Goal: Task Accomplishment & Management: Manage account settings

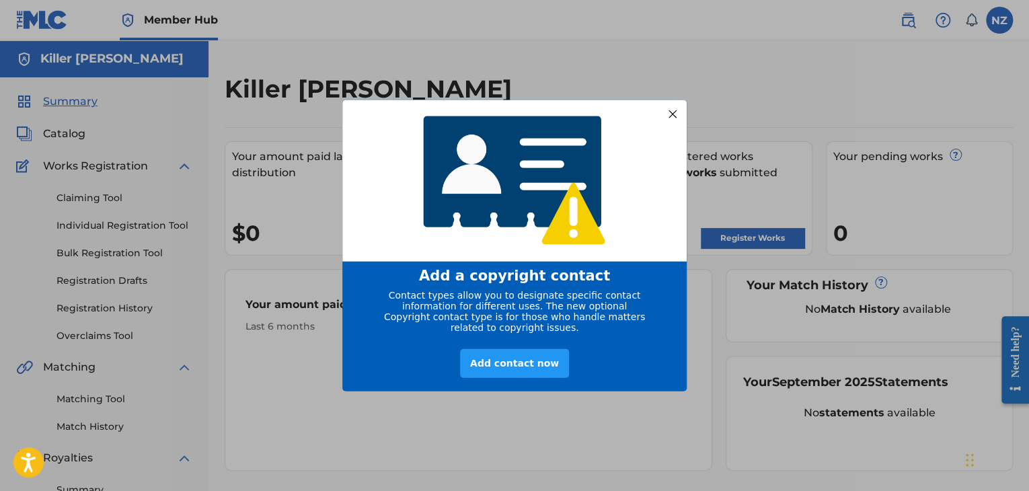
click at [673, 108] on div at bounding box center [672, 113] width 17 height 17
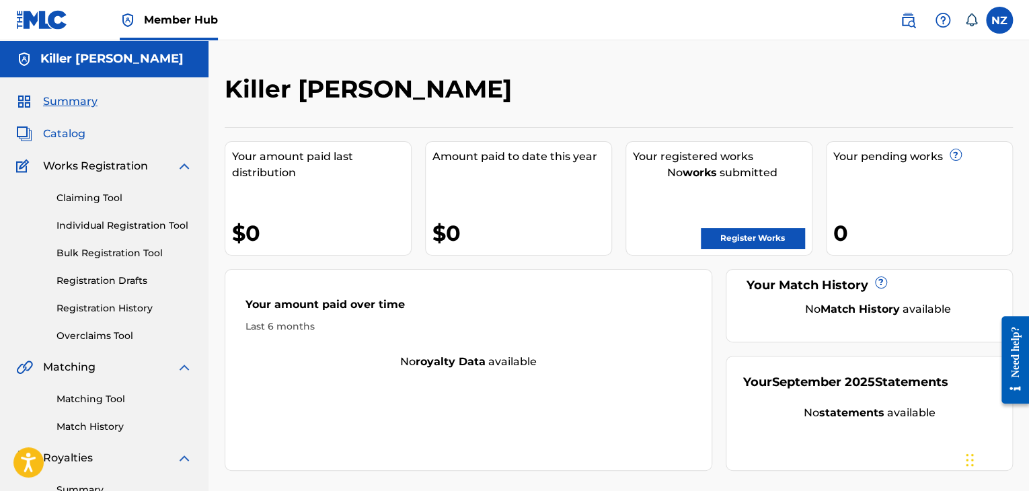
click at [59, 127] on span "Catalog" at bounding box center [64, 134] width 42 height 16
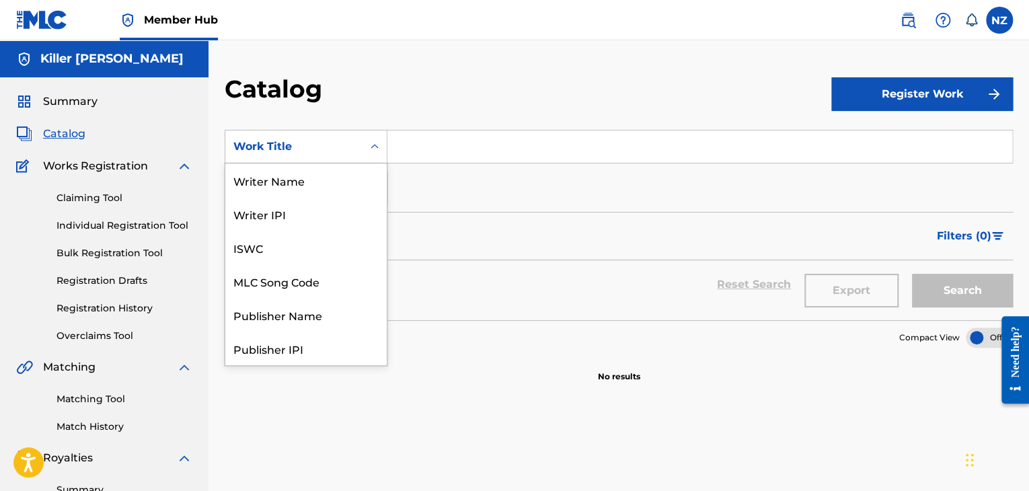
click at [373, 149] on icon "Search Form" at bounding box center [374, 146] width 13 height 13
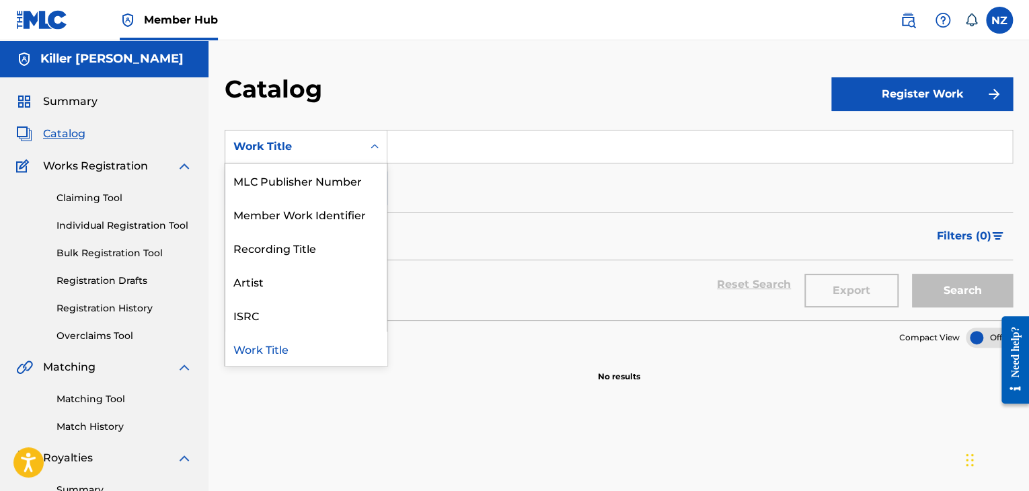
click at [373, 149] on icon "Search Form" at bounding box center [374, 146] width 13 height 13
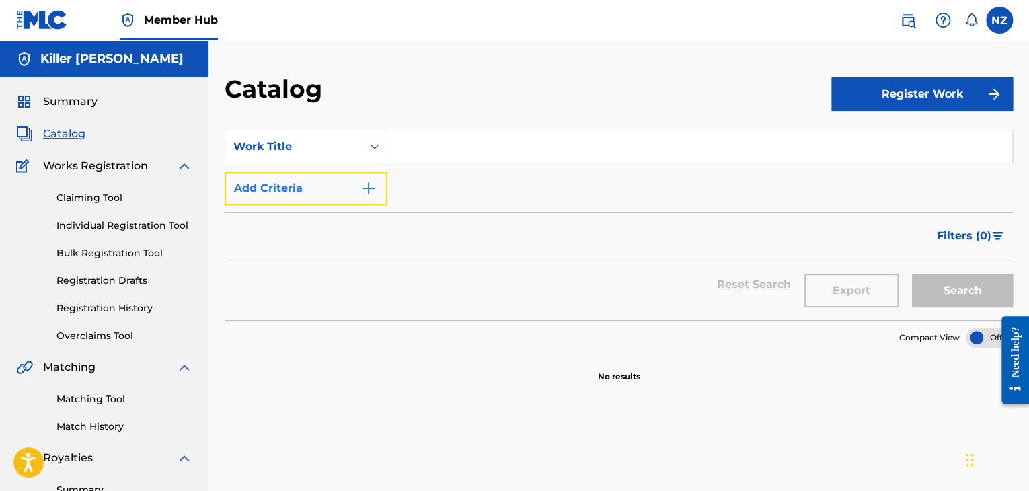
click at [368, 189] on img "Search Form" at bounding box center [368, 188] width 16 height 16
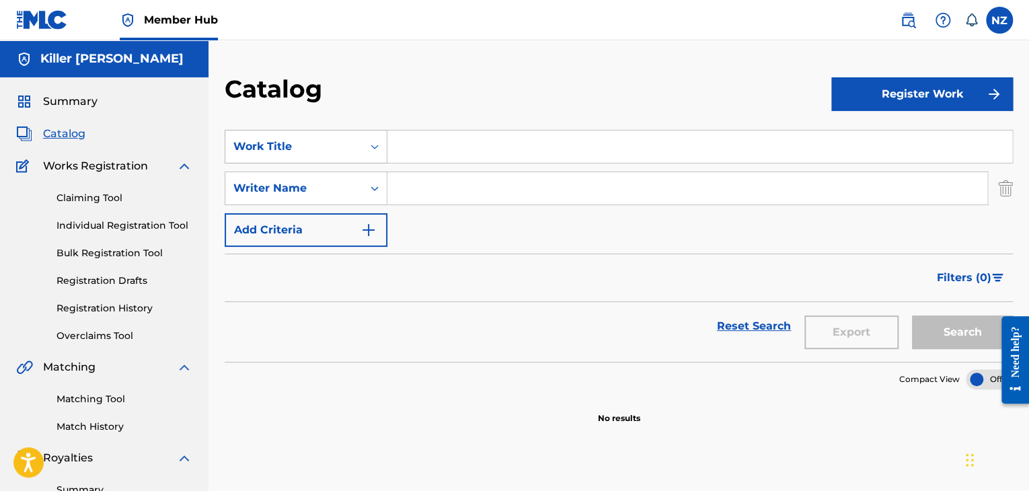
click at [377, 151] on icon "Search Form" at bounding box center [374, 146] width 13 height 13
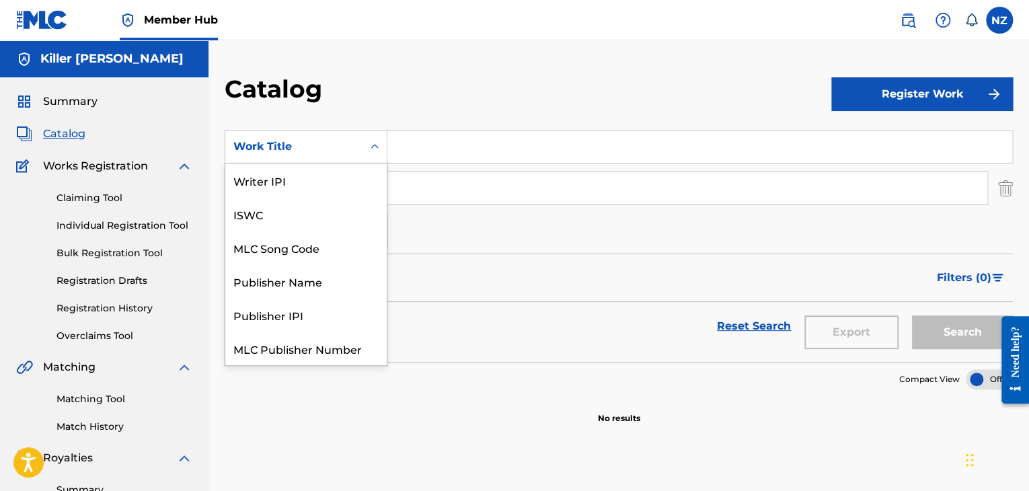
scroll to position [168, 0]
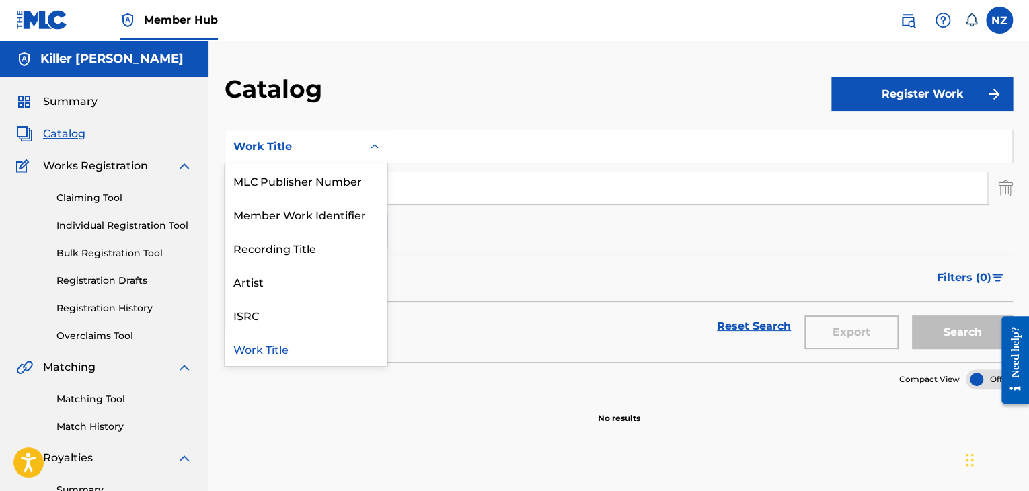
click at [377, 151] on icon "Search Form" at bounding box center [374, 146] width 13 height 13
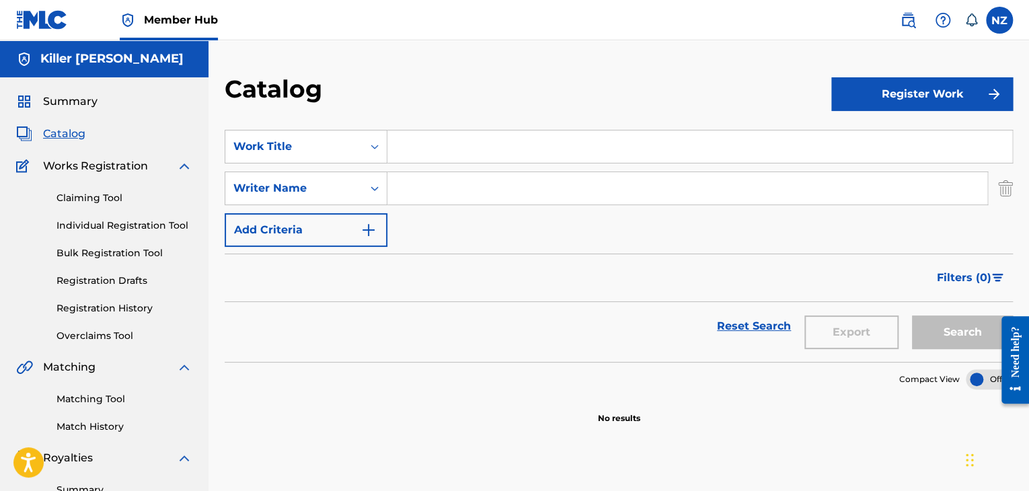
click at [423, 155] on input "Search Form" at bounding box center [699, 146] width 625 height 32
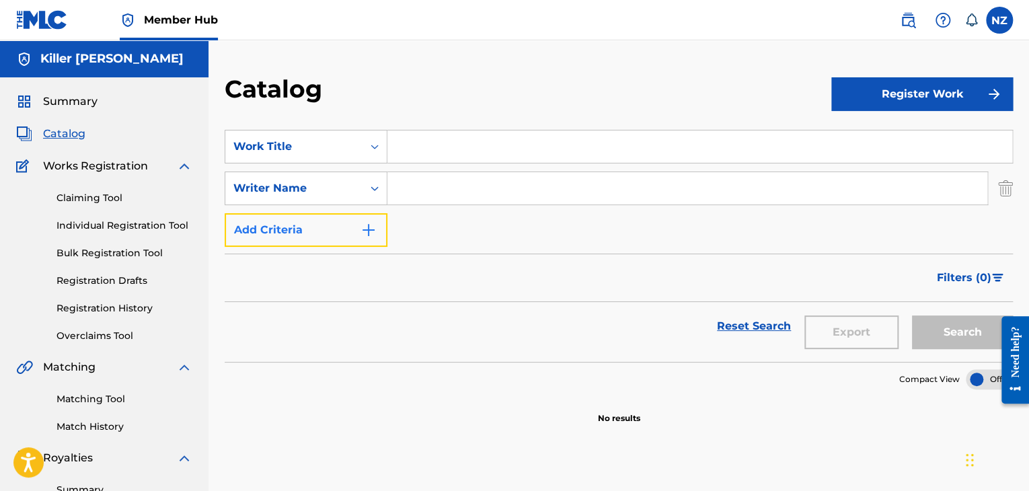
click at [371, 229] on img "Search Form" at bounding box center [368, 230] width 16 height 16
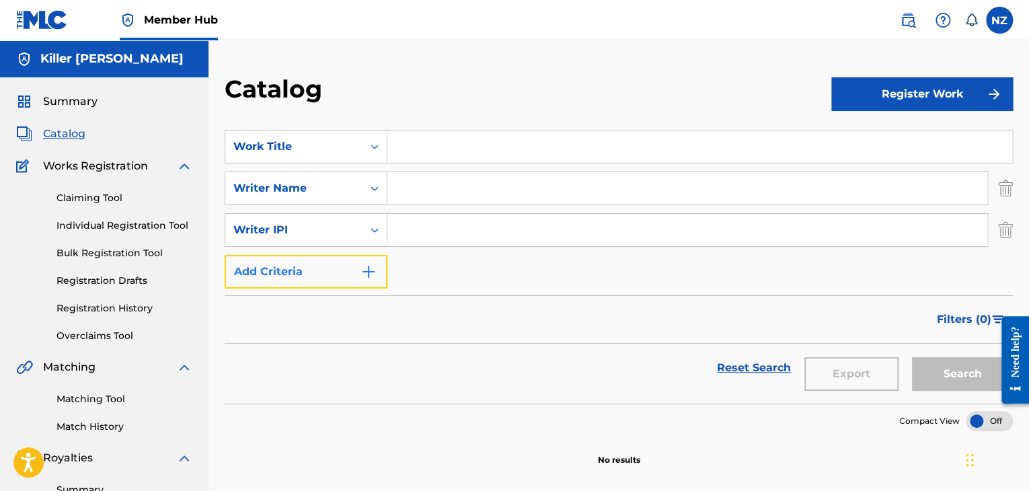
click at [374, 268] on img "Search Form" at bounding box center [368, 272] width 16 height 16
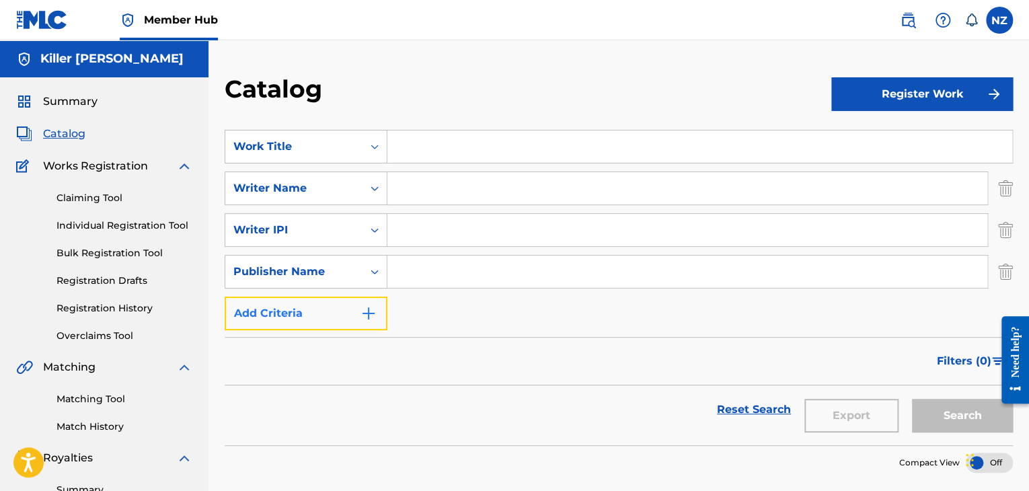
click at [375, 307] on img "Search Form" at bounding box center [368, 313] width 16 height 16
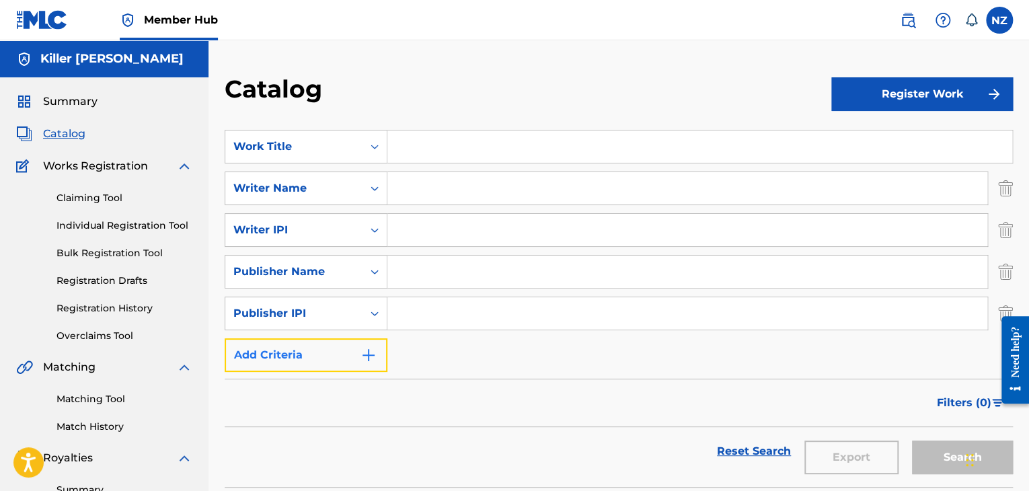
click at [374, 354] on img "Search Form" at bounding box center [368, 355] width 16 height 16
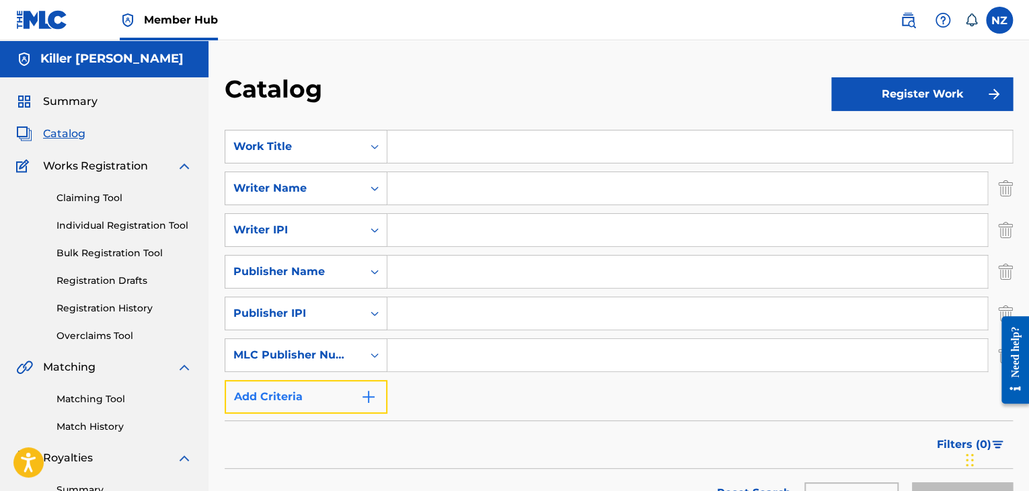
click at [374, 394] on img "Search Form" at bounding box center [368, 397] width 16 height 16
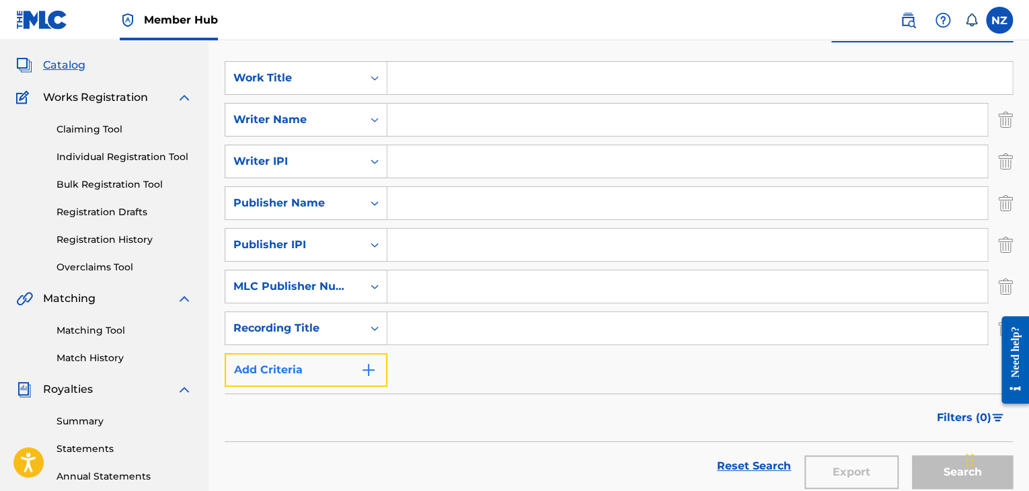
scroll to position [202, 0]
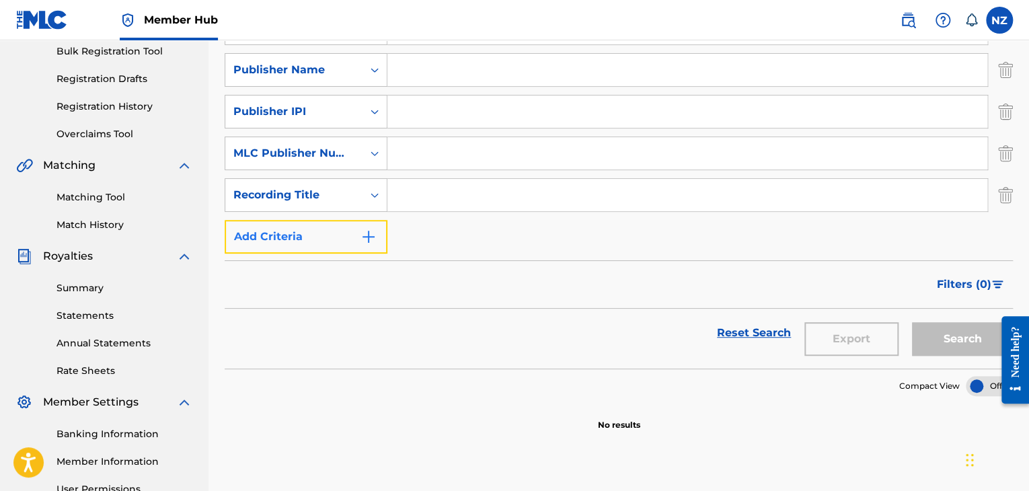
click at [356, 226] on button "Add Criteria" at bounding box center [306, 237] width 163 height 34
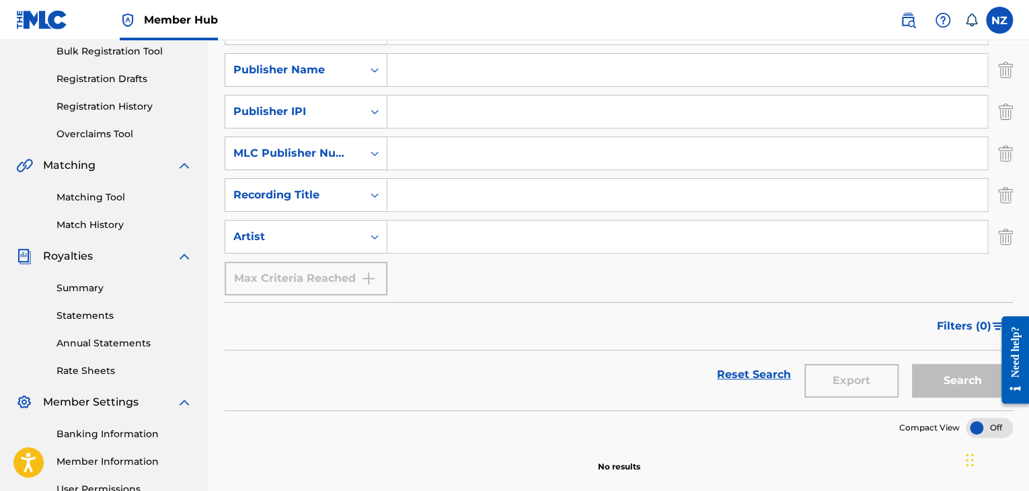
click at [376, 284] on div "Max Criteria Reached" at bounding box center [306, 279] width 163 height 34
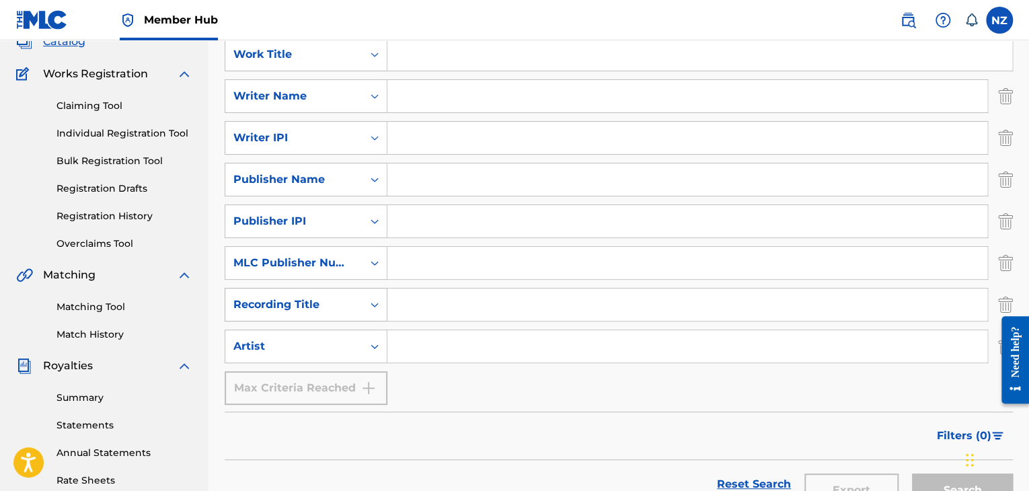
scroll to position [0, 0]
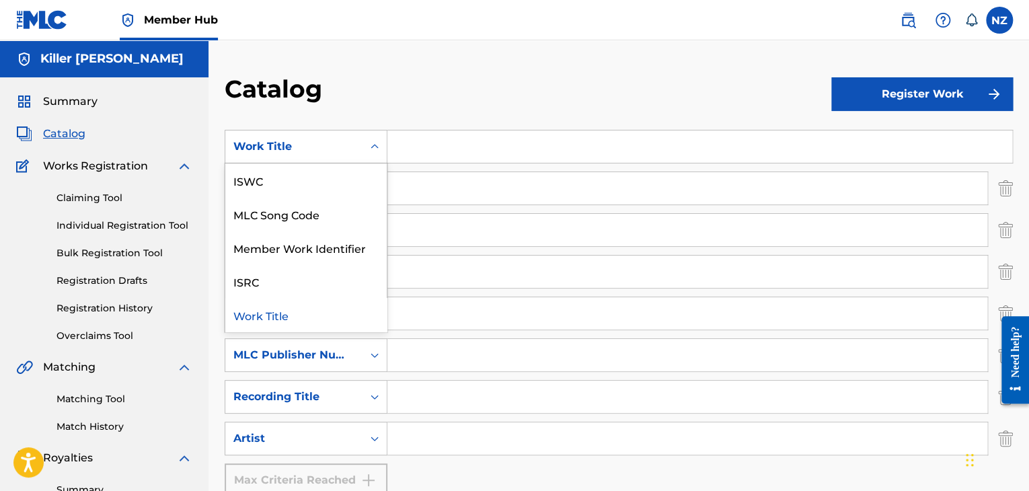
click at [352, 157] on div "Work Title" at bounding box center [293, 147] width 137 height 26
click at [356, 151] on div "Work Title" at bounding box center [293, 147] width 137 height 26
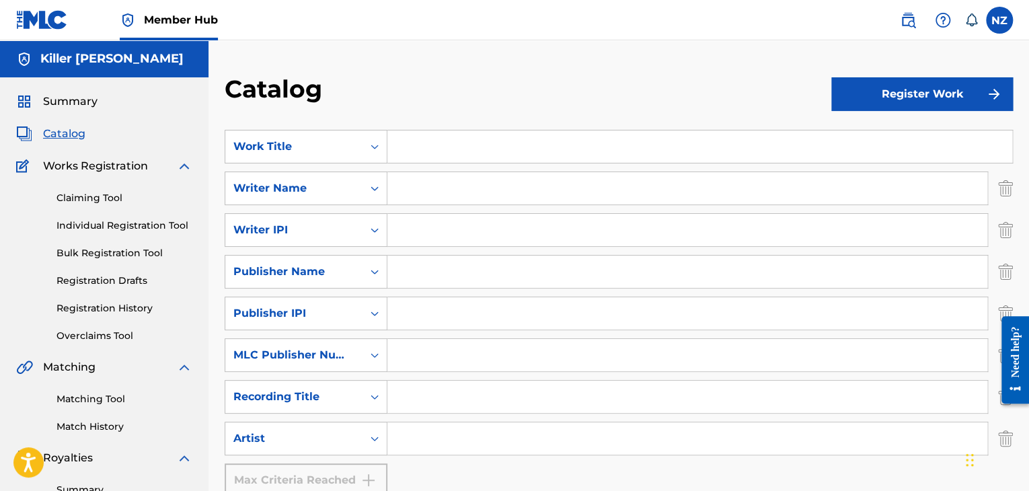
click at [428, 149] on input "Search Form" at bounding box center [699, 146] width 625 height 32
paste input "2014 FLOW BACKSTREET"
type input "2014 FLOW BACKSTREET"
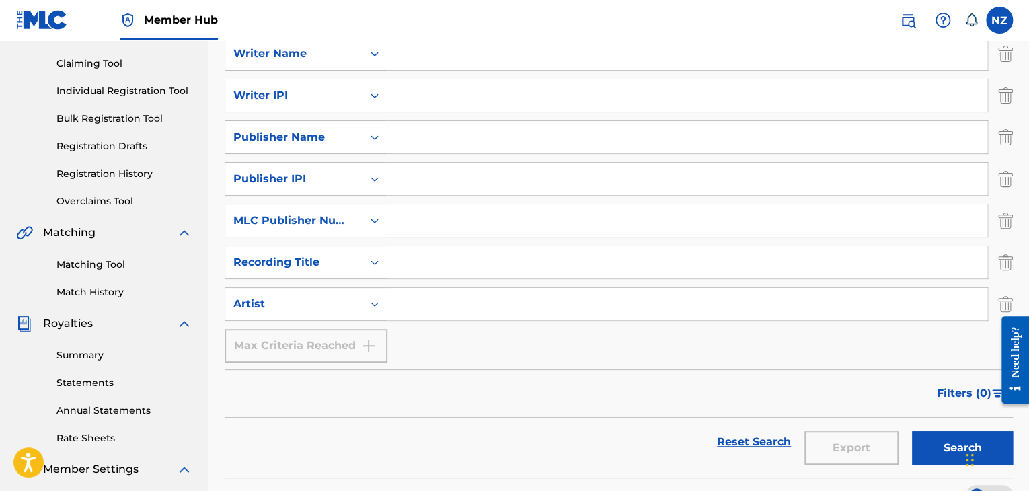
click at [418, 302] on input "Search Form" at bounding box center [687, 304] width 600 height 32
paste input "SPINABENZ"
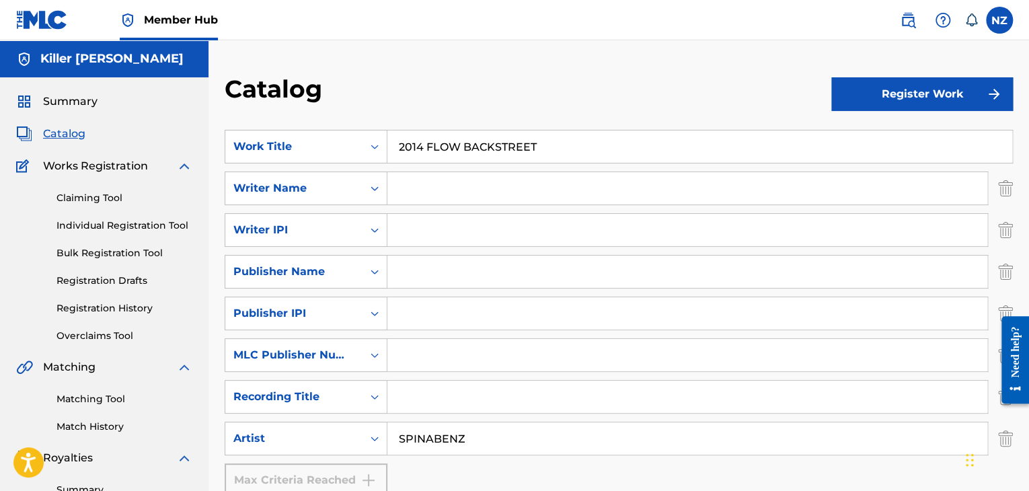
type input "SPINABENZ"
click at [433, 152] on input "2014 FLOW BACKSTREET" at bounding box center [699, 146] width 625 height 32
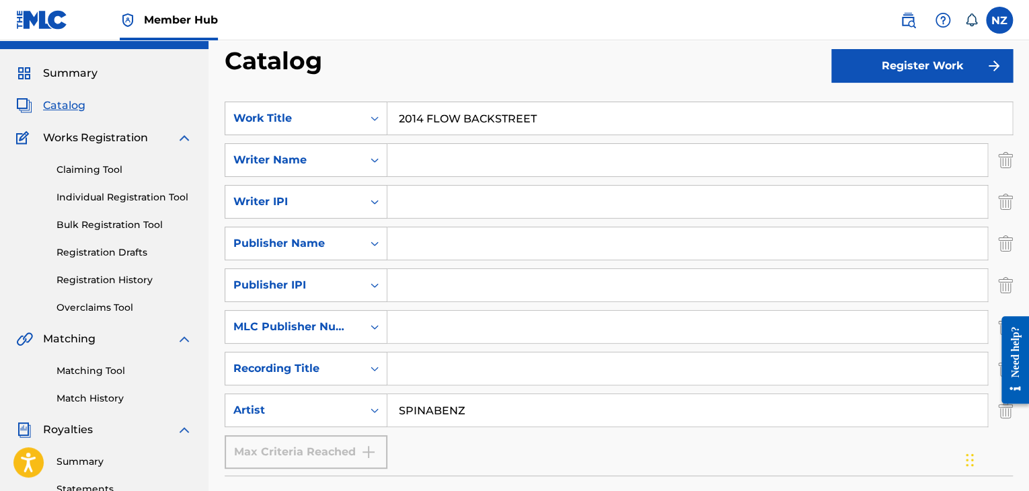
scroll to position [67, 0]
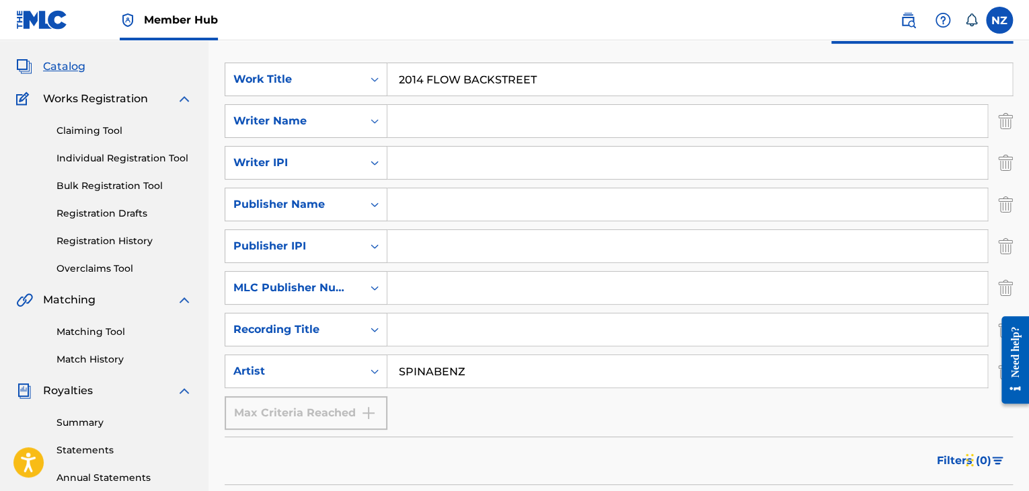
click at [458, 340] on input "Search Form" at bounding box center [687, 329] width 600 height 32
paste input "2014 FLOW BACKSTREET"
type input "2014 FLOW BACKSTREET"
click at [1011, 290] on img "Search Form" at bounding box center [1005, 288] width 15 height 34
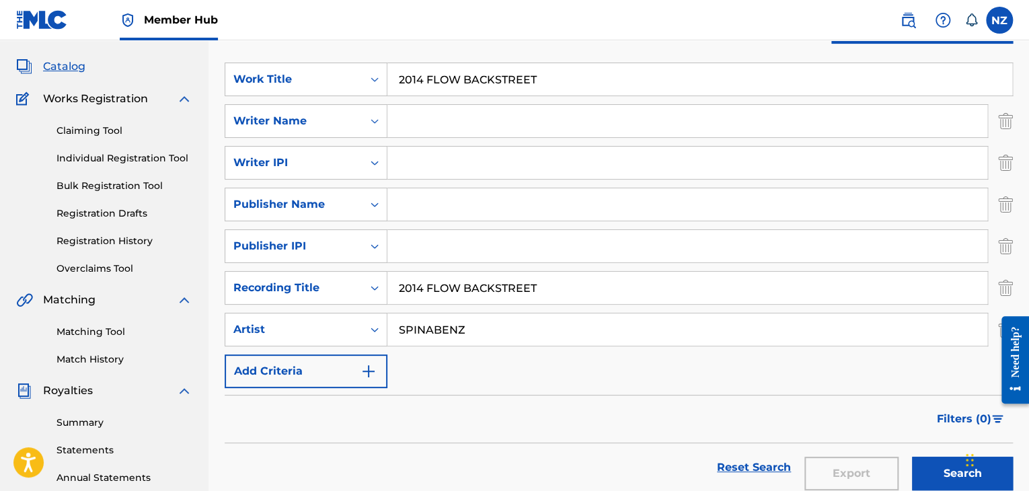
click at [415, 124] on input "Search Form" at bounding box center [687, 121] width 600 height 32
paste input "[PERSON_NAME] [PERSON_NAME]"
type input "[PERSON_NAME] [PERSON_NAME]"
click at [407, 251] on input "Search Form" at bounding box center [687, 246] width 600 height 32
paste input "00377795298"
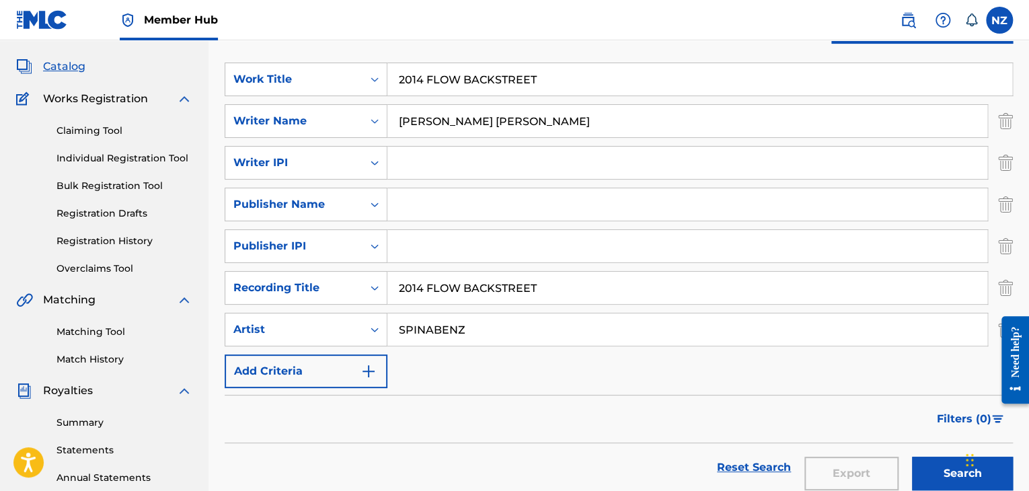
type input "00377795298"
click at [422, 149] on input "Search Form" at bounding box center [687, 163] width 600 height 32
paste input "00377795298"
type input "00377795298"
click at [1003, 205] on img "Search Form" at bounding box center [1005, 205] width 15 height 34
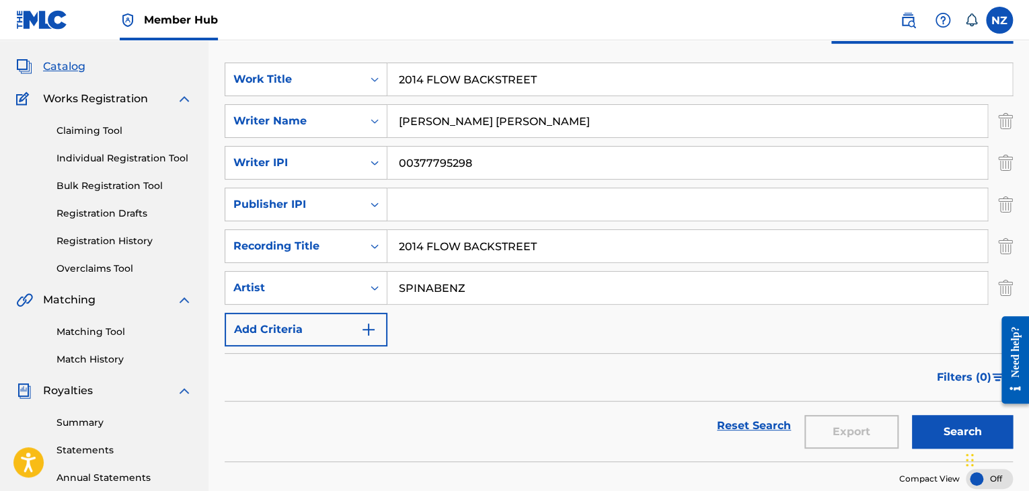
click at [537, 198] on input "Search Form" at bounding box center [687, 204] width 600 height 32
paste input "67652125"
type input "67652125"
click at [955, 430] on button "Search" at bounding box center [962, 432] width 101 height 34
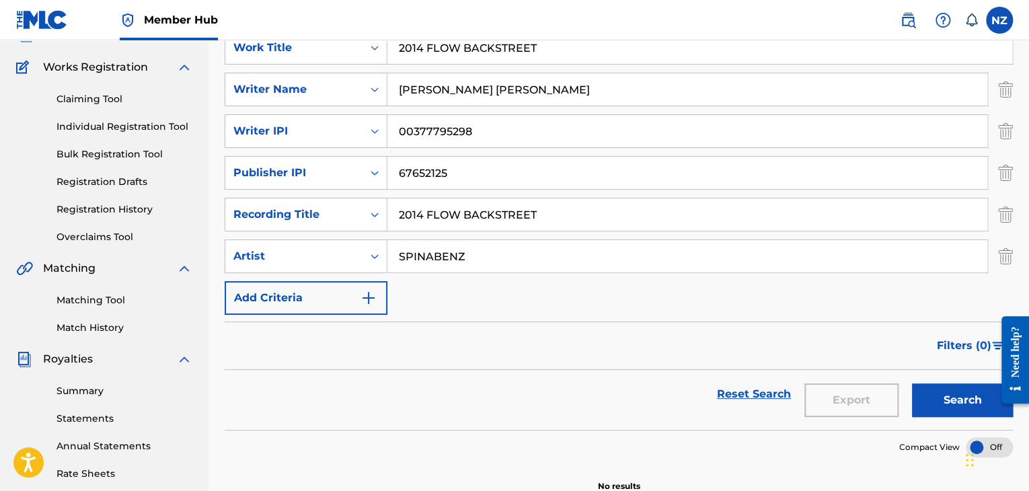
scroll to position [0, 0]
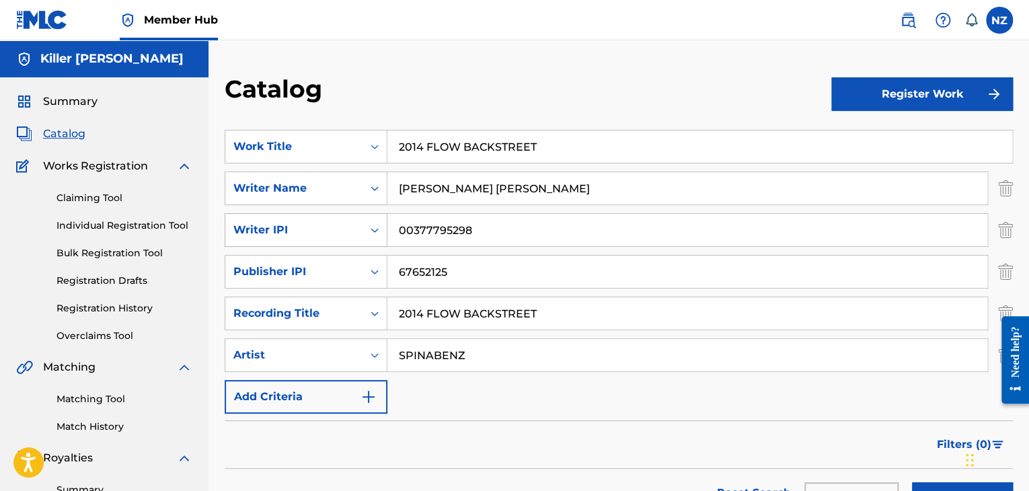
drag, startPoint x: 471, startPoint y: 231, endPoint x: 375, endPoint y: 231, distance: 96.8
click at [375, 231] on div "SearchWithCriteria2b087222-46f7-441b-97b2-3192e5be8f0c Writer IPI 00377795298" at bounding box center [619, 230] width 788 height 34
drag, startPoint x: 464, startPoint y: 272, endPoint x: 344, endPoint y: 272, distance: 119.7
click at [344, 272] on div "SearchWithCriteriac96942c5-41b4-4600-a56e-d8b6a29cb2bb Publisher IPI 67652125" at bounding box center [619, 272] width 788 height 34
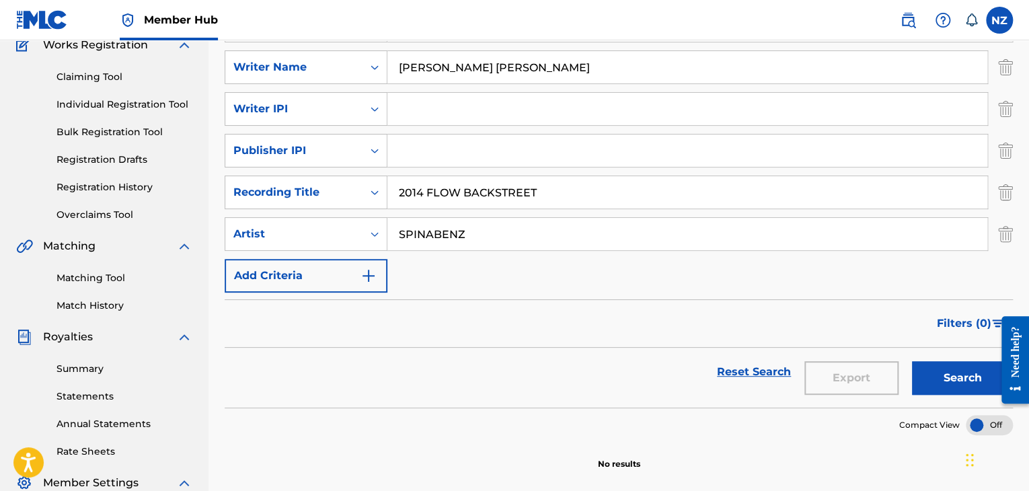
scroll to position [134, 0]
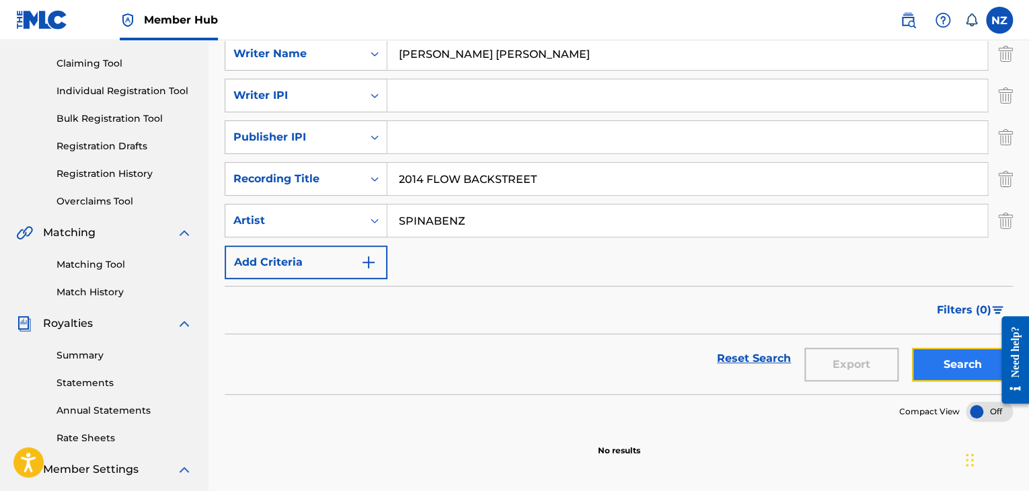
click at [965, 377] on button "Search" at bounding box center [962, 365] width 101 height 34
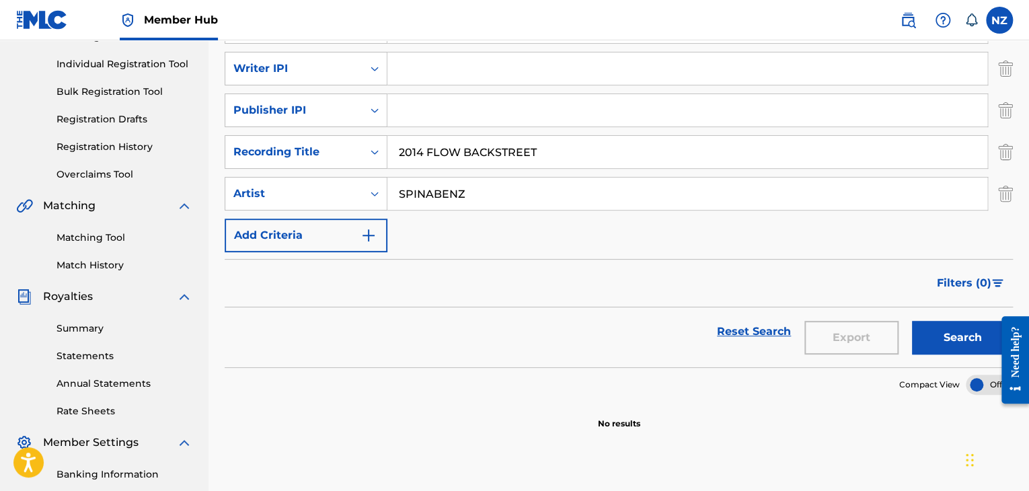
scroll to position [0, 0]
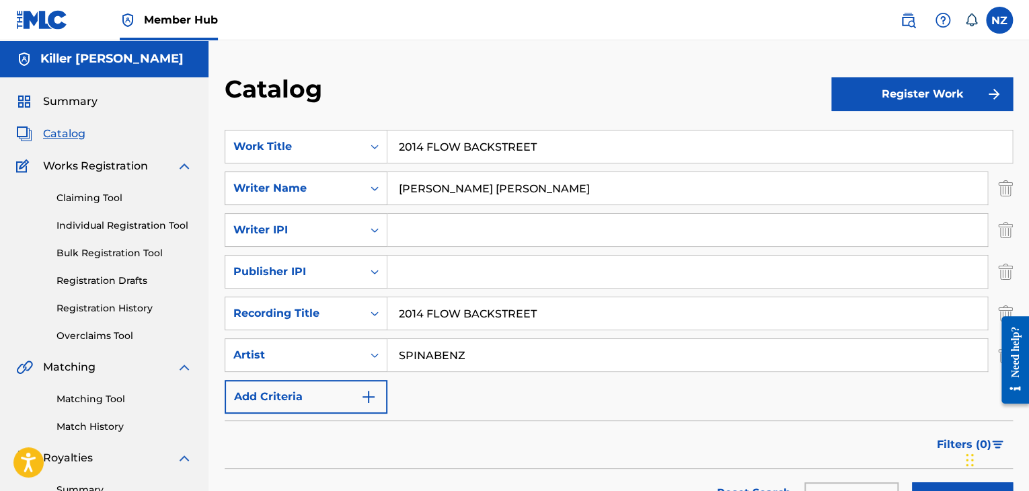
drag, startPoint x: 574, startPoint y: 192, endPoint x: 339, endPoint y: 192, distance: 234.7
click at [344, 192] on div "SearchWithCriteria584a70f0-8dd1-40c3-9922-fed9266e7d4f Writer Name [PERSON_NAME…" at bounding box center [619, 188] width 788 height 34
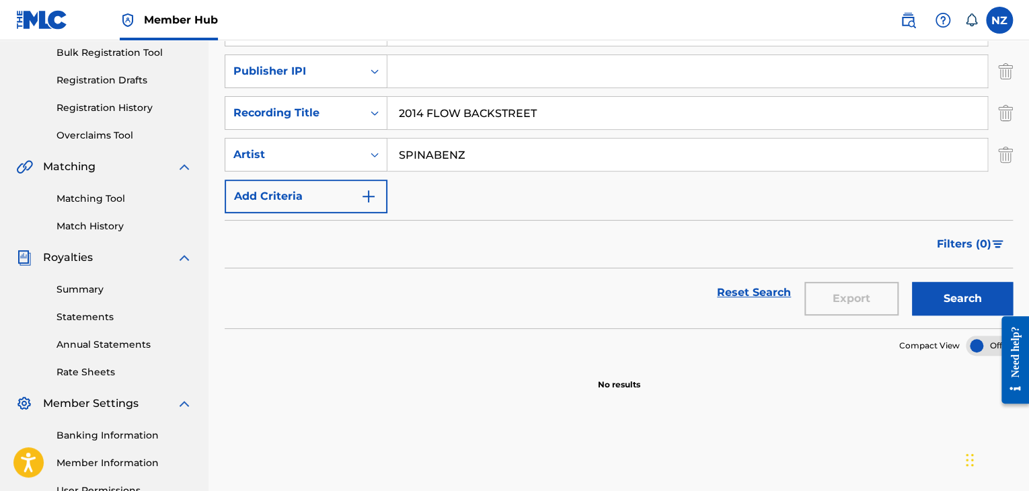
scroll to position [202, 0]
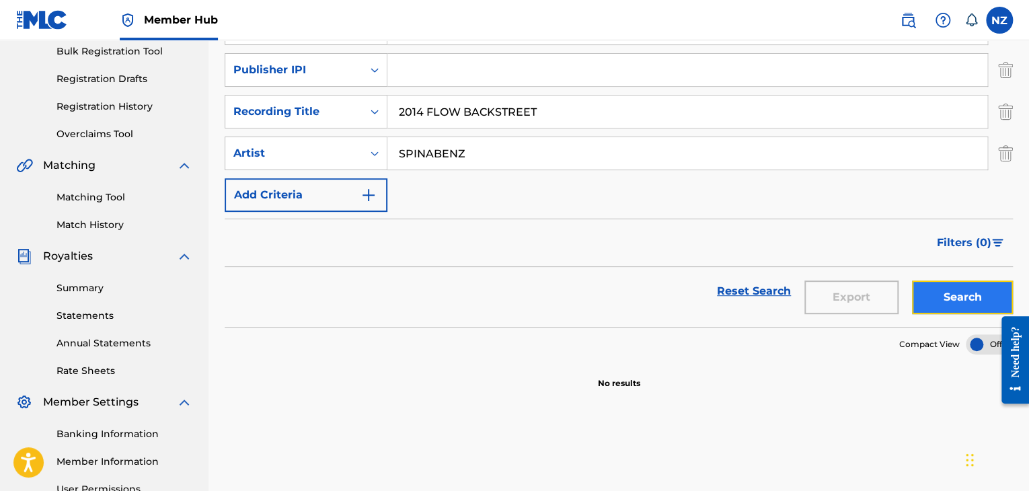
click at [948, 295] on button "Search" at bounding box center [962, 297] width 101 height 34
click at [750, 300] on link "Reset Search" at bounding box center [753, 291] width 87 height 30
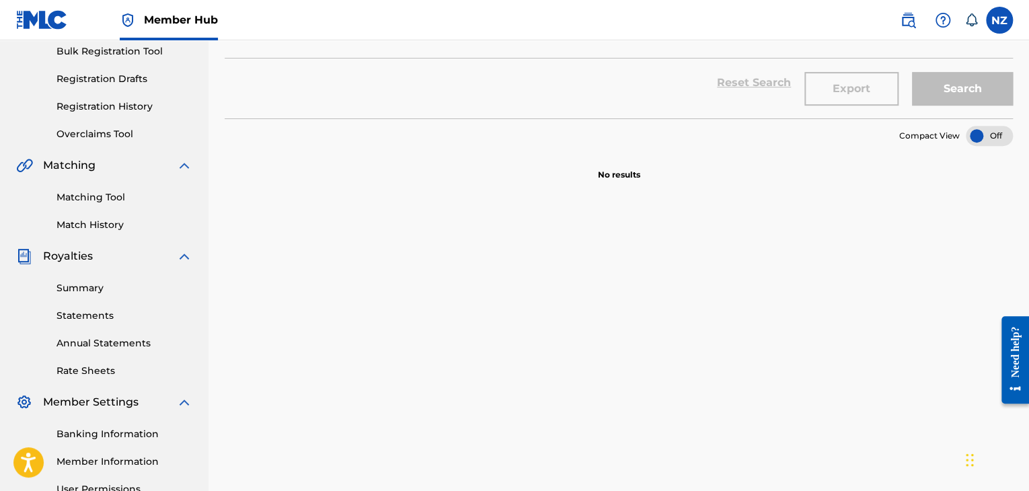
scroll to position [0, 0]
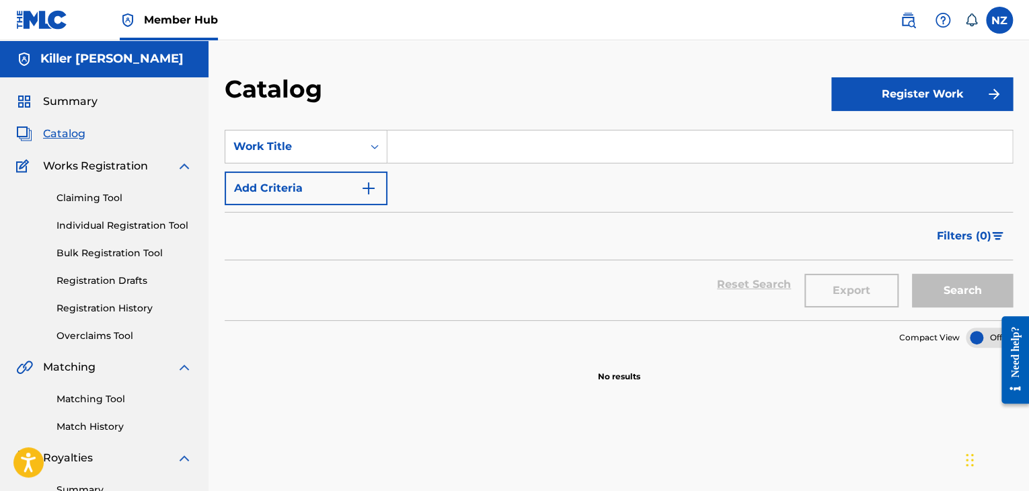
click at [405, 145] on input "Search Form" at bounding box center [699, 146] width 625 height 32
paste input "2014 FLOW BACKSTREET"
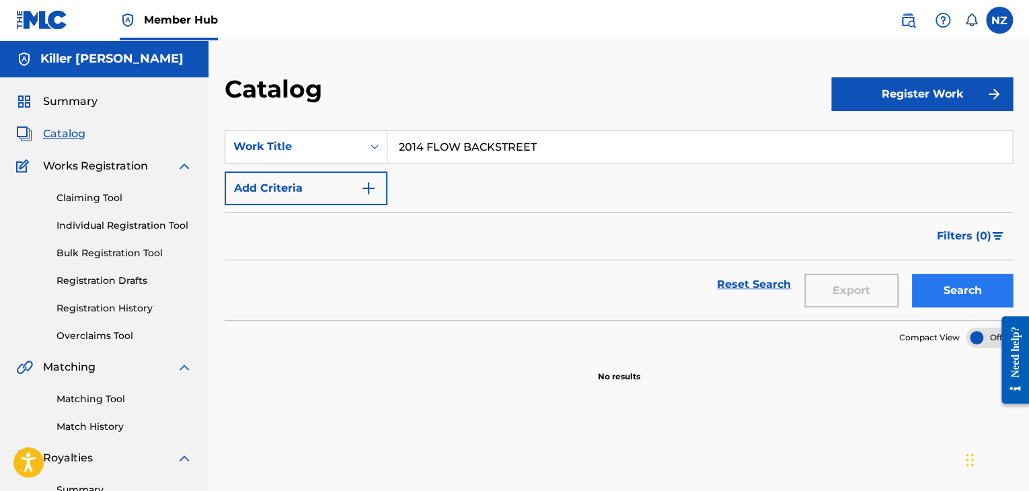
type input "2014 FLOW BACKSTREET"
click at [947, 280] on button "Search" at bounding box center [962, 291] width 101 height 34
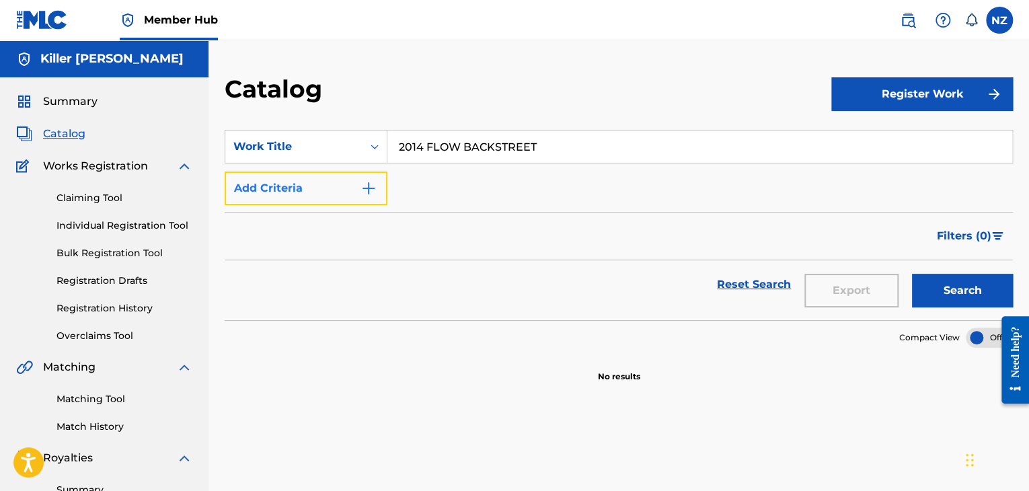
click at [371, 200] on button "Add Criteria" at bounding box center [306, 188] width 163 height 34
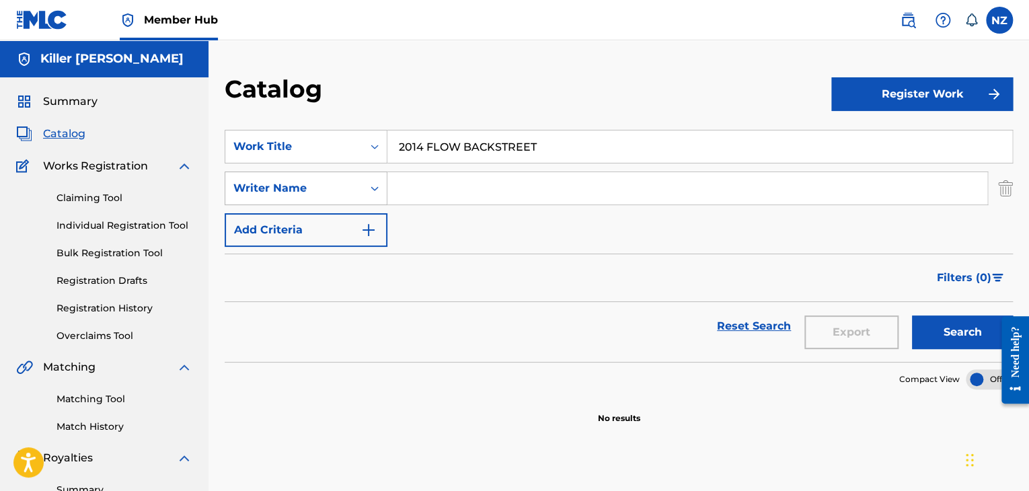
click at [375, 192] on icon "Search Form" at bounding box center [374, 188] width 13 height 13
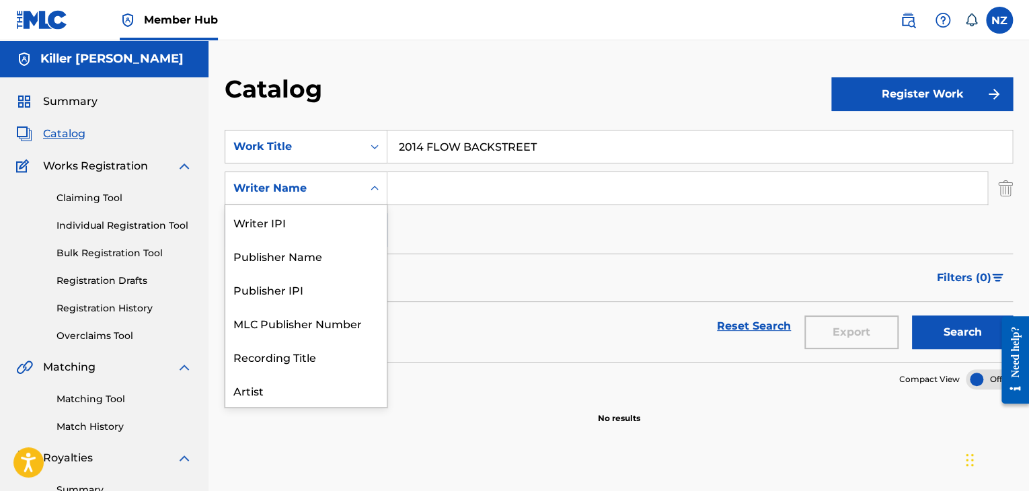
scroll to position [67, 0]
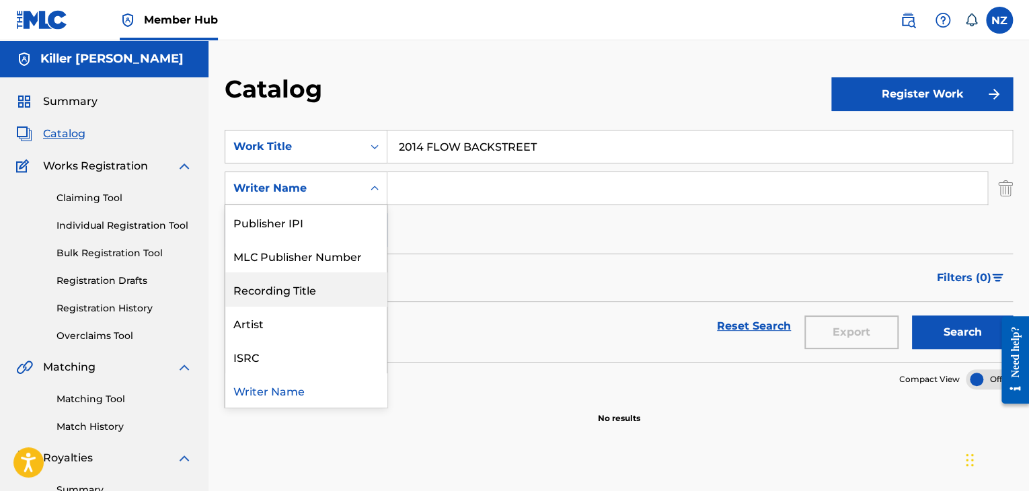
click at [308, 295] on div "Recording Title" at bounding box center [305, 289] width 161 height 34
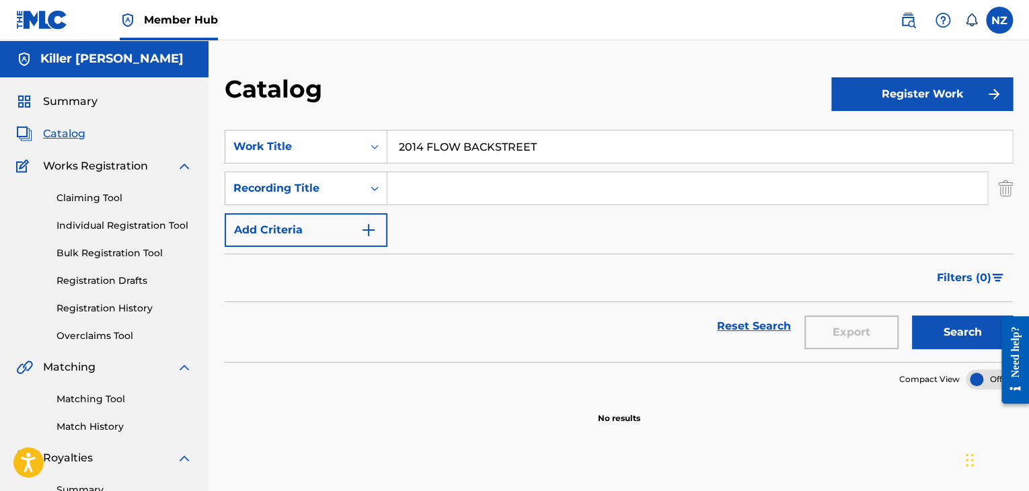
click at [425, 206] on div "SearchWithCriteria7d221306-56cc-415e-8cb4-da8c2262bee4 Work Title 2014 FLOW BAC…" at bounding box center [619, 188] width 788 height 117
click at [422, 200] on input "Search Form" at bounding box center [687, 188] width 600 height 32
paste input "2014 FLOW (BACKSTREET)"
type input "2014 FLOW (BACKSTREET)"
click at [925, 334] on button "Search" at bounding box center [962, 332] width 101 height 34
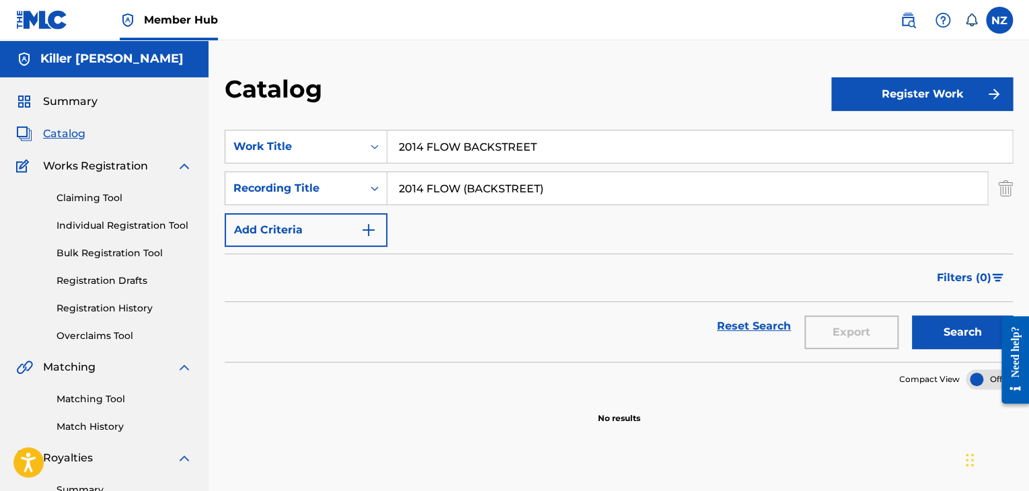
click at [443, 145] on input "2014 FLOW BACKSTREET" at bounding box center [699, 146] width 625 height 32
click at [928, 325] on button "Search" at bounding box center [962, 332] width 101 height 34
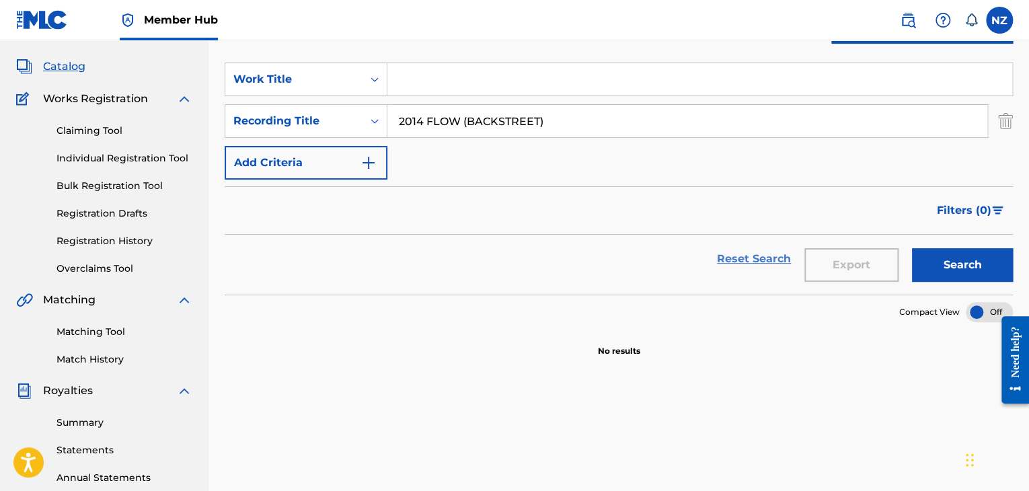
click at [732, 267] on link "Reset Search" at bounding box center [753, 259] width 87 height 30
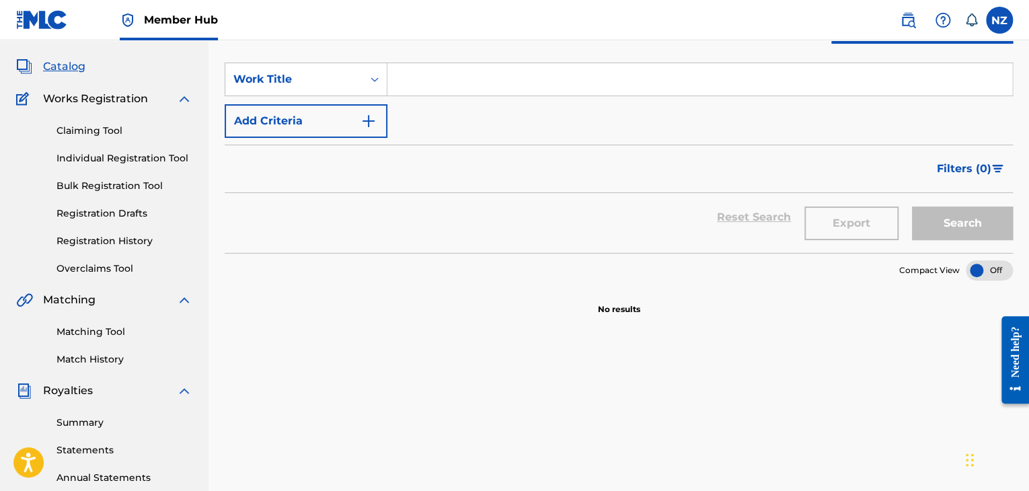
click at [415, 81] on input "Search Form" at bounding box center [699, 79] width 625 height 32
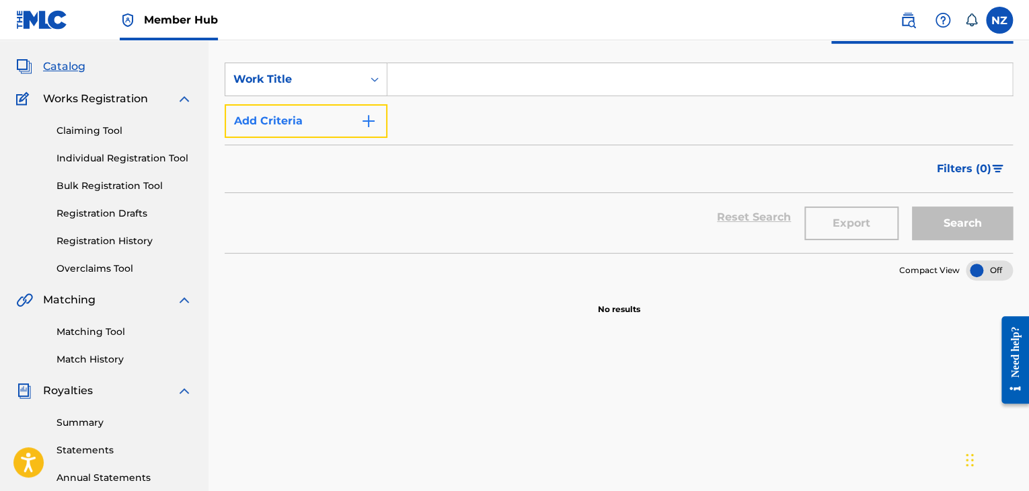
click at [366, 119] on img "Search Form" at bounding box center [368, 121] width 16 height 16
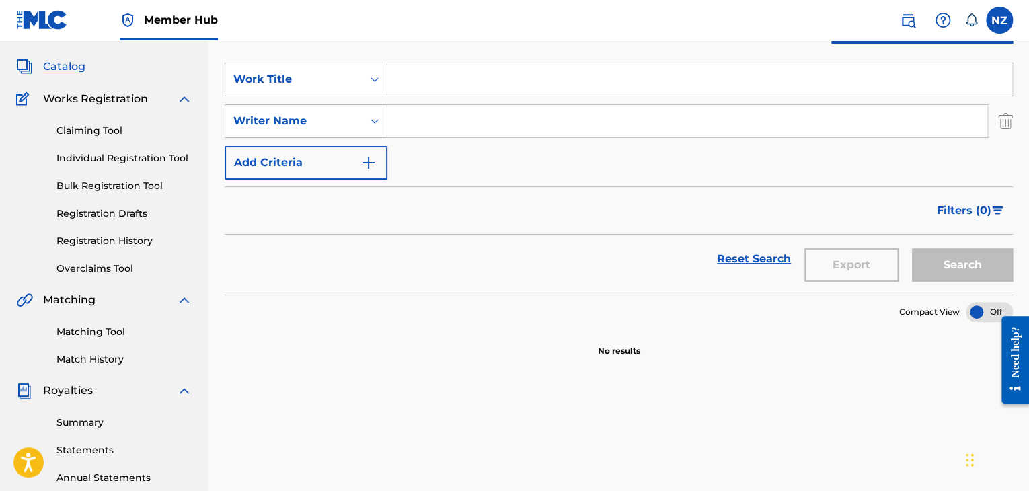
click at [352, 126] on div "Writer Name" at bounding box center [293, 121] width 121 height 16
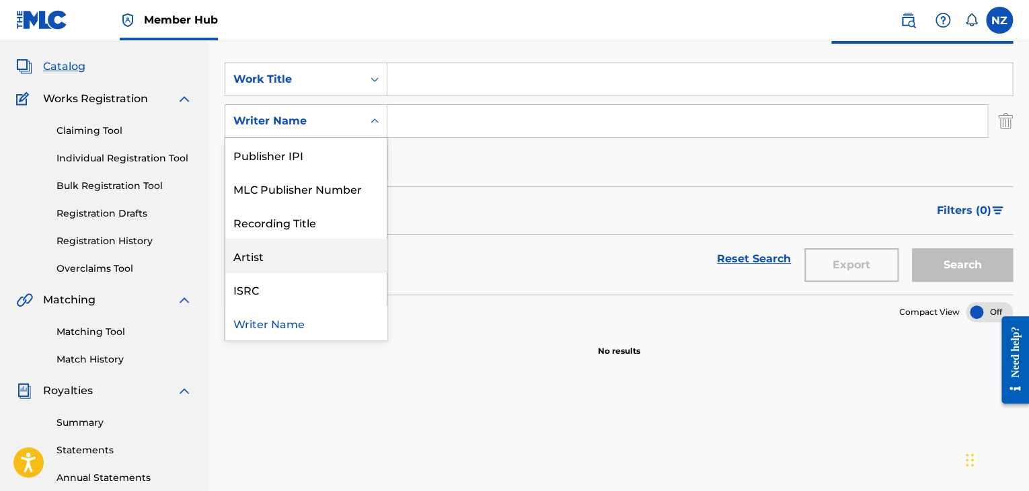
click at [303, 264] on div "Artist" at bounding box center [305, 256] width 161 height 34
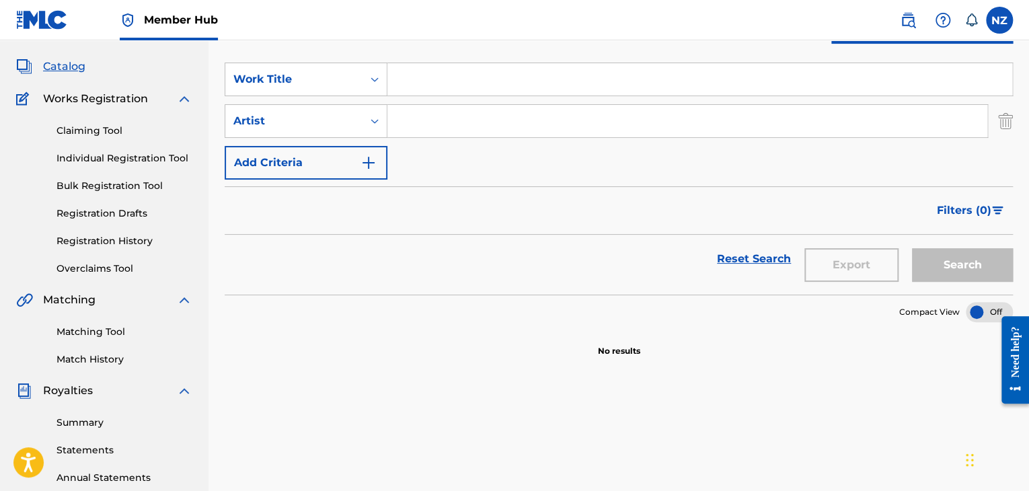
click at [393, 87] on input "Search Form" at bounding box center [699, 79] width 625 height 32
paste input "ANYCIA"
type input "ANYCIA"
click at [444, 116] on input "Search Form" at bounding box center [687, 121] width 600 height 32
paste input "ANYCIA"
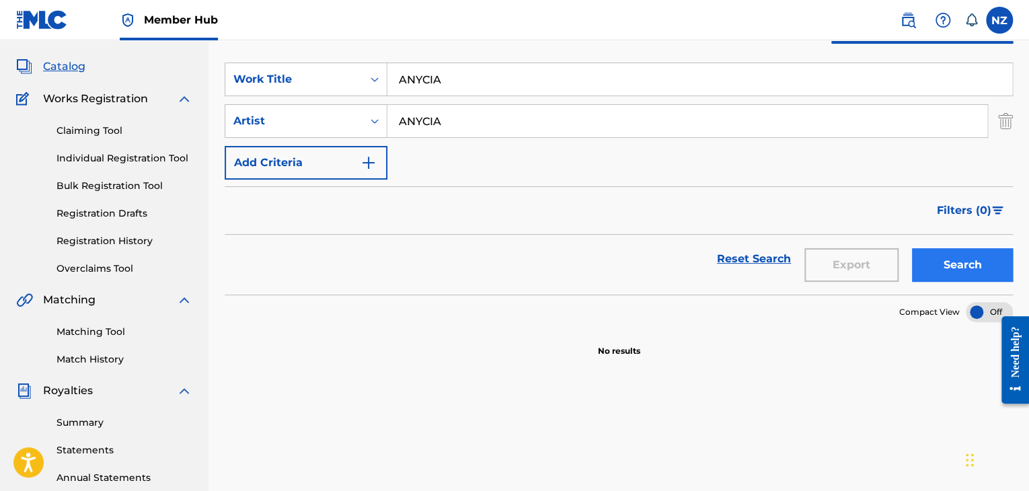
type input "ANYCIA"
click at [976, 272] on button "Search" at bounding box center [962, 265] width 101 height 34
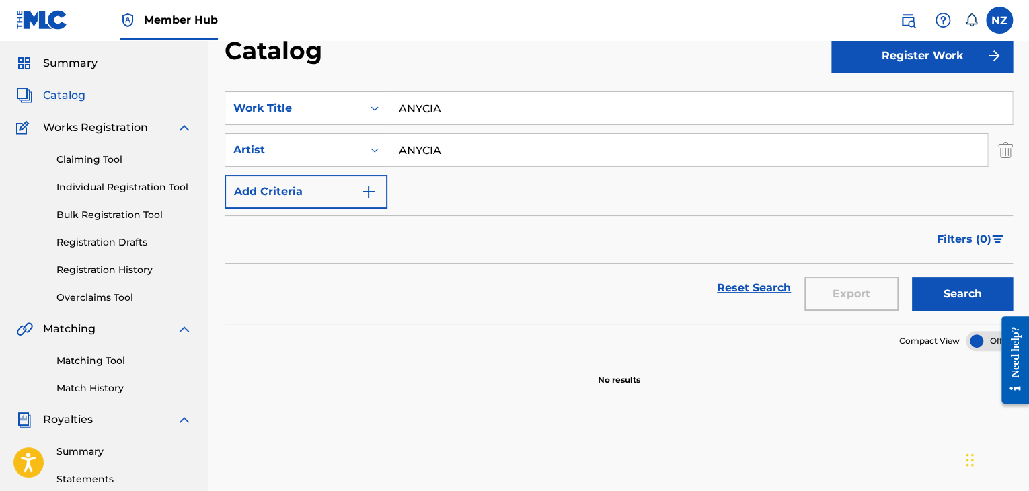
scroll to position [0, 0]
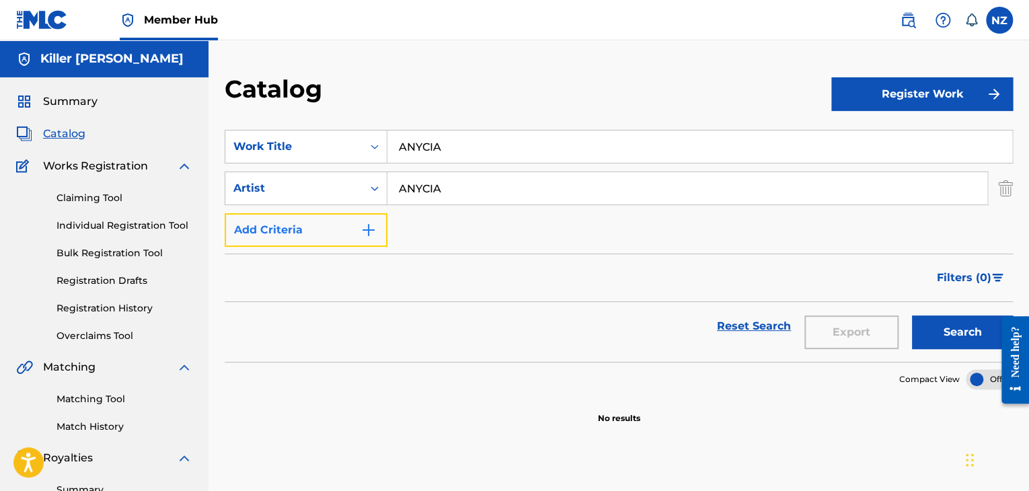
click at [374, 233] on img "Search Form" at bounding box center [368, 230] width 16 height 16
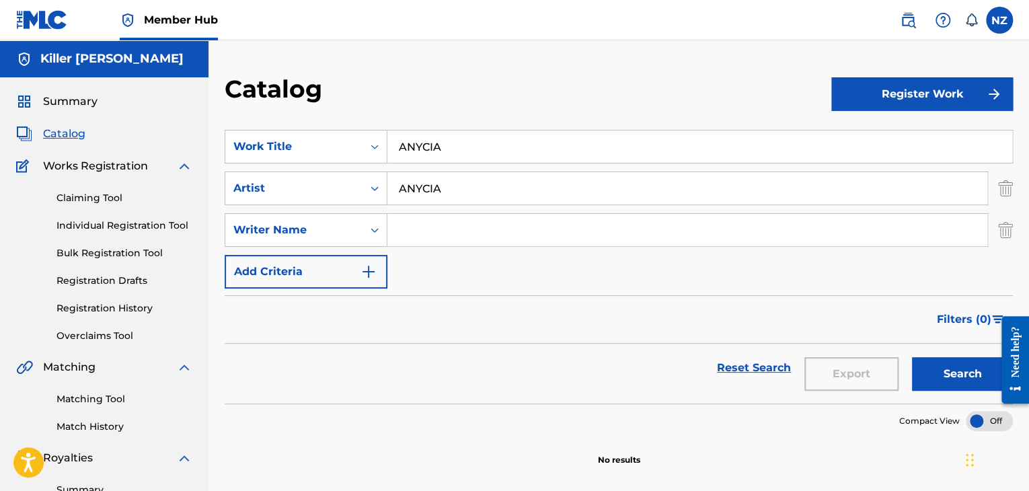
click at [434, 237] on input "Search Form" at bounding box center [687, 230] width 600 height 32
paste input "[PERSON_NAME] SYMONE"
type input "[PERSON_NAME] SYMONE"
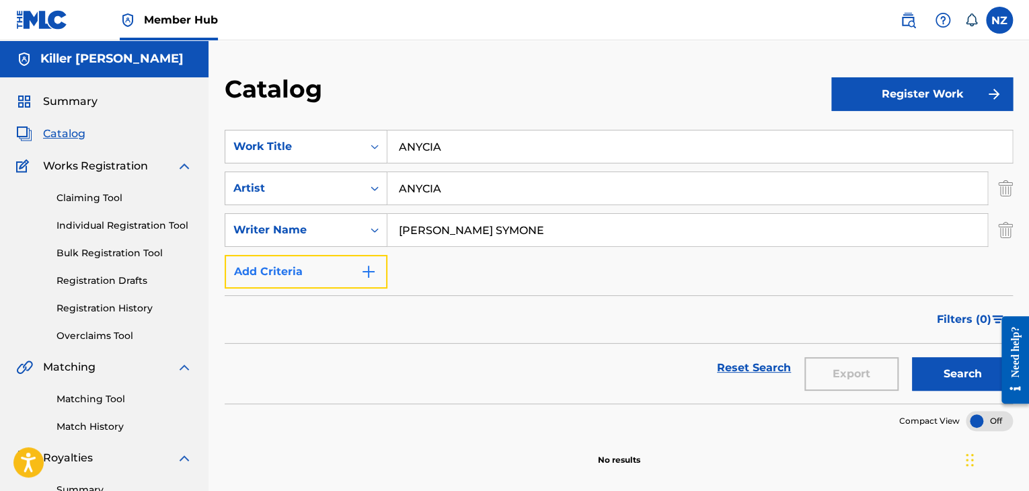
click at [342, 286] on button "Add Criteria" at bounding box center [306, 272] width 163 height 34
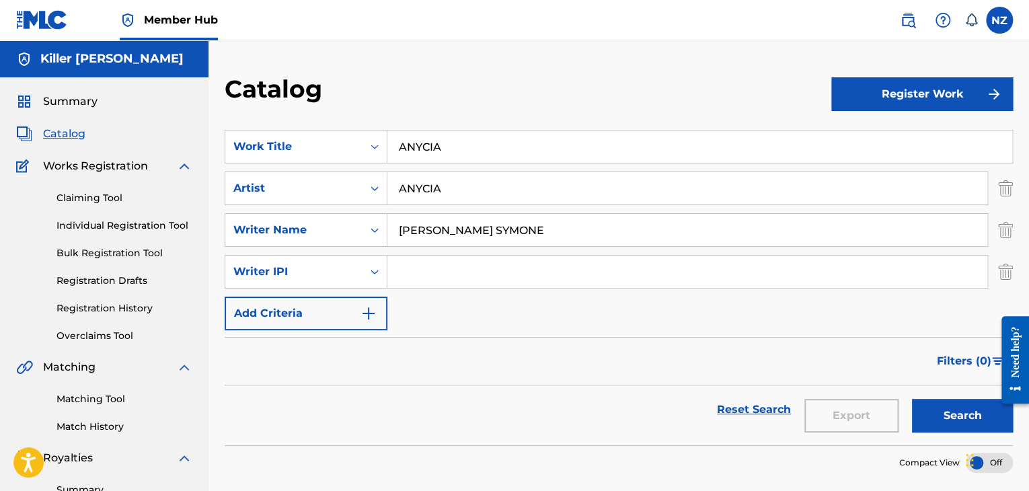
click at [414, 264] on input "Search Form" at bounding box center [687, 272] width 600 height 32
paste input "00367381632"
type input "00367381632"
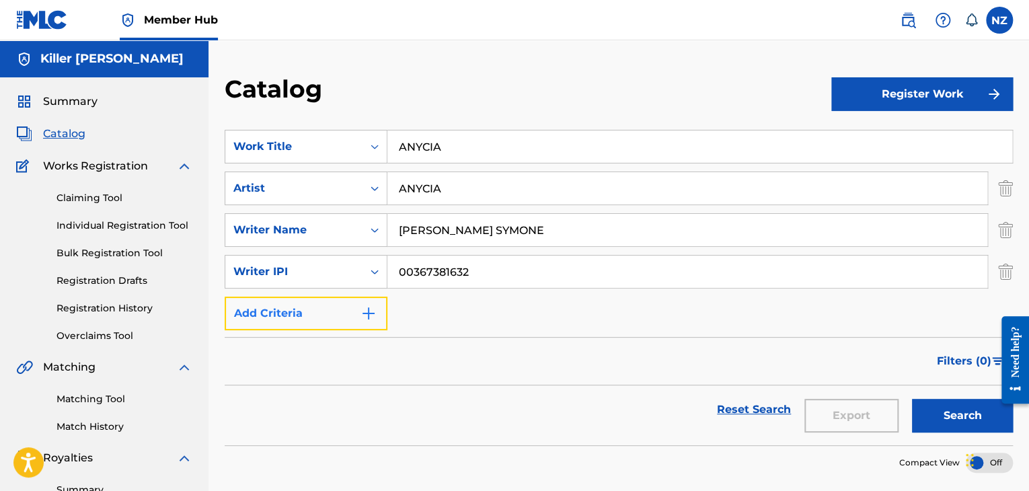
click at [347, 303] on button "Add Criteria" at bounding box center [306, 314] width 163 height 34
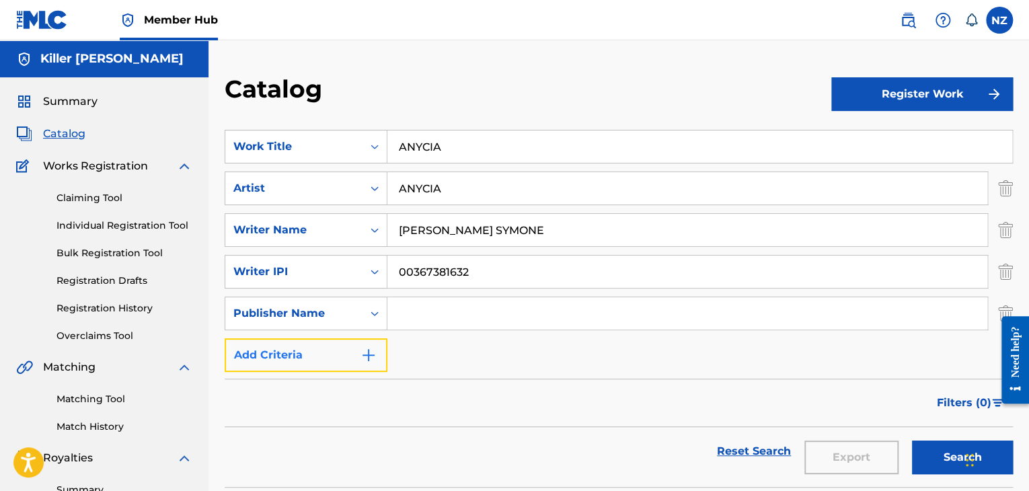
click at [371, 350] on img "Search Form" at bounding box center [368, 355] width 16 height 16
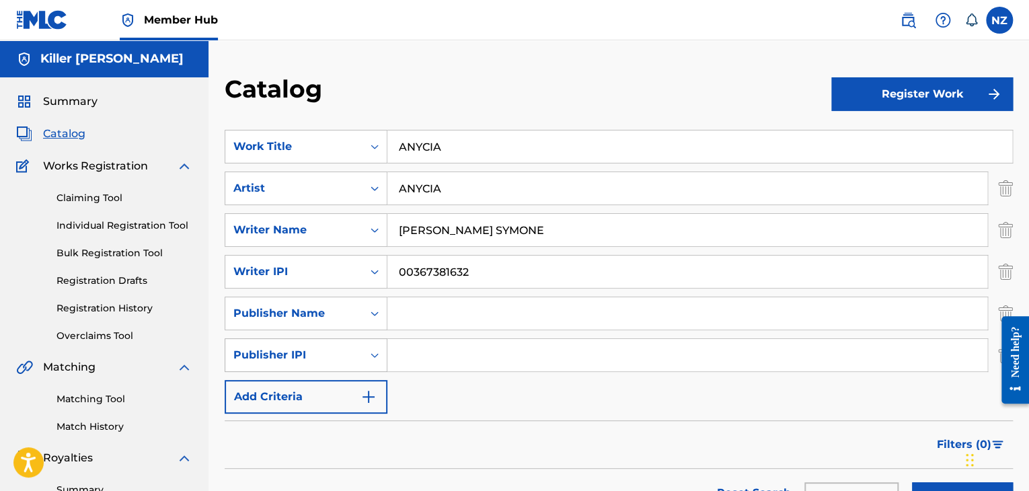
scroll to position [16, 0]
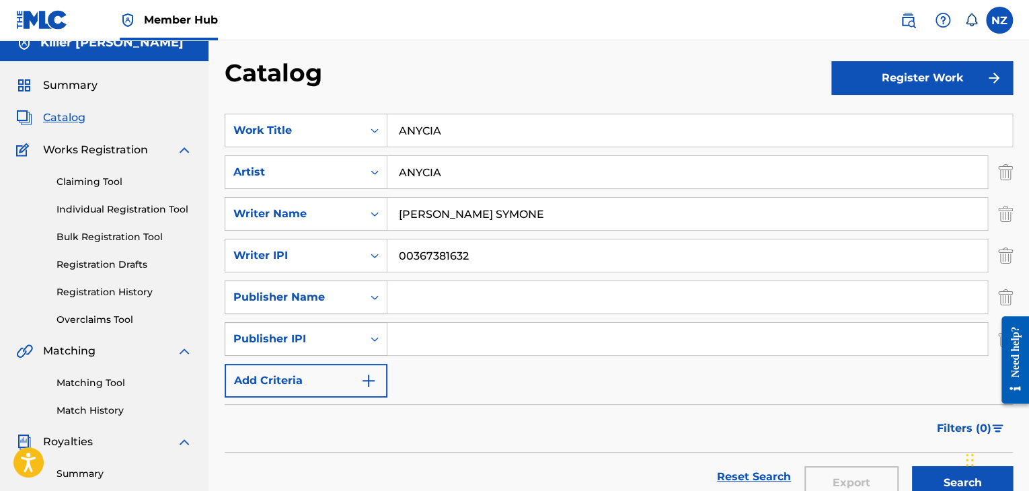
click at [371, 351] on div "Search Form" at bounding box center [374, 339] width 24 height 32
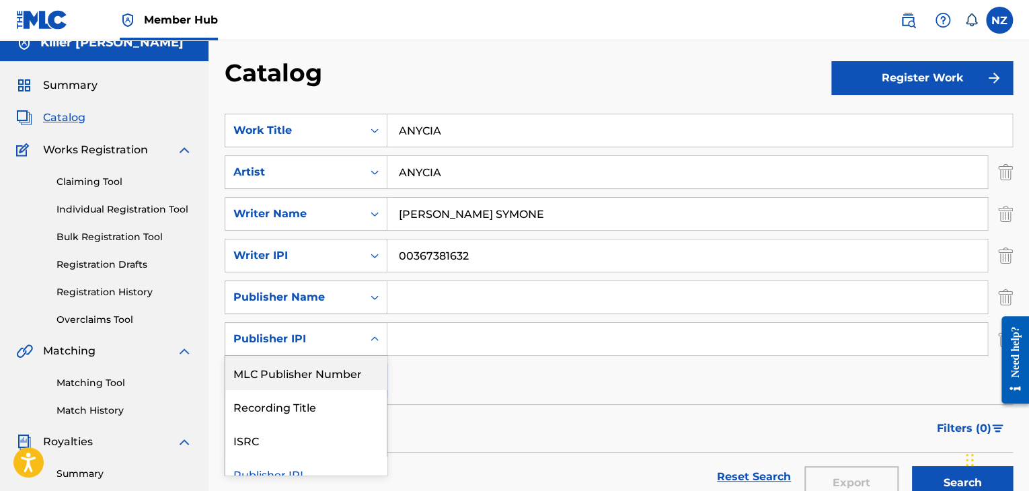
click at [428, 387] on div "SearchWithCriteria7d221306-56cc-415e-8cb4-da8c2262bee4 Work Title ANYCIA Search…" at bounding box center [619, 256] width 788 height 284
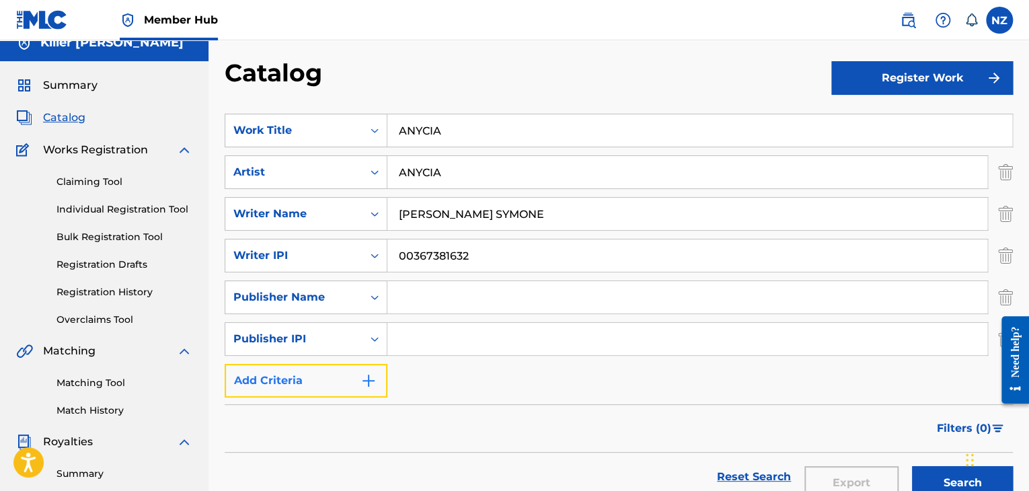
click at [371, 385] on img "Search Form" at bounding box center [368, 381] width 16 height 16
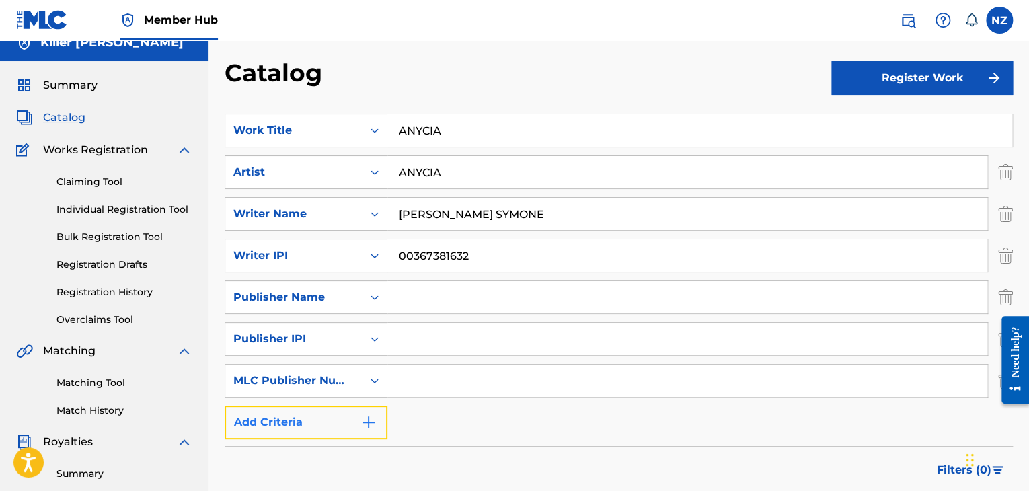
click at [385, 424] on button "Add Criteria" at bounding box center [306, 422] width 163 height 34
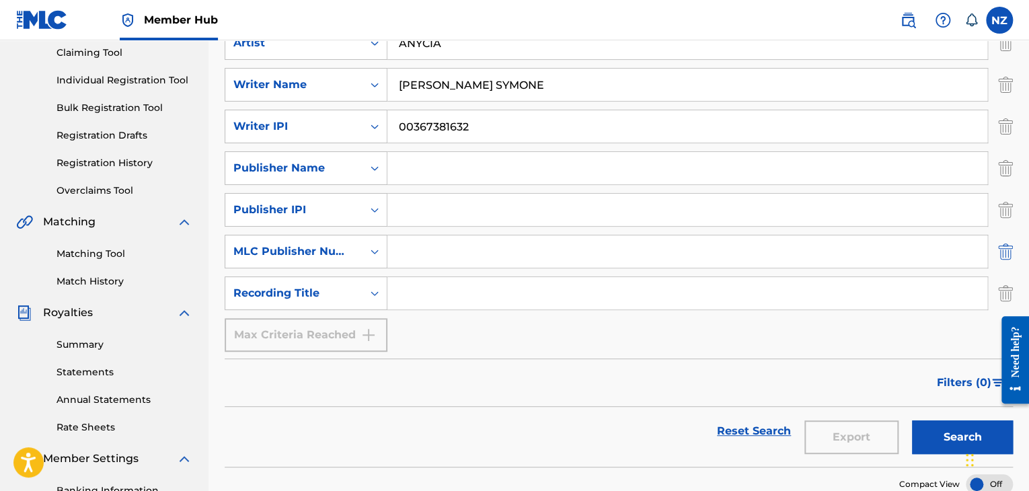
scroll to position [151, 0]
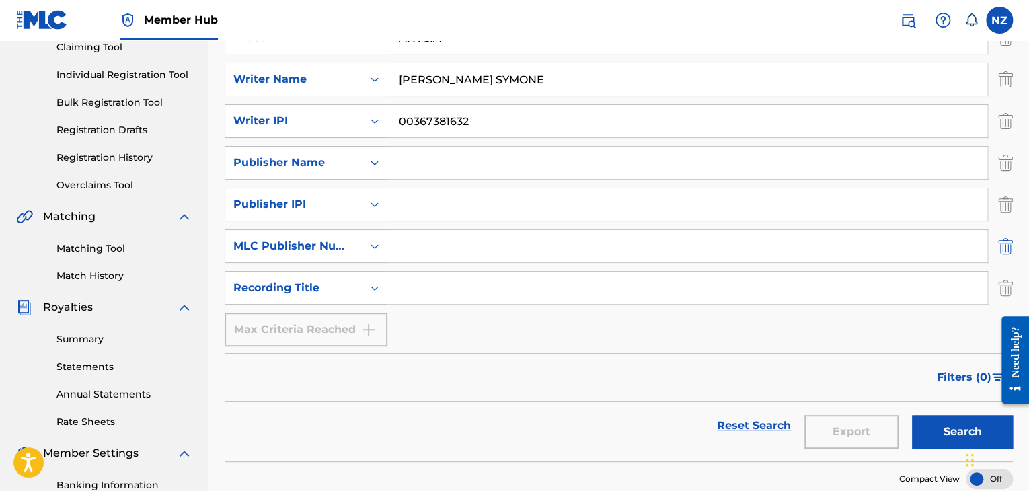
click at [1006, 244] on img "Search Form" at bounding box center [1005, 246] width 15 height 34
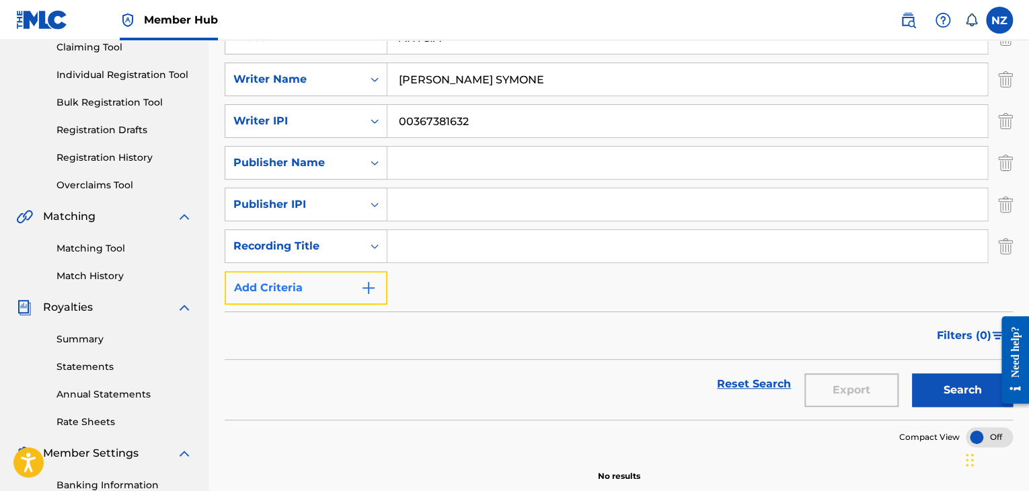
click at [371, 275] on button "Add Criteria" at bounding box center [306, 288] width 163 height 34
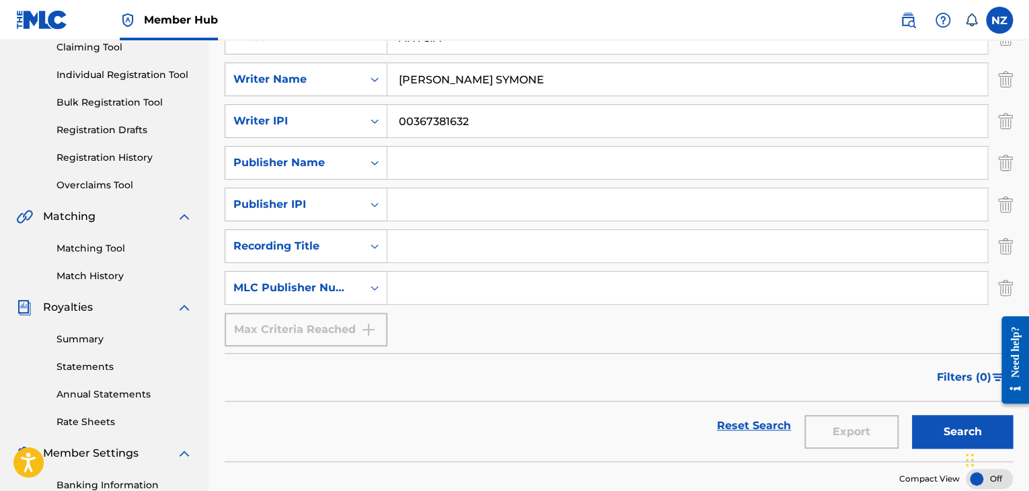
click at [1015, 283] on div "Catalog Register Work SearchWithCriteria7d221306-56cc-415e-8cb4-da8c2262bee4 Wo…" at bounding box center [618, 270] width 820 height 695
click at [1007, 286] on img "Search Form" at bounding box center [1005, 288] width 15 height 34
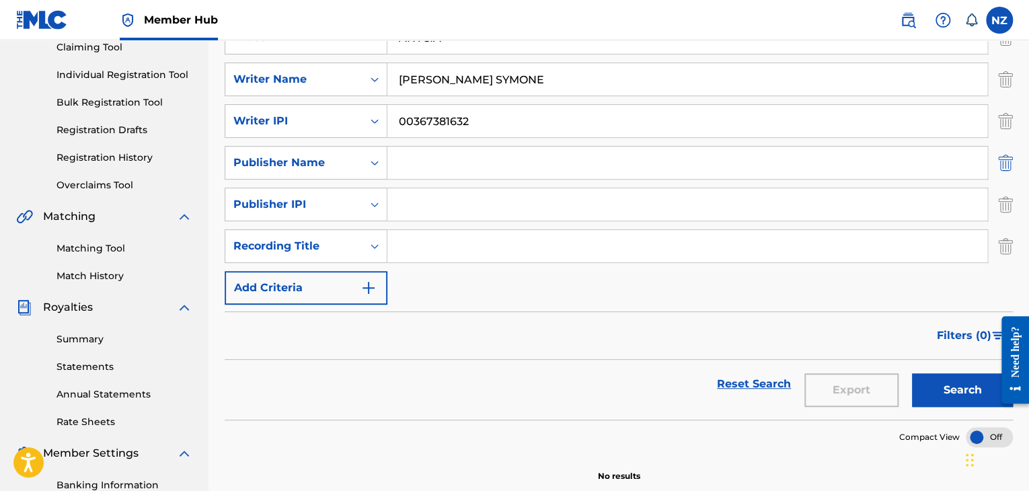
click at [1009, 158] on img "Search Form" at bounding box center [1005, 163] width 15 height 34
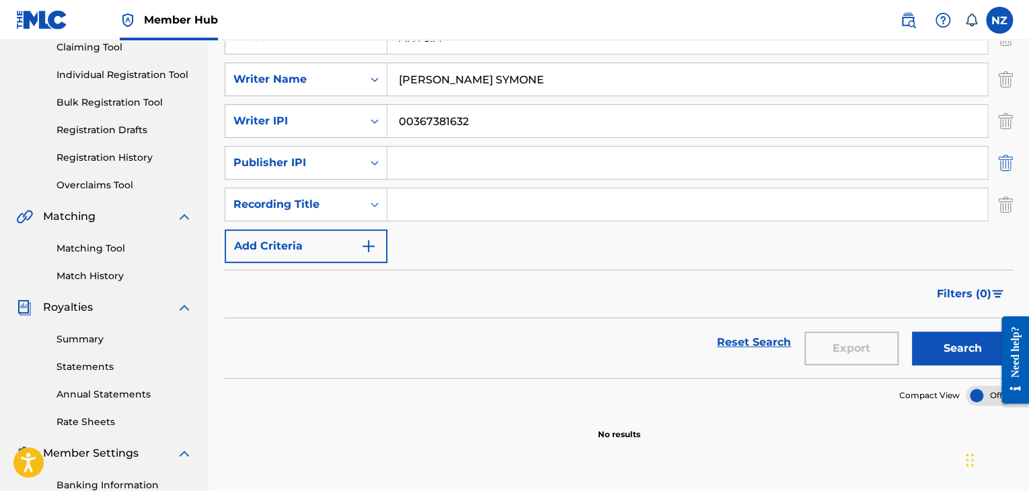
click at [1003, 163] on img "Search Form" at bounding box center [1005, 163] width 15 height 34
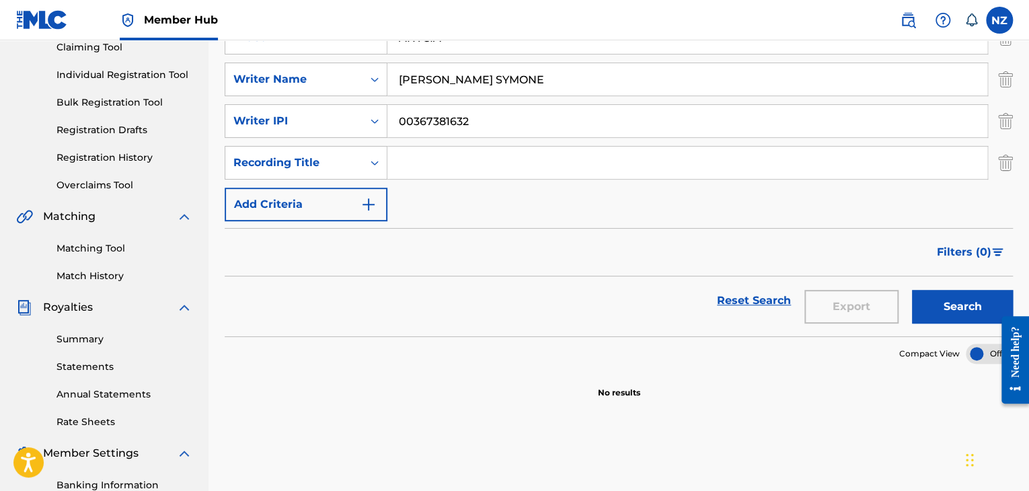
click at [485, 157] on input "Search Form" at bounding box center [687, 163] width 600 height 32
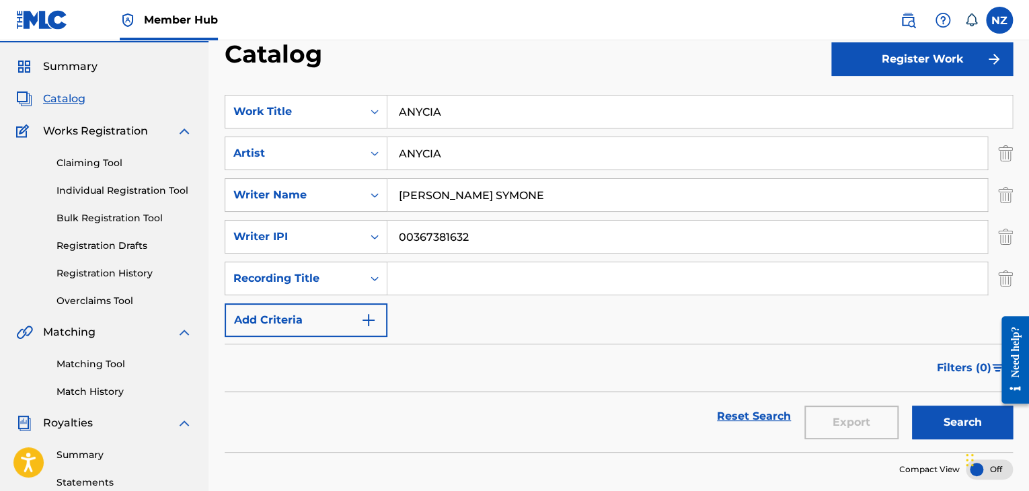
scroll to position [0, 0]
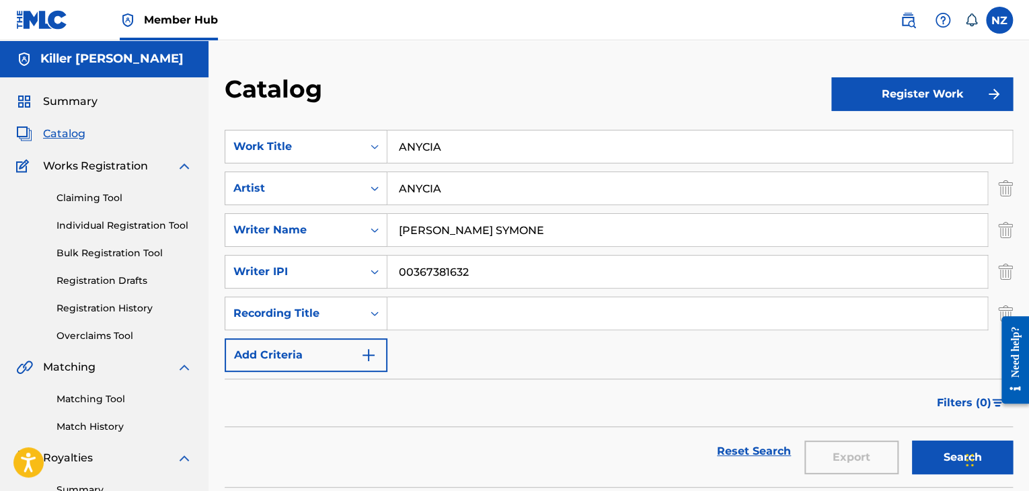
click at [433, 141] on input "ANYCIA" at bounding box center [699, 146] width 625 height 32
click at [432, 313] on input "Search Form" at bounding box center [687, 313] width 600 height 32
paste input "ANYCIA"
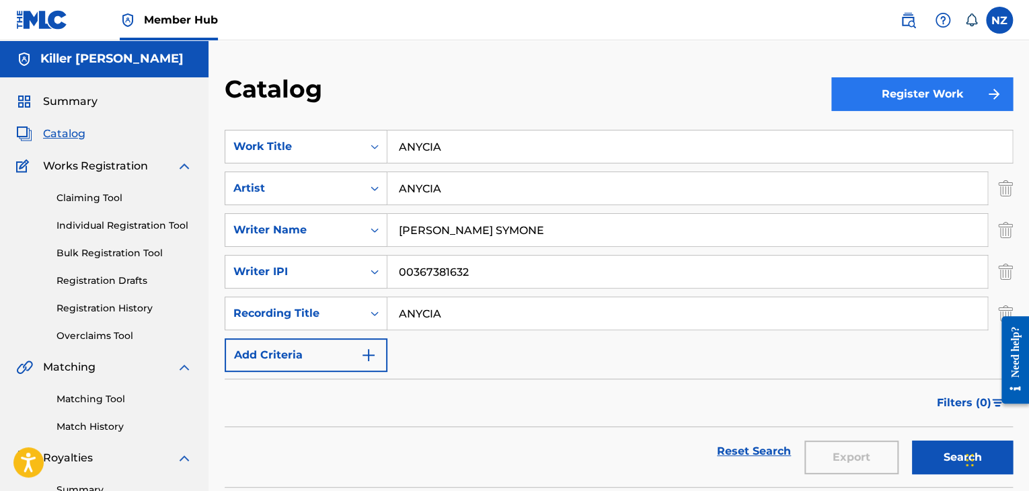
type input "ANYCIA"
click at [952, 110] on button "Register Work" at bounding box center [922, 94] width 182 height 34
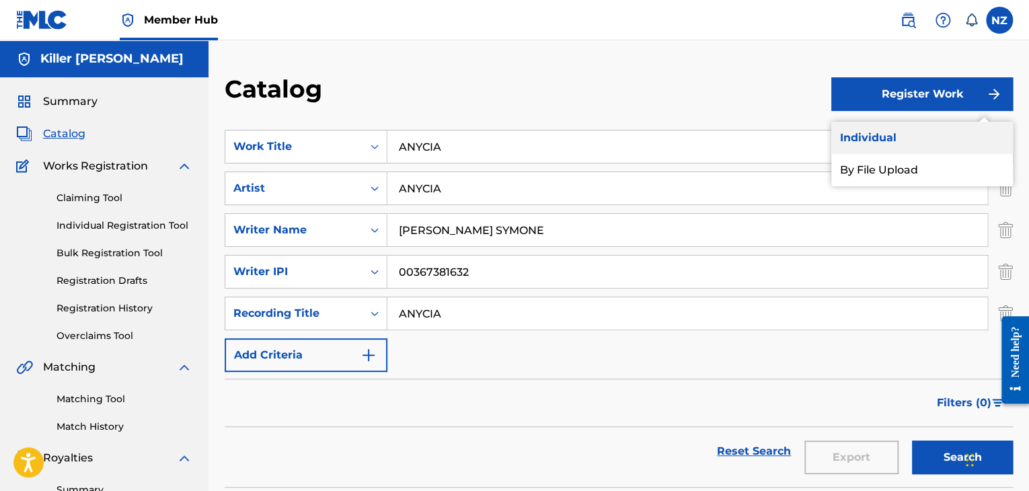
click at [941, 142] on link "Individual" at bounding box center [922, 138] width 182 height 32
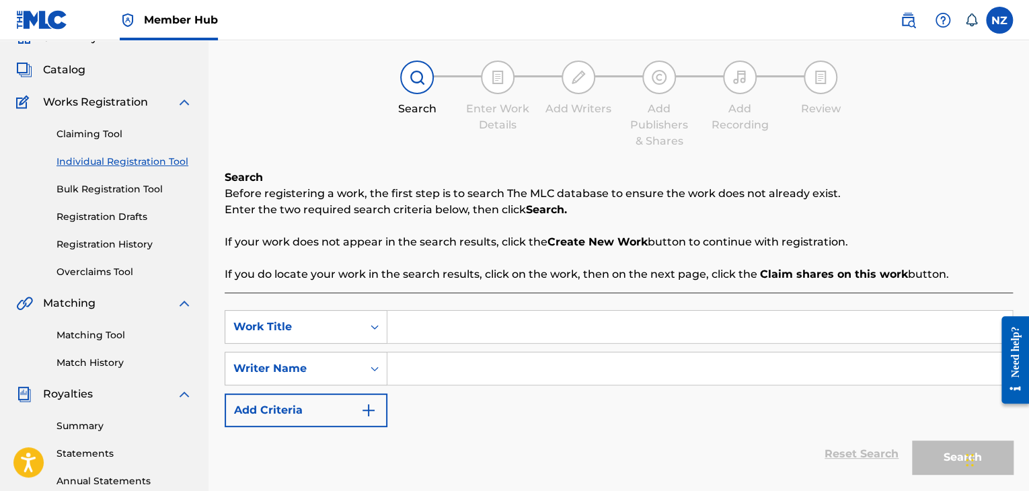
scroll to position [67, 0]
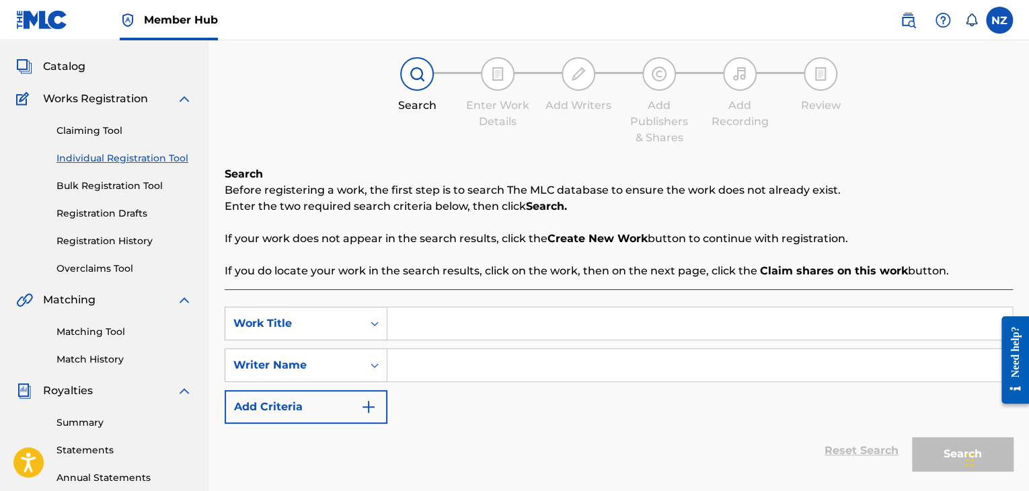
click at [434, 331] on input "Search Form" at bounding box center [699, 323] width 625 height 32
paste input "ANYCIA"
type input "ANYCIA"
click at [436, 370] on input "Search Form" at bounding box center [699, 365] width 625 height 32
paste input "ANYCIA"
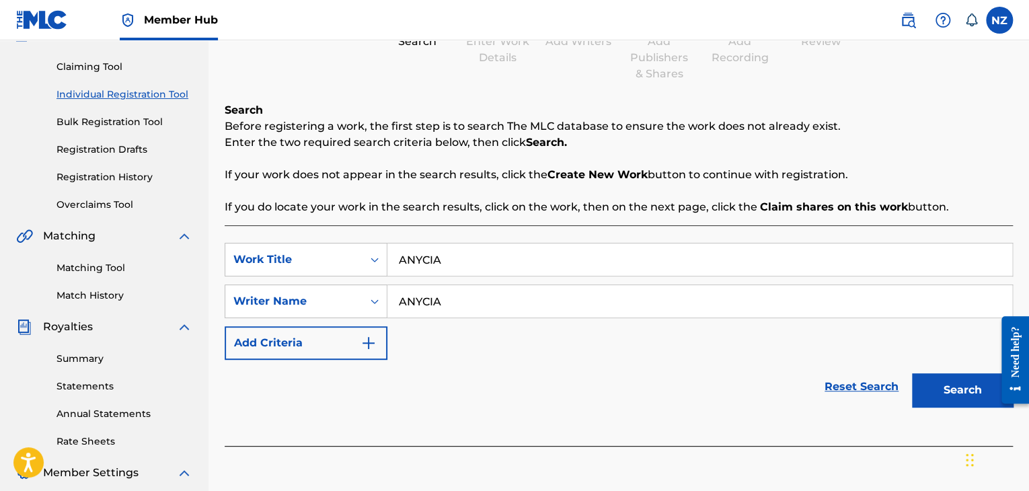
scroll to position [134, 0]
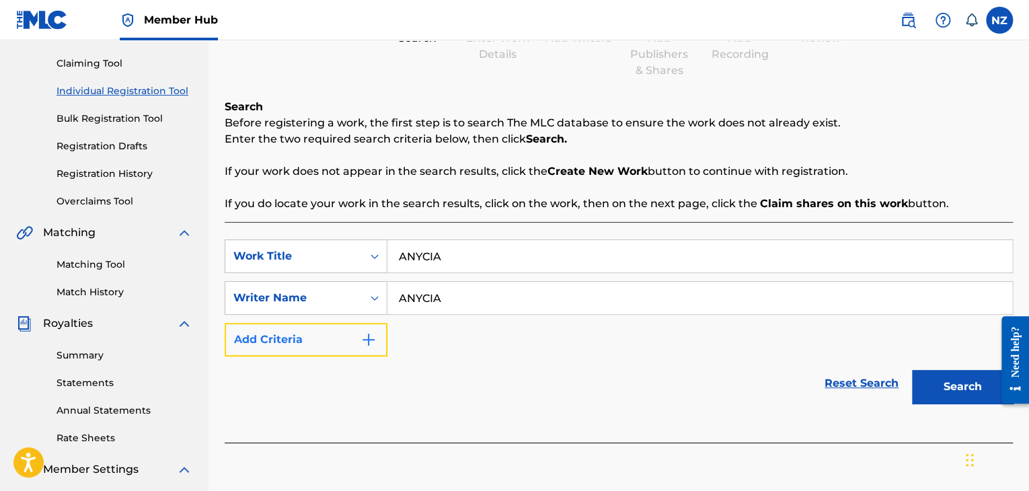
click at [377, 344] on button "Add Criteria" at bounding box center [306, 340] width 163 height 34
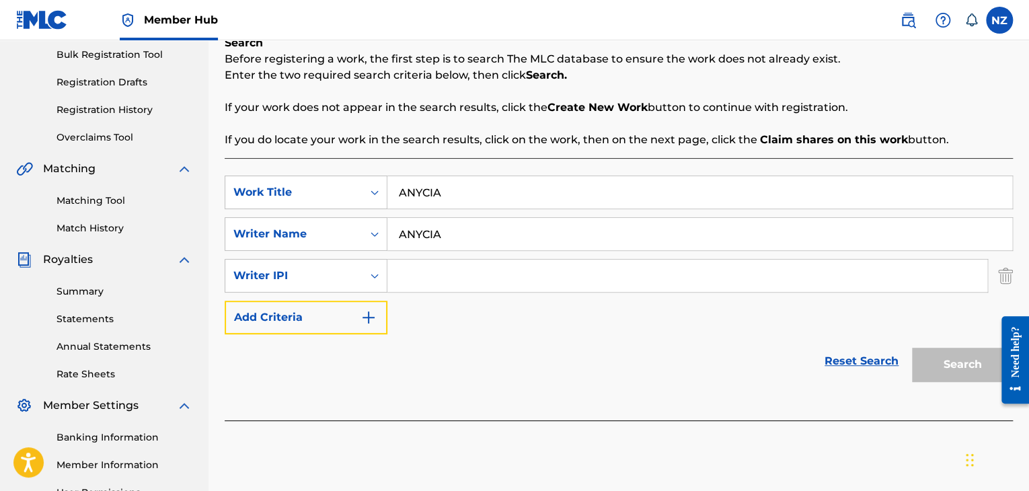
scroll to position [202, 0]
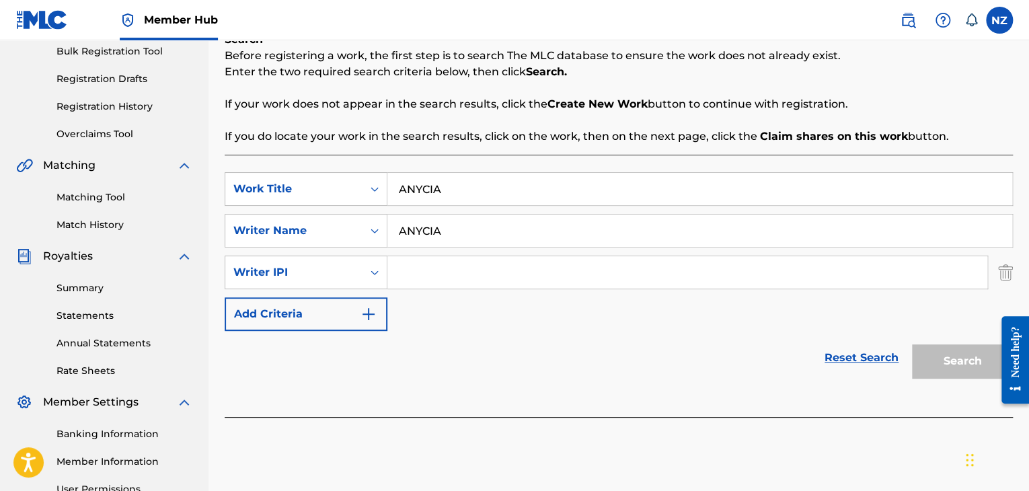
click at [461, 270] on input "Search Form" at bounding box center [687, 272] width 600 height 32
click at [425, 224] on input "ANYCIA" at bounding box center [699, 230] width 625 height 32
paste input "[PERSON_NAME] SYMONE"
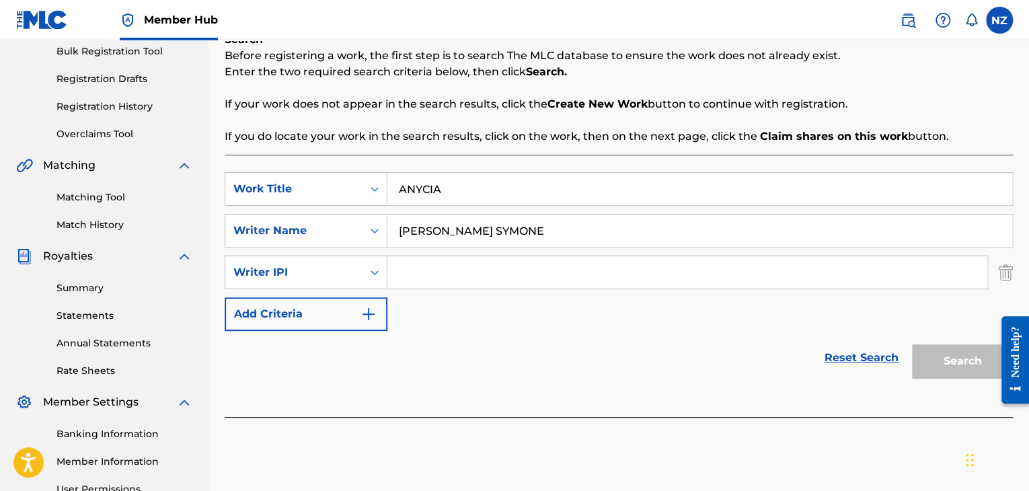
type input "[PERSON_NAME] SYMONE"
click at [417, 270] on input "Search Form" at bounding box center [687, 272] width 600 height 32
paste input "00367381632"
type input "00367381632"
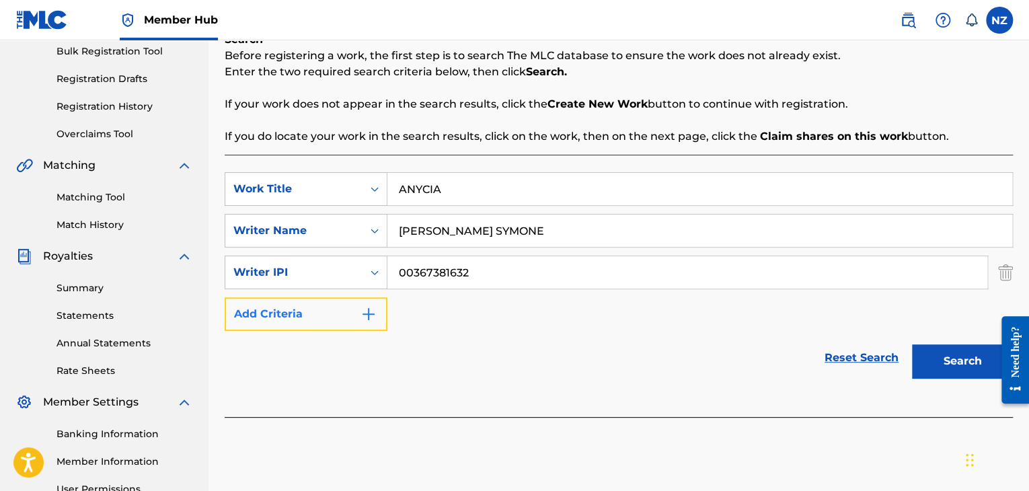
click at [328, 329] on button "Add Criteria" at bounding box center [306, 314] width 163 height 34
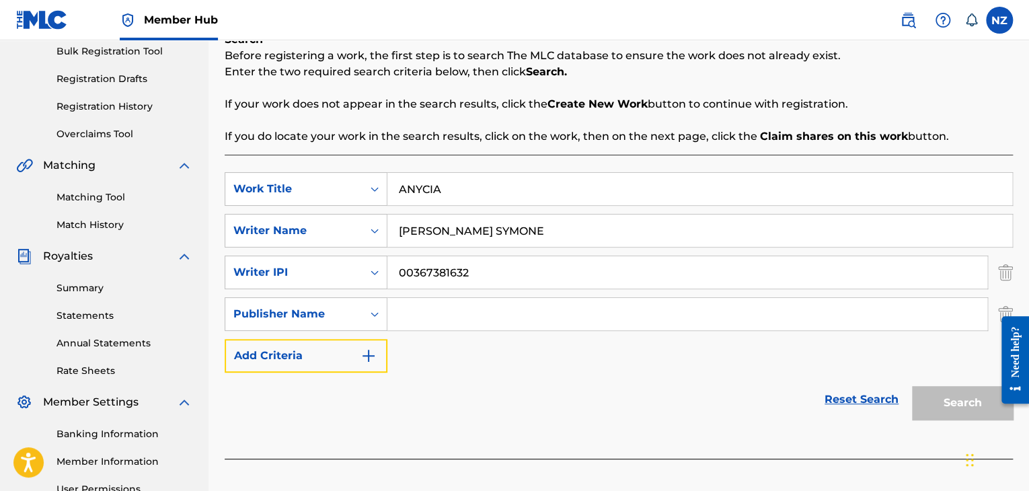
click at [358, 344] on button "Add Criteria" at bounding box center [306, 356] width 163 height 34
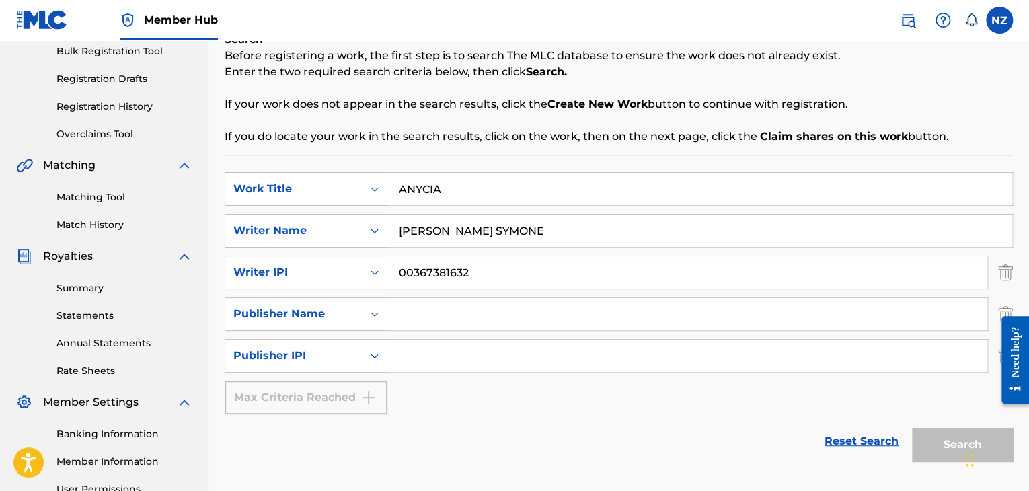
click at [360, 405] on div "Max Criteria Reached" at bounding box center [306, 398] width 163 height 34
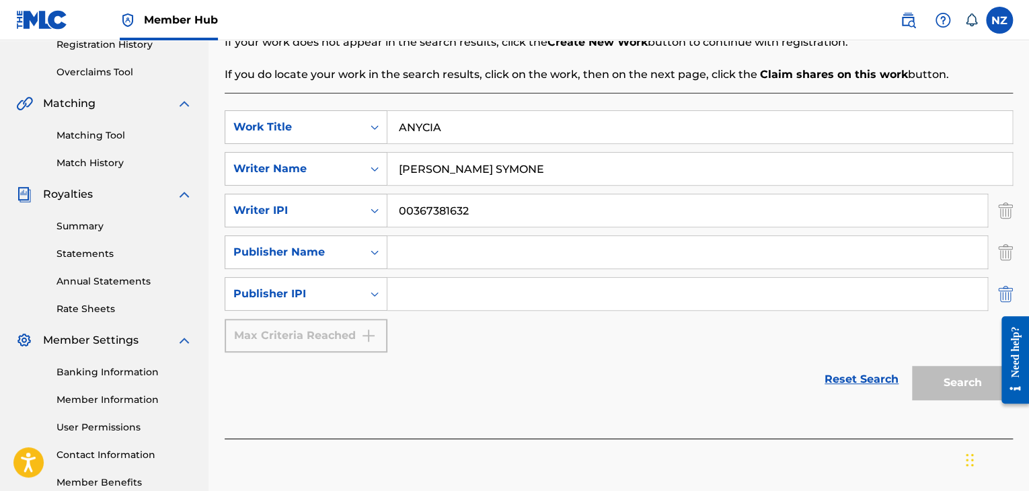
scroll to position [269, 0]
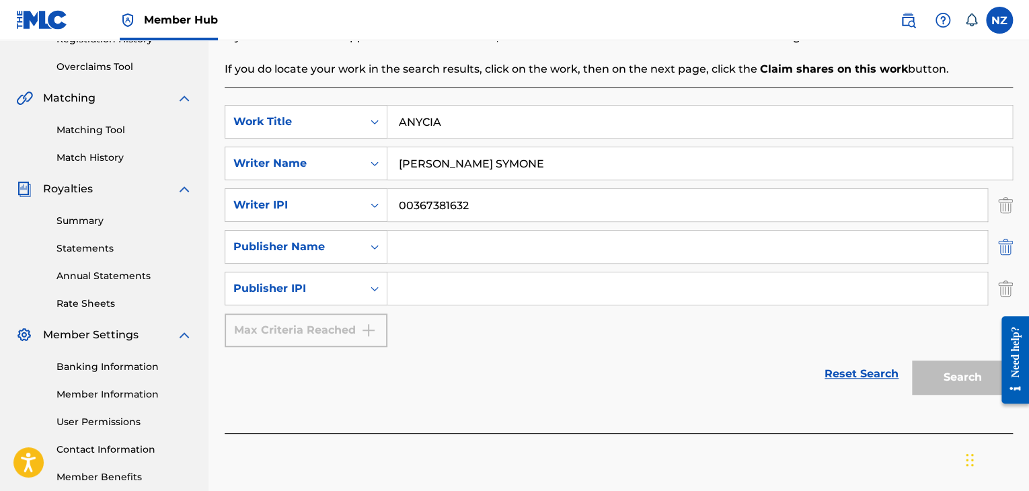
click at [1009, 249] on img "Search Form" at bounding box center [1005, 247] width 15 height 34
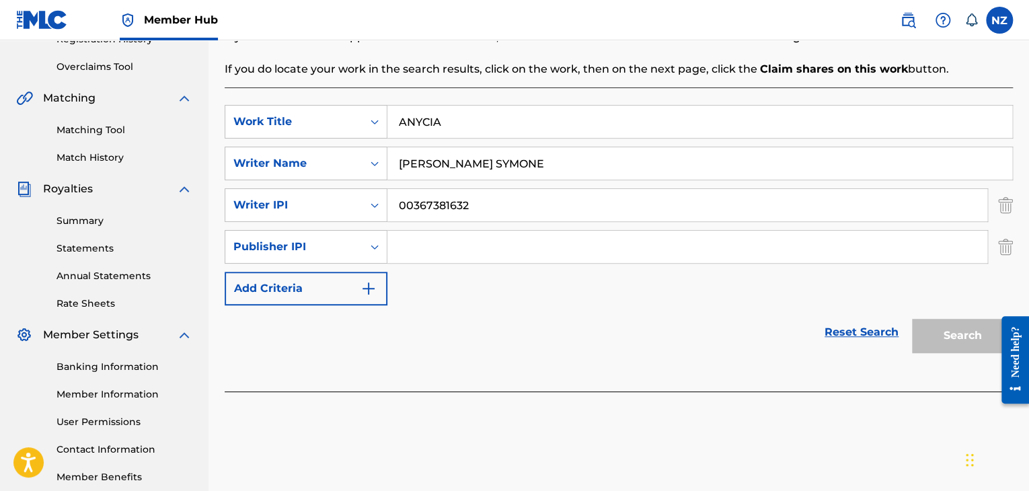
click at [1009, 249] on img "Search Form" at bounding box center [1005, 247] width 15 height 34
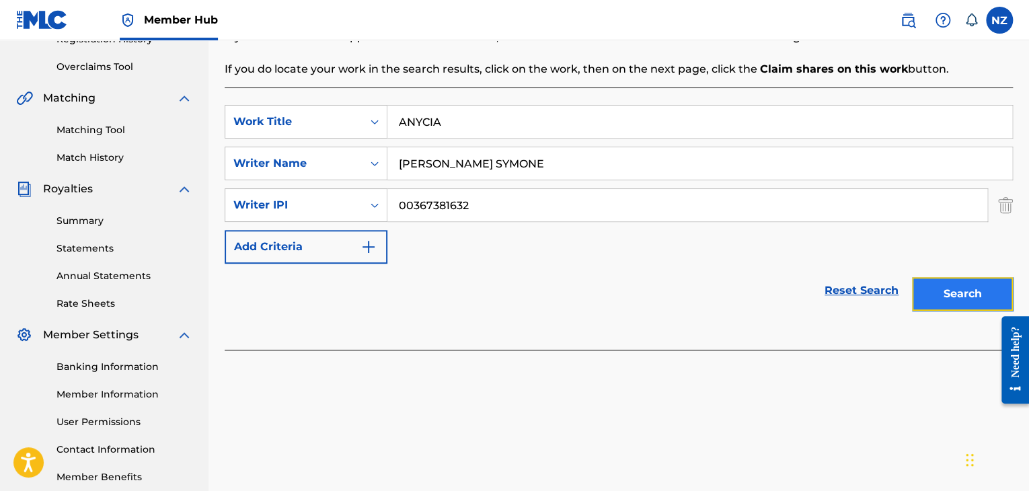
click at [981, 305] on button "Search" at bounding box center [962, 294] width 101 height 34
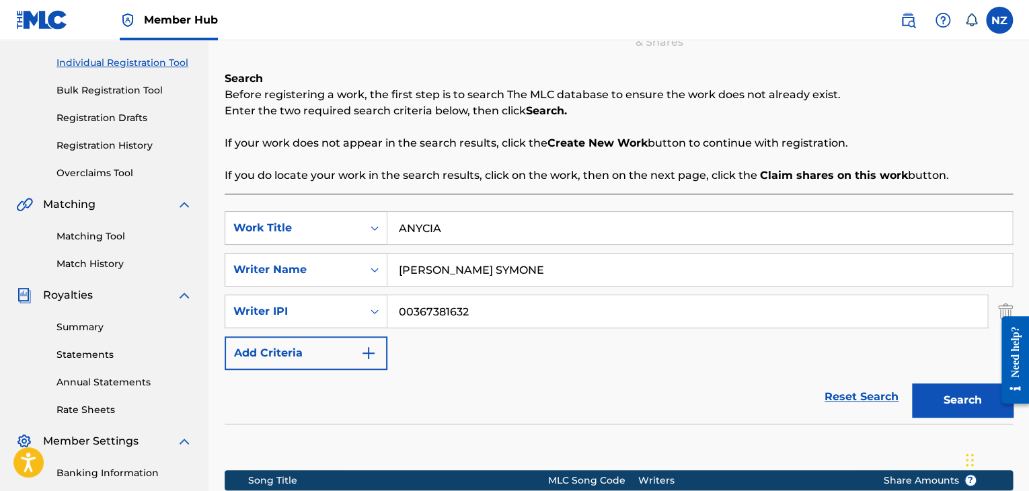
scroll to position [159, 0]
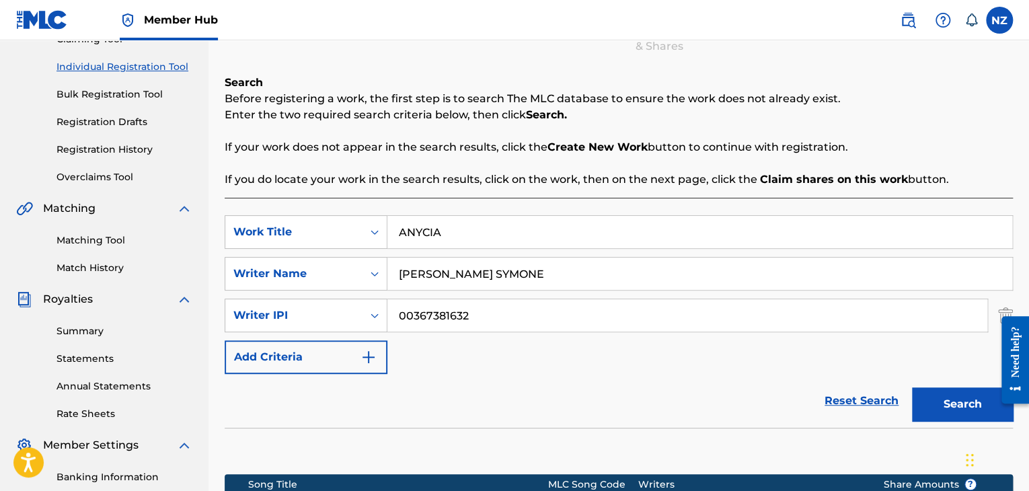
click at [460, 305] on input "00367381632" at bounding box center [687, 315] width 600 height 32
click at [469, 278] on input "[PERSON_NAME] SYMONE" at bounding box center [699, 274] width 625 height 32
type input "[PERSON_NAME]"
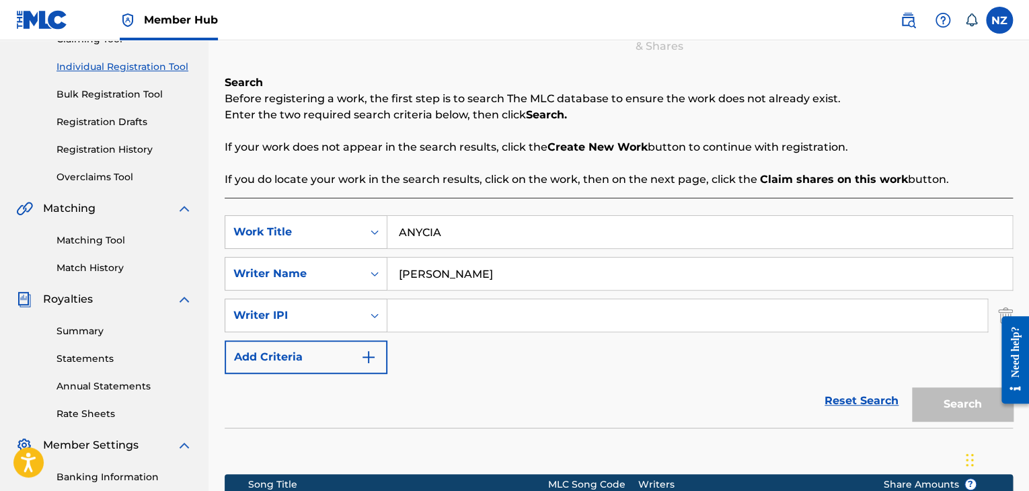
click at [469, 278] on input "[PERSON_NAME]" at bounding box center [699, 274] width 625 height 32
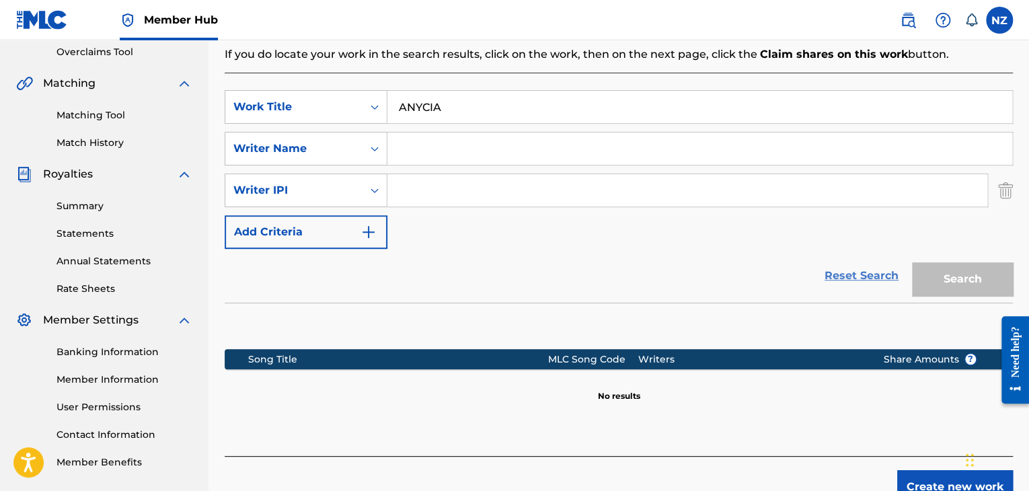
scroll to position [293, 0]
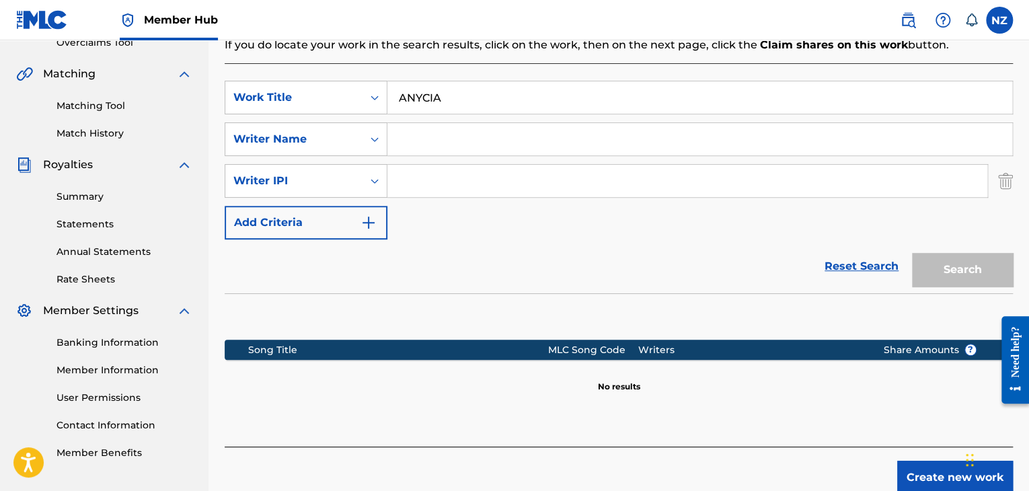
click at [606, 202] on div "SearchWithCriteria2c330ad5-0e7e-4c48-9b85-8615457c8207 Work Title ANYCIA Search…" at bounding box center [619, 160] width 788 height 159
drag, startPoint x: 609, startPoint y: 186, endPoint x: 635, endPoint y: 215, distance: 39.5
click at [609, 186] on input "Search Form" at bounding box center [687, 181] width 600 height 32
click at [668, 248] on div "Reset Search Search" at bounding box center [619, 266] width 788 height 54
click at [842, 270] on link "Reset Search" at bounding box center [861, 266] width 87 height 30
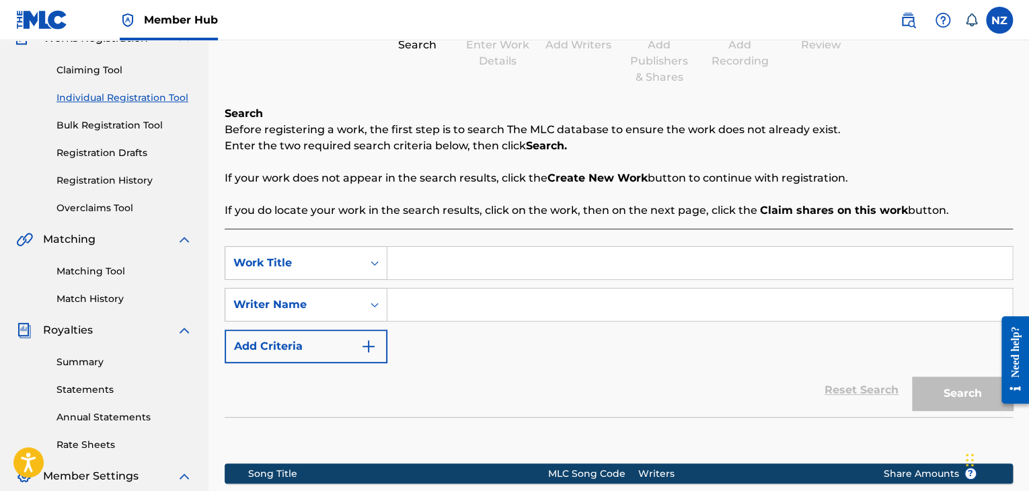
scroll to position [91, 0]
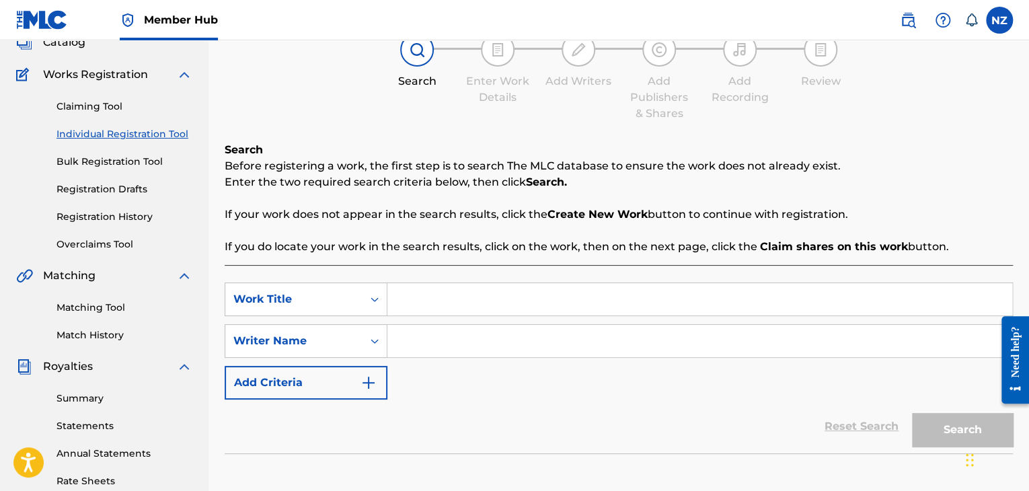
click at [469, 307] on input "Search Form" at bounding box center [699, 299] width 625 height 32
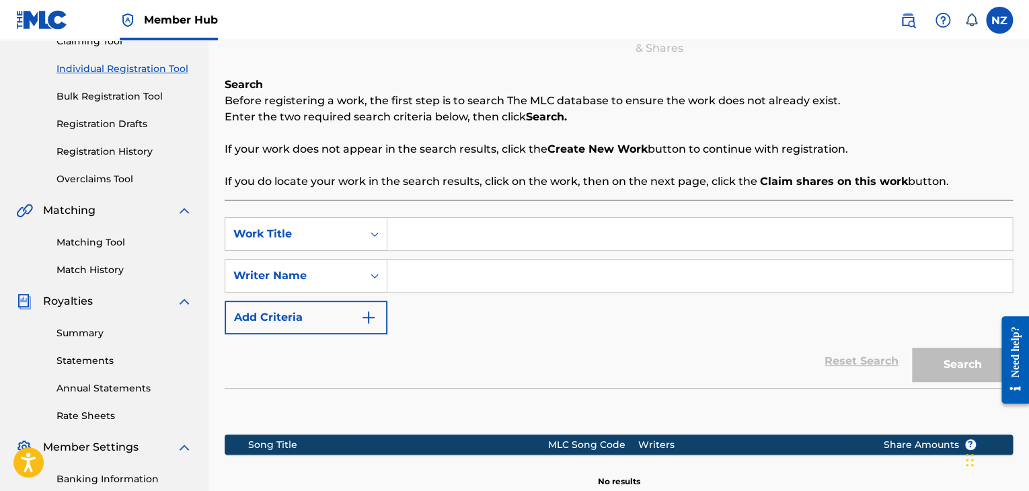
scroll to position [159, 0]
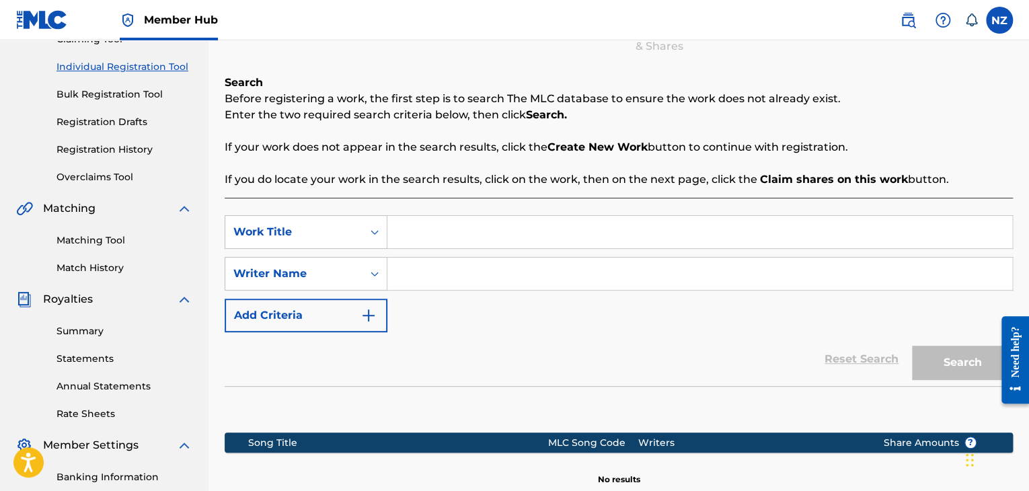
paste input "64969533"
type input "64969533"
paste input "ANYCIA"
type input "ANYCIA"
click at [564, 260] on input "Search Form" at bounding box center [699, 274] width 625 height 32
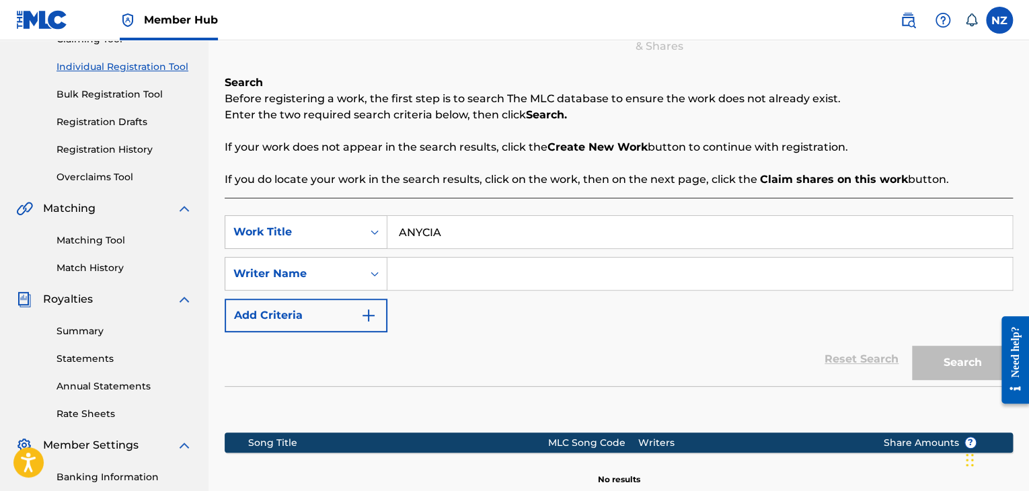
paste input "ANYCIA"
type input "ANYCIA"
click at [952, 351] on button "Search" at bounding box center [962, 363] width 101 height 34
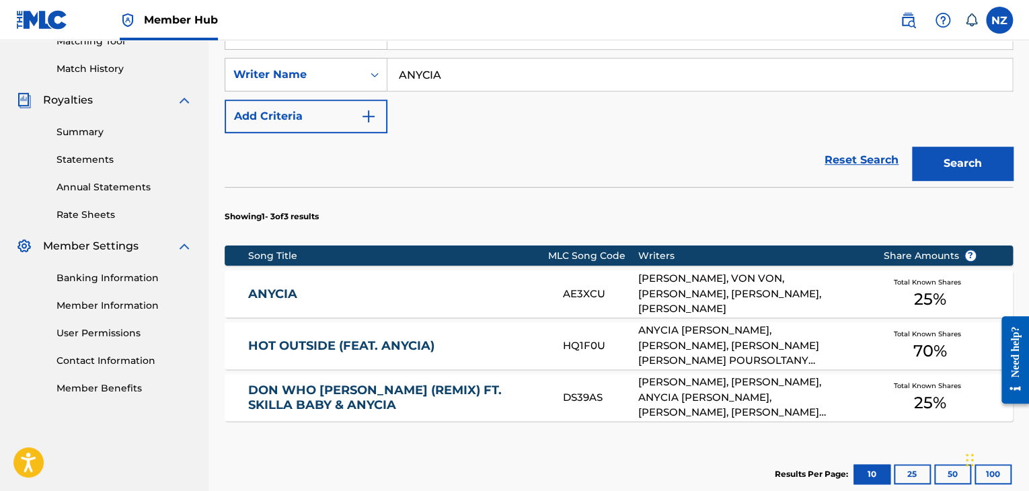
scroll to position [360, 0]
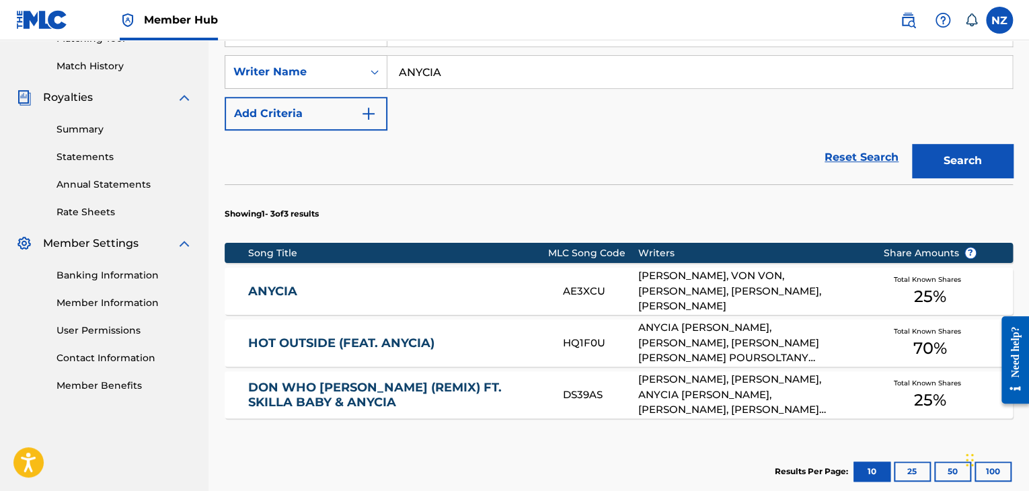
click at [789, 290] on div "[PERSON_NAME], VON VON, [PERSON_NAME], [PERSON_NAME], [PERSON_NAME]" at bounding box center [750, 291] width 225 height 46
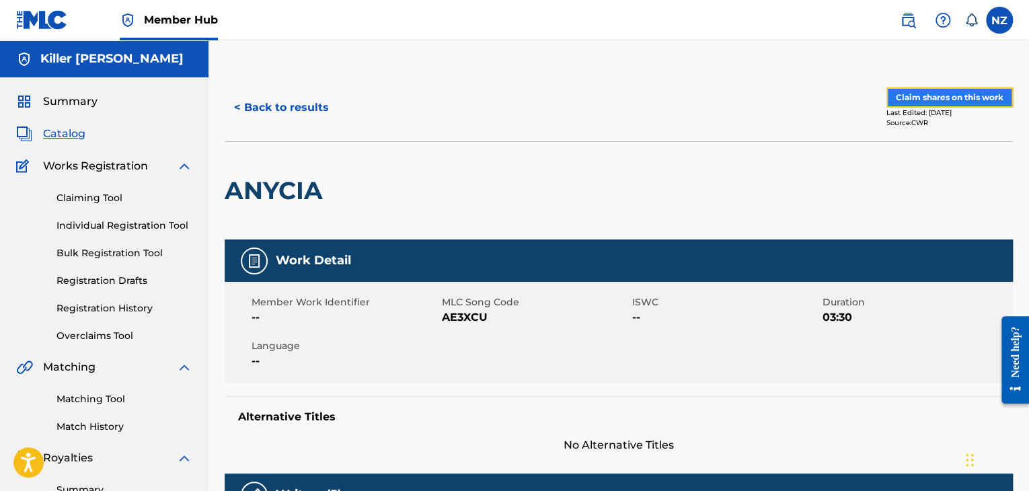
click at [916, 100] on button "Claim shares on this work" at bounding box center [949, 97] width 126 height 20
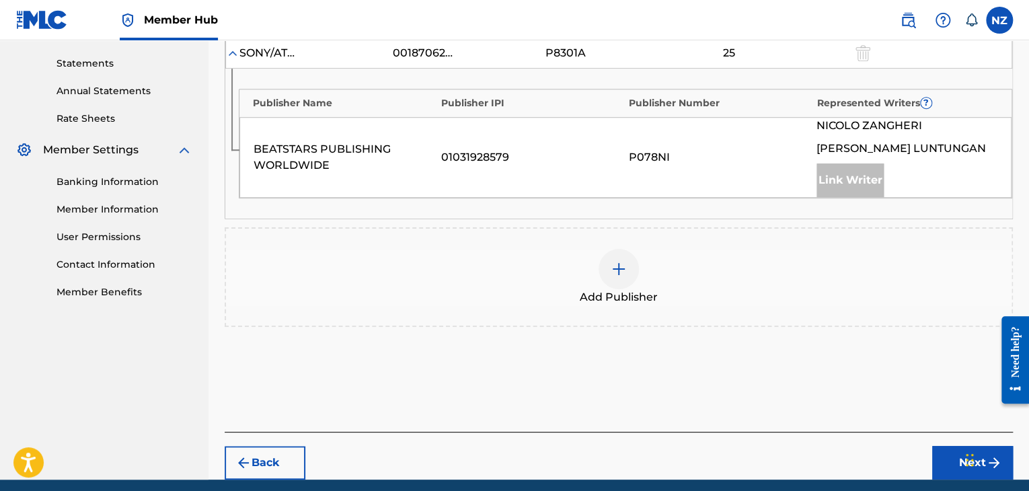
scroll to position [371, 0]
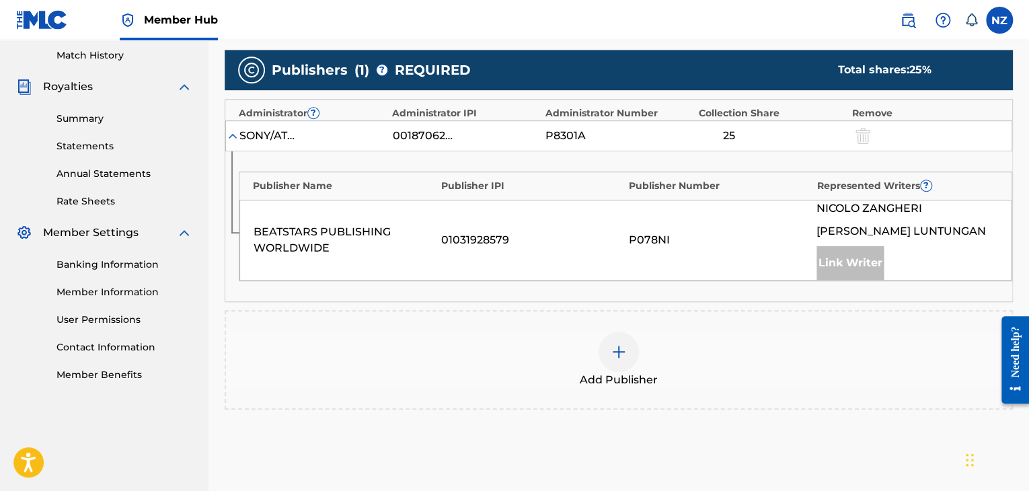
click at [877, 206] on span "[PERSON_NAME]" at bounding box center [869, 208] width 106 height 16
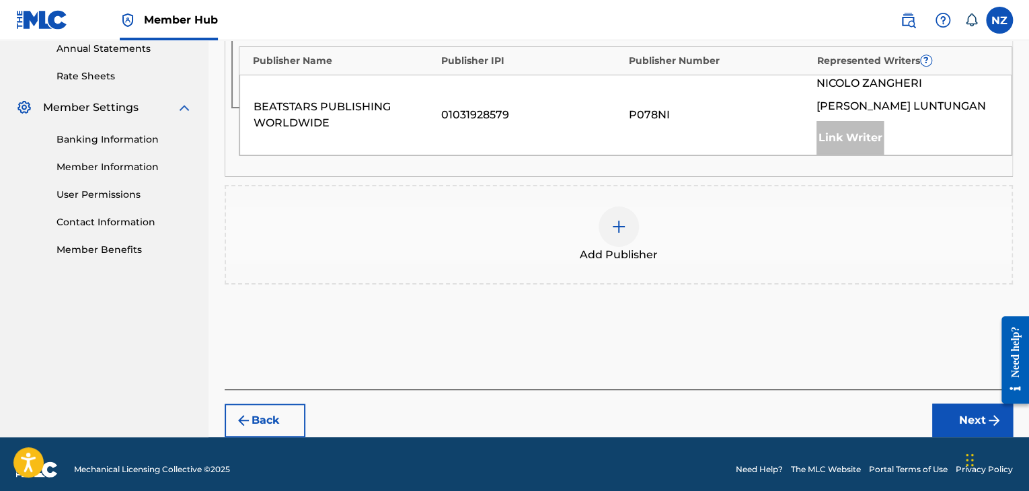
scroll to position [506, 0]
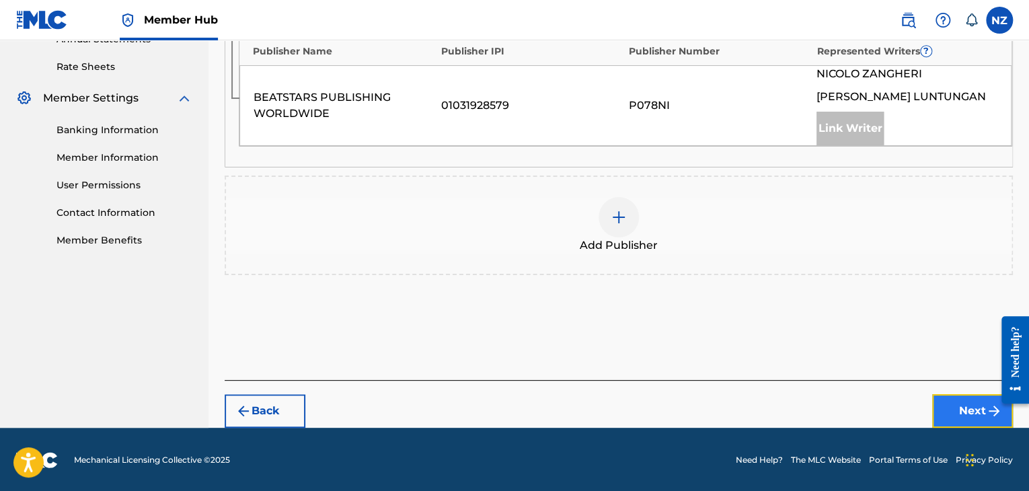
click at [971, 411] on button "Next" at bounding box center [972, 411] width 81 height 34
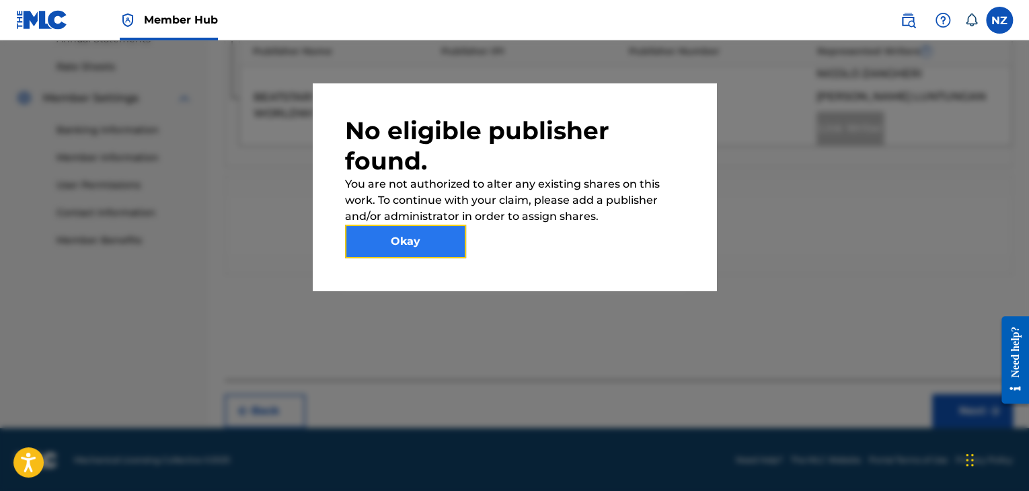
click at [453, 243] on button "Okay" at bounding box center [405, 242] width 121 height 34
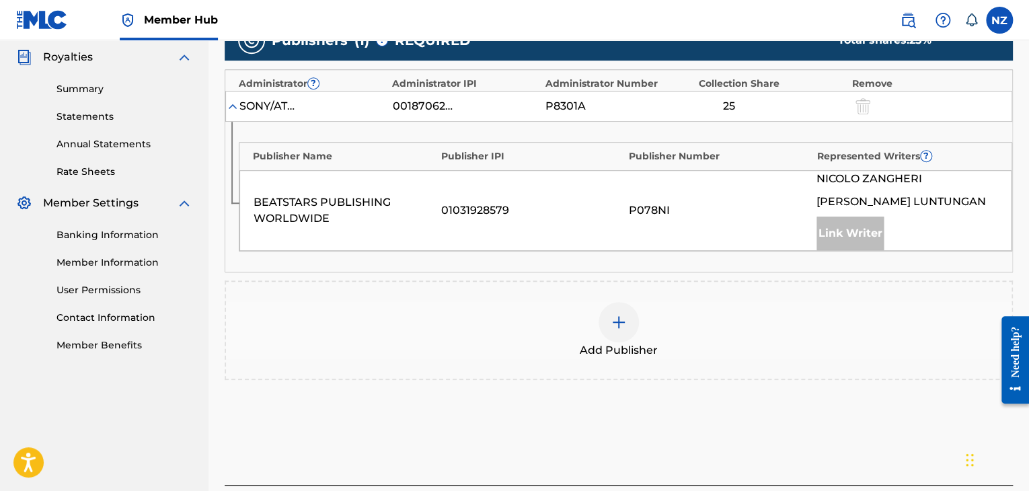
scroll to position [304, 0]
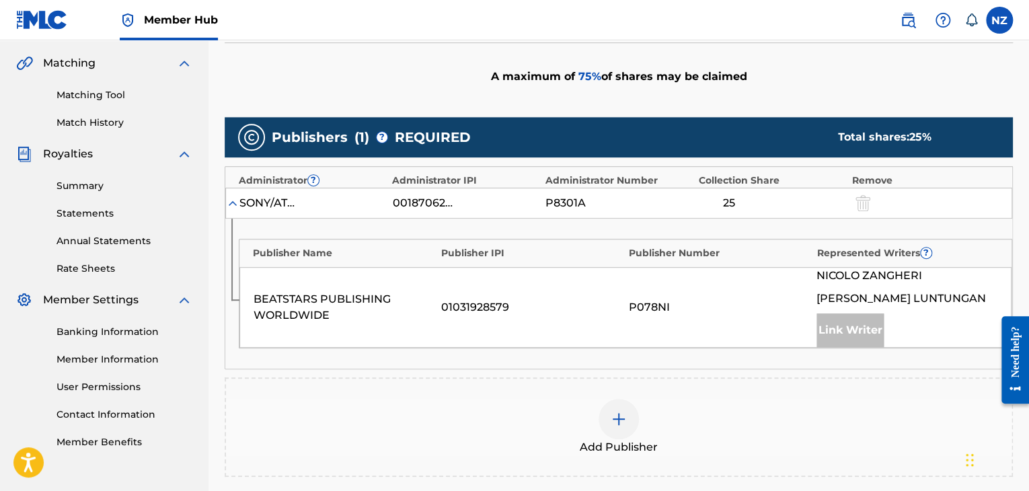
click at [295, 297] on div "BEATSTARS PUBLISHING WORLDWIDE" at bounding box center [343, 307] width 181 height 32
click at [836, 330] on div "Link Writer" at bounding box center [849, 330] width 67 height 34
click at [846, 297] on span "[PERSON_NAME]" at bounding box center [900, 298] width 169 height 16
click at [846, 276] on span "[PERSON_NAME]" at bounding box center [869, 276] width 106 height 16
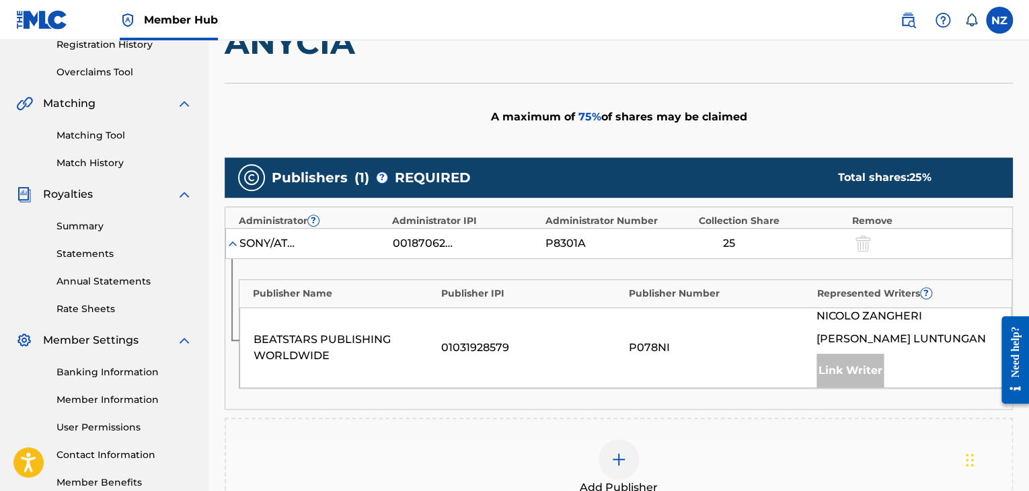
scroll to position [269, 0]
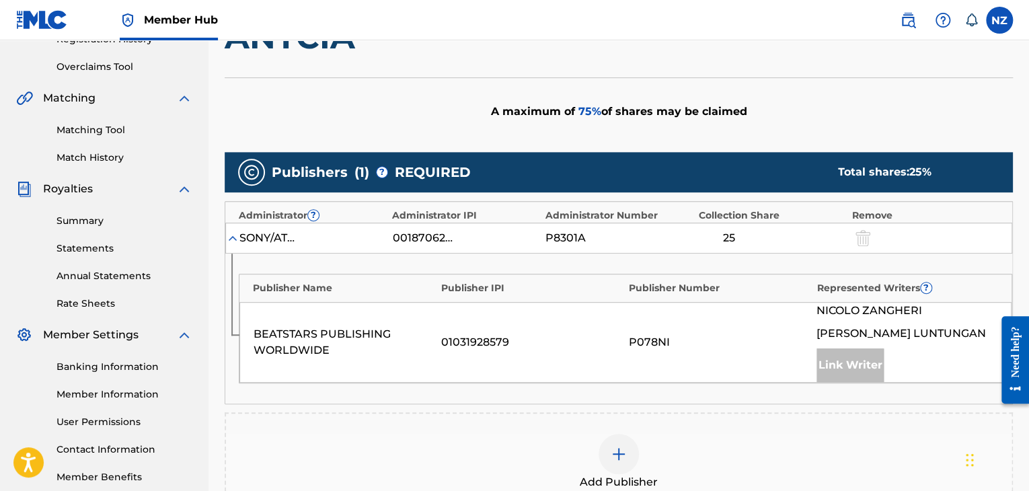
click at [863, 233] on div at bounding box center [861, 237] width 20 height 15
click at [847, 362] on div "Link Writer" at bounding box center [849, 365] width 67 height 34
drag, startPoint x: 853, startPoint y: 334, endPoint x: 845, endPoint y: 311, distance: 24.0
click at [852, 332] on span "[PERSON_NAME]" at bounding box center [900, 333] width 169 height 16
click at [845, 311] on span "[PERSON_NAME]" at bounding box center [869, 311] width 106 height 16
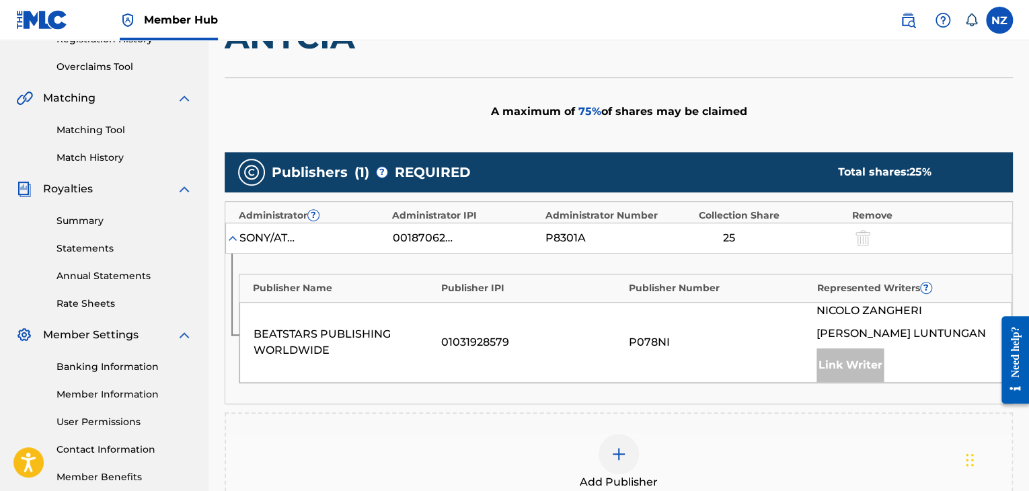
click at [645, 352] on div "BEATSTARS PUBLISHING WORLDWIDE 01031928579 P078NI [PERSON_NAME] [PERSON_NAME] L…" at bounding box center [625, 342] width 772 height 81
click at [633, 362] on div "BEATSTARS PUBLISHING WORLDWIDE 01031928579 P078NI [PERSON_NAME] [PERSON_NAME] L…" at bounding box center [625, 342] width 772 height 81
click at [627, 446] on div at bounding box center [618, 454] width 40 height 40
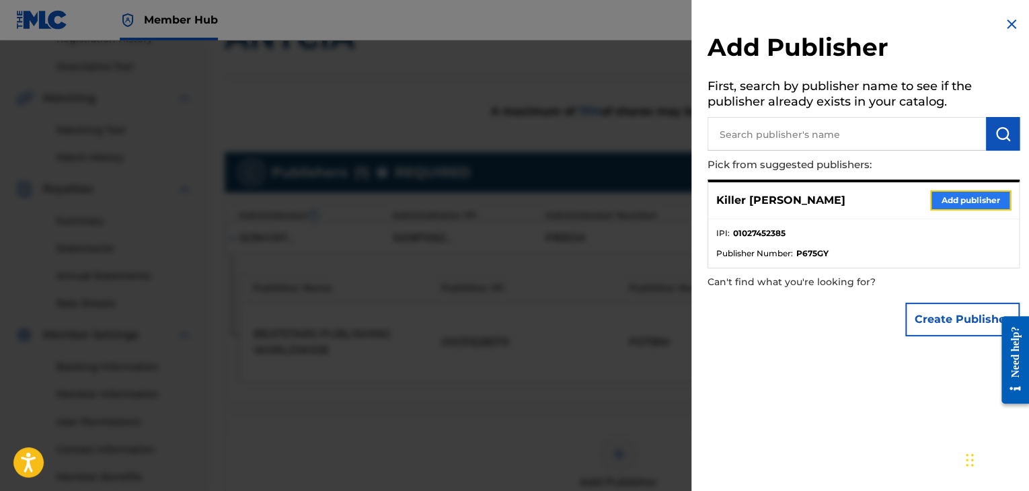
click at [937, 200] on button "Add publisher" at bounding box center [970, 200] width 81 height 20
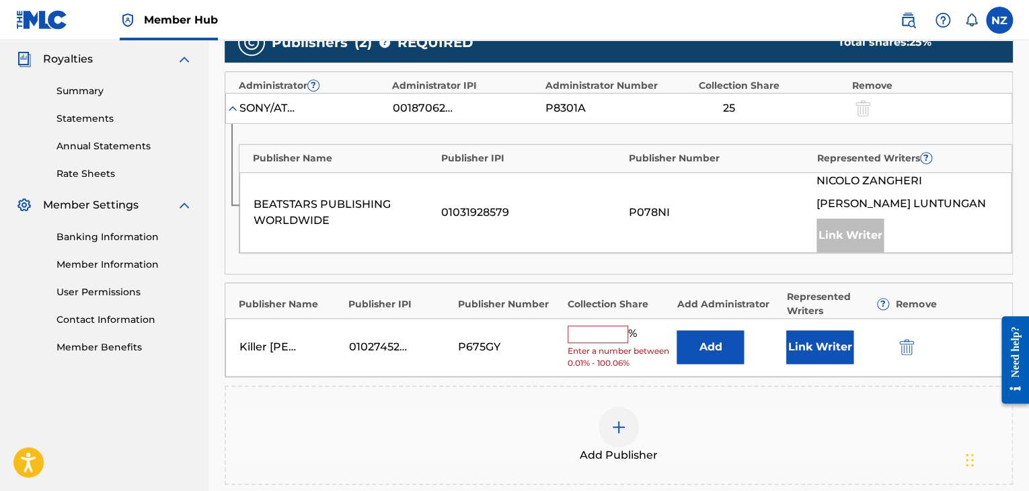
scroll to position [403, 0]
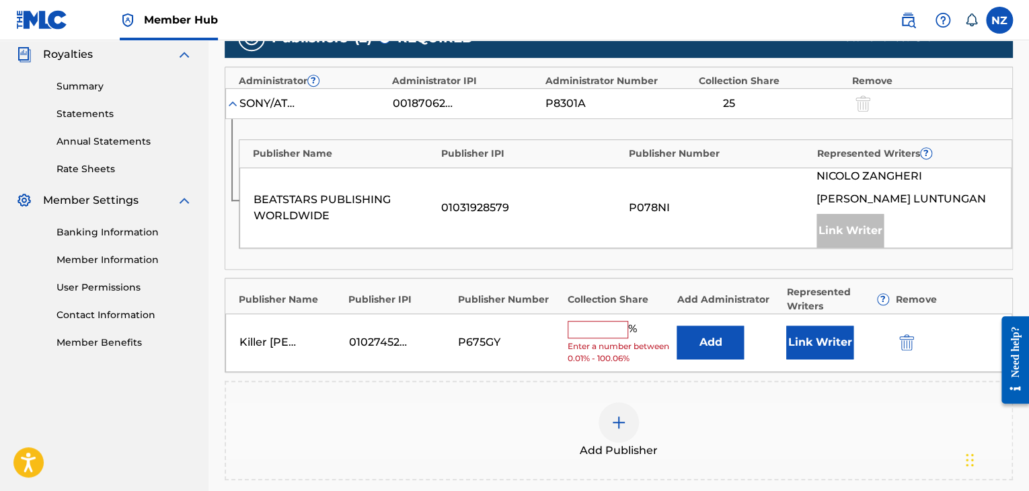
click at [608, 329] on input "text" at bounding box center [597, 329] width 61 height 17
click at [912, 342] on img "submit" at bounding box center [906, 342] width 15 height 16
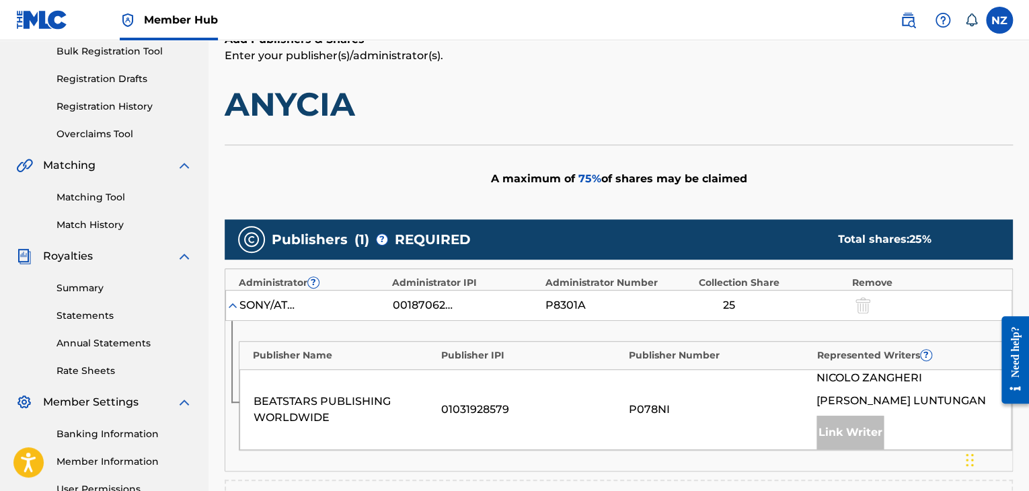
scroll to position [506, 0]
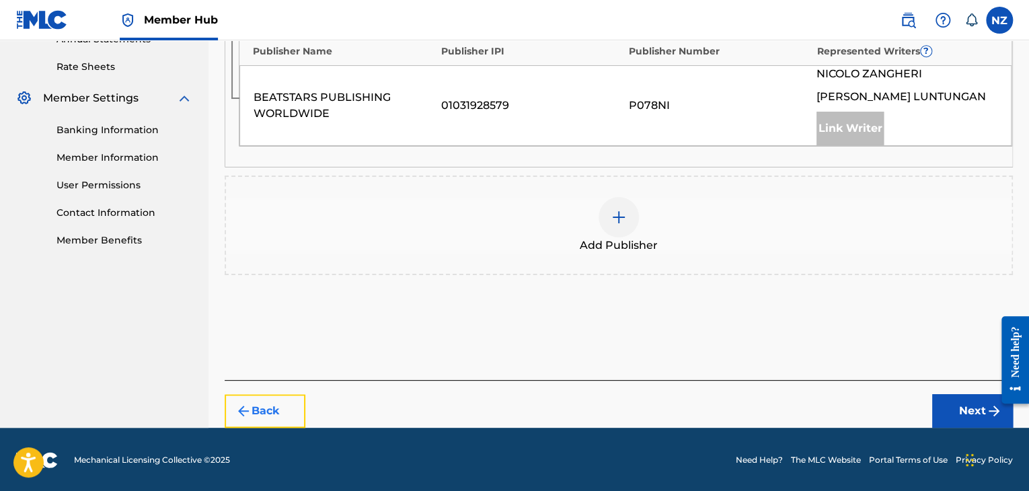
click at [226, 397] on button "Back" at bounding box center [265, 411] width 81 height 34
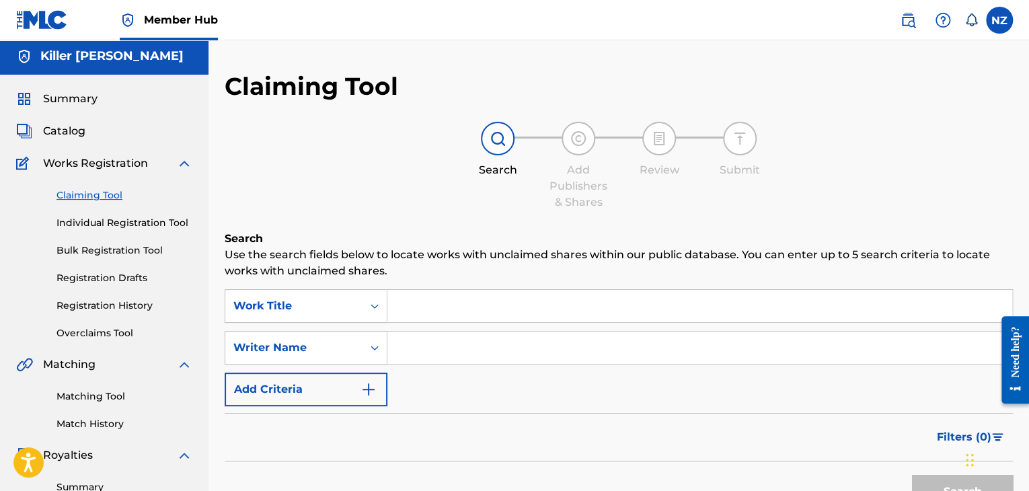
scroll to position [0, 0]
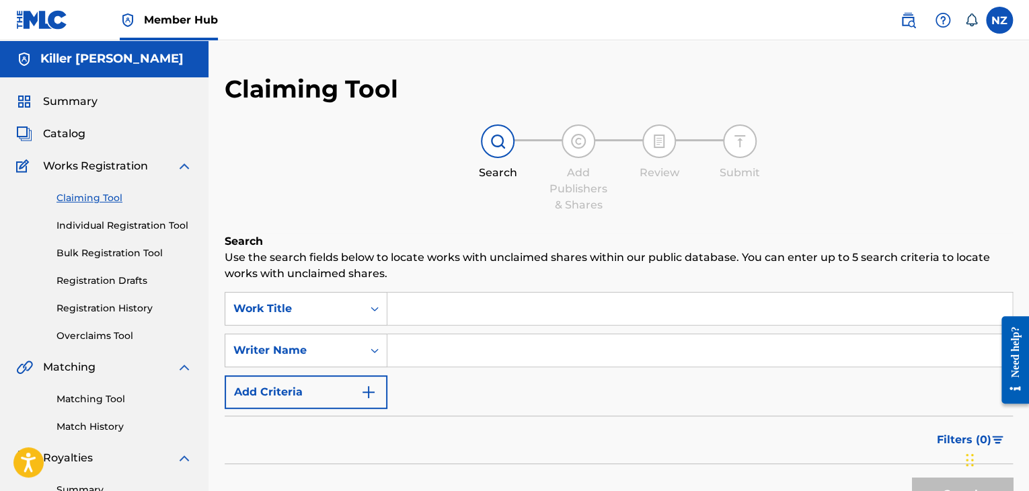
click at [412, 349] on input "Search Form" at bounding box center [699, 350] width 625 height 32
click at [366, 352] on div "Writer Name" at bounding box center [306, 351] width 163 height 34
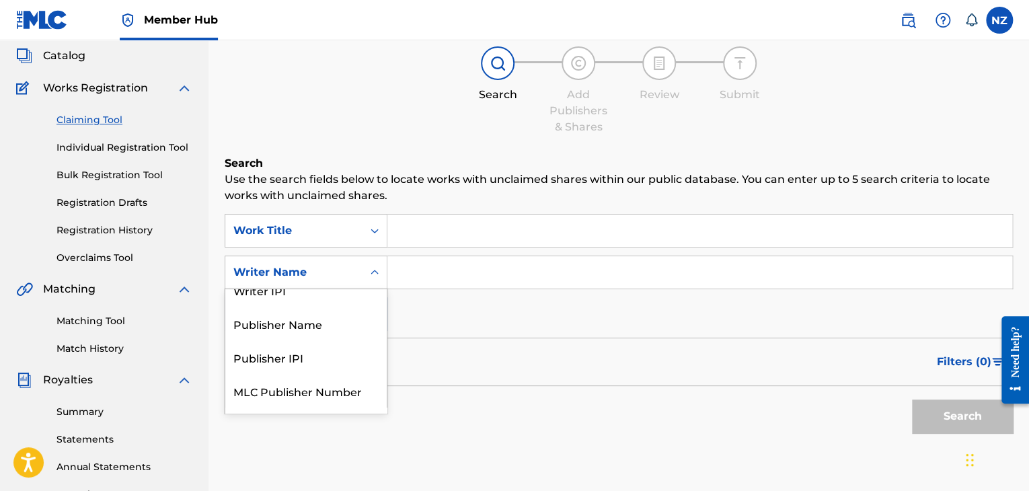
scroll to position [112, 0]
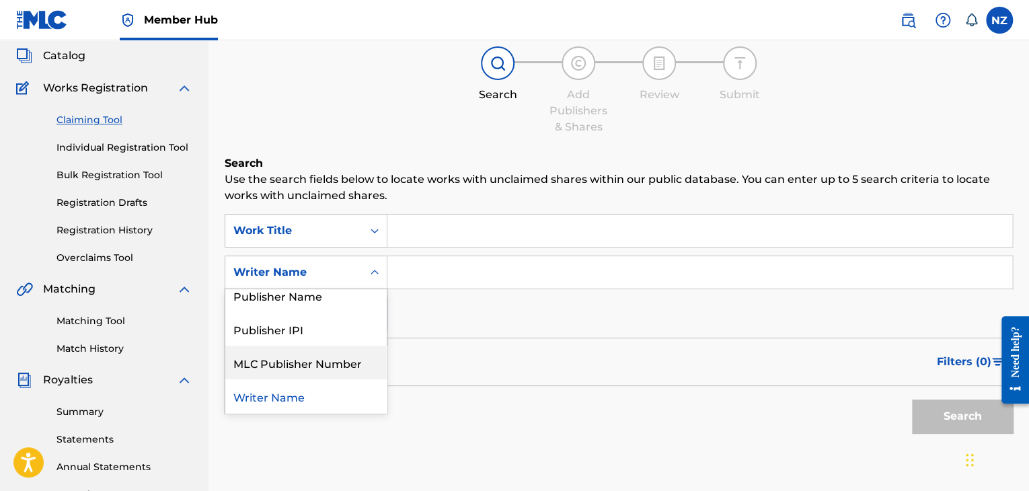
click at [491, 285] on input "Search Form" at bounding box center [699, 272] width 625 height 32
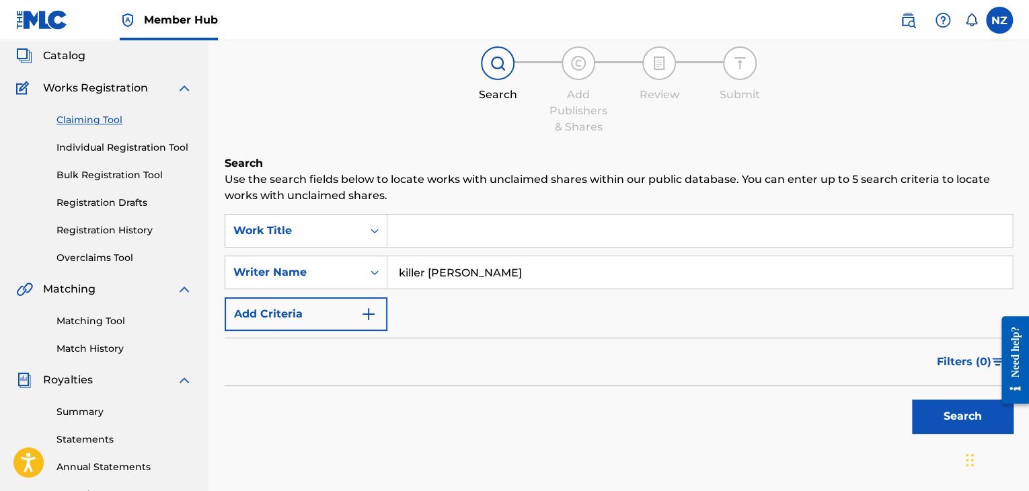
type input "killer [PERSON_NAME]"
click at [912, 399] on button "Search" at bounding box center [962, 416] width 101 height 34
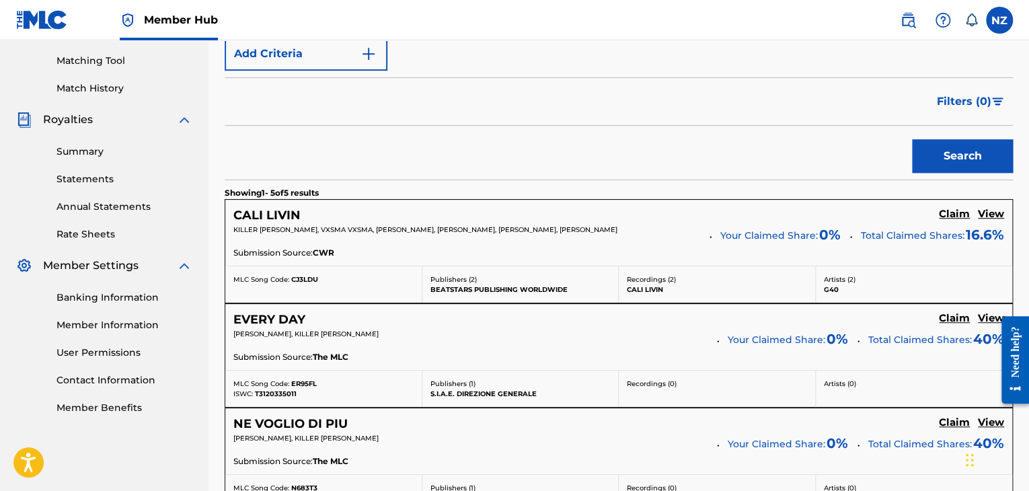
scroll to position [347, 0]
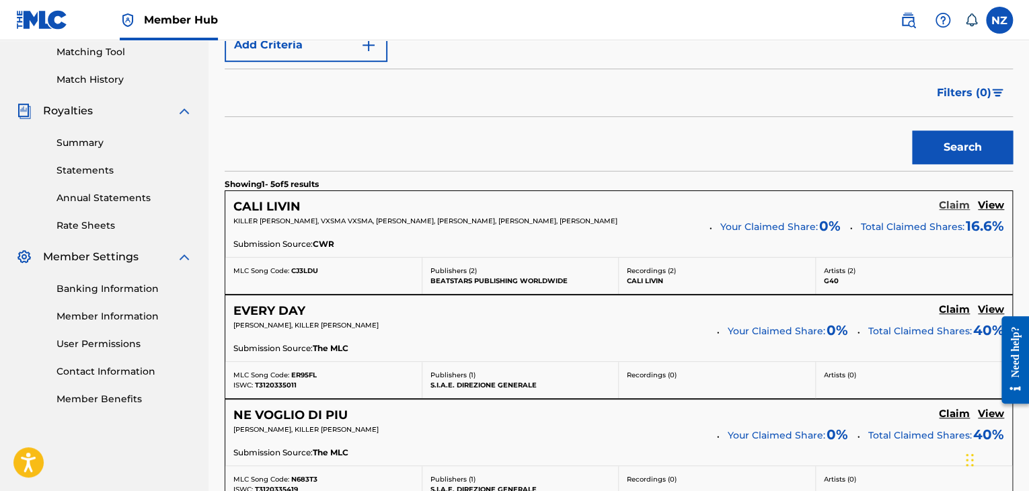
click at [956, 205] on h5 "Claim" at bounding box center [954, 205] width 31 height 13
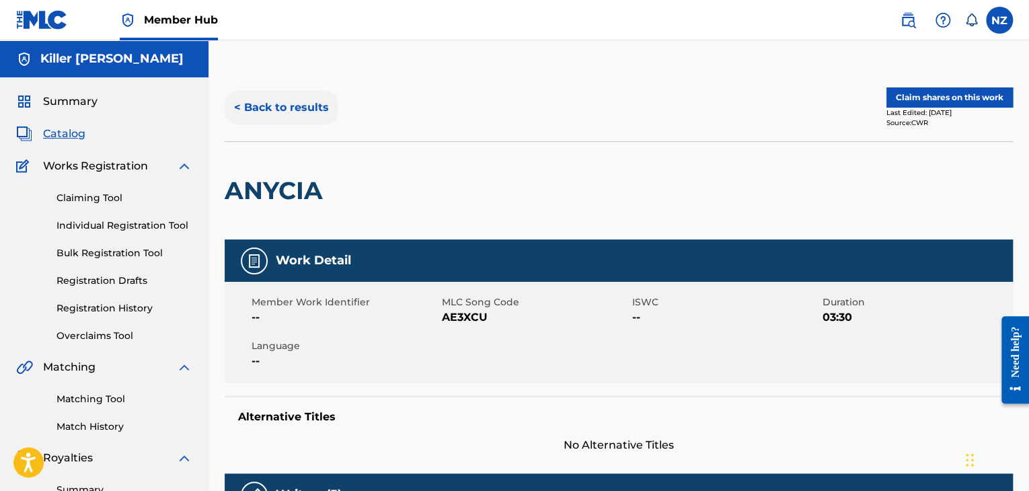
click at [319, 109] on button "< Back to results" at bounding box center [282, 108] width 114 height 34
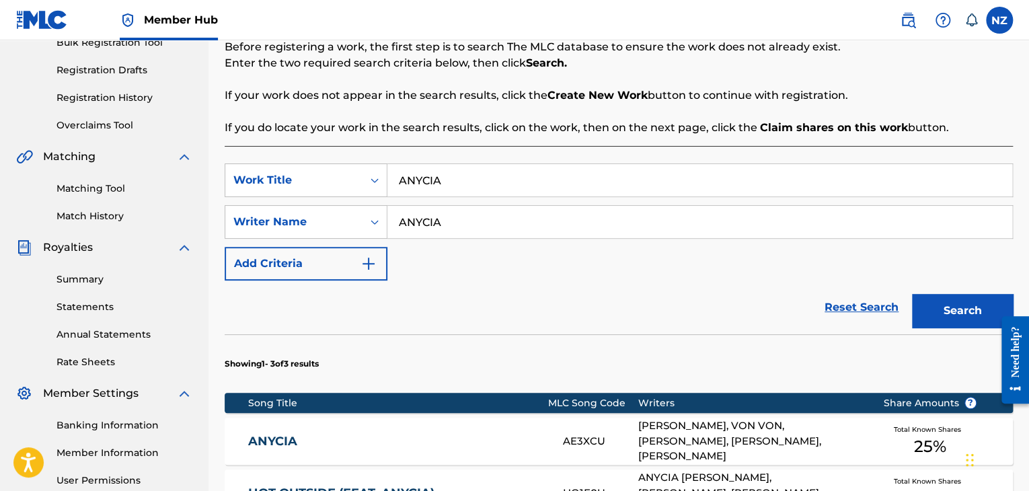
scroll to position [208, 0]
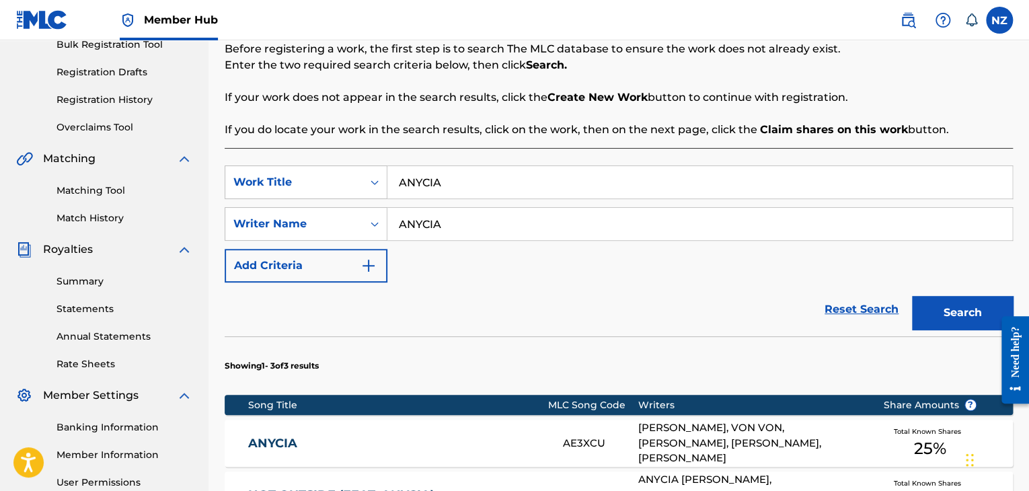
drag, startPoint x: 455, startPoint y: 186, endPoint x: 400, endPoint y: 186, distance: 54.5
click at [401, 186] on input "ANYCIA" at bounding box center [699, 182] width 625 height 32
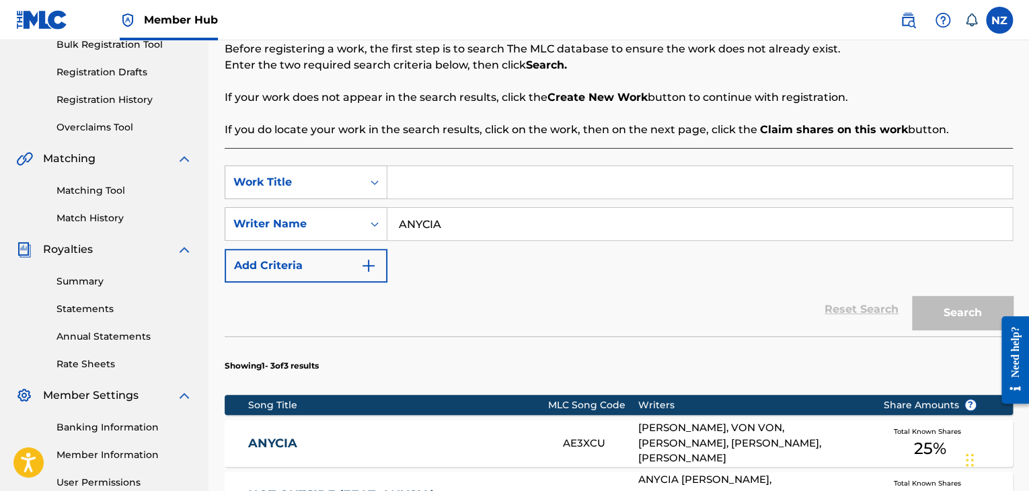
drag, startPoint x: 432, startPoint y: 227, endPoint x: 397, endPoint y: 227, distance: 35.6
click at [397, 227] on input "ANYCIA" at bounding box center [699, 224] width 625 height 32
type input "killer [PERSON_NAME]"
click at [498, 289] on div "Reset Search Search" at bounding box center [619, 309] width 788 height 54
click at [863, 307] on div "Reset Search Search" at bounding box center [619, 309] width 788 height 54
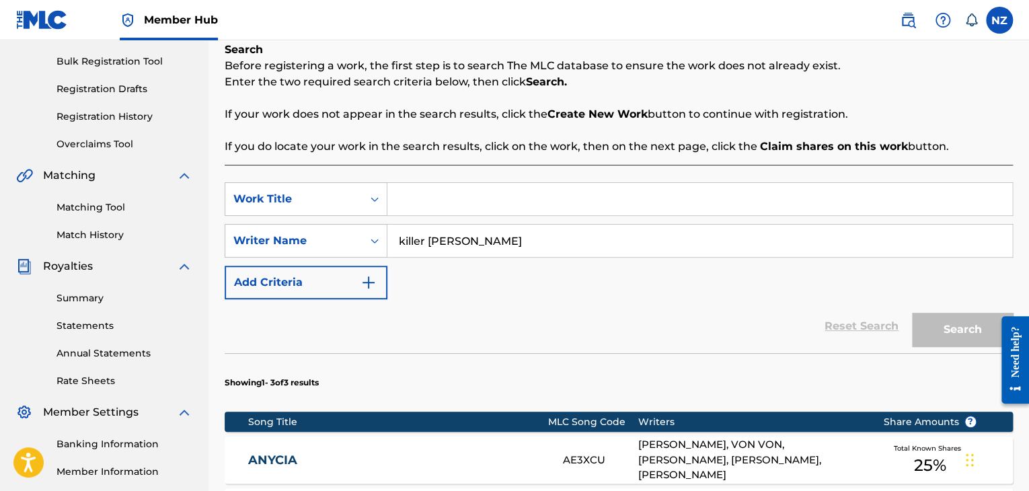
scroll to position [202, 0]
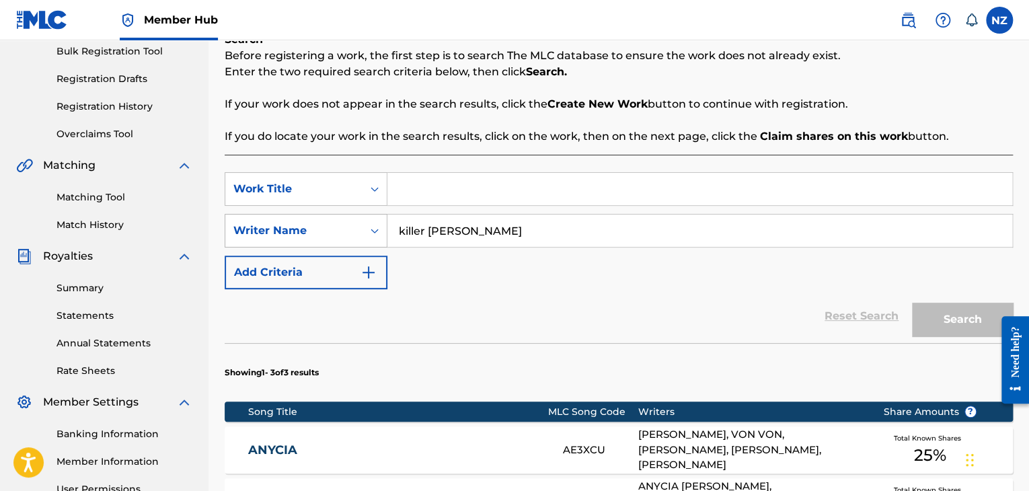
click at [360, 235] on div "Writer Name" at bounding box center [293, 231] width 137 height 26
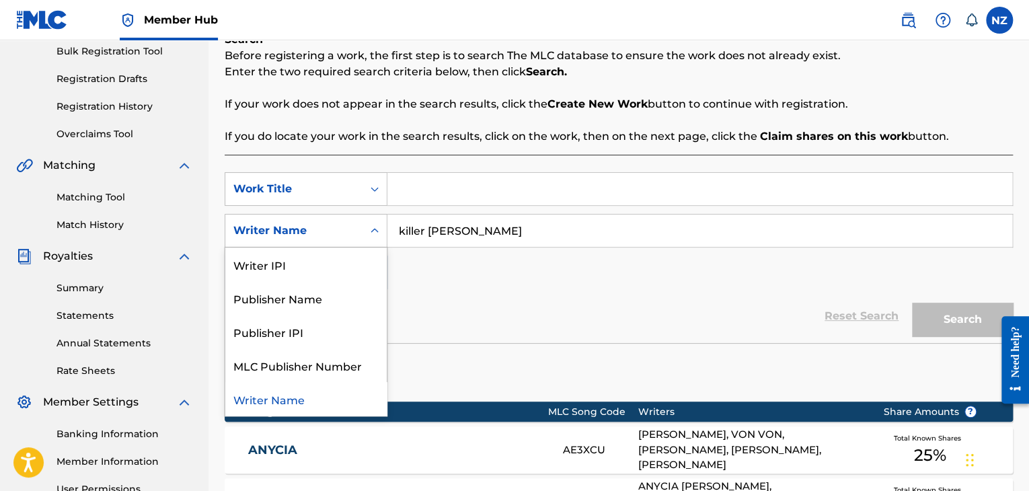
click at [360, 235] on div "Writer Name" at bounding box center [293, 231] width 137 height 26
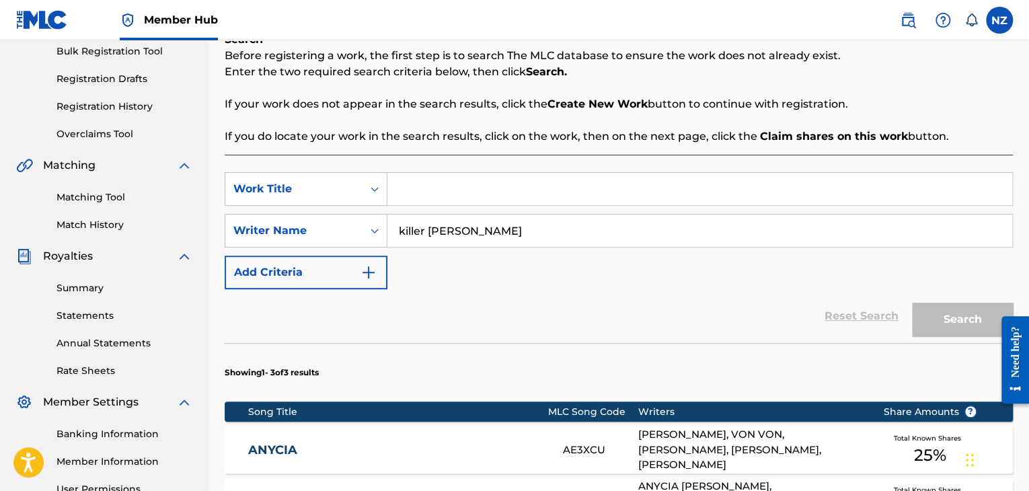
click at [360, 235] on div "Writer Name" at bounding box center [293, 231] width 137 height 26
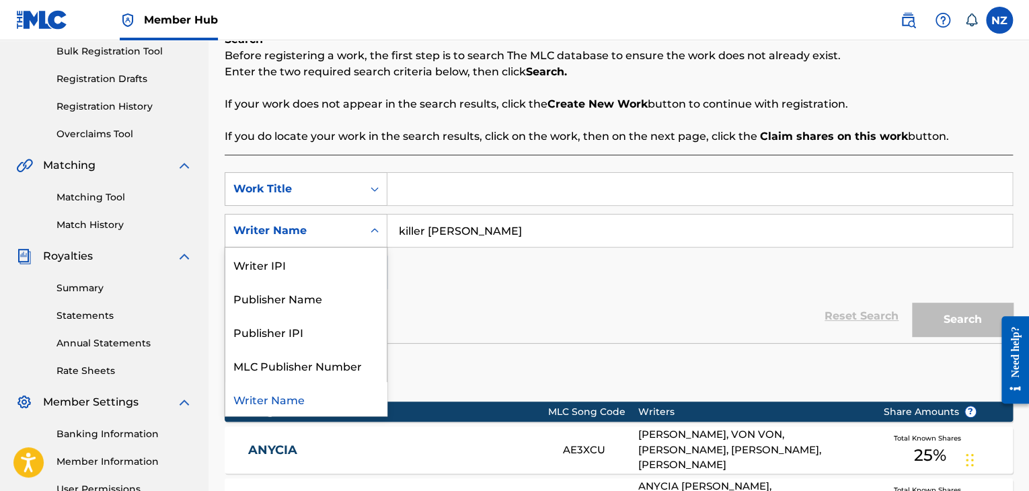
click at [328, 402] on div "Writer Name" at bounding box center [305, 399] width 161 height 34
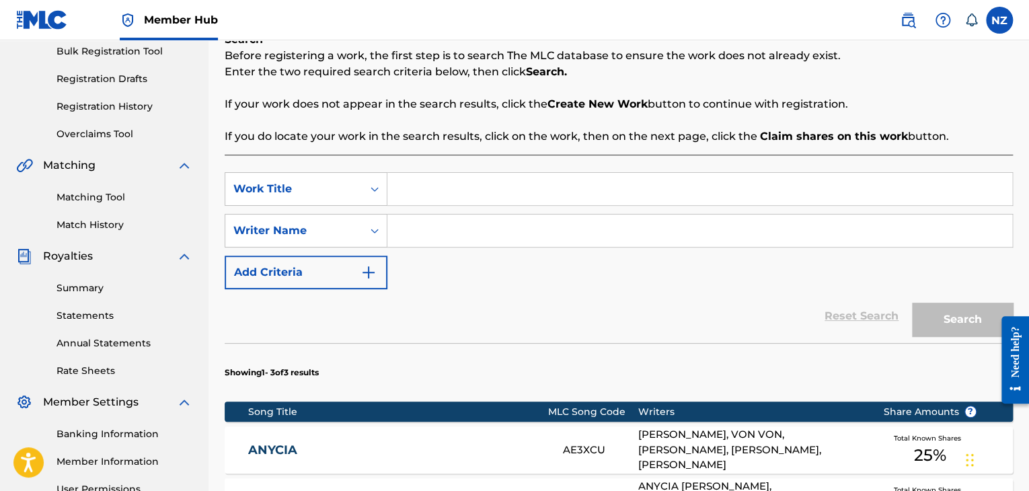
click at [416, 230] on input "Search Form" at bounding box center [699, 230] width 625 height 32
click at [847, 313] on div "Reset Search Search" at bounding box center [619, 316] width 788 height 54
click at [430, 230] on input "Search Form" at bounding box center [699, 230] width 625 height 32
click at [933, 323] on div "Search" at bounding box center [959, 316] width 108 height 54
drag, startPoint x: 463, startPoint y: 225, endPoint x: 355, endPoint y: 216, distance: 107.9
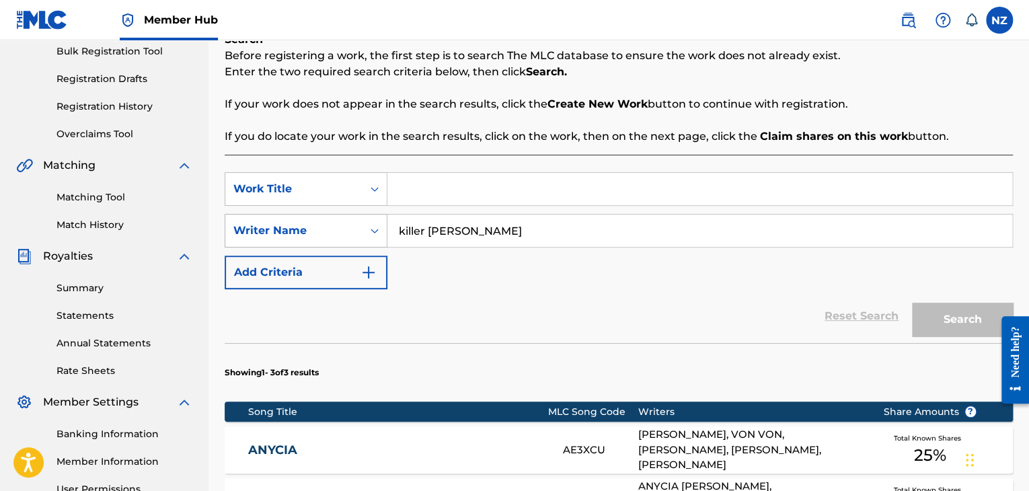
click at [355, 216] on div "SearchWithCriteria7cee54fa-889b-400f-89c9-8084d273ff19 Writer Name killer [PERS…" at bounding box center [619, 231] width 788 height 34
type input "[PERSON_NAME]"
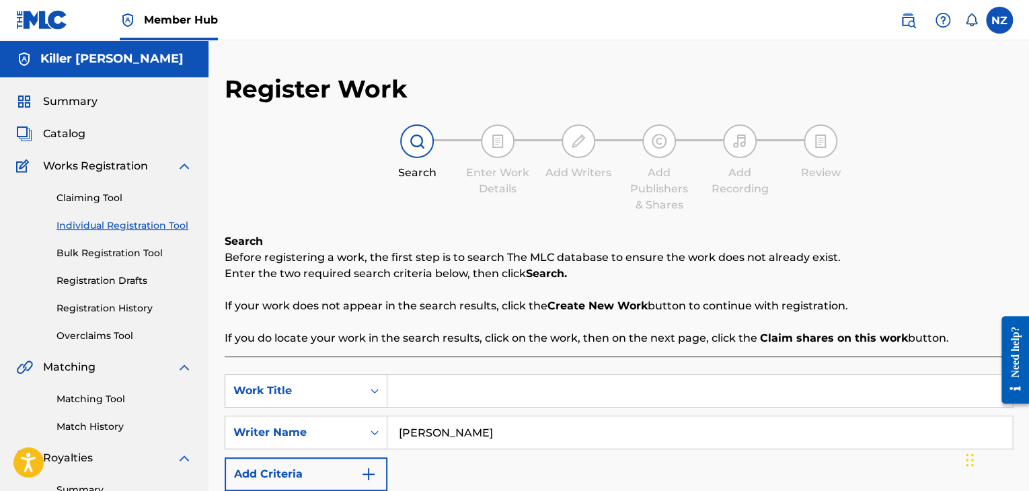
scroll to position [0, 0]
click at [418, 135] on img at bounding box center [417, 141] width 16 height 16
click at [99, 194] on link "Claiming Tool" at bounding box center [124, 198] width 136 height 14
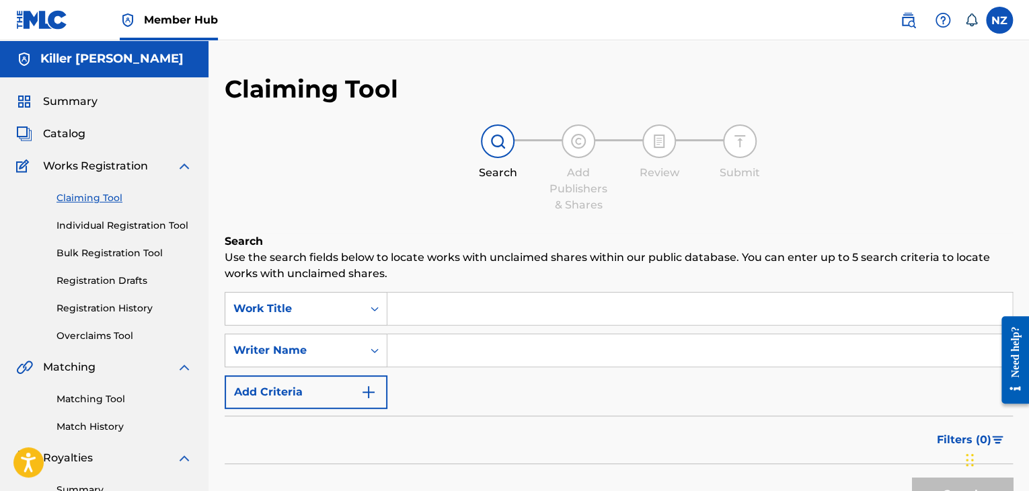
click at [459, 345] on input "Search Form" at bounding box center [699, 350] width 625 height 32
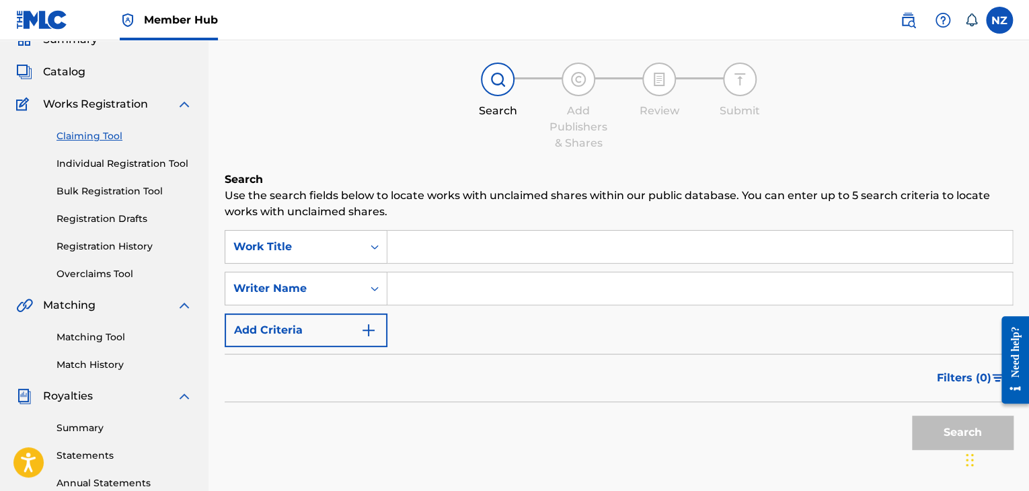
scroll to position [67, 0]
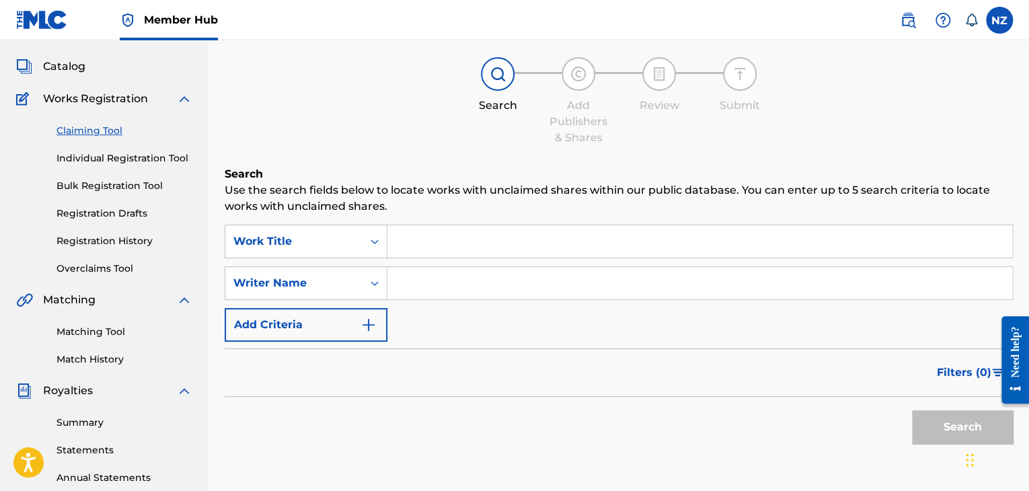
click at [457, 278] on input "Search Form" at bounding box center [699, 283] width 625 height 32
type input "killer [PERSON_NAME]"
click at [956, 429] on button "Search" at bounding box center [962, 427] width 101 height 34
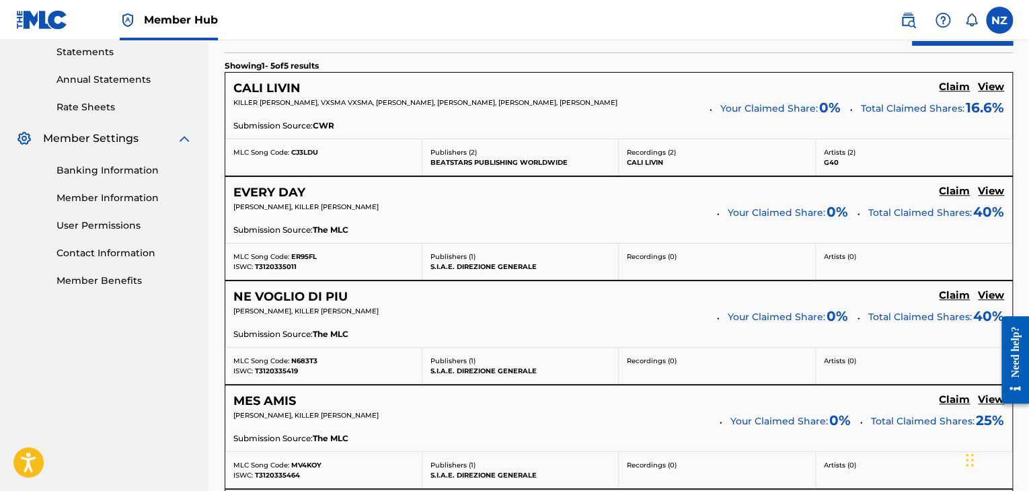
scroll to position [471, 0]
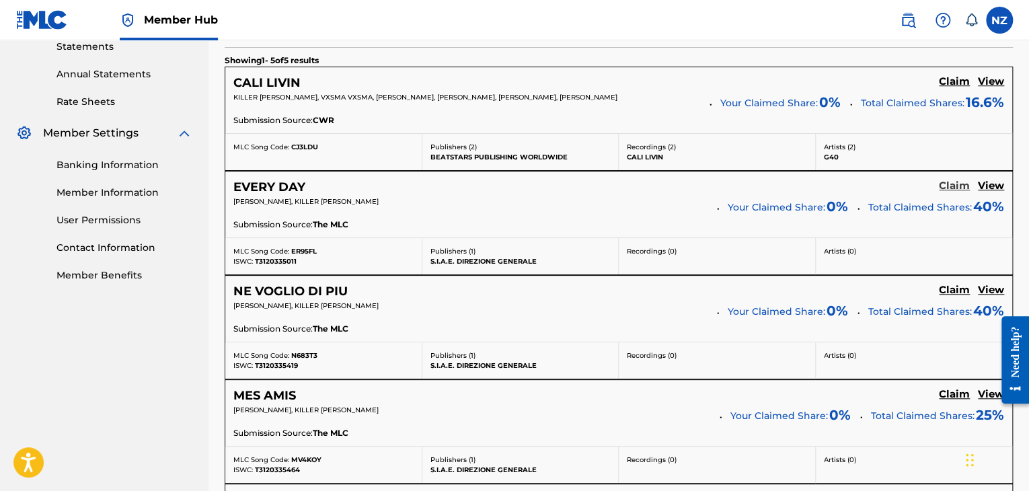
click at [948, 187] on h5 "Claim" at bounding box center [954, 186] width 31 height 13
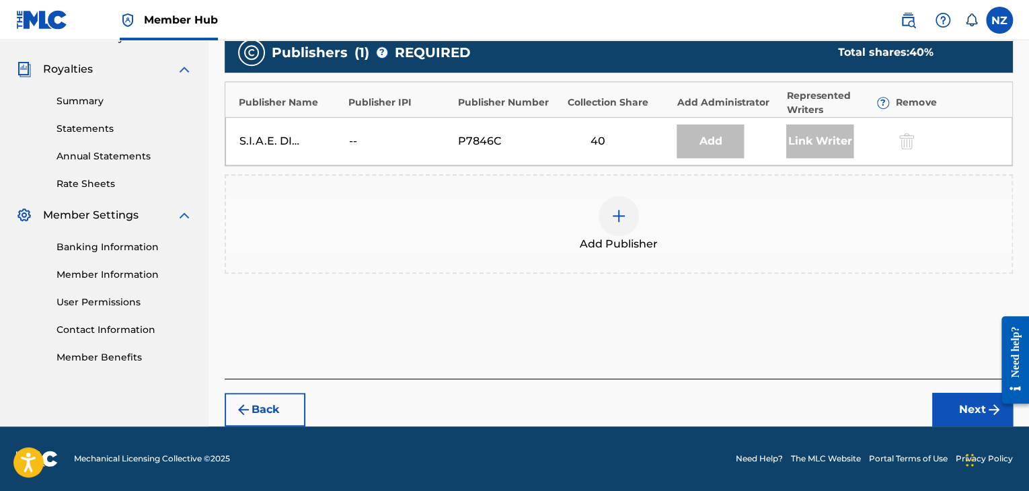
scroll to position [387, 0]
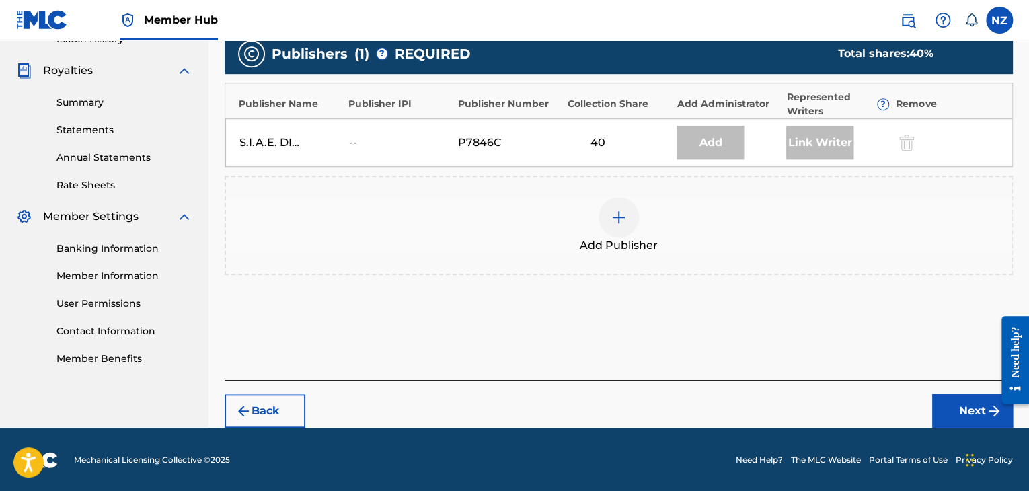
click at [623, 210] on img at bounding box center [619, 217] width 16 height 16
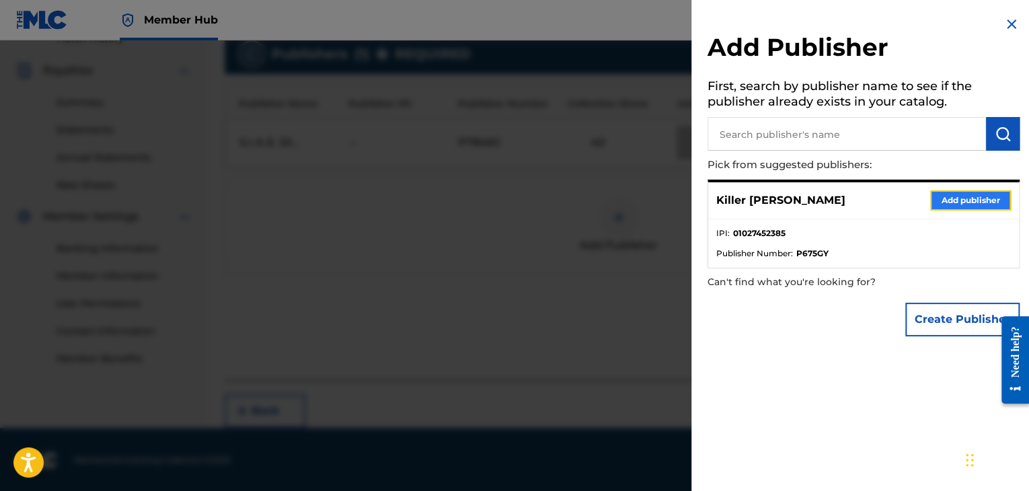
click at [961, 206] on button "Add publisher" at bounding box center [970, 200] width 81 height 20
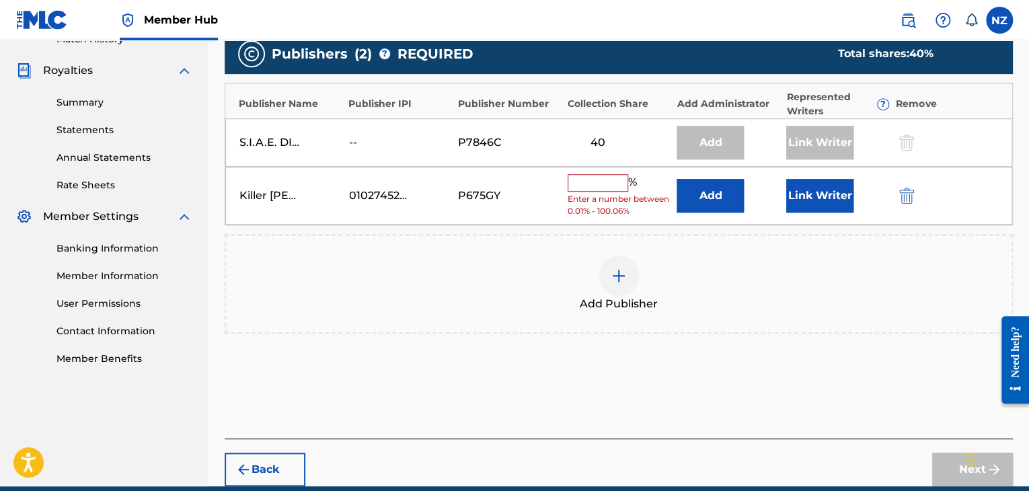
click at [582, 180] on input "text" at bounding box center [597, 182] width 61 height 17
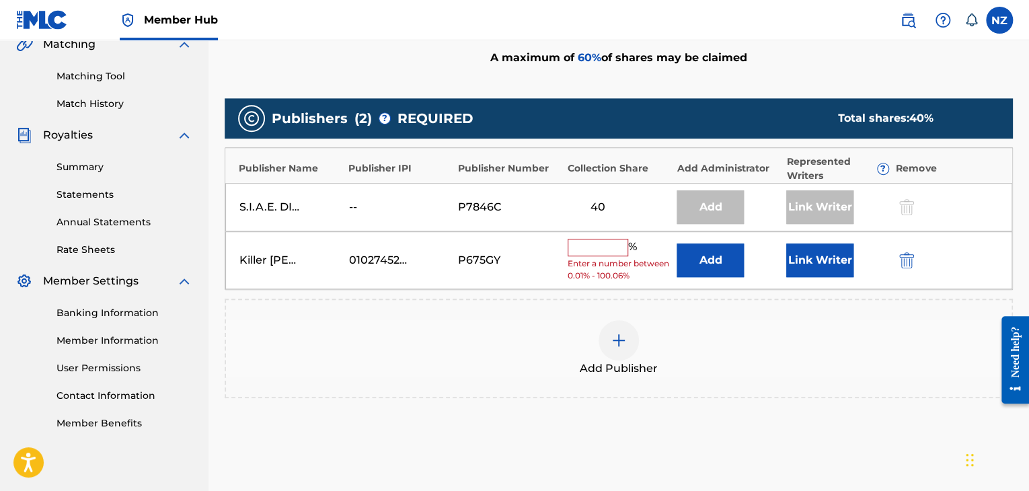
scroll to position [320, 0]
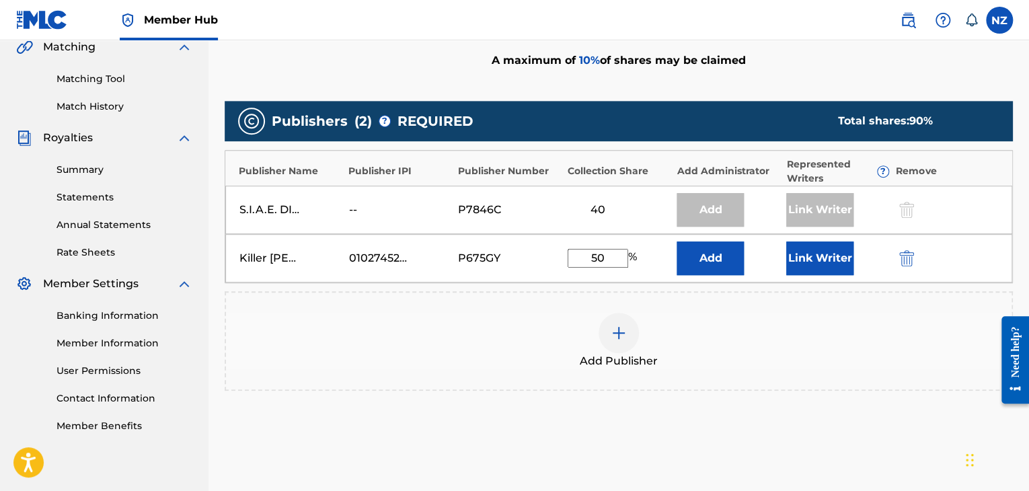
click at [590, 256] on input "50" at bounding box center [597, 258] width 61 height 19
type input "60"
click at [717, 266] on button "Add" at bounding box center [709, 258] width 67 height 34
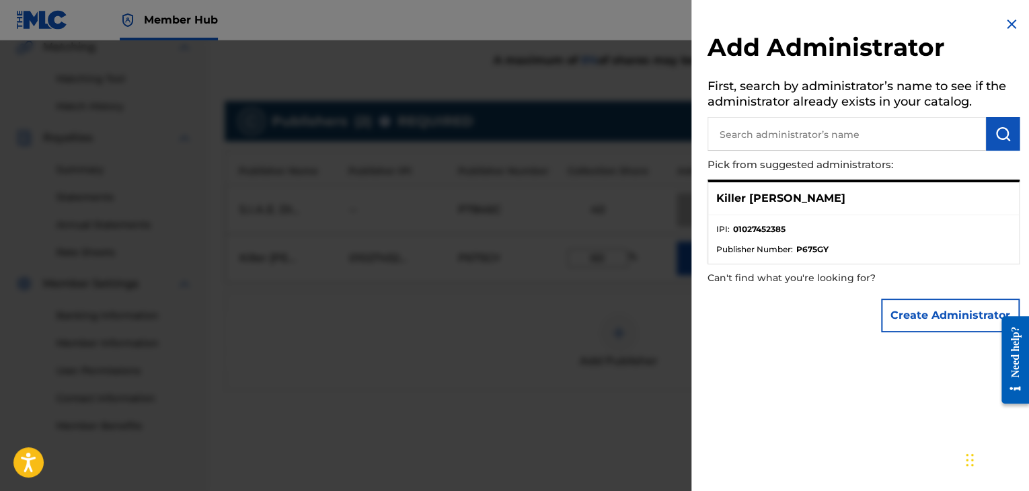
click at [1003, 25] on img at bounding box center [1011, 24] width 16 height 16
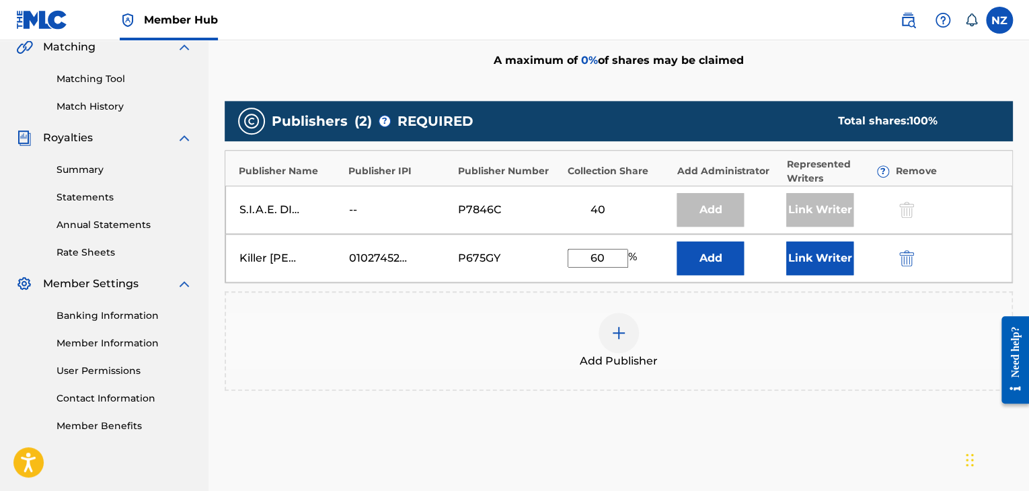
click at [849, 313] on div "Add Publisher" at bounding box center [618, 341] width 785 height 56
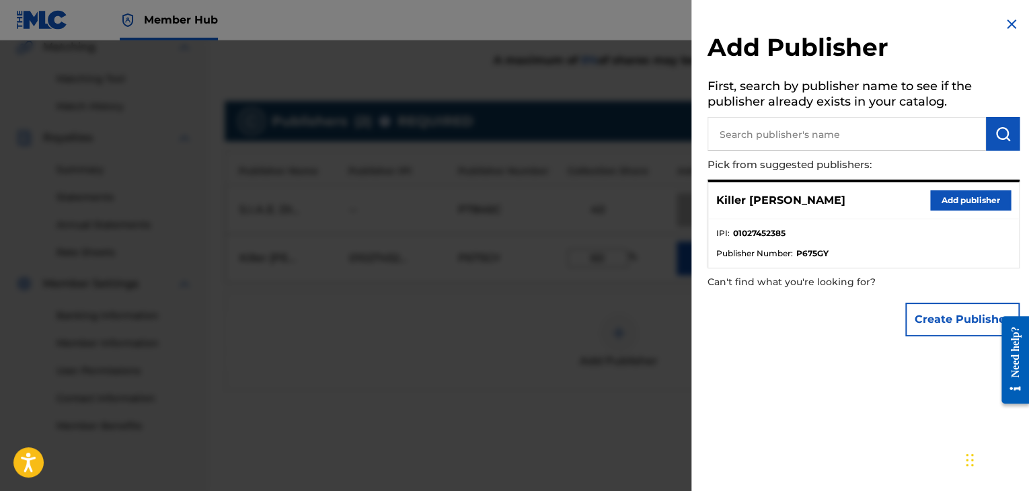
click at [1009, 25] on img at bounding box center [1011, 24] width 16 height 16
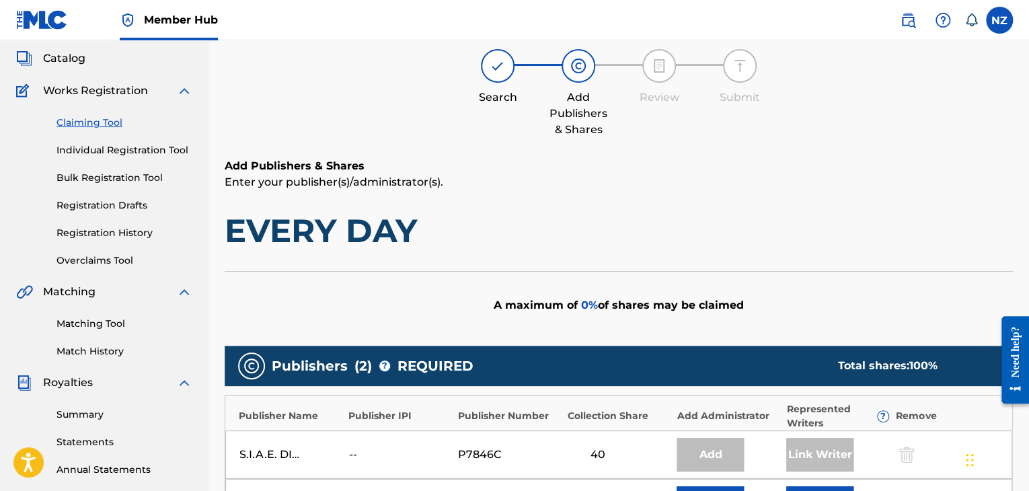
scroll to position [0, 0]
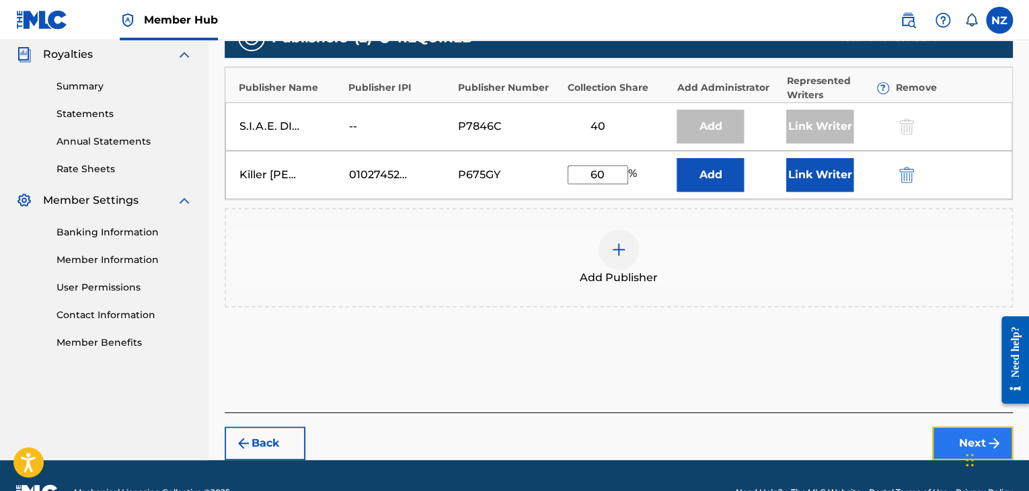
click at [941, 429] on button "Next" at bounding box center [972, 443] width 81 height 34
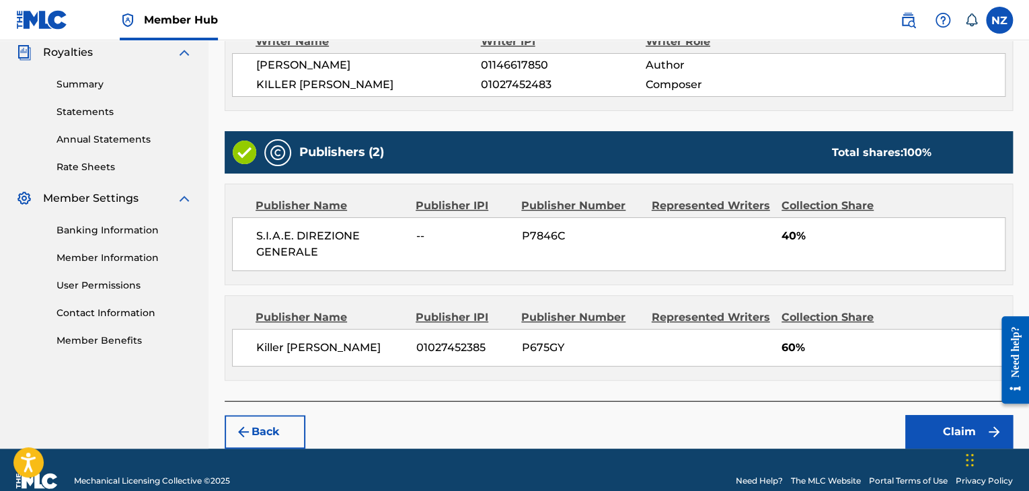
scroll to position [426, 0]
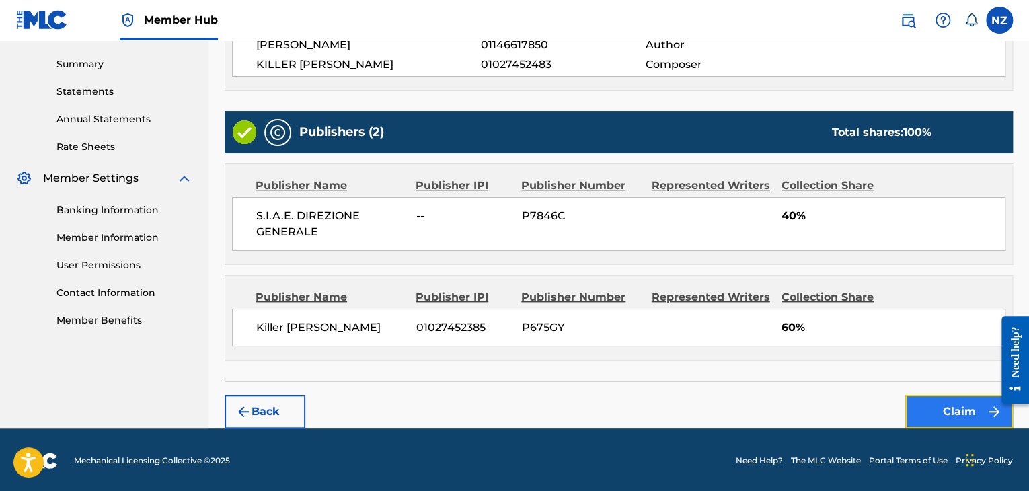
click at [916, 399] on button "Claim" at bounding box center [959, 412] width 108 height 34
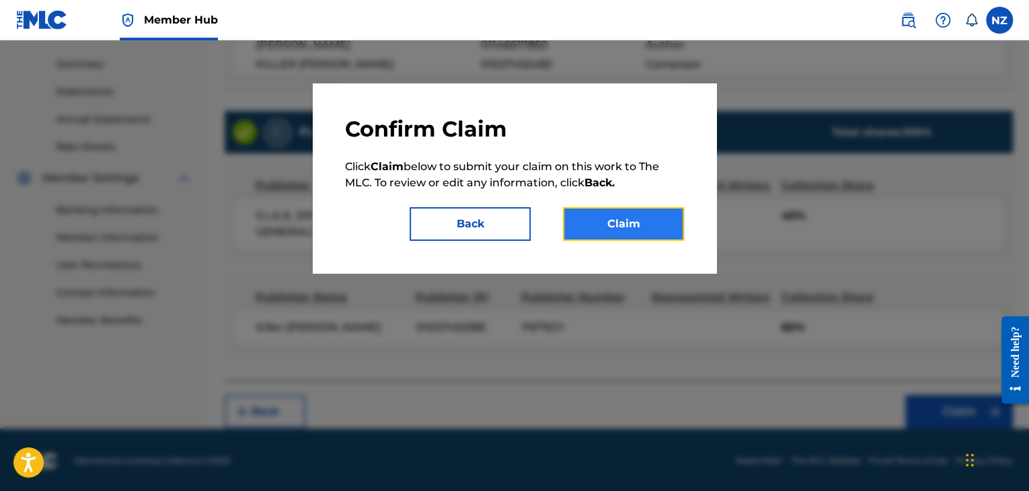
click at [576, 218] on button "Claim" at bounding box center [623, 224] width 121 height 34
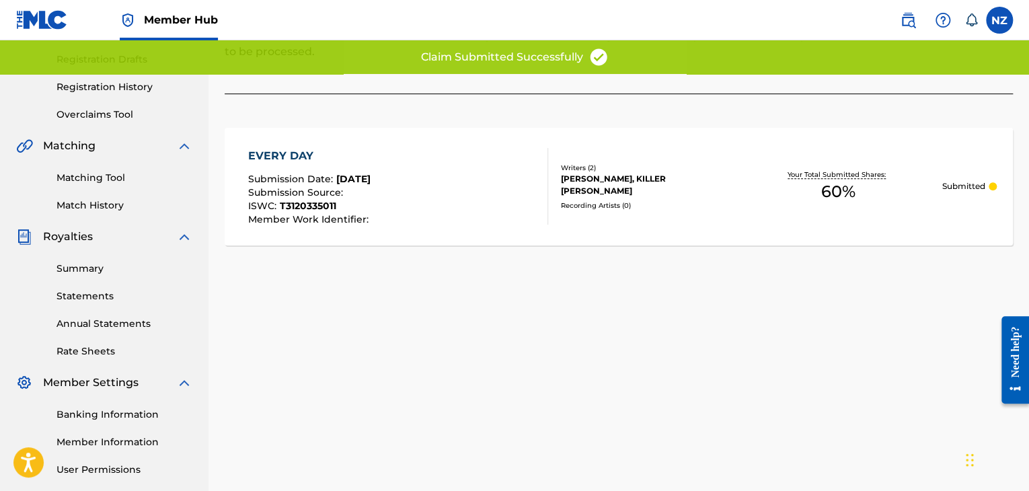
scroll to position [7, 0]
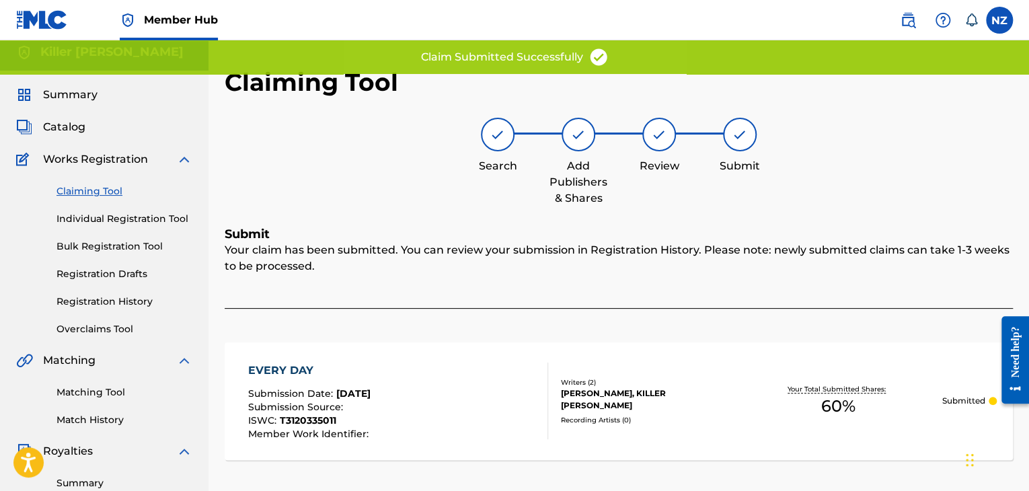
click at [91, 191] on link "Claiming Tool" at bounding box center [124, 191] width 136 height 14
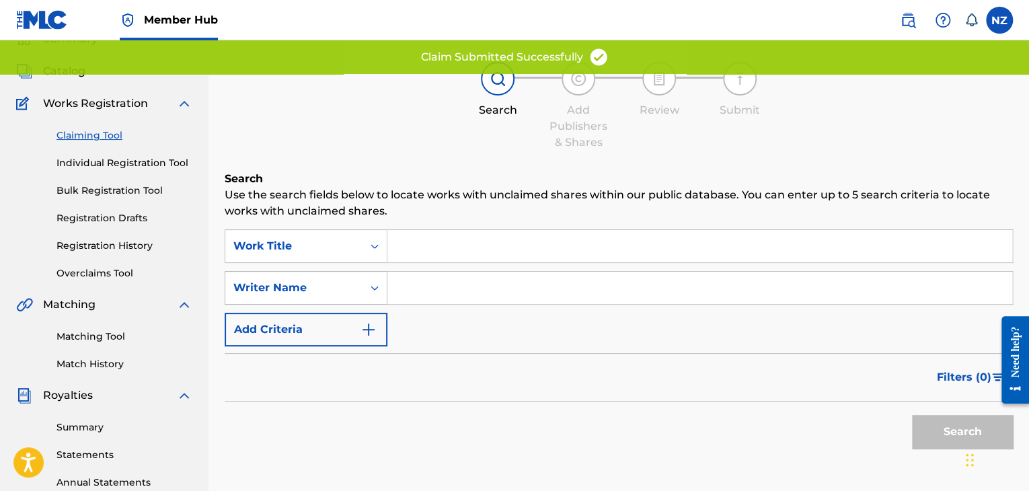
scroll to position [67, 0]
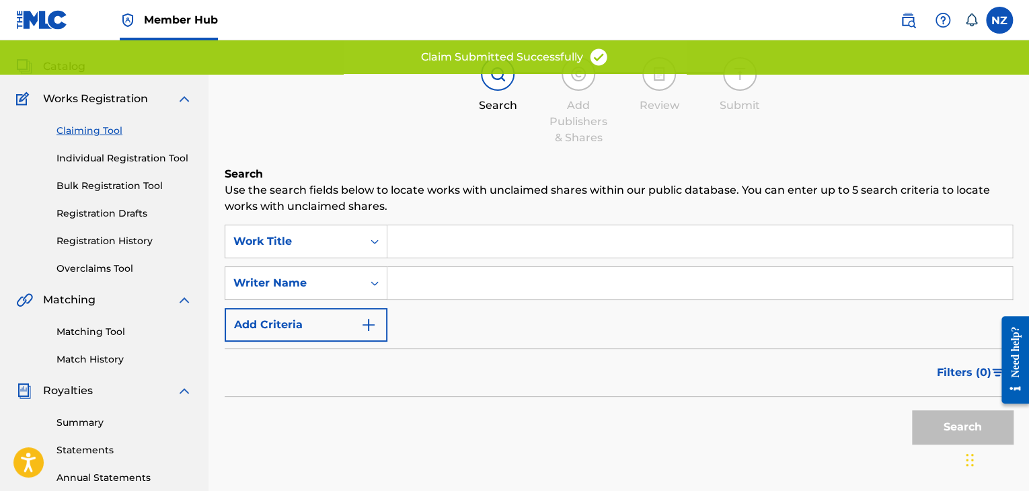
click at [403, 287] on input "Search Form" at bounding box center [699, 283] width 625 height 32
type input "killer [PERSON_NAME]"
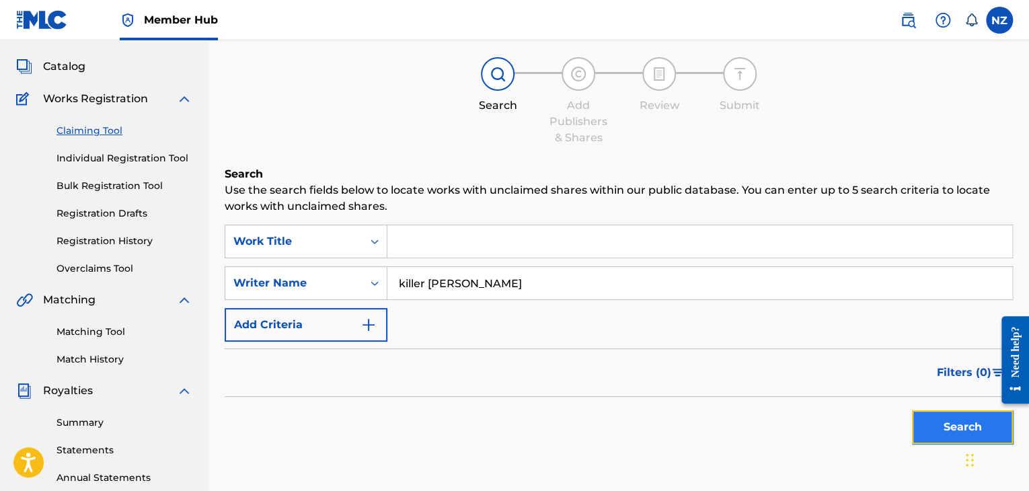
click at [930, 412] on button "Search" at bounding box center [962, 427] width 101 height 34
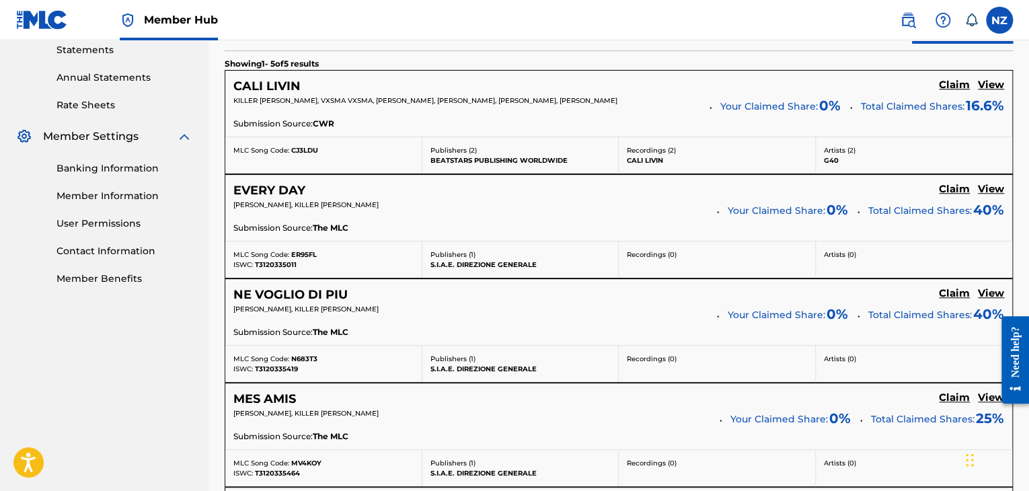
scroll to position [471, 0]
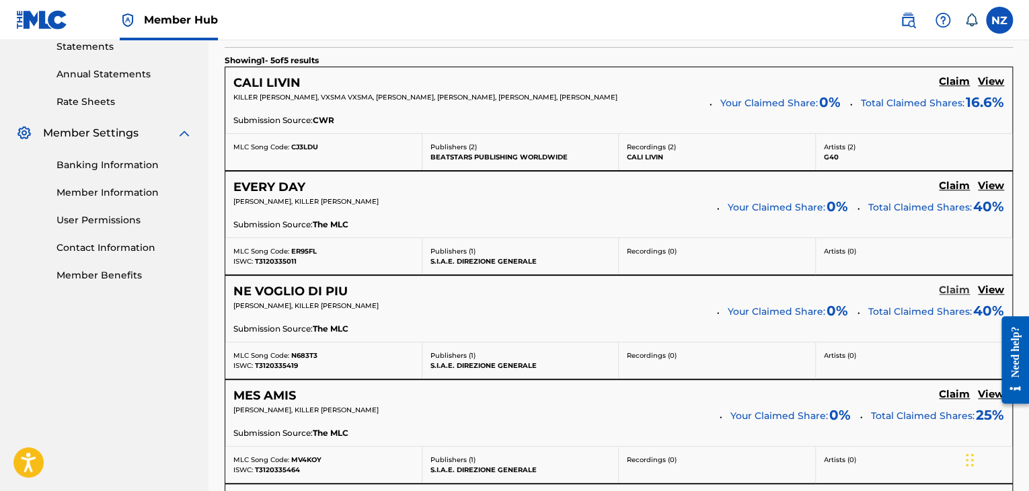
click at [946, 285] on h5 "Claim" at bounding box center [954, 290] width 31 height 13
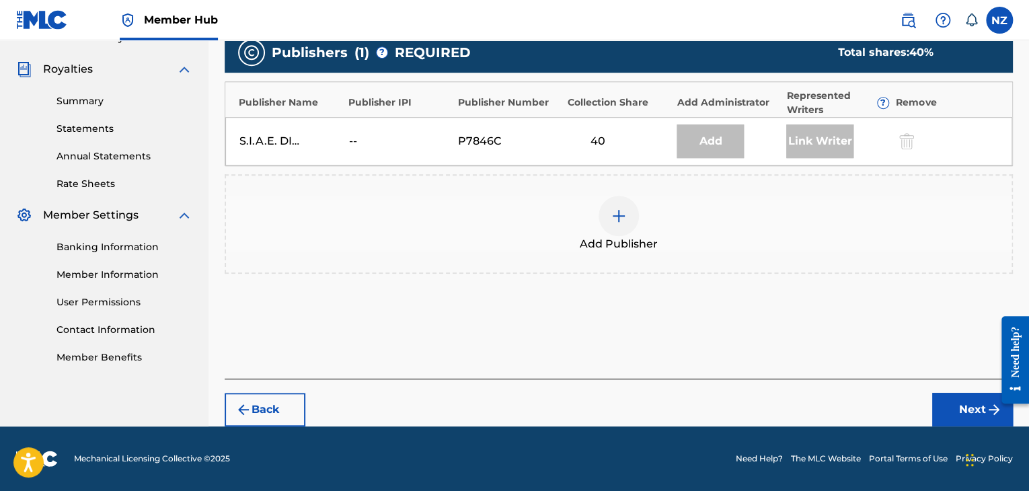
scroll to position [387, 0]
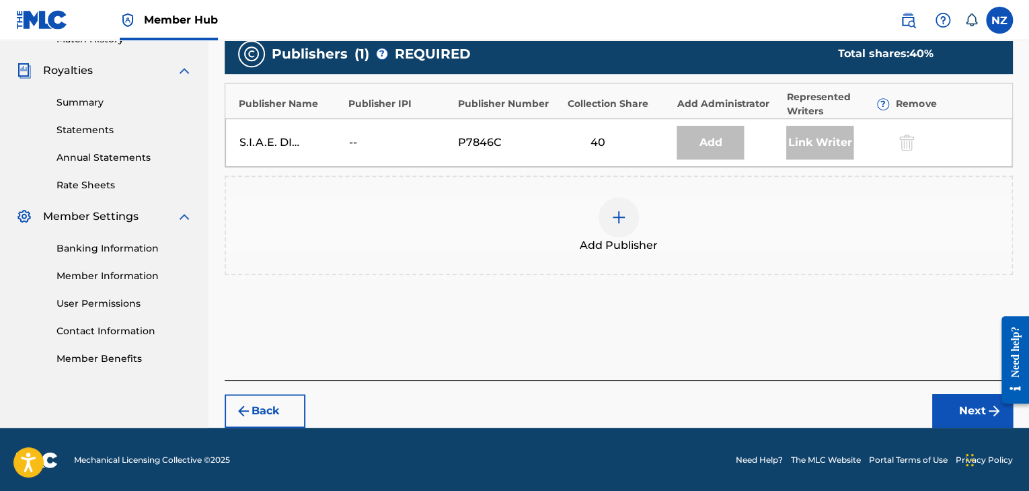
click at [613, 212] on img at bounding box center [619, 217] width 16 height 16
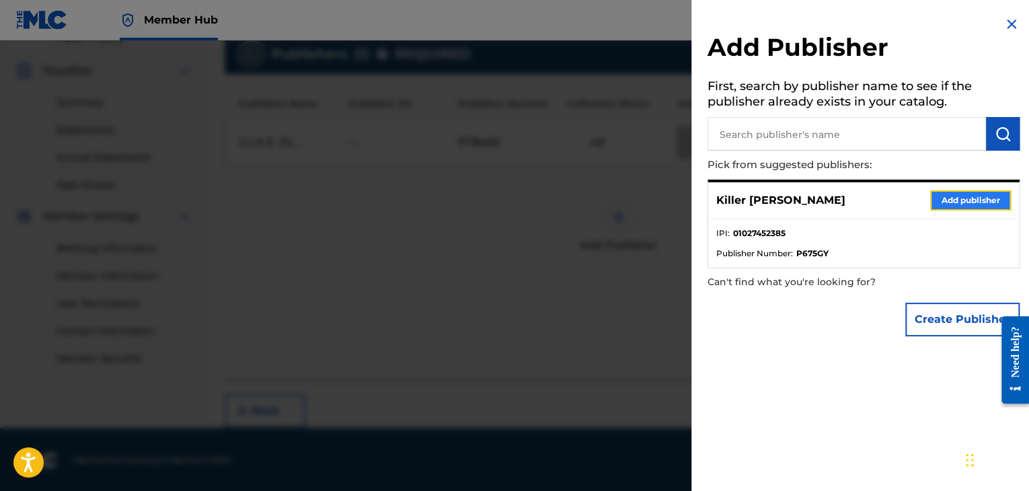
click at [968, 205] on button "Add publisher" at bounding box center [970, 200] width 81 height 20
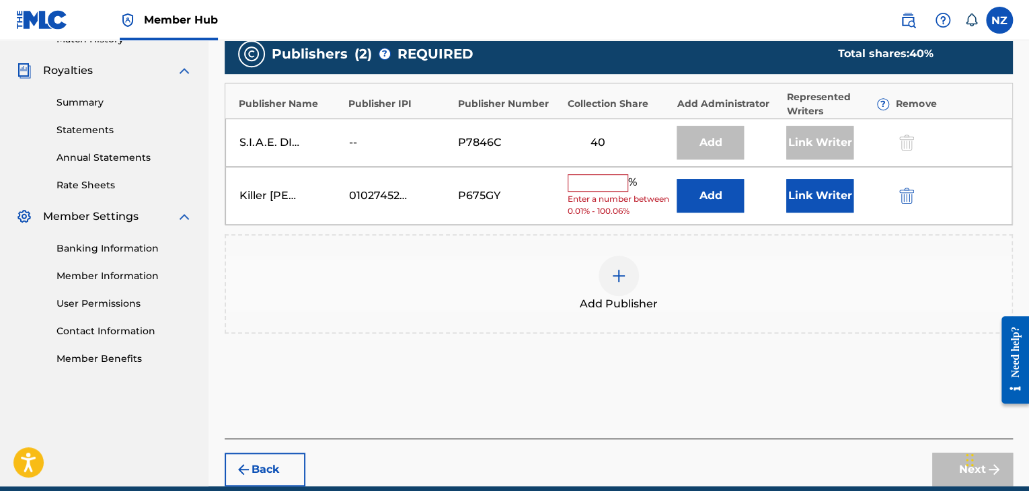
click at [584, 189] on input "text" at bounding box center [597, 182] width 61 height 17
type input "60"
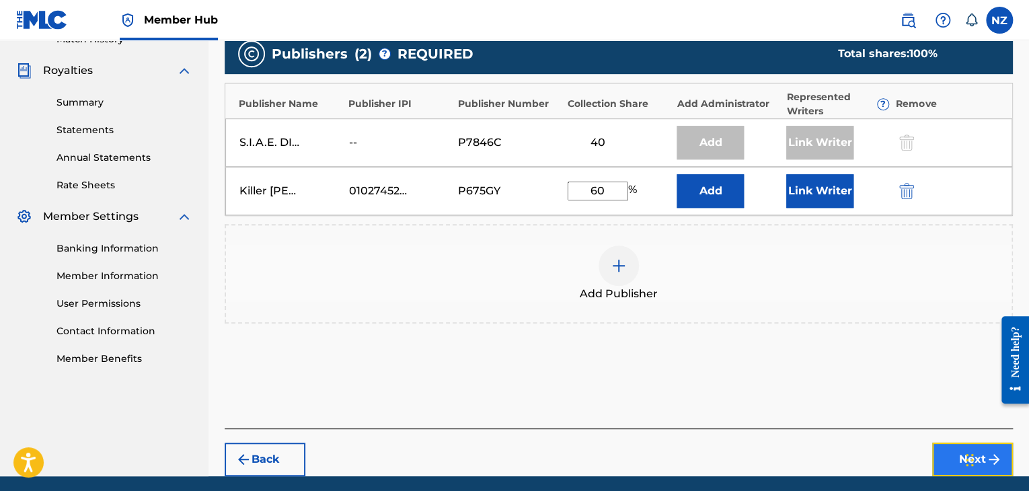
click at [941, 455] on button "Next" at bounding box center [972, 459] width 81 height 34
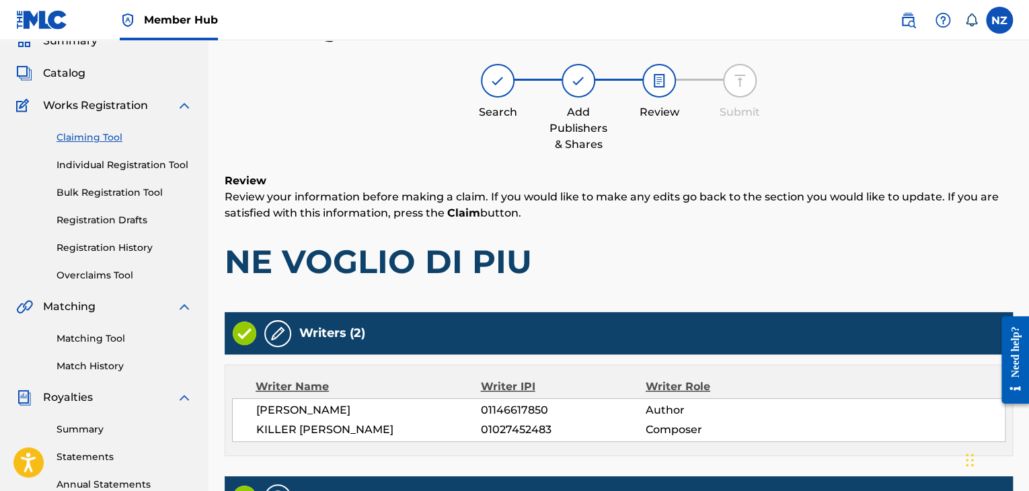
scroll to position [397, 0]
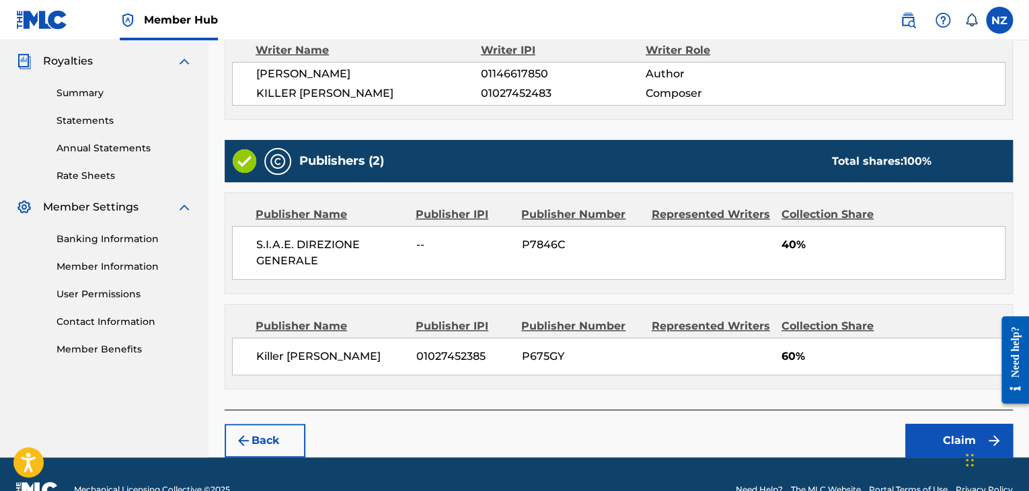
click at [947, 457] on footer "Mechanical Licensing Collective © 2025 Need Help? The MLC Website Portal Terms …" at bounding box center [514, 489] width 1029 height 65
click at [941, 442] on button "Claim" at bounding box center [959, 441] width 108 height 34
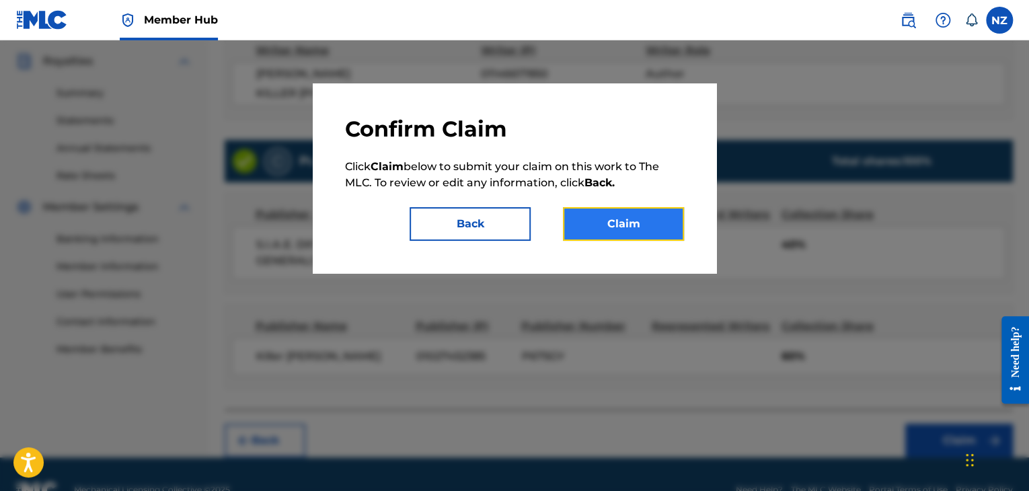
click at [592, 221] on button "Claim" at bounding box center [623, 224] width 121 height 34
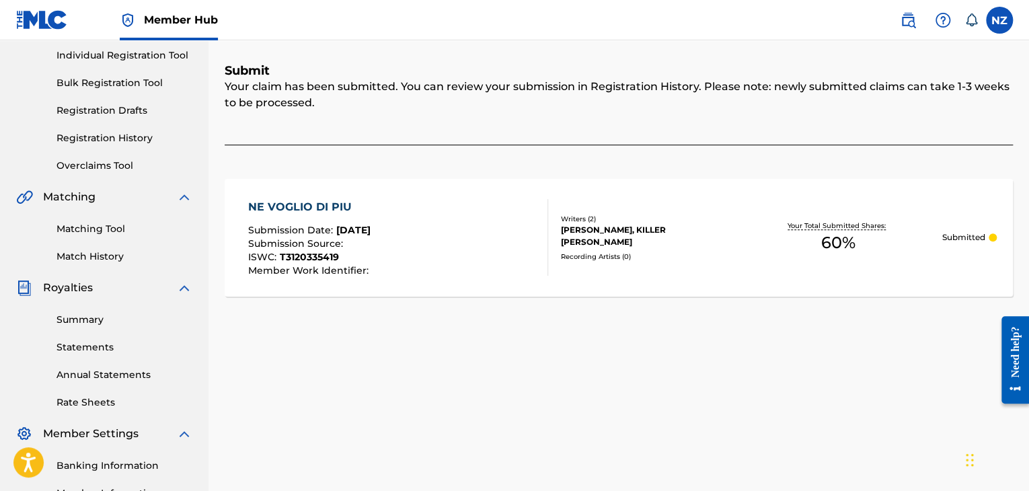
scroll to position [74, 0]
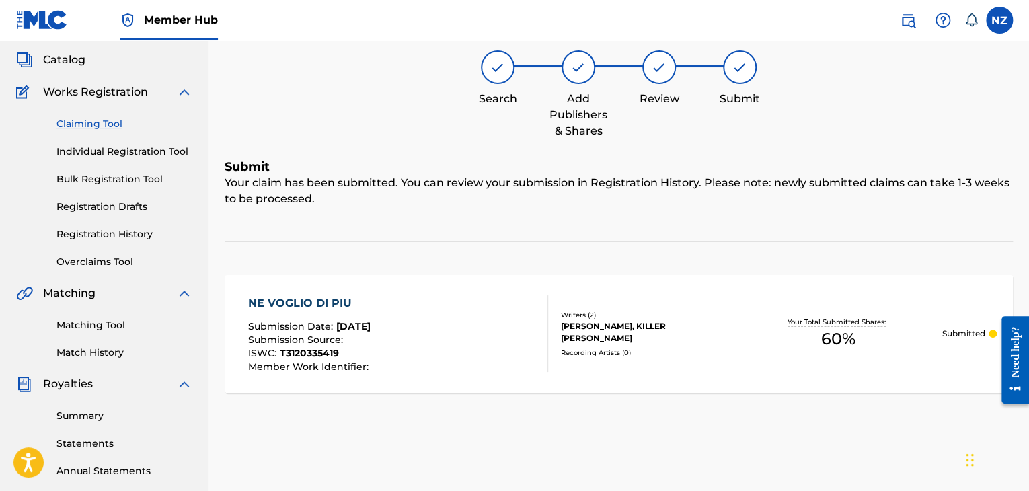
click at [100, 124] on link "Claiming Tool" at bounding box center [124, 124] width 136 height 14
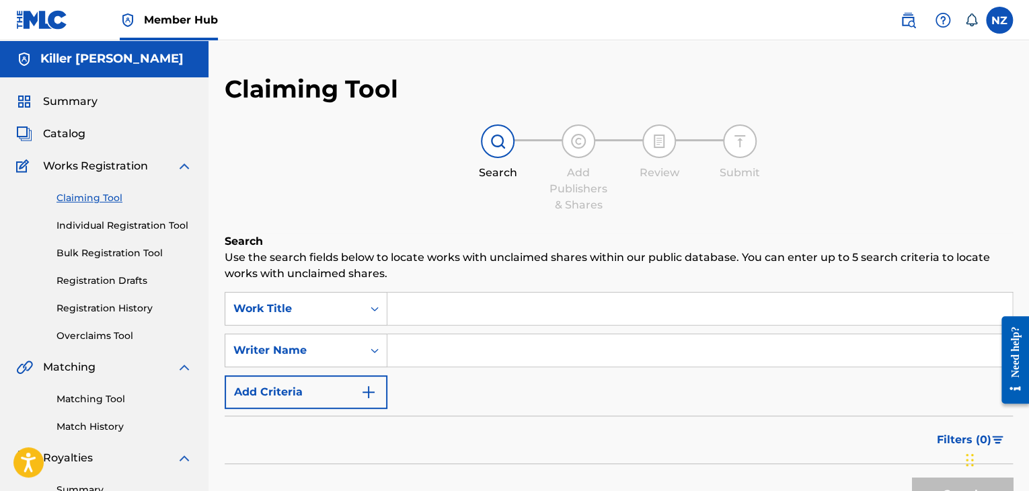
click at [458, 334] on input "Search Form" at bounding box center [699, 350] width 625 height 32
type input "killer [PERSON_NAME]"
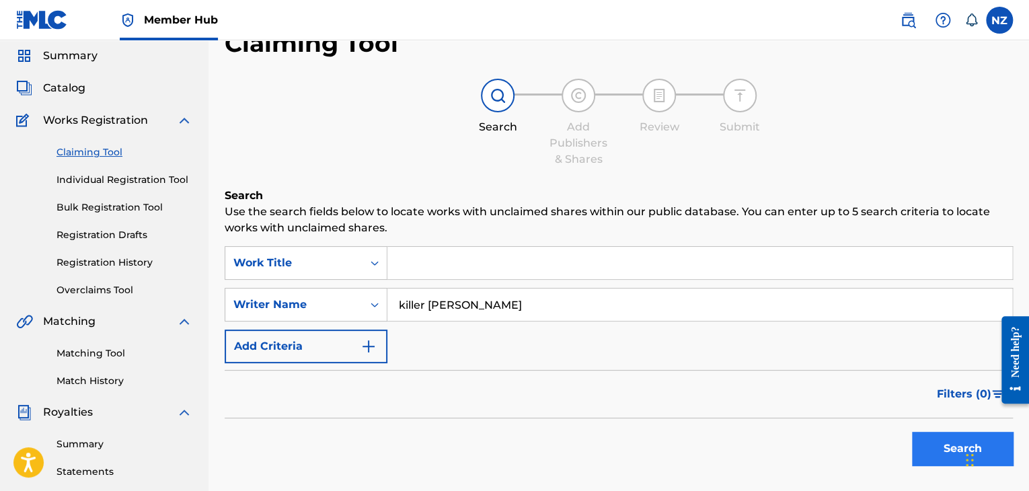
scroll to position [134, 0]
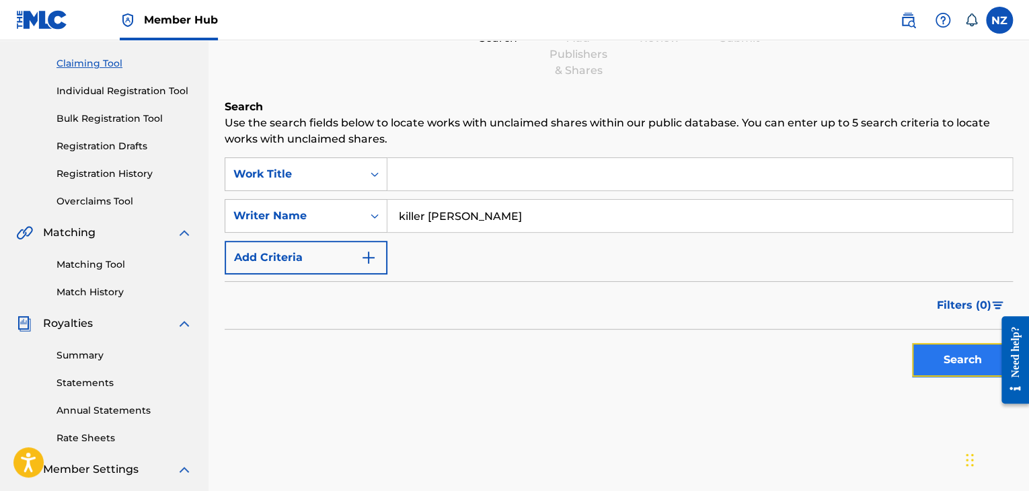
click at [963, 364] on button "Search" at bounding box center [962, 360] width 101 height 34
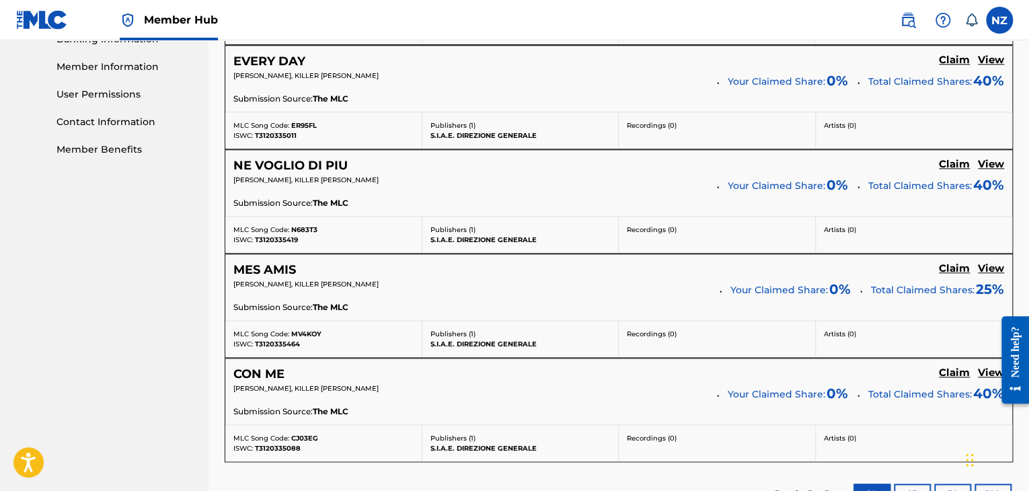
scroll to position [605, 0]
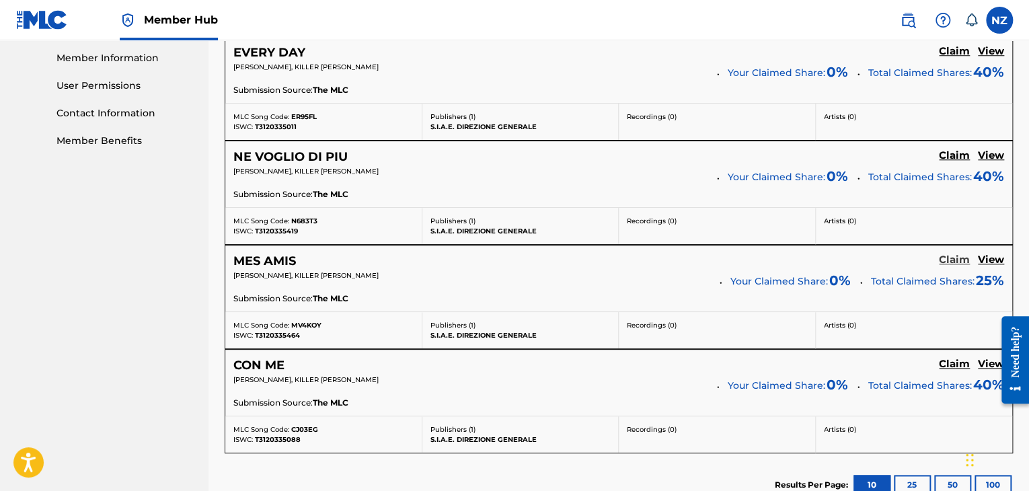
click at [952, 259] on h5 "Claim" at bounding box center [954, 259] width 31 height 13
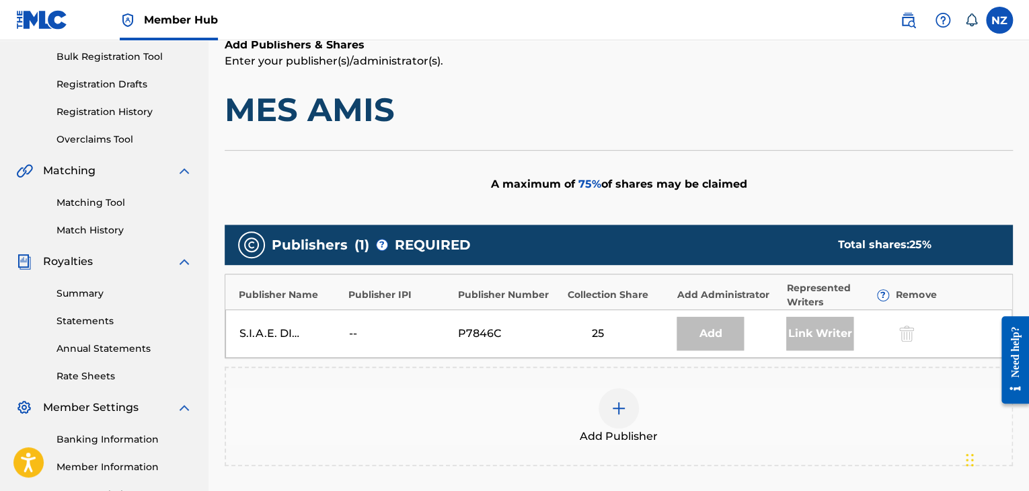
scroll to position [202, 0]
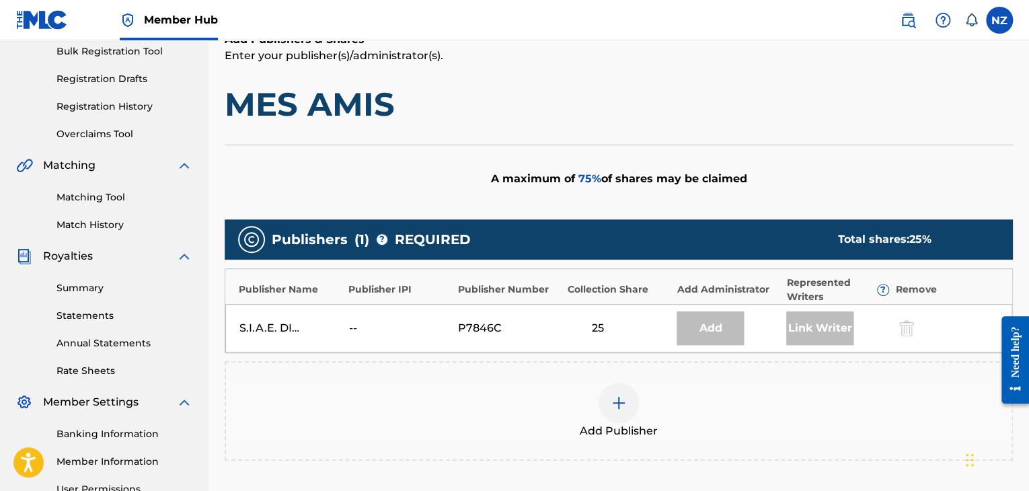
click at [616, 388] on div at bounding box center [618, 403] width 40 height 40
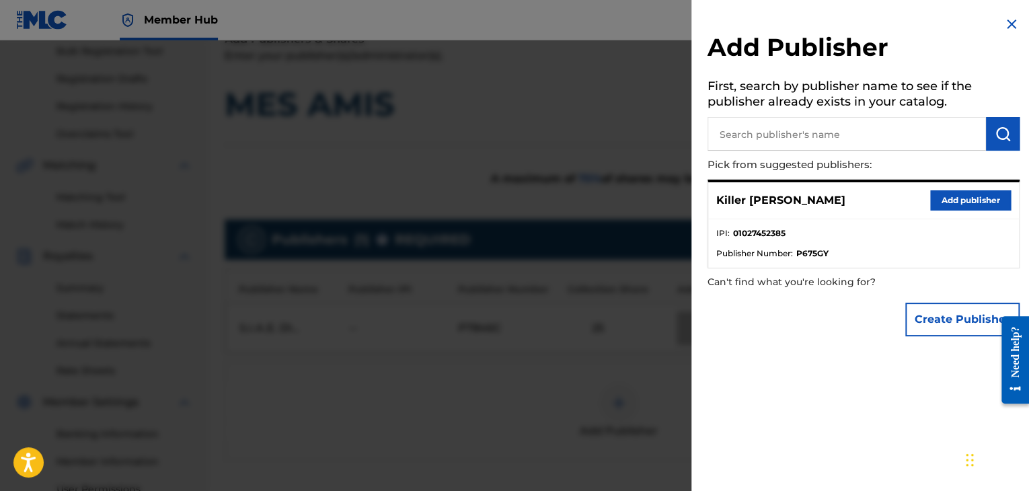
click at [808, 138] on input "text" at bounding box center [846, 134] width 278 height 34
click at [949, 194] on button "Add publisher" at bounding box center [970, 200] width 81 height 20
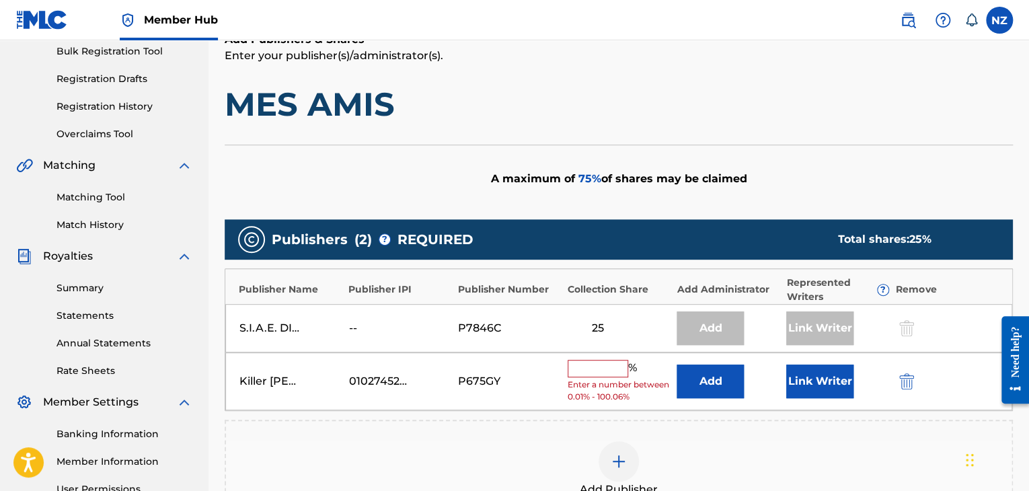
click at [595, 379] on span "Enter a number between 0.01% - 100.06%" at bounding box center [618, 391] width 103 height 24
click at [592, 369] on input "text" at bounding box center [597, 368] width 61 height 17
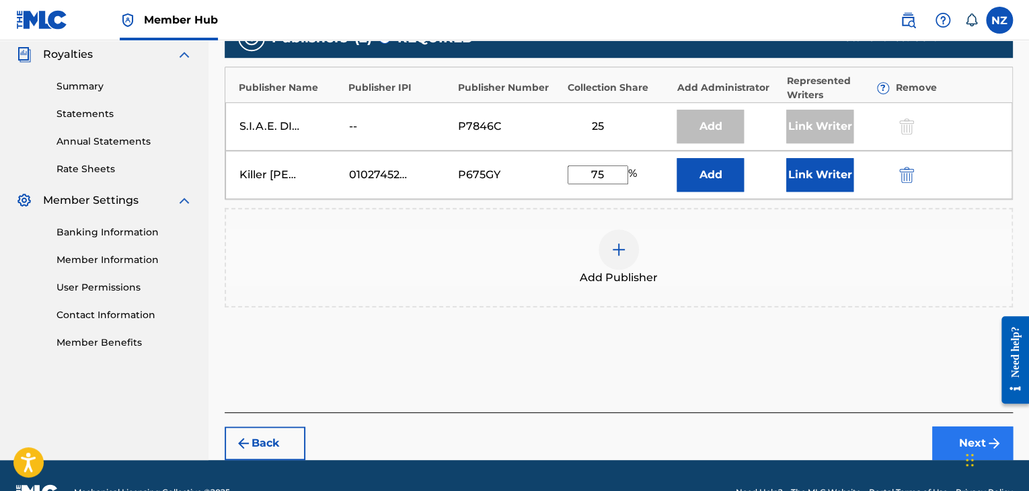
type input "75"
click at [941, 431] on button "Next" at bounding box center [972, 443] width 81 height 34
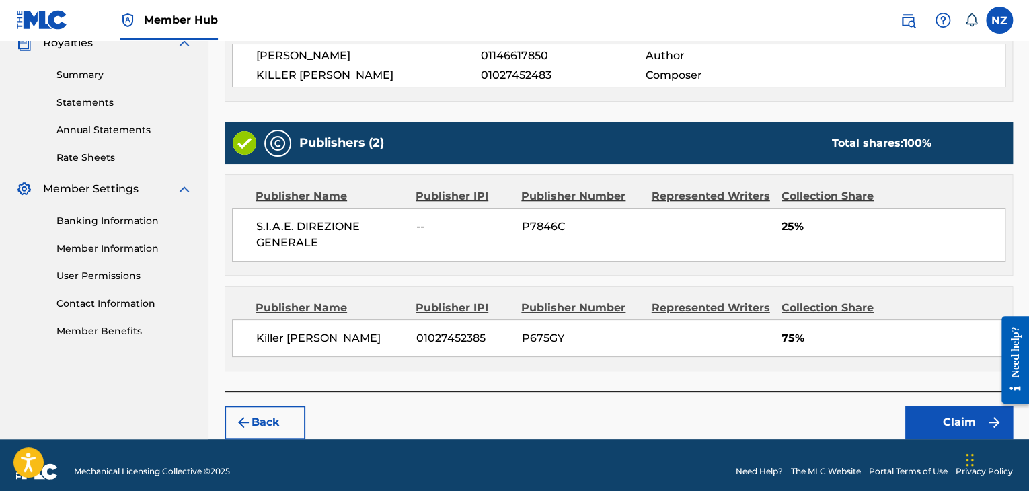
scroll to position [426, 0]
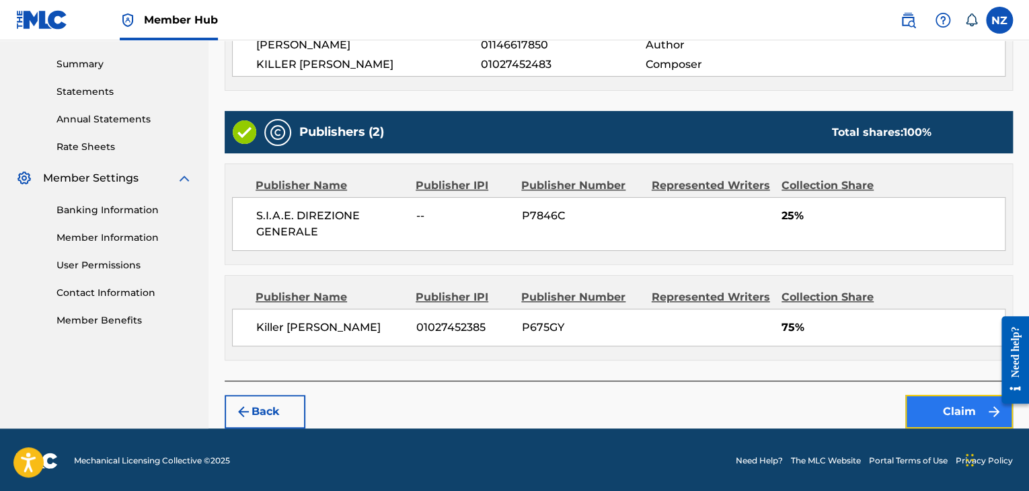
click at [935, 407] on button "Claim" at bounding box center [959, 412] width 108 height 34
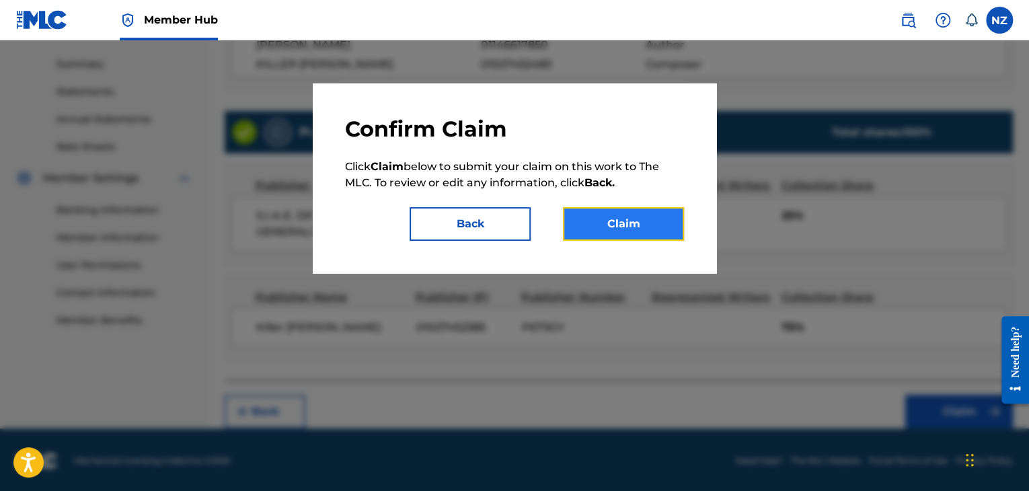
click at [624, 221] on button "Claim" at bounding box center [623, 224] width 121 height 34
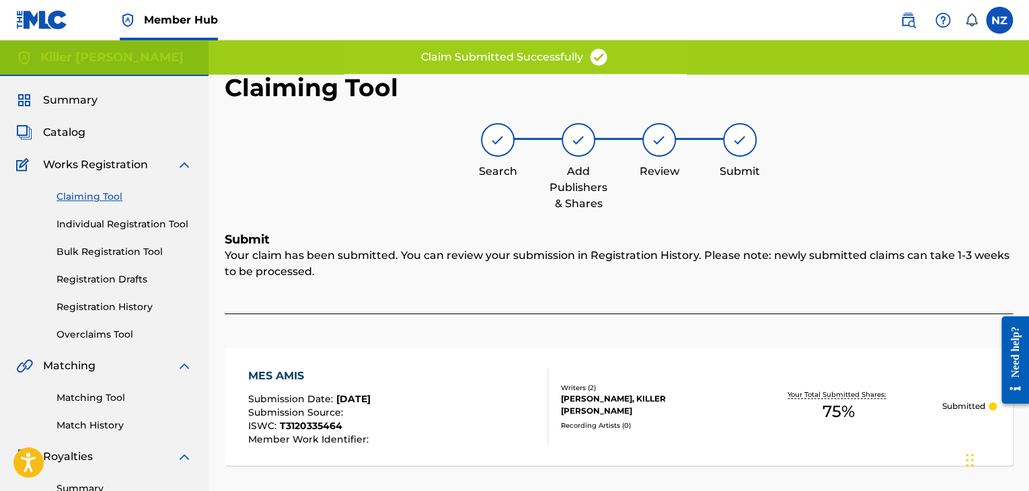
scroll to position [0, 0]
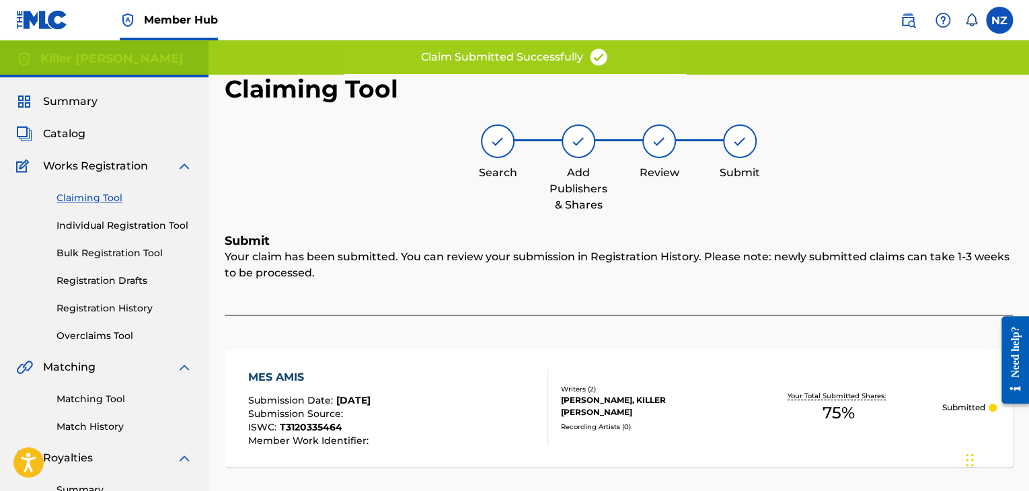
click at [98, 204] on link "Claiming Tool" at bounding box center [124, 198] width 136 height 14
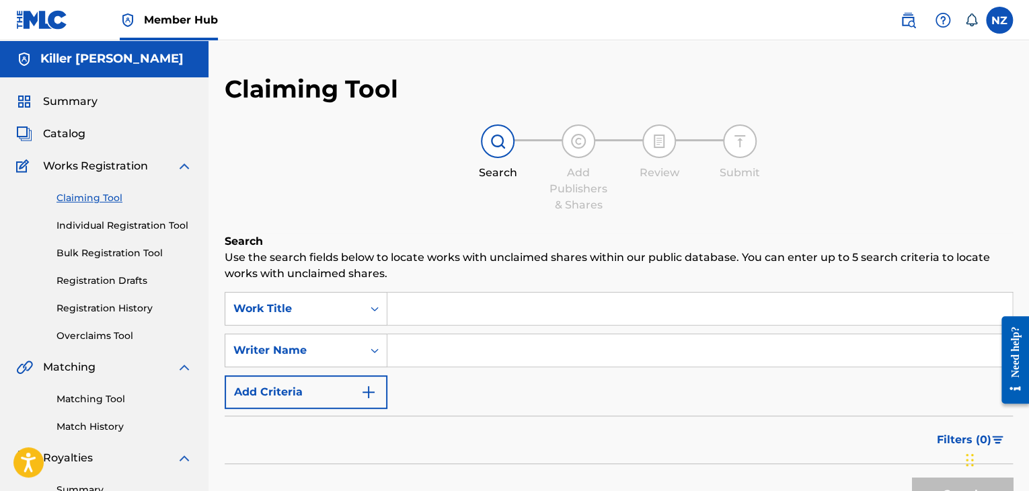
click at [417, 350] on input "Search Form" at bounding box center [699, 350] width 625 height 32
type input "killer [PERSON_NAME]"
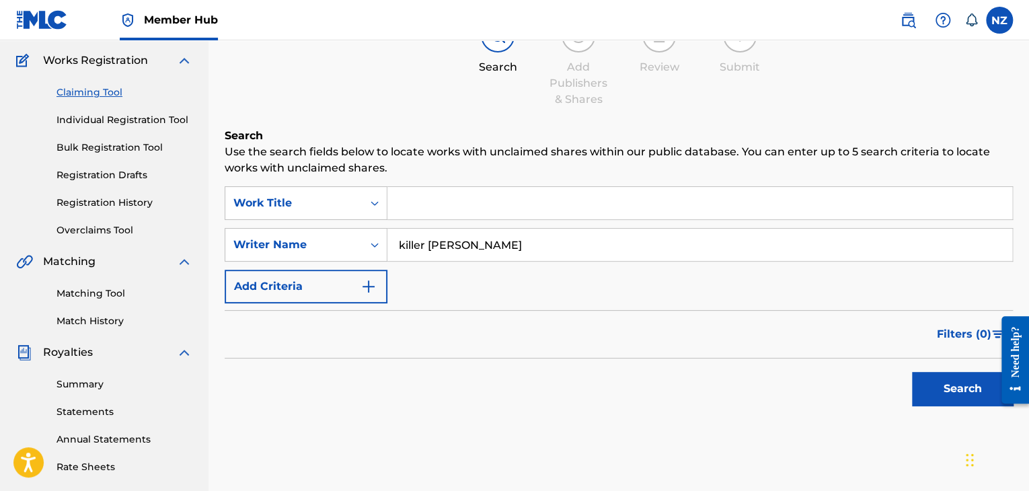
scroll to position [269, 0]
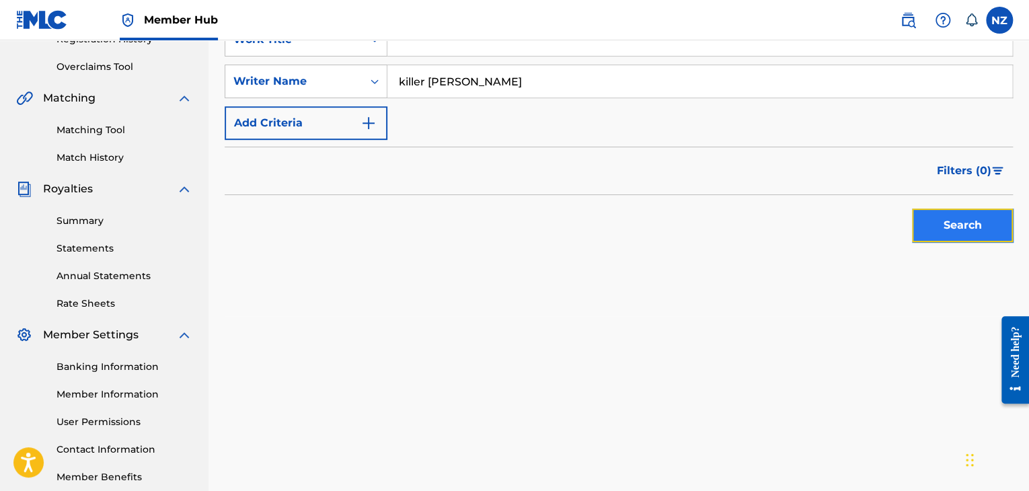
click at [975, 237] on button "Search" at bounding box center [962, 225] width 101 height 34
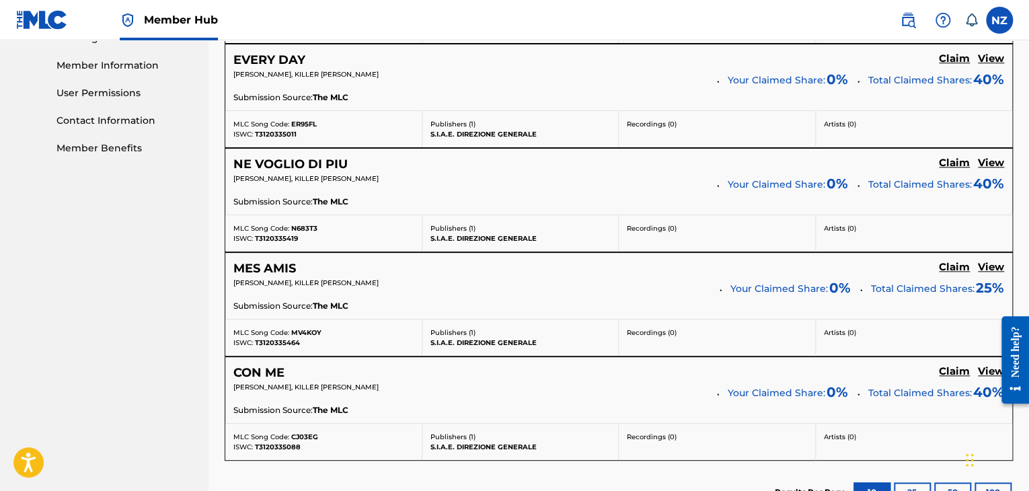
scroll to position [605, 0]
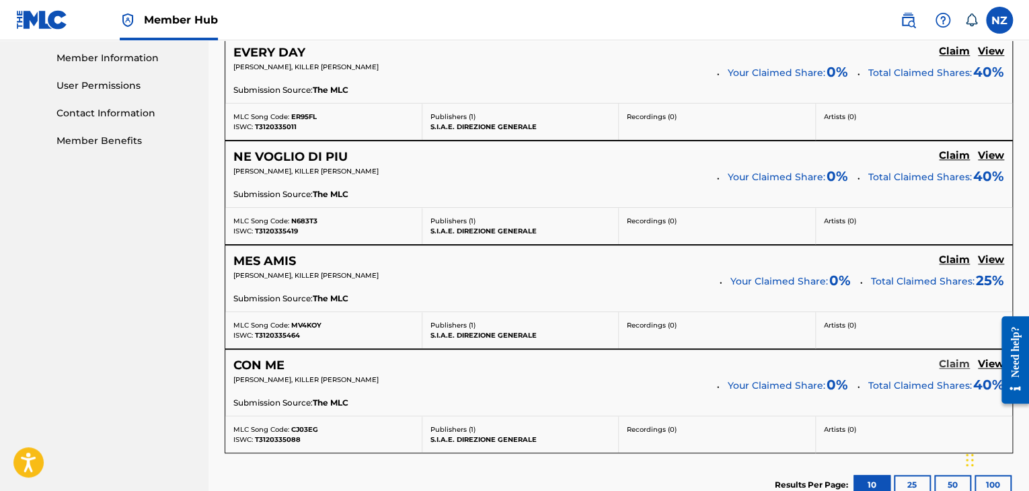
click at [949, 359] on h5 "Claim" at bounding box center [954, 364] width 31 height 13
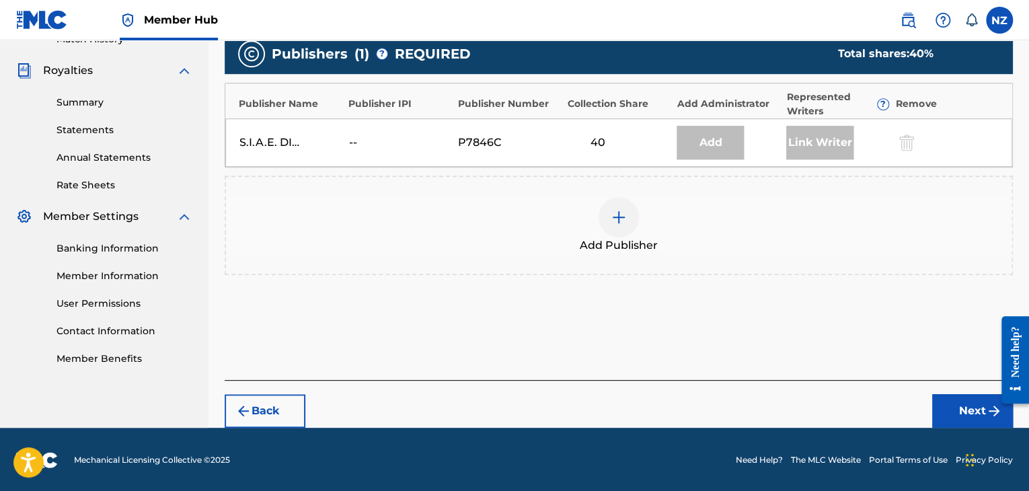
click at [613, 200] on div at bounding box center [618, 217] width 40 height 40
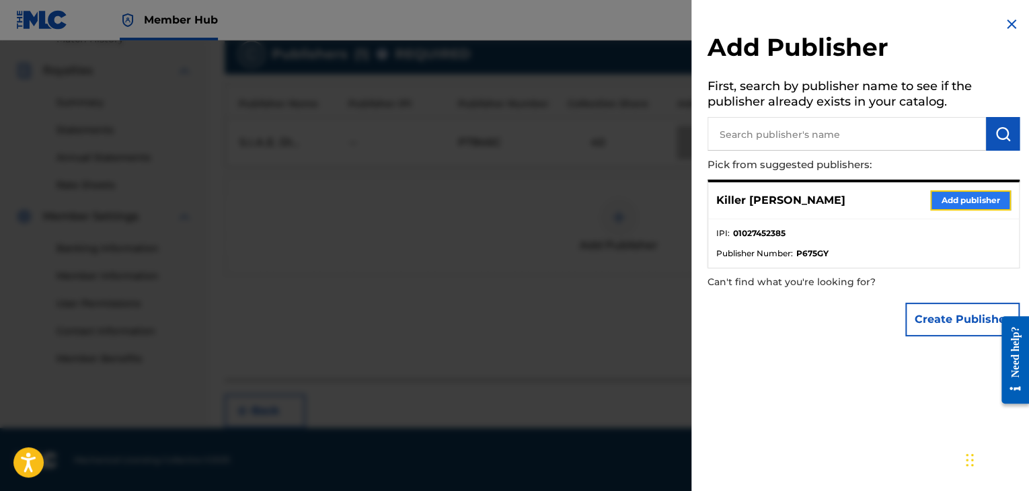
click at [962, 208] on button "Add publisher" at bounding box center [970, 200] width 81 height 20
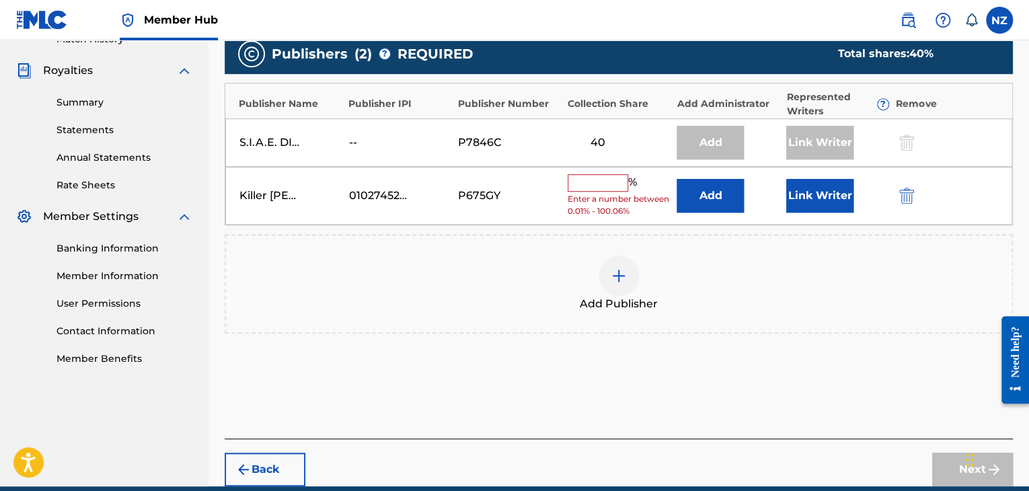
click at [574, 174] on input "text" at bounding box center [597, 182] width 61 height 17
type input "60"
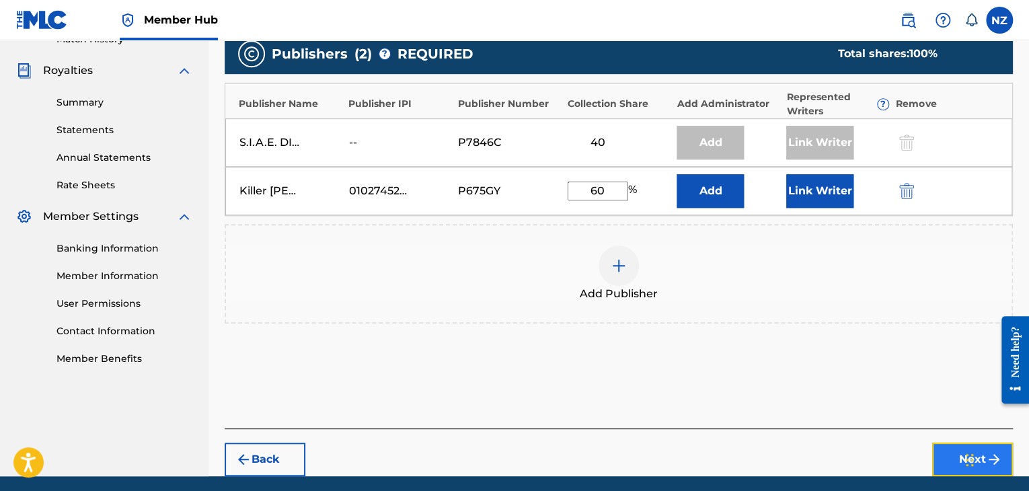
click at [943, 458] on button "Next" at bounding box center [972, 459] width 81 height 34
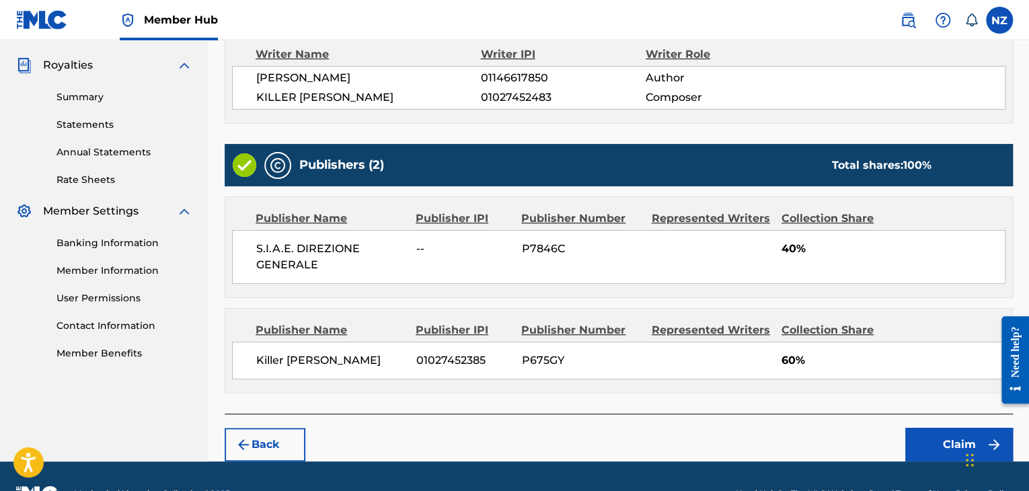
scroll to position [397, 0]
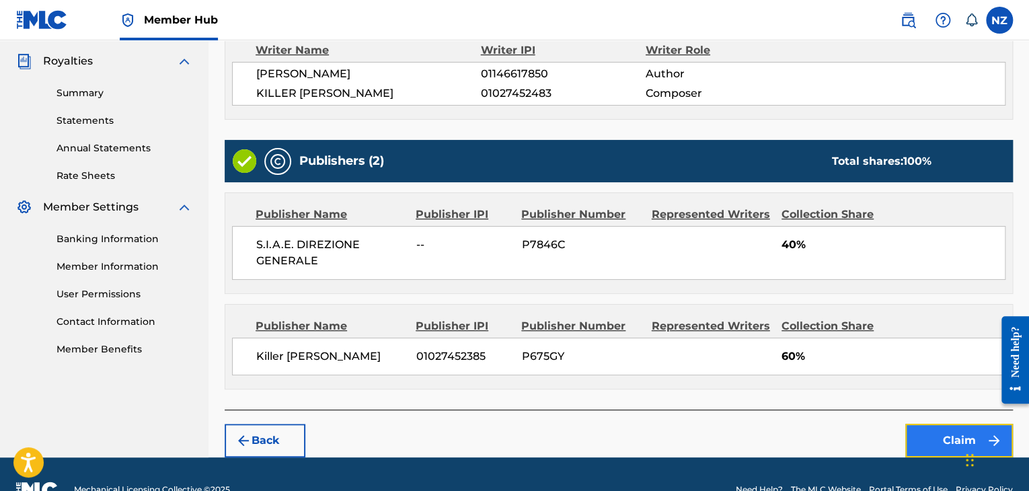
click at [939, 444] on button "Claim" at bounding box center [959, 441] width 108 height 34
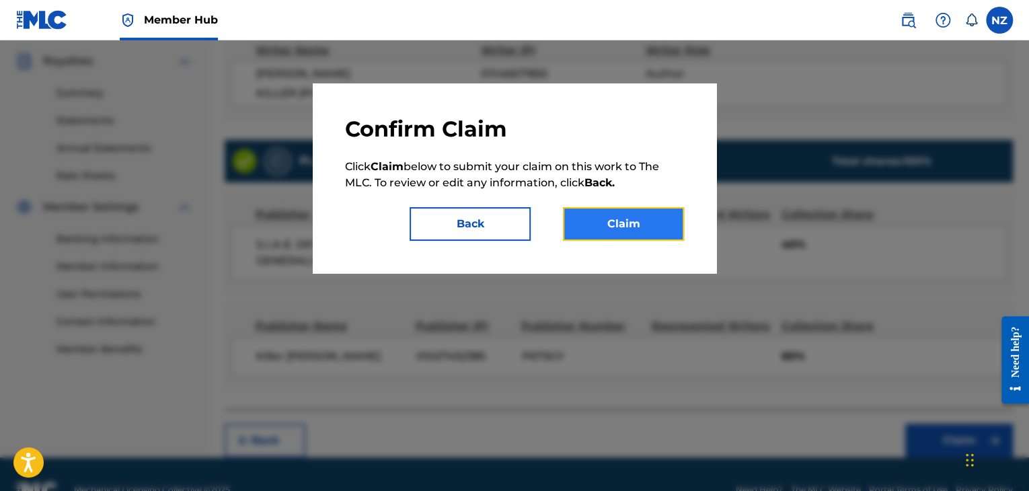
click at [653, 220] on button "Claim" at bounding box center [623, 224] width 121 height 34
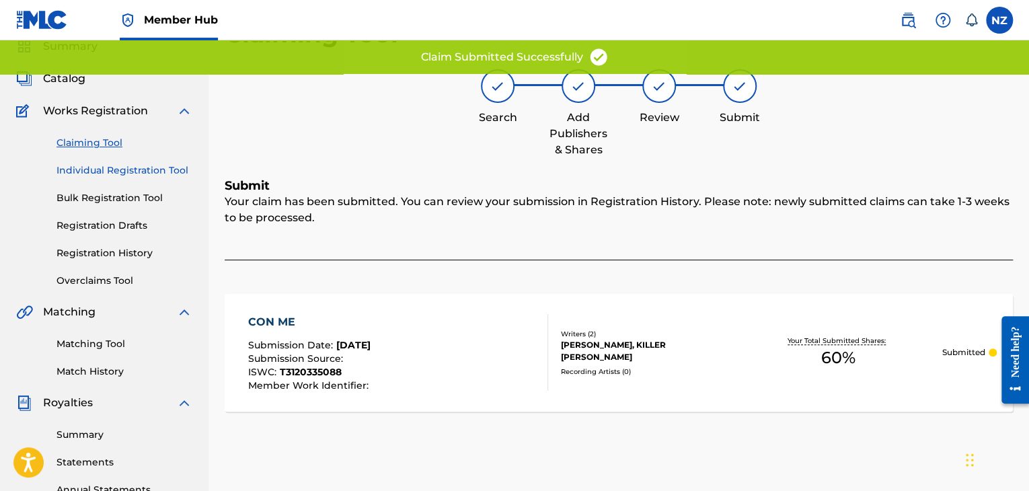
scroll to position [7, 0]
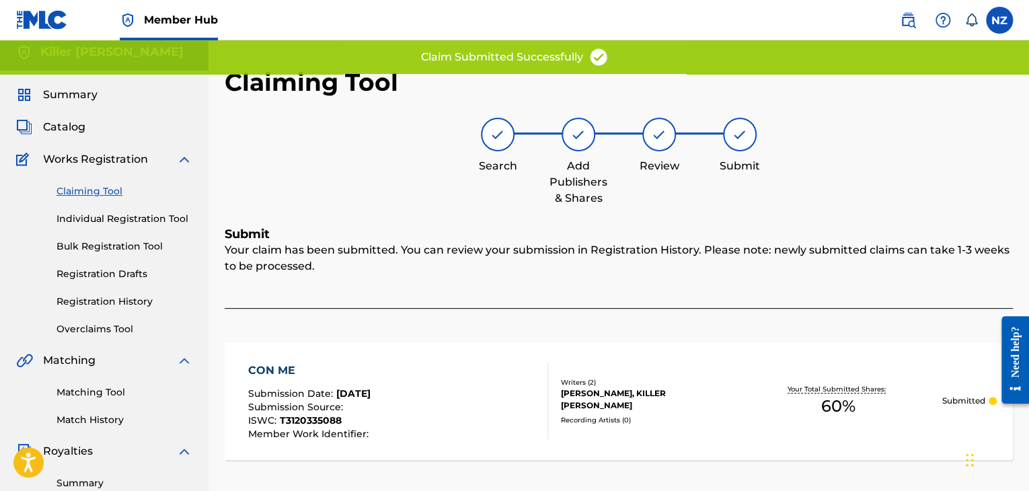
click at [86, 192] on link "Claiming Tool" at bounding box center [124, 191] width 136 height 14
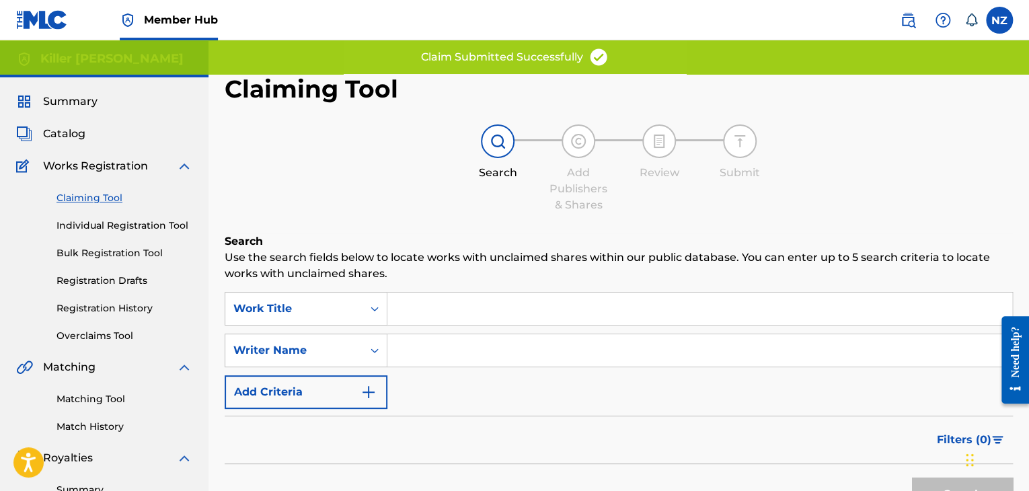
click at [423, 342] on input "Search Form" at bounding box center [699, 350] width 625 height 32
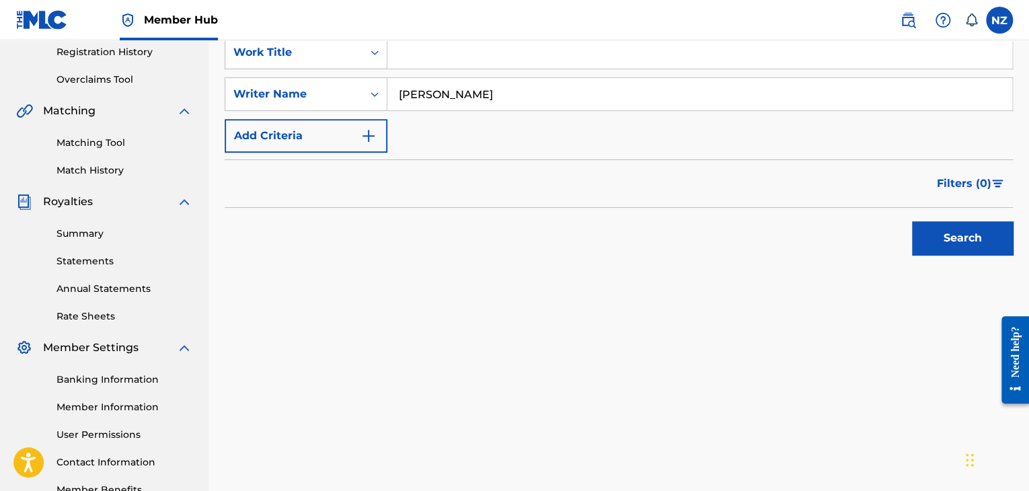
scroll to position [269, 0]
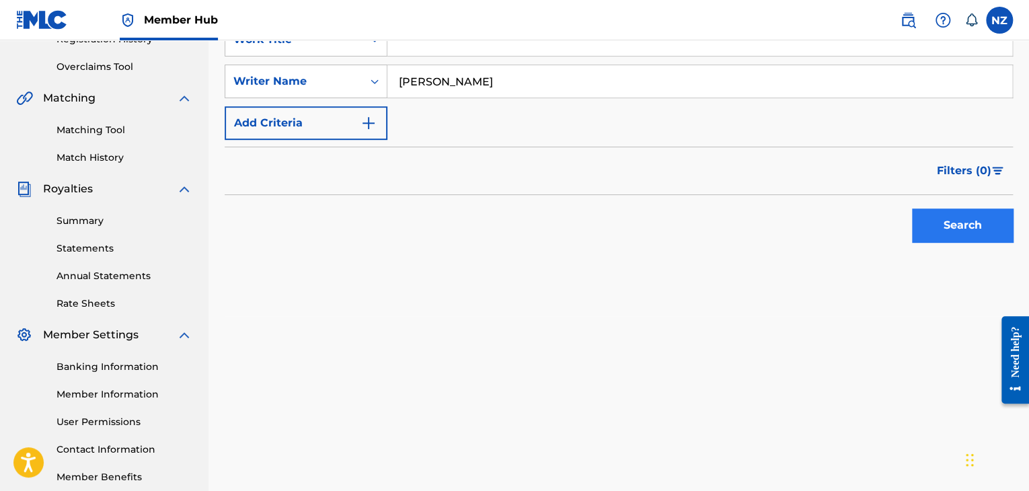
type input "[PERSON_NAME]"
click at [988, 214] on button "Search" at bounding box center [962, 225] width 101 height 34
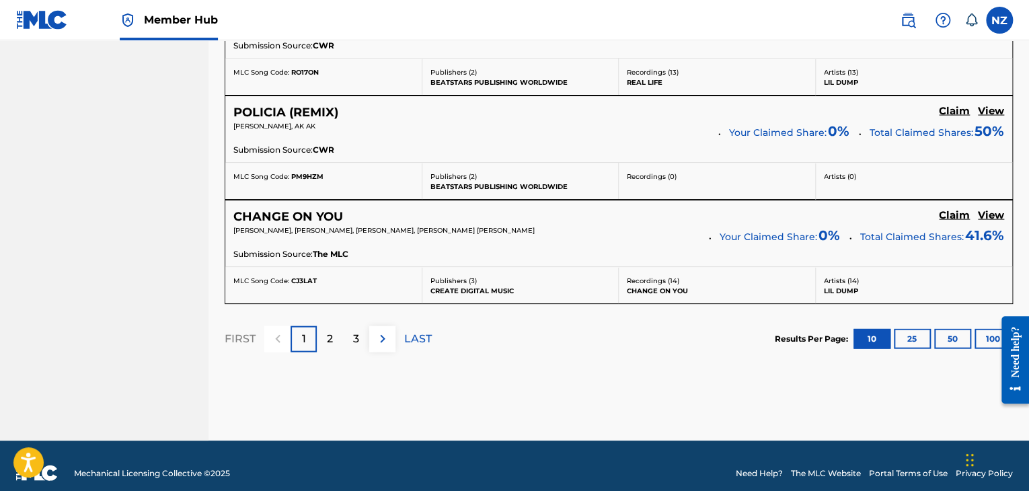
scroll to position [1287, 0]
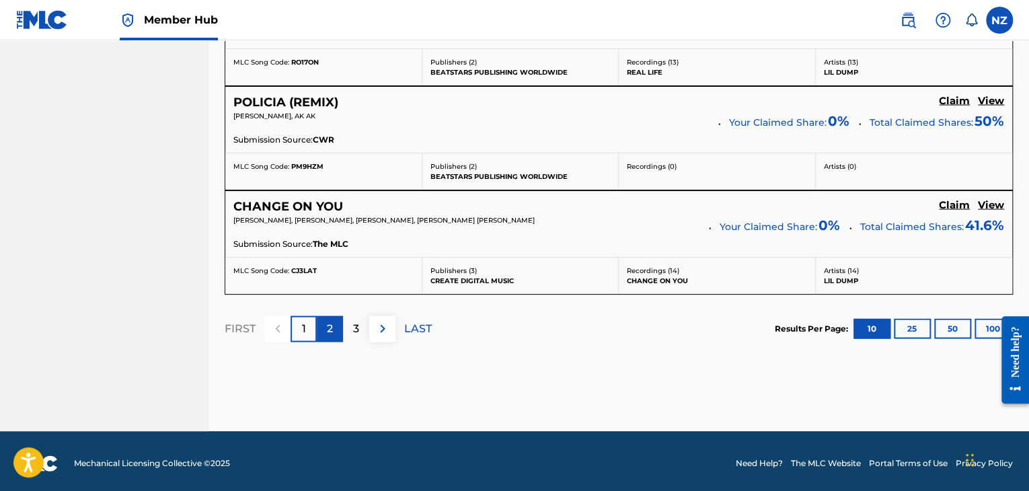
click at [321, 325] on div "2" at bounding box center [330, 329] width 26 height 26
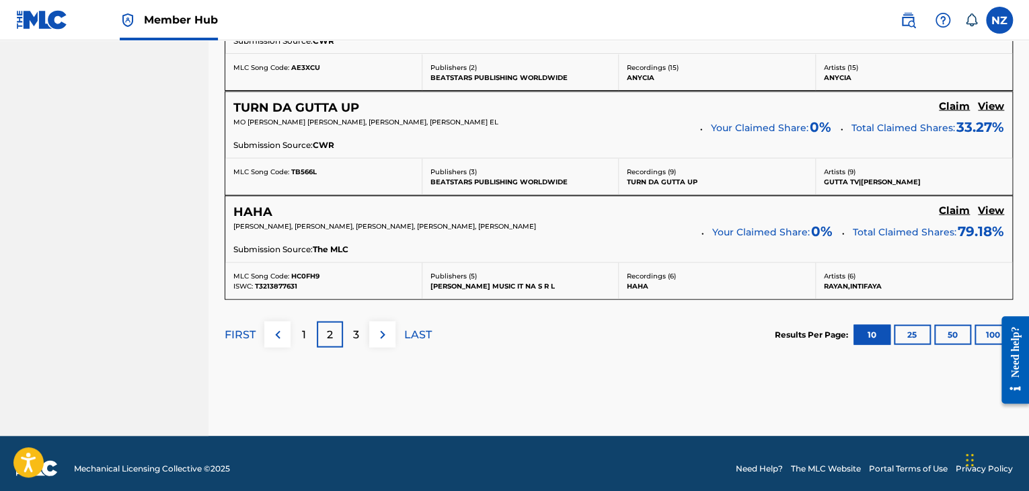
scroll to position [1286, 0]
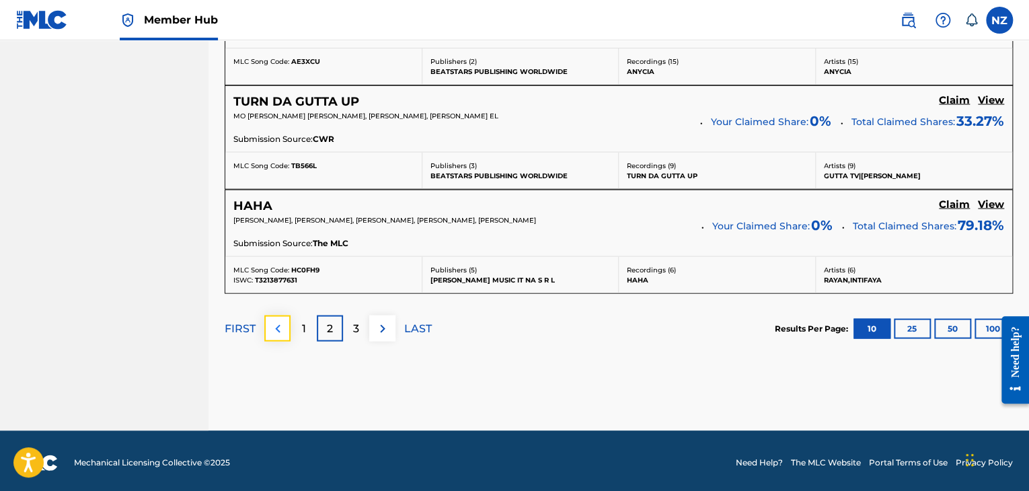
click at [285, 324] on button at bounding box center [277, 328] width 26 height 26
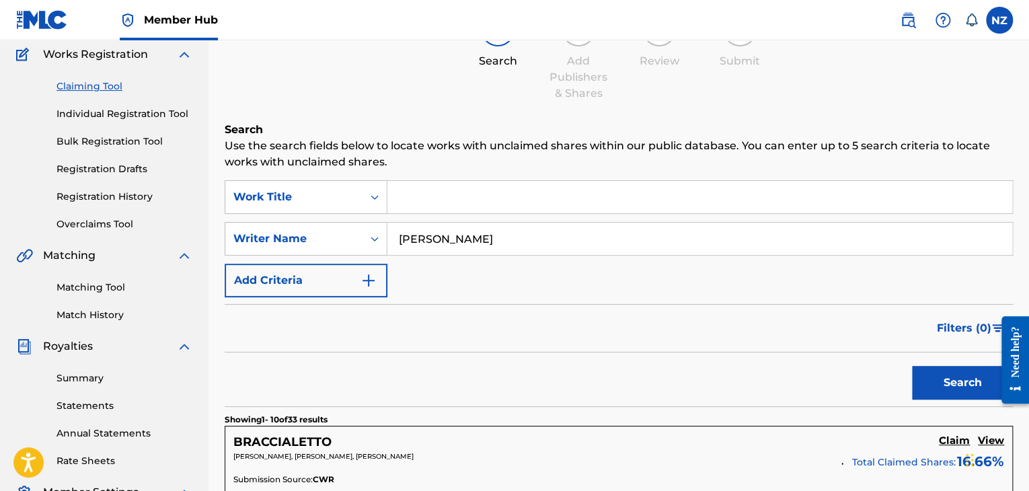
scroll to position [0, 0]
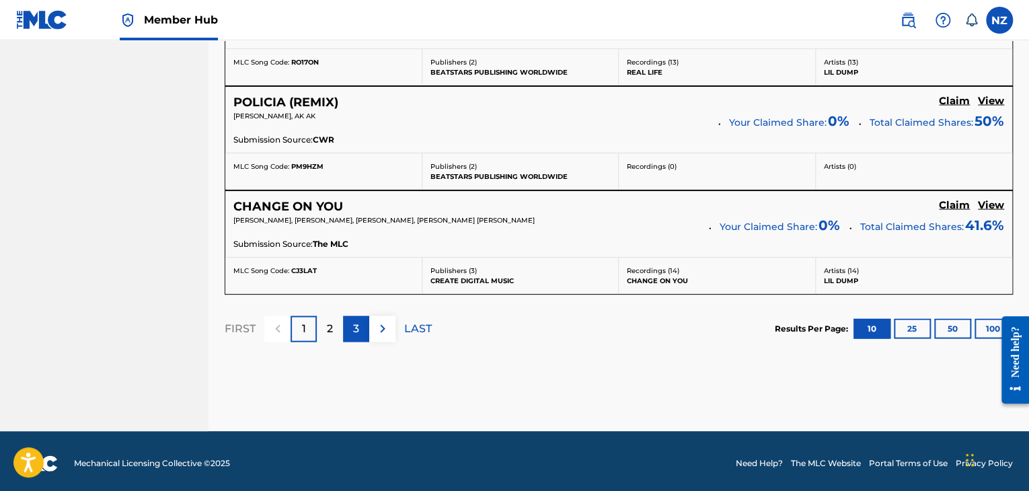
click at [359, 329] on div "3" at bounding box center [356, 329] width 26 height 26
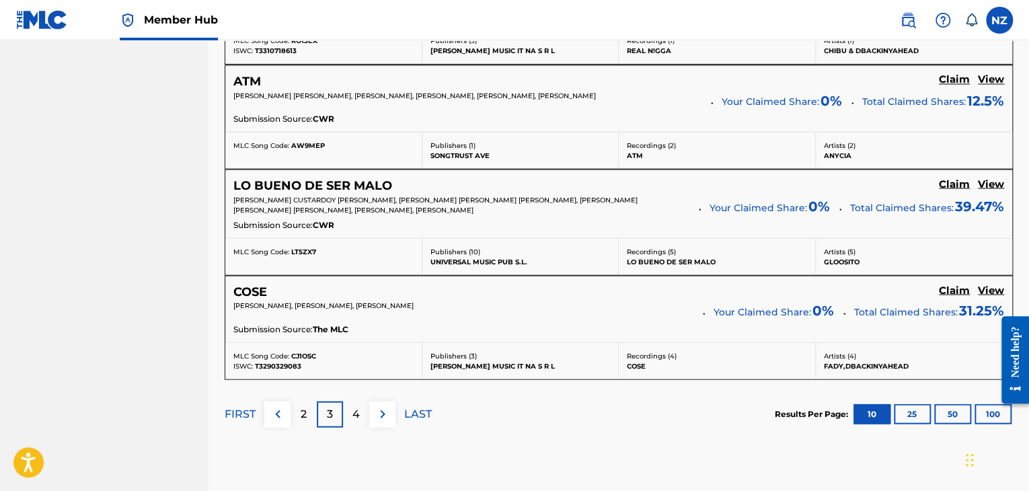
scroll to position [1210, 0]
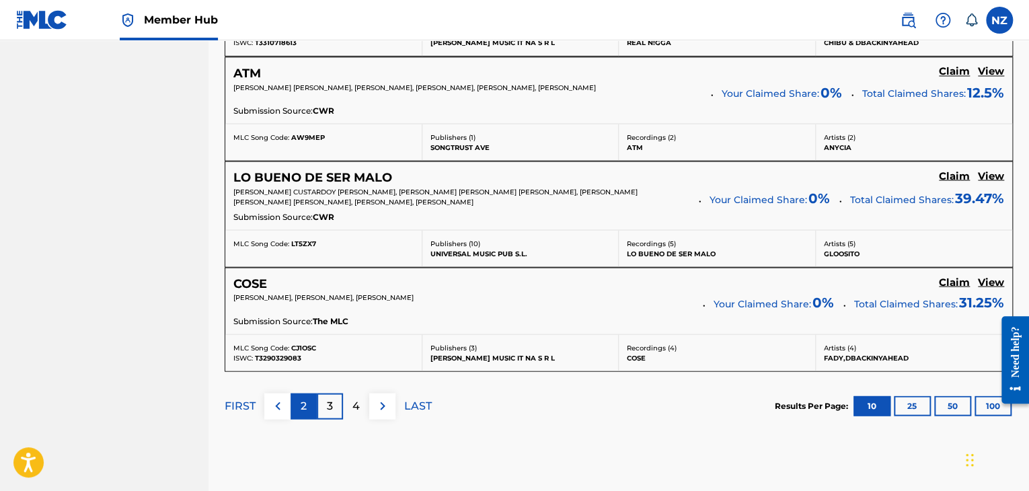
click at [299, 403] on div "2" at bounding box center [303, 406] width 26 height 26
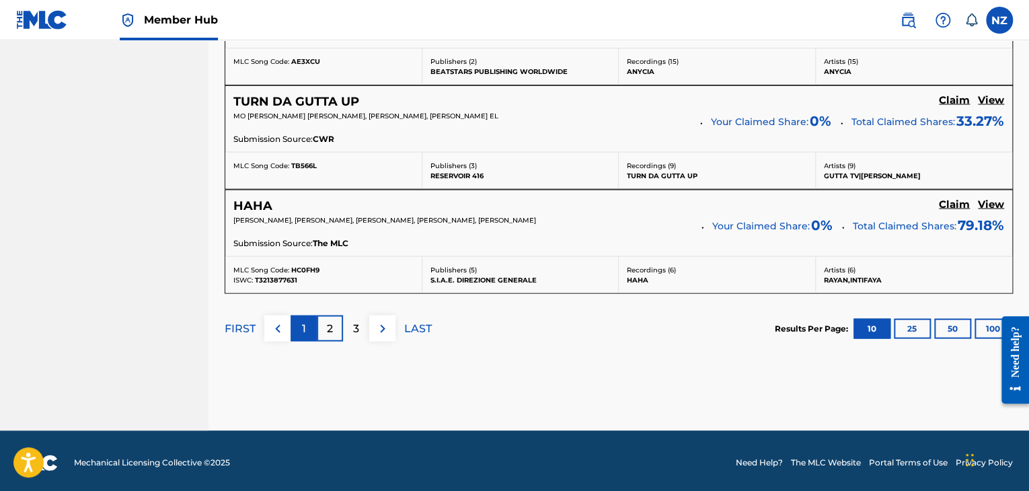
click at [302, 315] on div "1" at bounding box center [303, 328] width 26 height 26
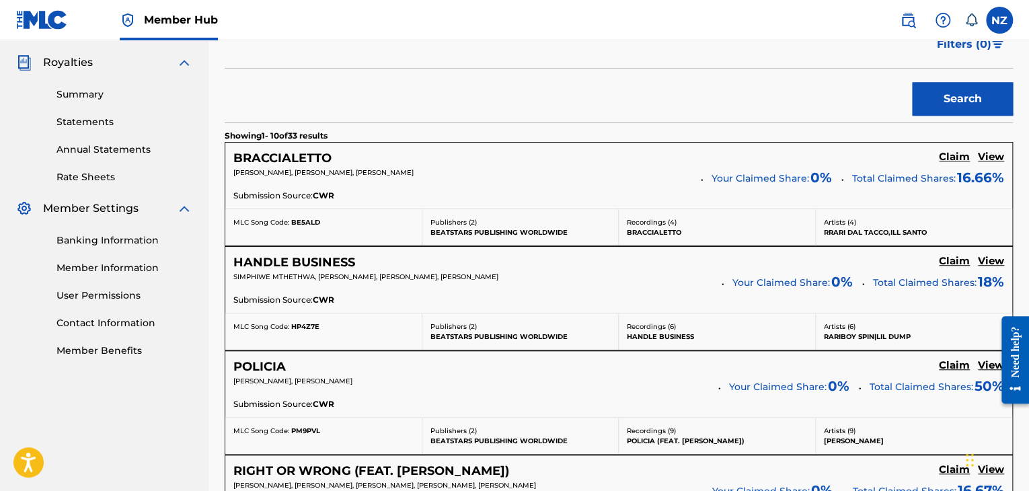
scroll to position [403, 0]
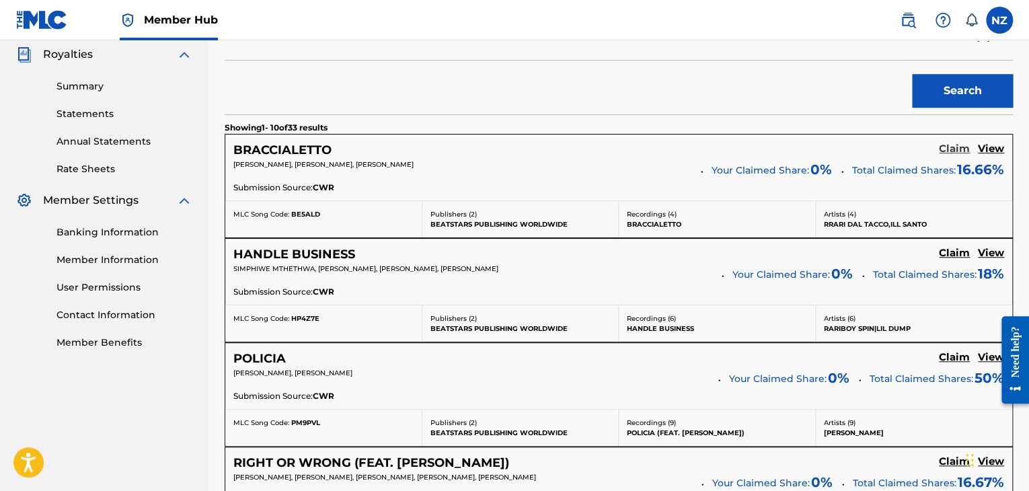
click at [948, 145] on h5 "Claim" at bounding box center [954, 149] width 31 height 13
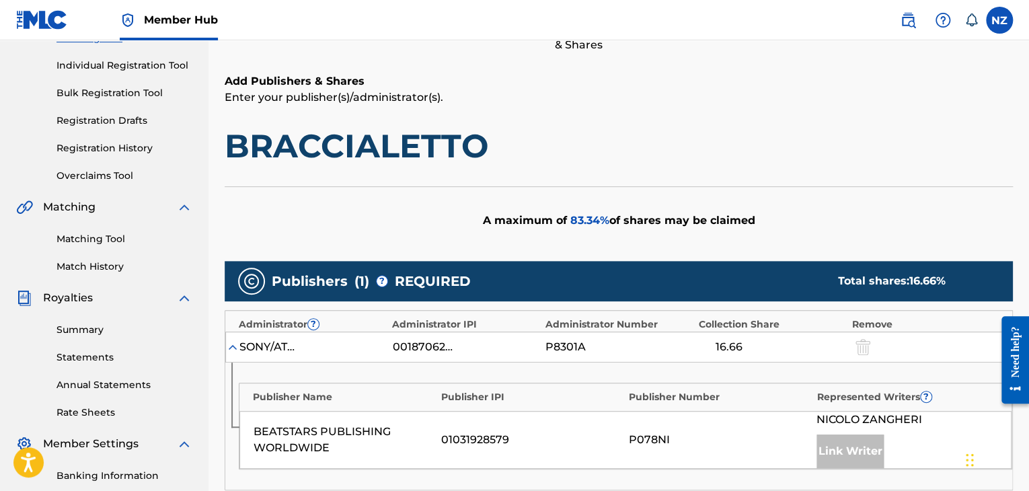
scroll to position [336, 0]
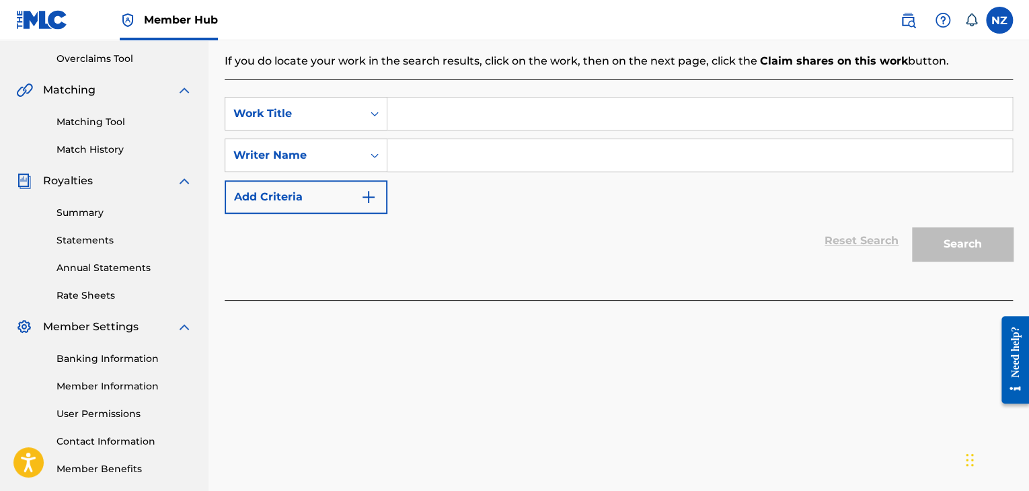
scroll to position [276, 0]
click at [442, 168] on input "Search Form" at bounding box center [699, 157] width 625 height 32
type input "n"
drag, startPoint x: 499, startPoint y: 157, endPoint x: 483, endPoint y: 157, distance: 16.1
click at [483, 157] on input "[PERSON_NAME]" at bounding box center [699, 157] width 625 height 32
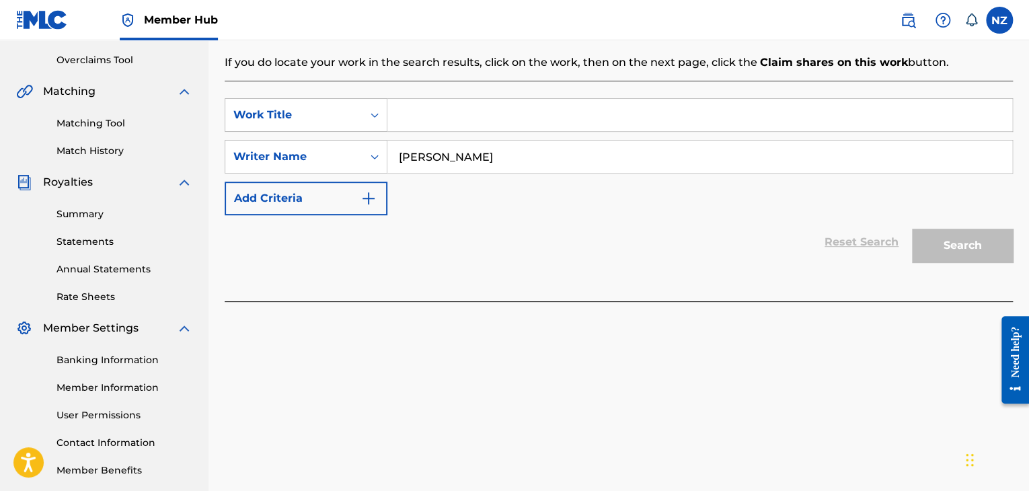
click at [426, 154] on input "[PERSON_NAME]" at bounding box center [699, 157] width 625 height 32
click at [428, 154] on input "[PERSON_NAME]" at bounding box center [699, 157] width 625 height 32
click at [427, 158] on input "[PERSON_NAME]" at bounding box center [699, 157] width 625 height 32
type input "[PERSON_NAME]"
click at [857, 274] on div "SearchWithCriteria2c330ad5-0e7e-4c48-9b85-8615457c8207 Work Title SearchWithCri…" at bounding box center [619, 191] width 788 height 221
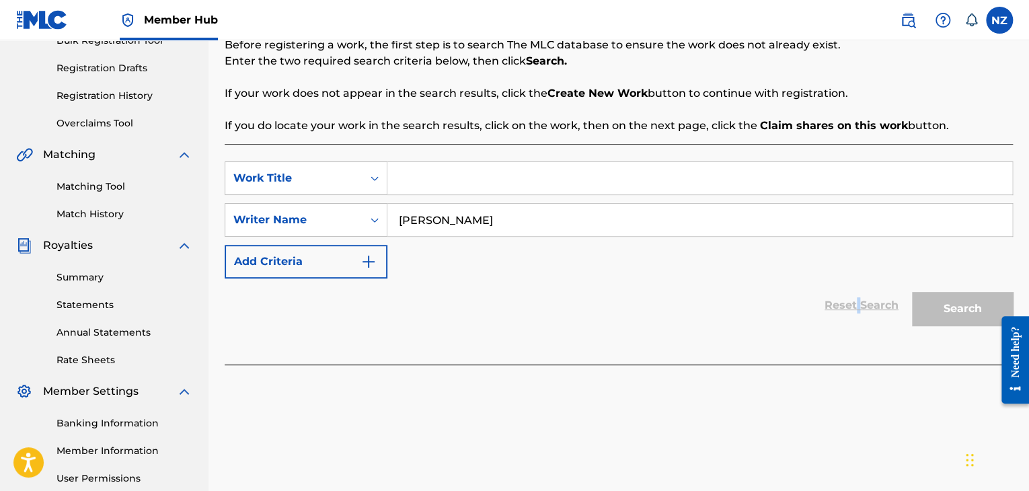
scroll to position [0, 0]
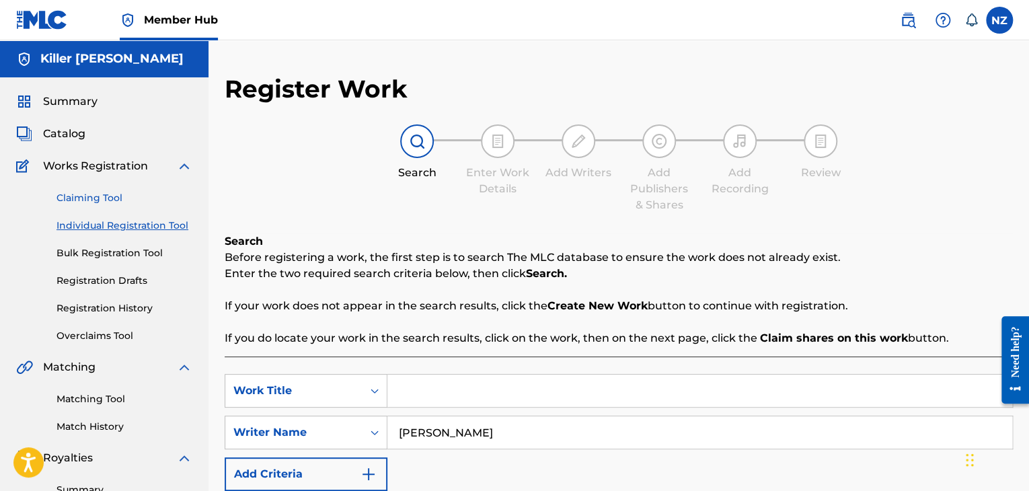
click at [93, 199] on link "Claiming Tool" at bounding box center [124, 198] width 136 height 14
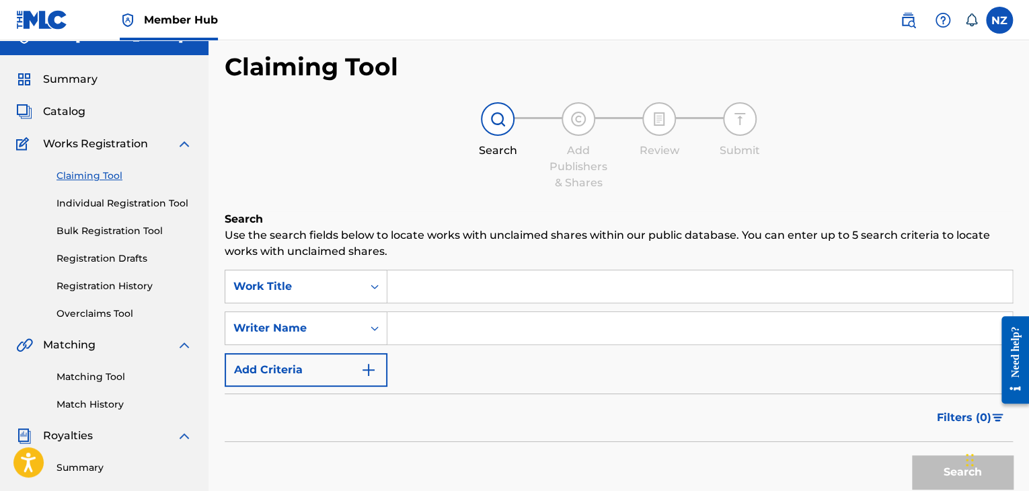
scroll to position [134, 0]
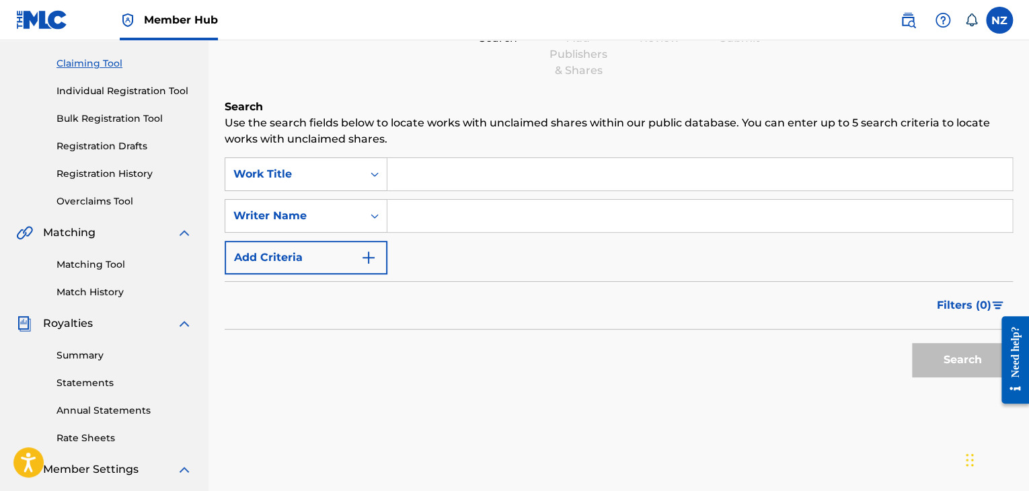
click at [438, 225] on input "Search Form" at bounding box center [699, 216] width 625 height 32
type input "[PERSON_NAME]"
click at [983, 364] on button "Search" at bounding box center [962, 360] width 101 height 34
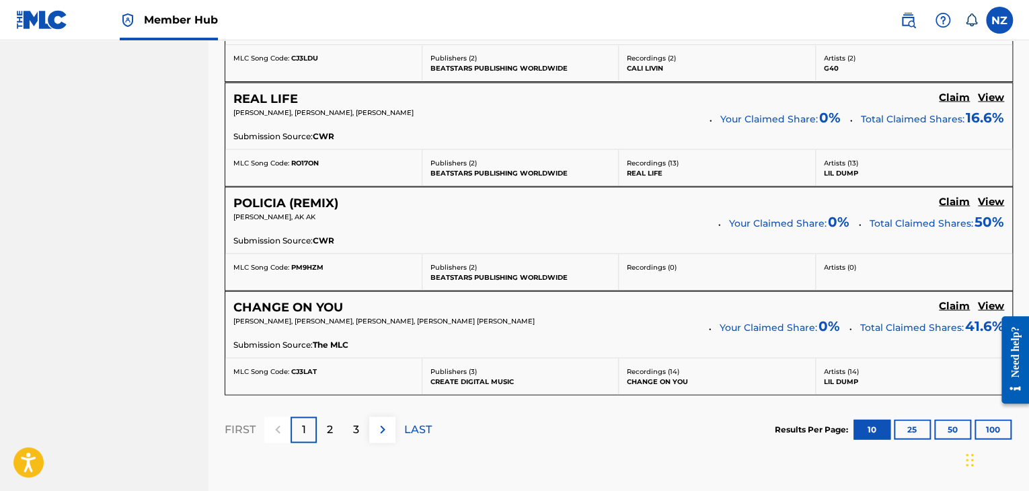
scroll to position [1278, 0]
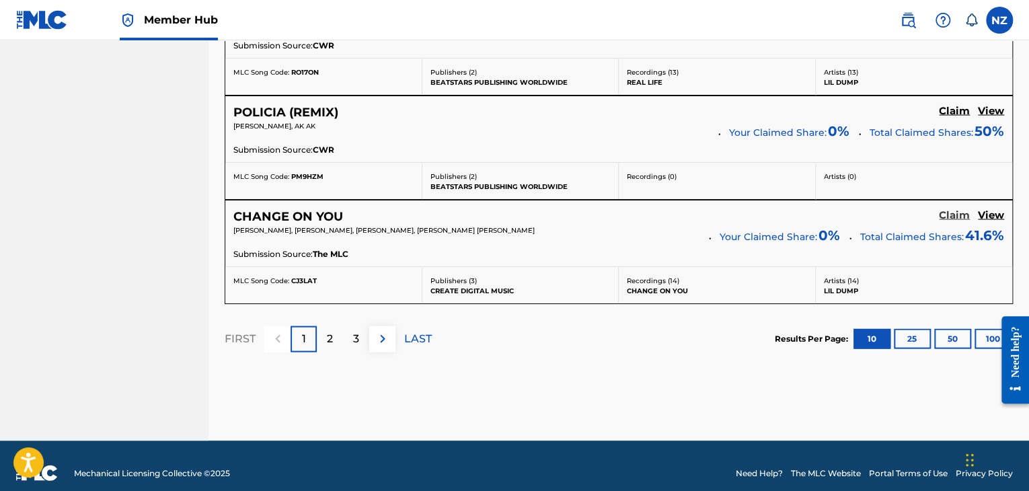
click at [943, 212] on h5 "Claim" at bounding box center [954, 214] width 31 height 13
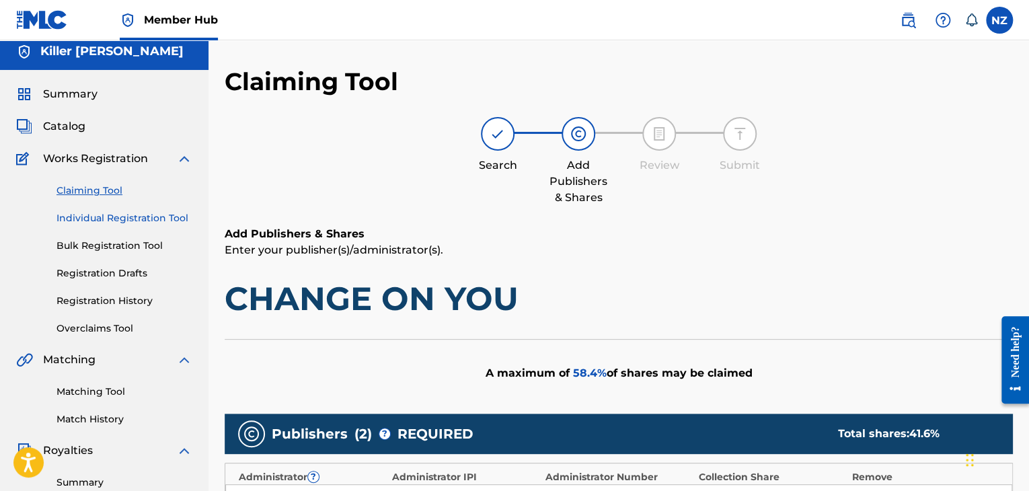
scroll to position [0, 0]
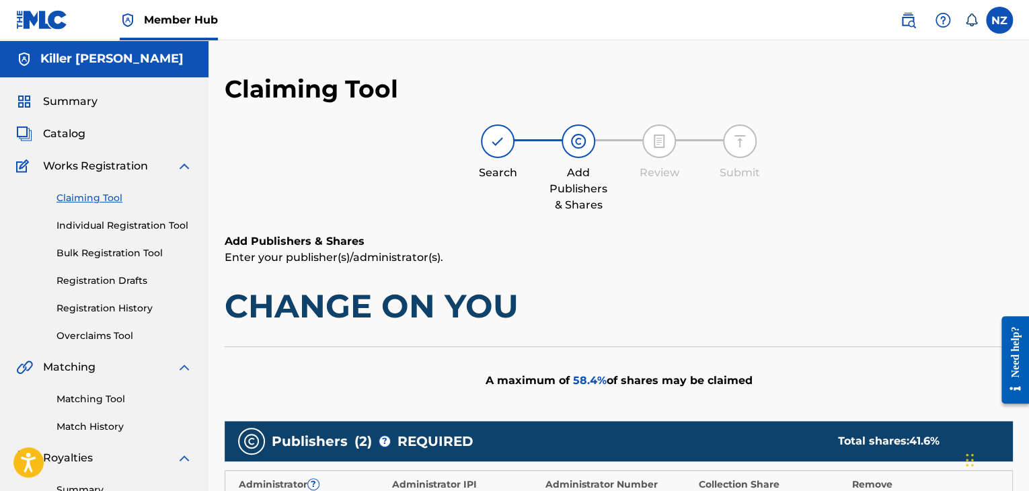
click at [510, 141] on div at bounding box center [498, 141] width 34 height 34
click at [505, 143] on div at bounding box center [498, 141] width 34 height 34
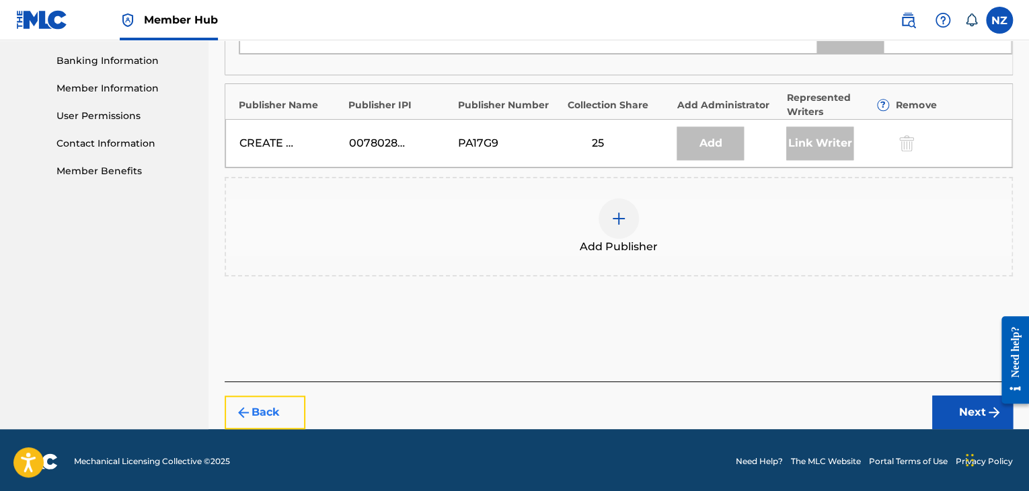
click at [275, 413] on button "Back" at bounding box center [265, 412] width 81 height 34
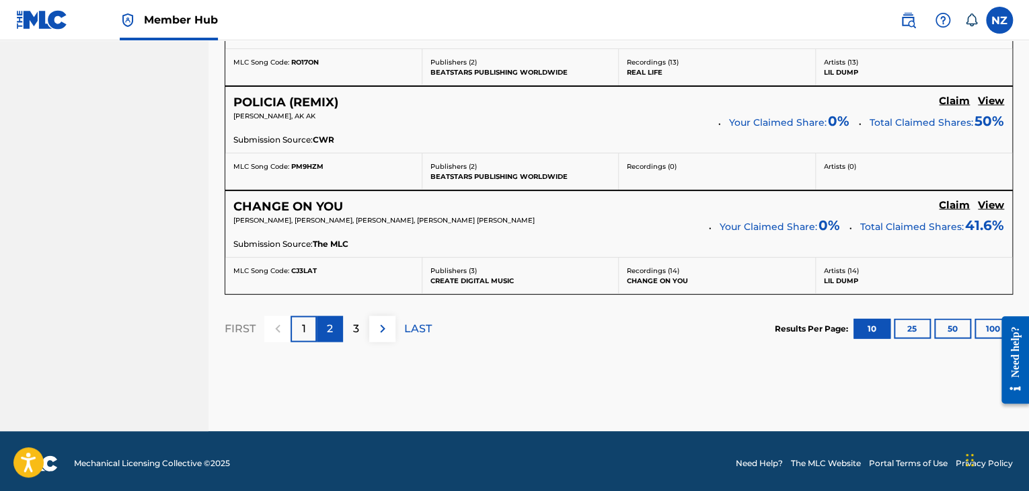
click at [327, 322] on p "2" at bounding box center [330, 329] width 6 height 16
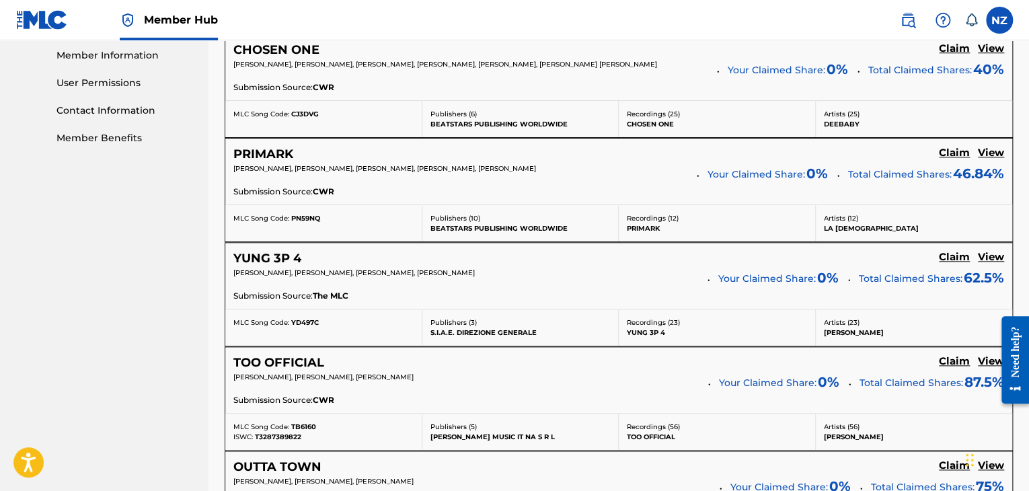
scroll to position [613, 0]
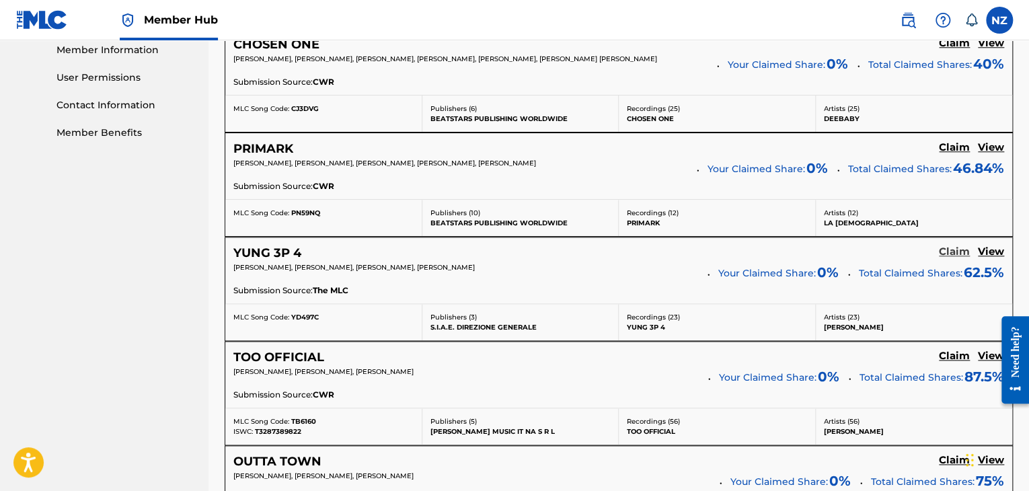
click at [945, 249] on h5 "Claim" at bounding box center [954, 251] width 31 height 13
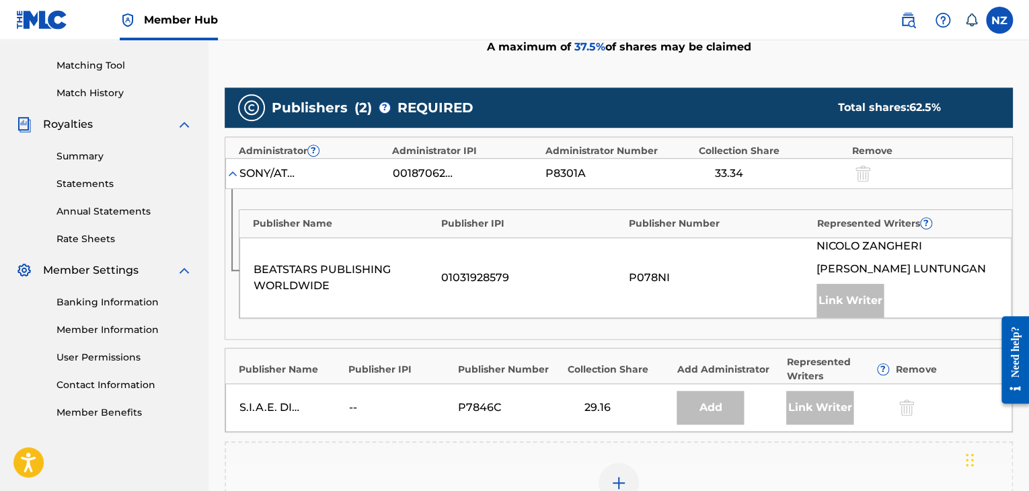
scroll to position [598, 0]
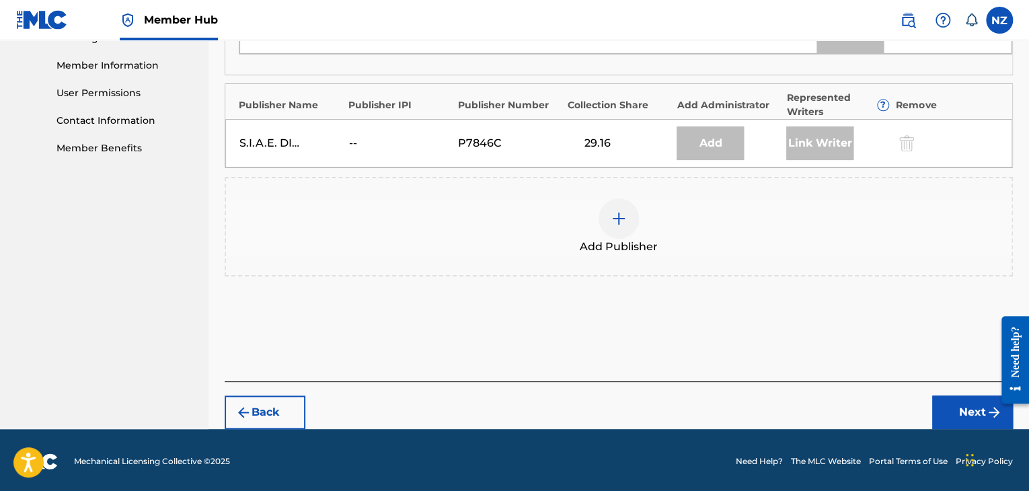
click at [251, 440] on footer "Mechanical Licensing Collective © 2025 Need Help? The MLC Website Portal Terms …" at bounding box center [514, 461] width 1029 height 65
click at [254, 419] on button "Back" at bounding box center [265, 412] width 81 height 34
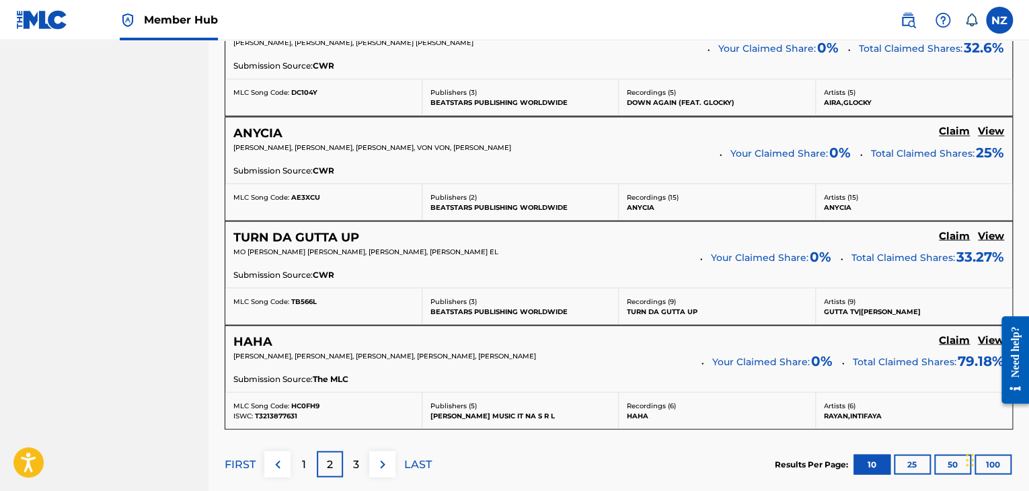
scroll to position [1203, 0]
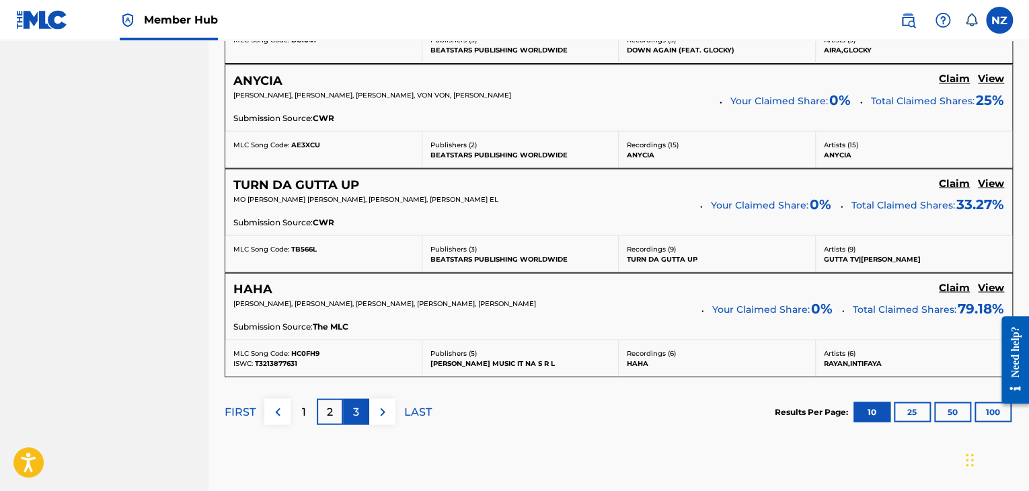
click at [360, 409] on div "3" at bounding box center [356, 411] width 26 height 26
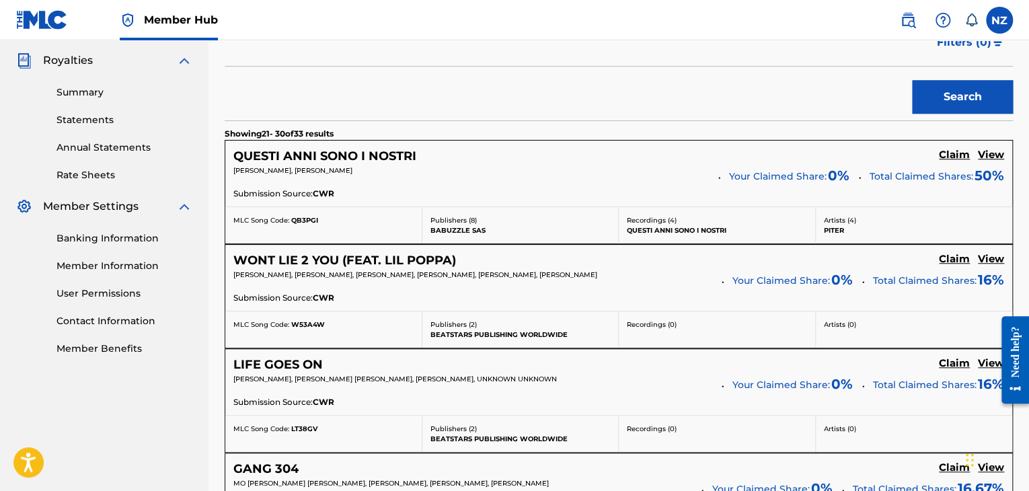
scroll to position [396, 0]
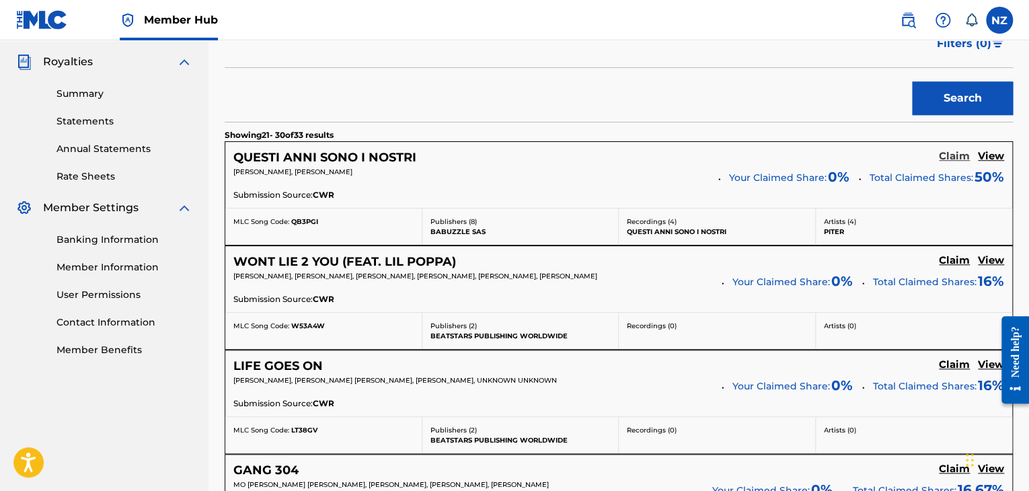
click at [945, 153] on h5 "Claim" at bounding box center [954, 156] width 31 height 13
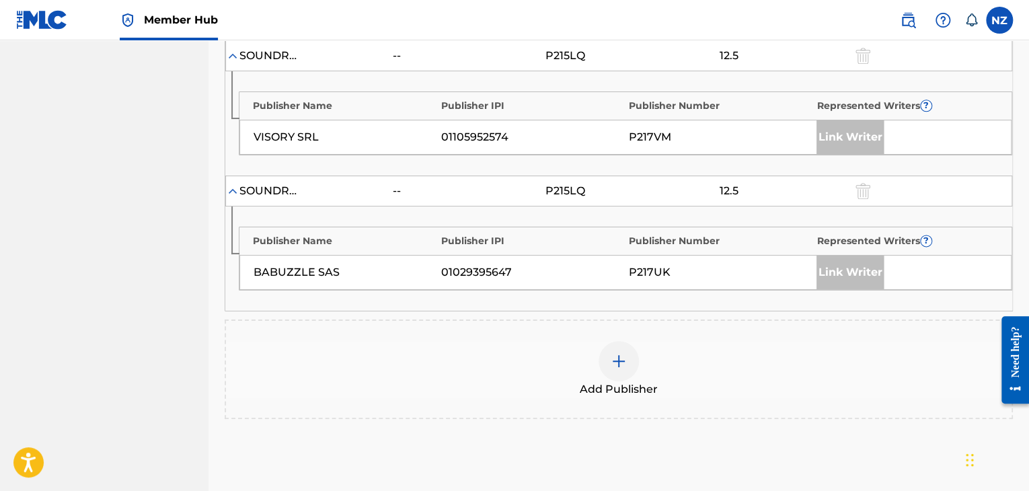
scroll to position [740, 0]
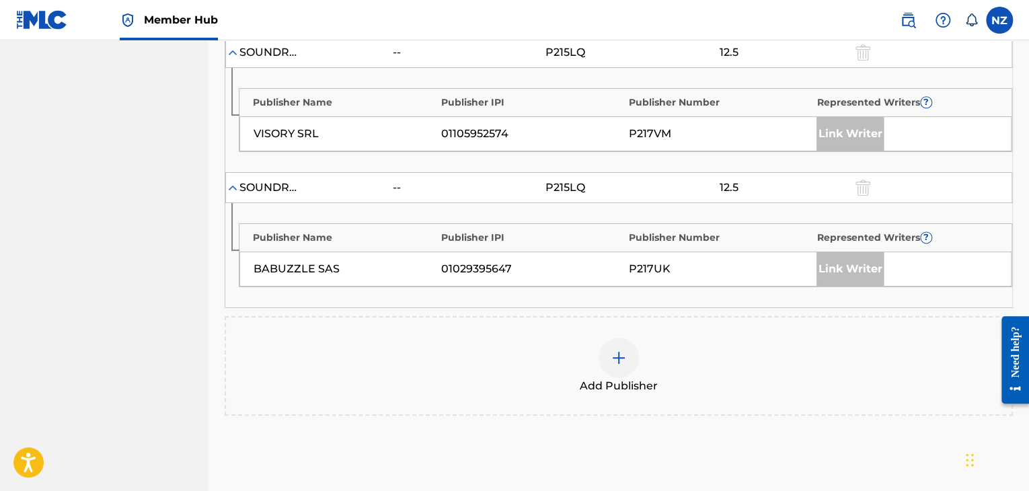
click at [602, 338] on div at bounding box center [618, 358] width 40 height 40
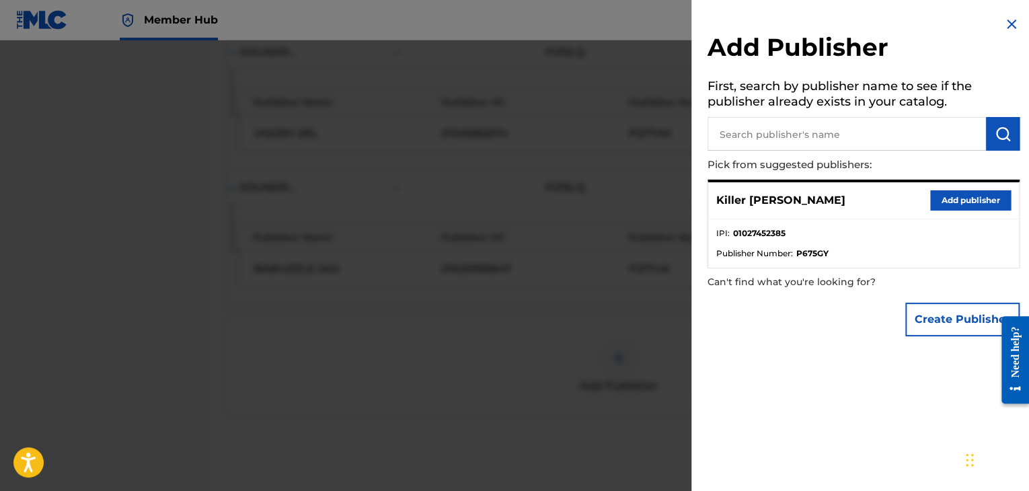
click at [802, 132] on input "text" at bounding box center [846, 134] width 278 height 34
click at [943, 196] on button "Add publisher" at bounding box center [970, 200] width 81 height 20
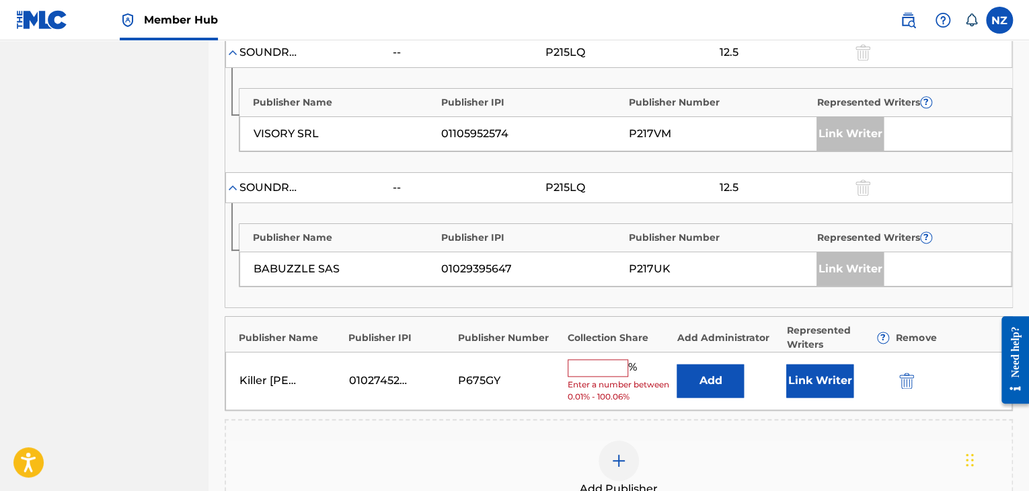
click at [609, 359] on input "text" at bounding box center [597, 367] width 61 height 17
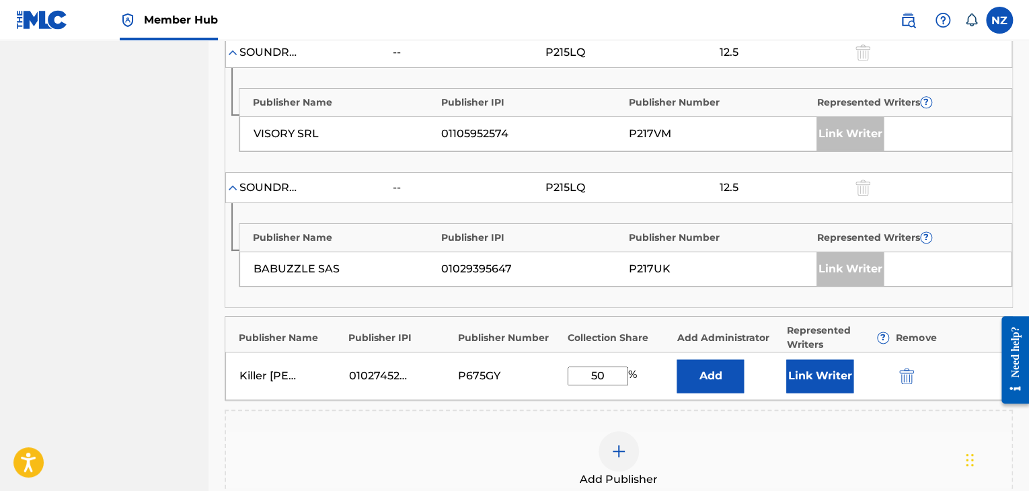
type input "50"
click at [771, 431] on div "Add Publisher" at bounding box center [618, 459] width 785 height 56
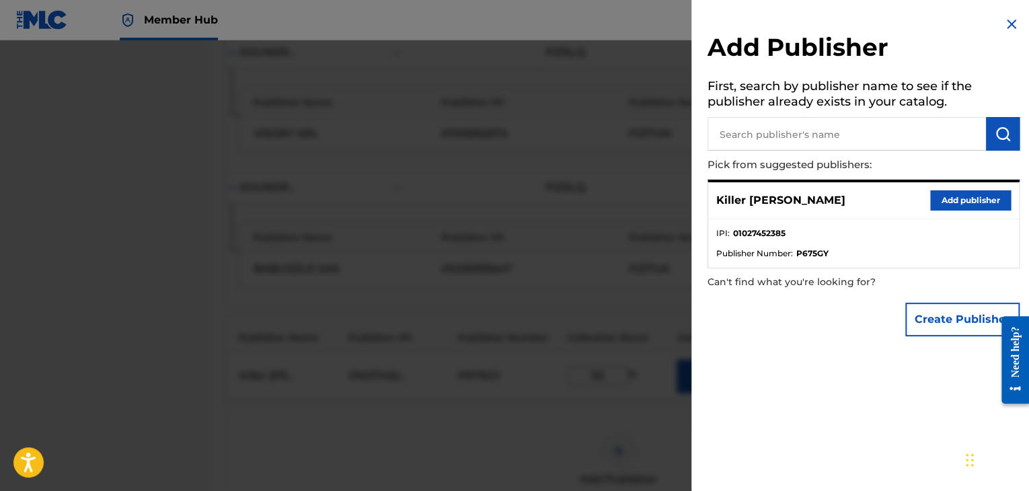
click at [1009, 26] on img at bounding box center [1011, 24] width 16 height 16
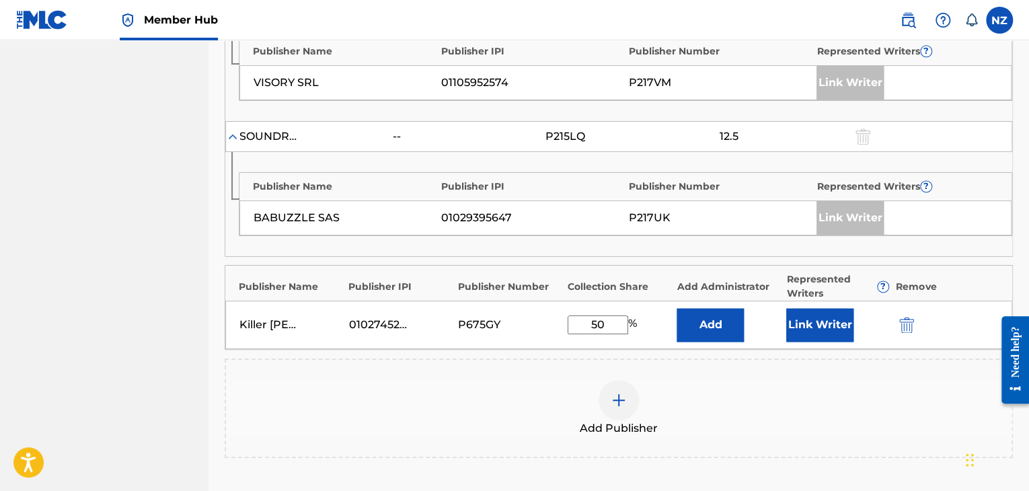
scroll to position [955, 0]
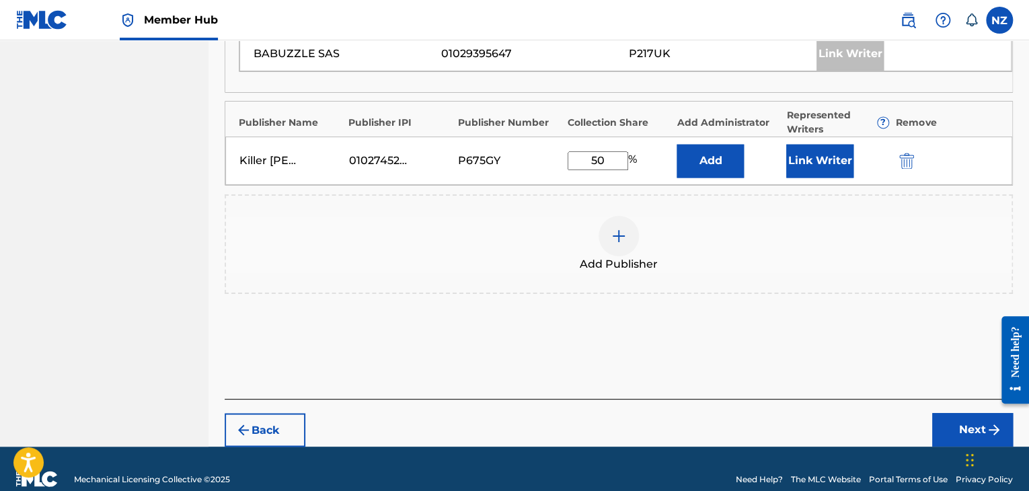
click at [952, 399] on div "Back Next" at bounding box center [619, 423] width 788 height 48
click at [958, 413] on button "Next" at bounding box center [972, 430] width 81 height 34
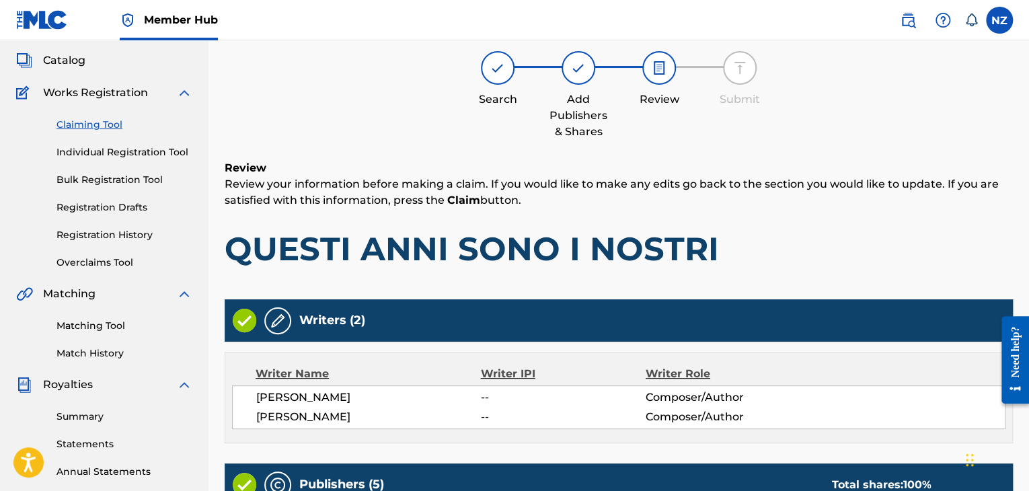
scroll to position [61, 0]
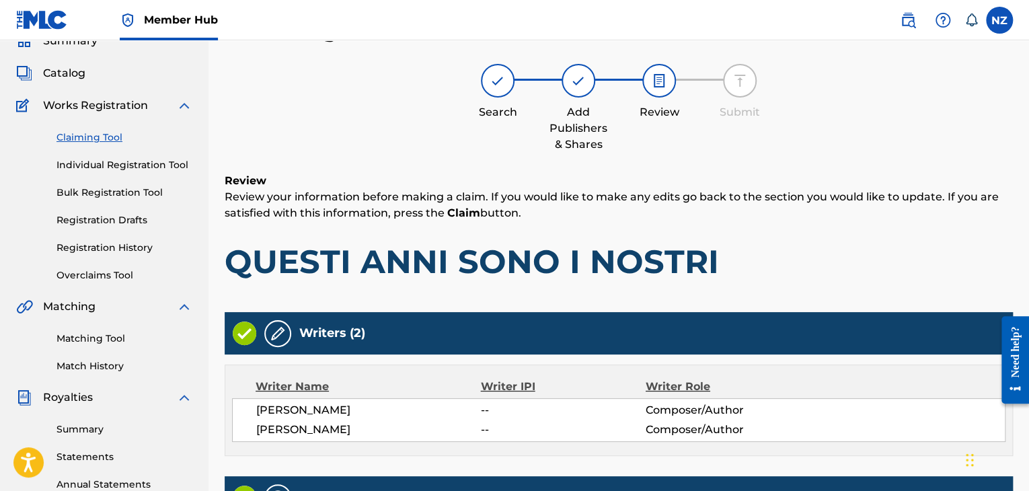
click at [102, 134] on link "Claiming Tool" at bounding box center [124, 137] width 136 height 14
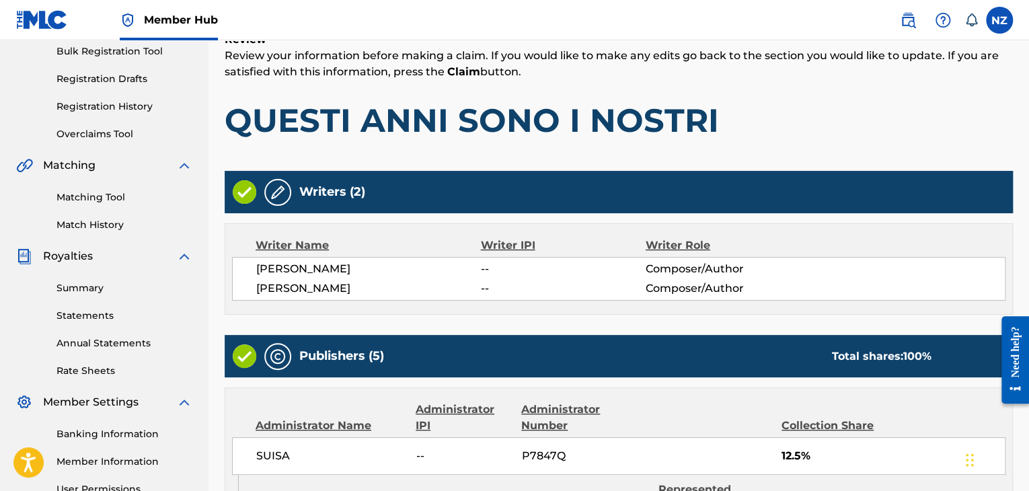
scroll to position [0, 0]
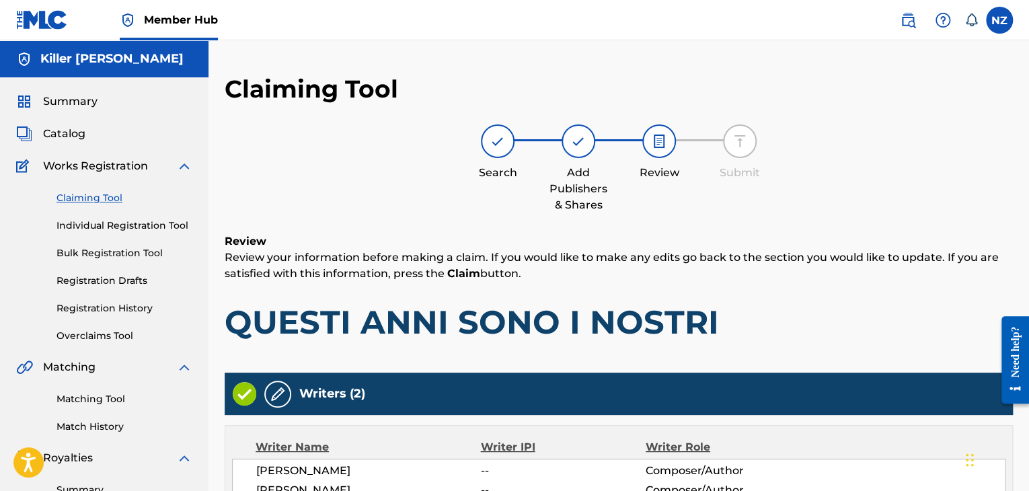
click at [101, 200] on link "Claiming Tool" at bounding box center [124, 198] width 136 height 14
click at [105, 229] on link "Individual Registration Tool" at bounding box center [124, 226] width 136 height 14
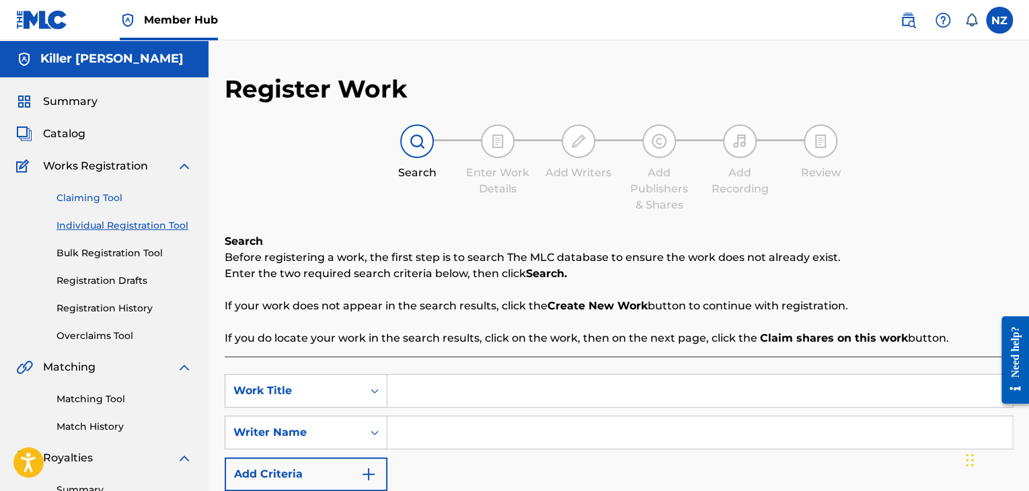
click at [93, 204] on link "Claiming Tool" at bounding box center [124, 198] width 136 height 14
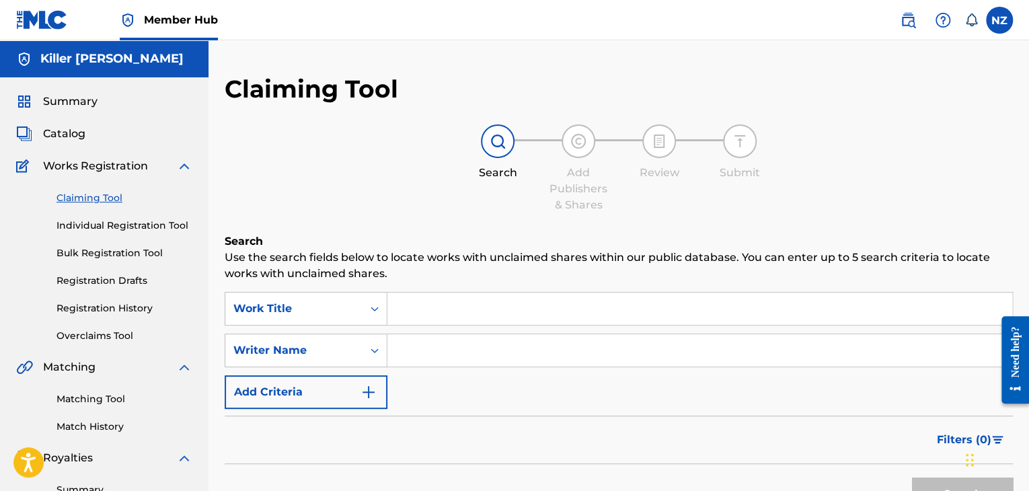
click at [444, 345] on input "Search Form" at bounding box center [699, 350] width 625 height 32
type input "[PERSON_NAME]"
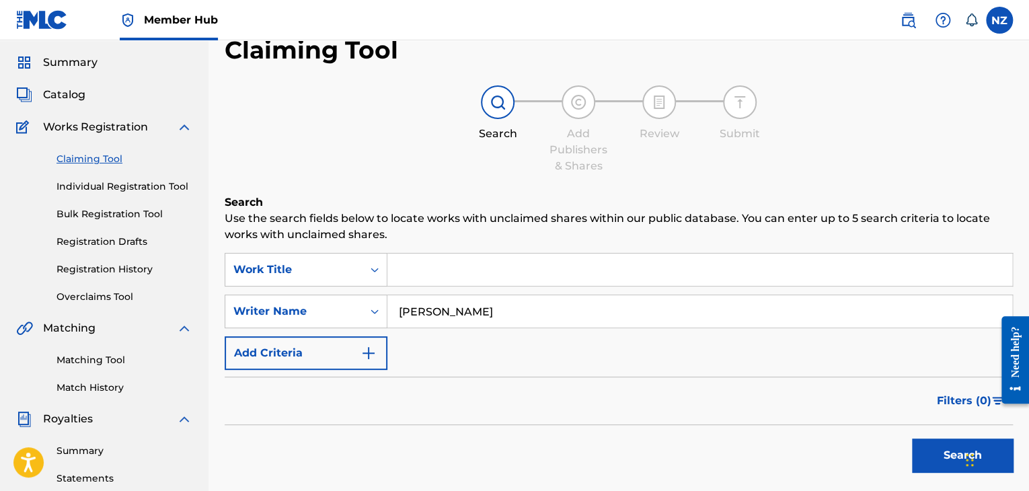
scroll to position [134, 0]
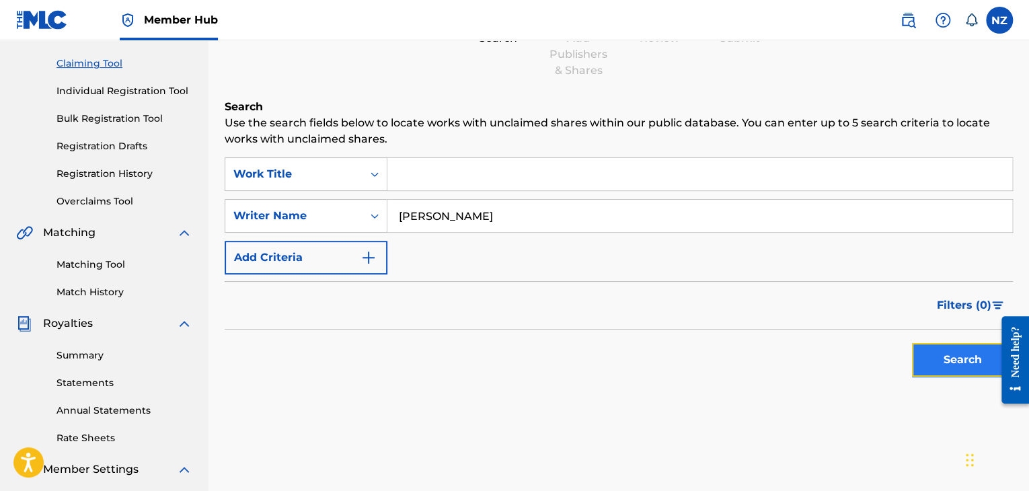
click at [968, 356] on button "Search" at bounding box center [962, 360] width 101 height 34
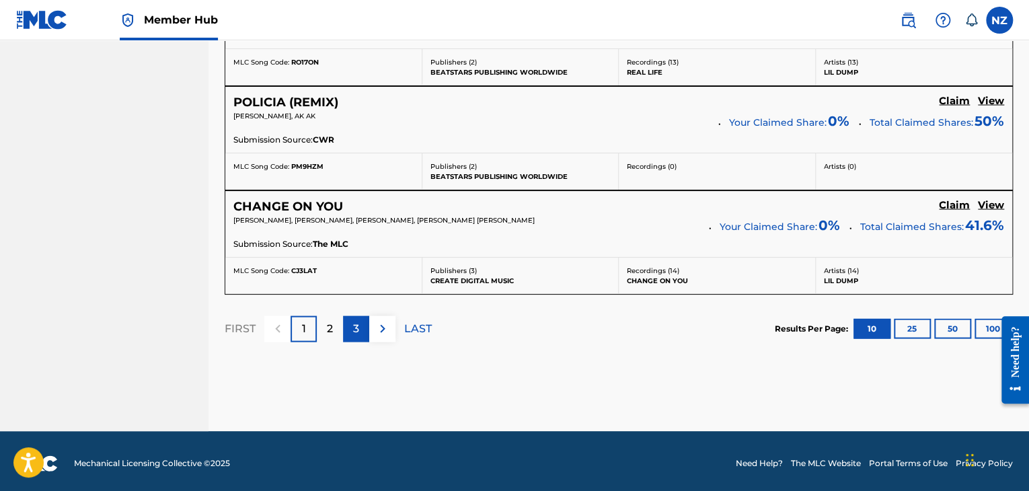
click at [354, 324] on p "3" at bounding box center [356, 329] width 6 height 16
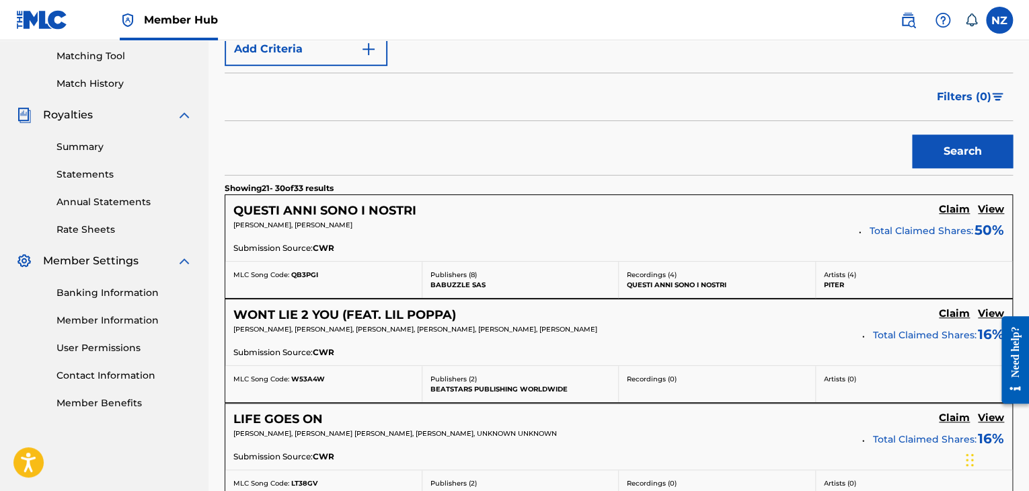
scroll to position [1287, 0]
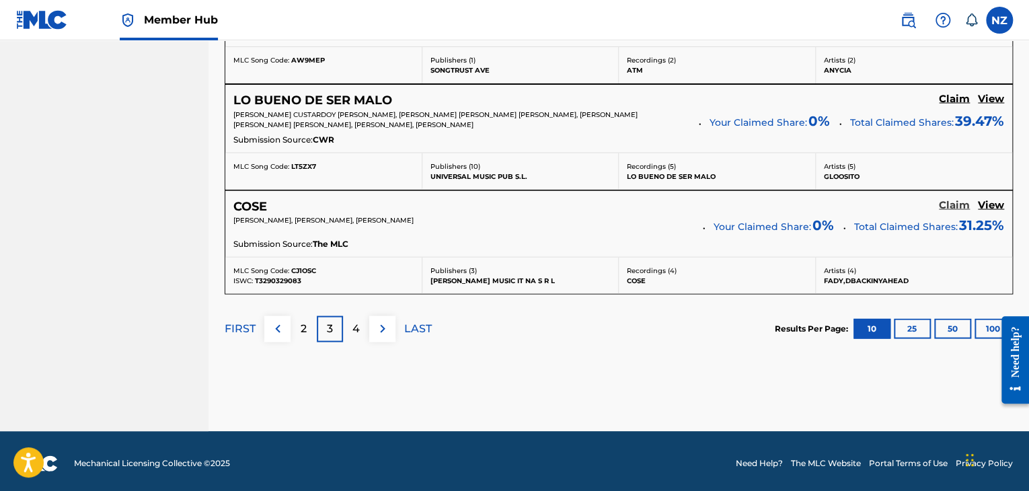
click at [950, 199] on h5 "Claim" at bounding box center [954, 205] width 31 height 13
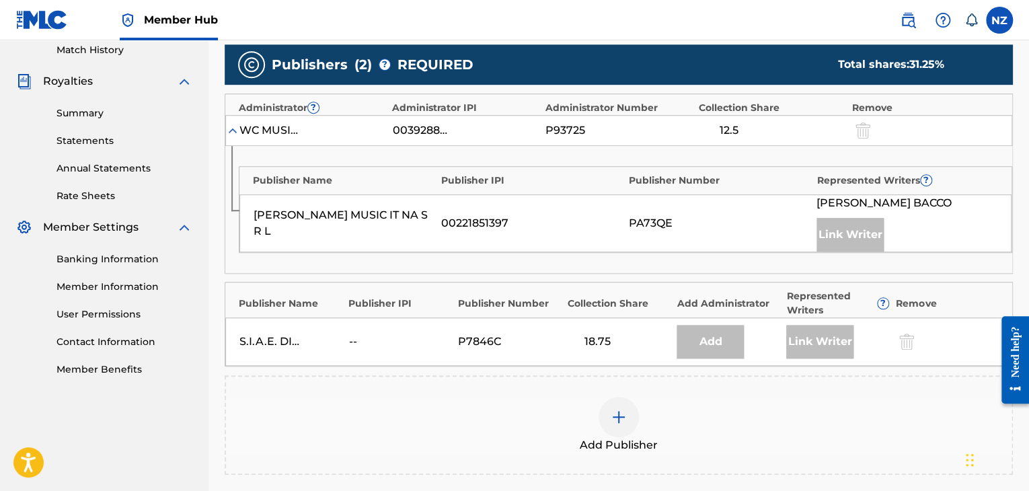
scroll to position [373, 0]
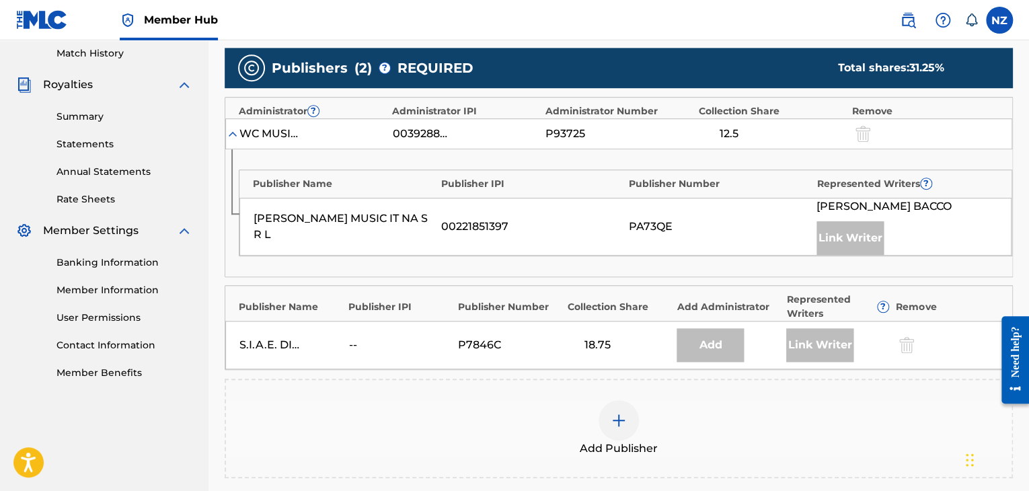
click at [611, 415] on img at bounding box center [619, 420] width 16 height 16
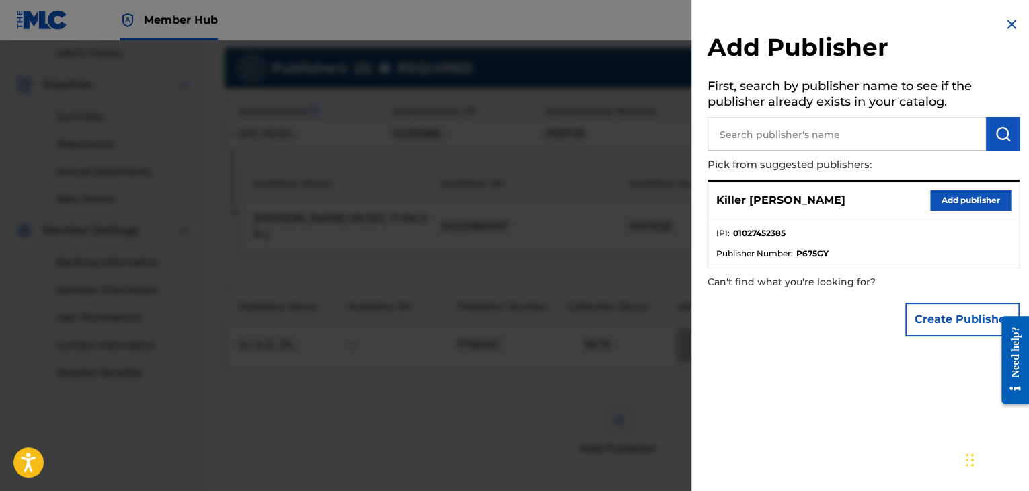
click at [984, 213] on div "Killer [PERSON_NAME] Add publisher" at bounding box center [863, 200] width 311 height 37
click at [981, 207] on button "Add publisher" at bounding box center [970, 200] width 81 height 20
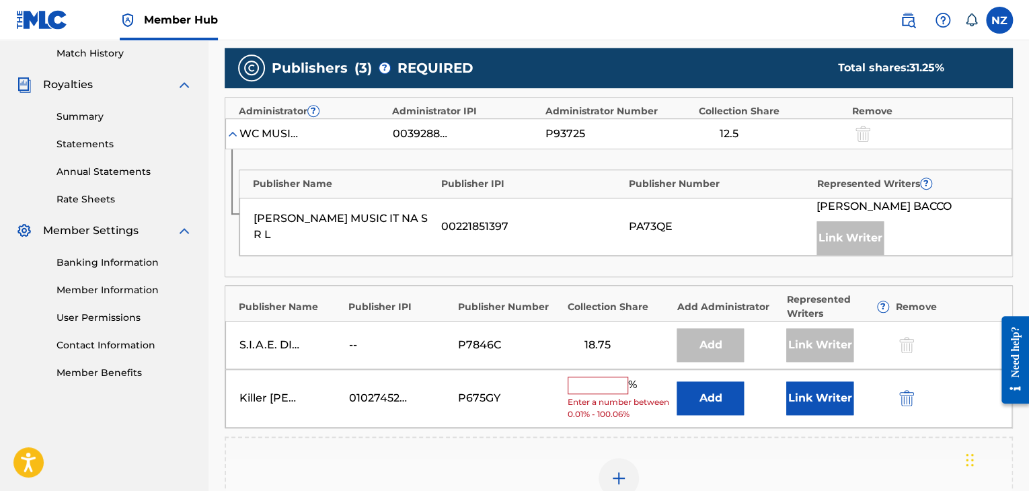
click at [607, 382] on input "text" at bounding box center [597, 385] width 61 height 17
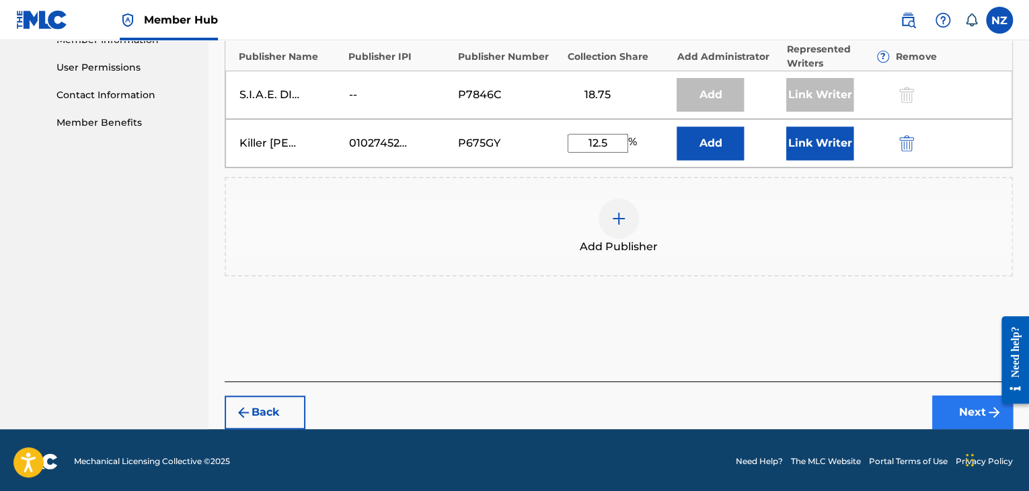
type input "12.5"
click at [952, 407] on button "Next" at bounding box center [972, 412] width 81 height 34
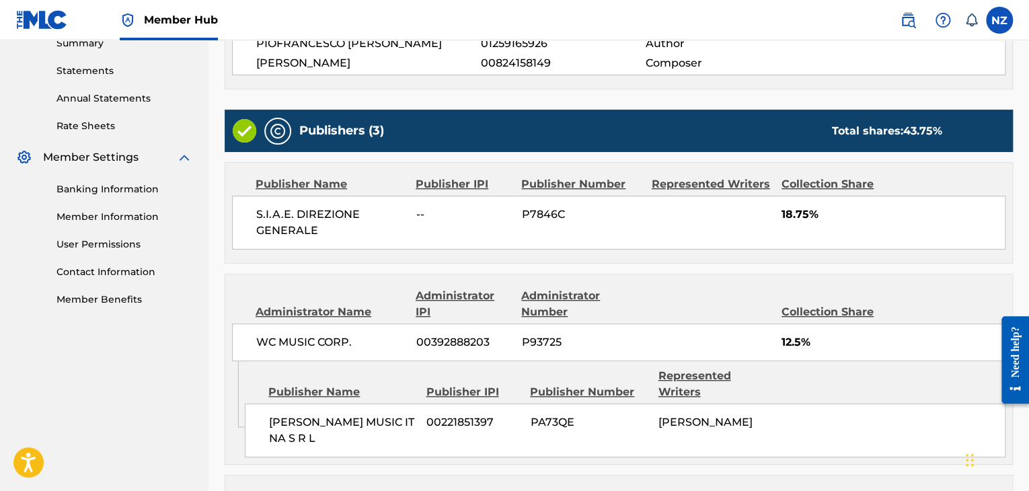
scroll to position [598, 0]
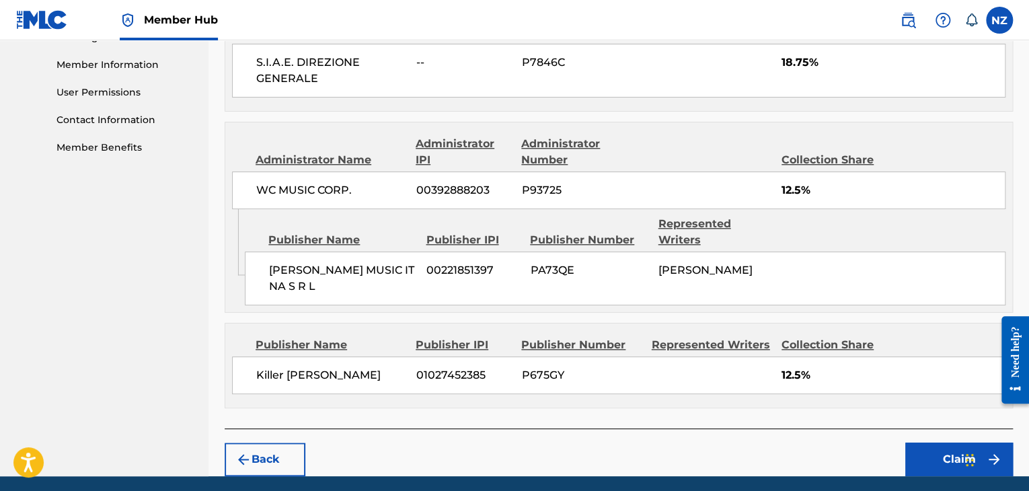
click at [925, 428] on div "Back Claim" at bounding box center [619, 452] width 788 height 48
click at [936, 442] on button "Claim" at bounding box center [959, 459] width 108 height 34
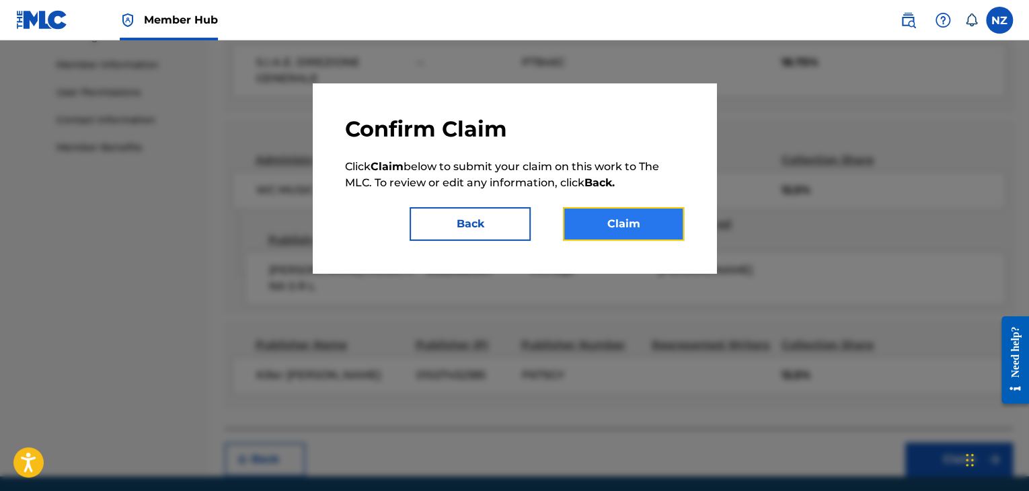
click at [662, 231] on button "Claim" at bounding box center [623, 224] width 121 height 34
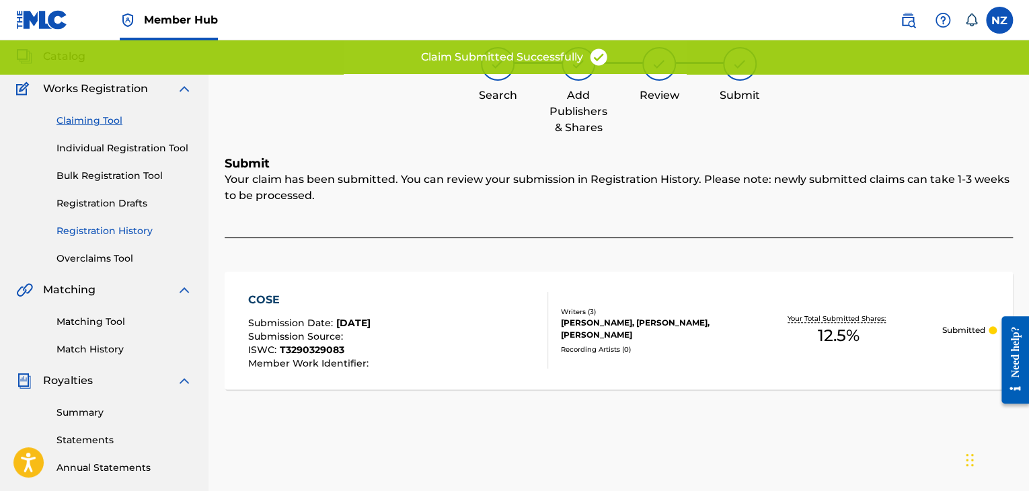
scroll to position [74, 0]
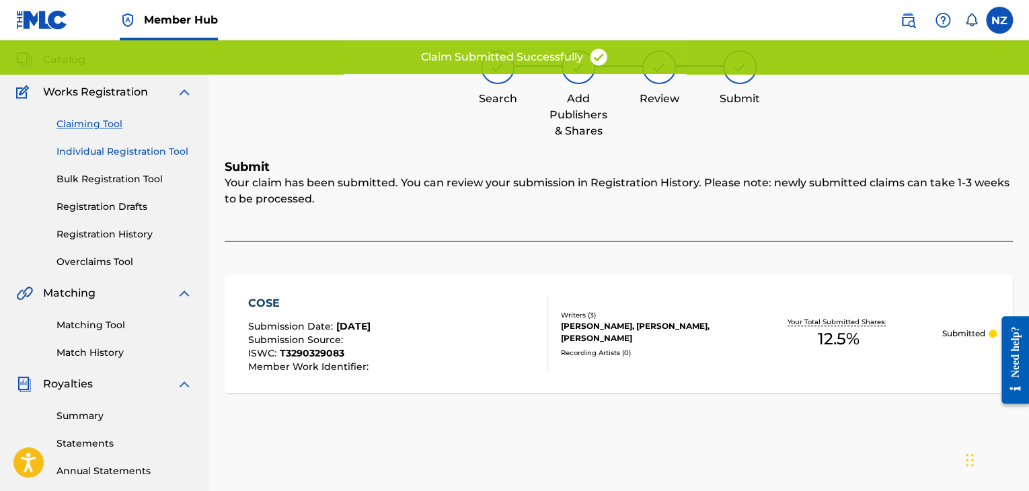
click at [107, 145] on link "Individual Registration Tool" at bounding box center [124, 152] width 136 height 14
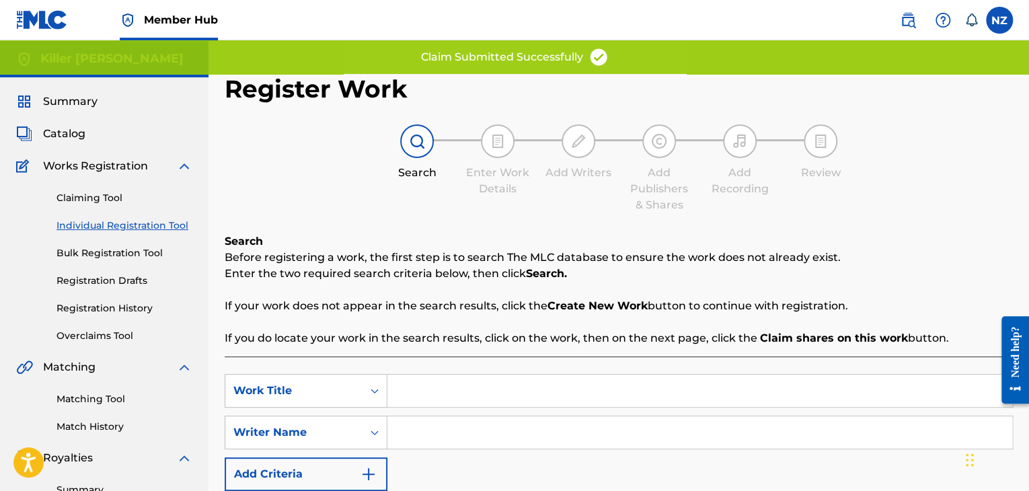
click at [100, 190] on div "Claiming Tool Individual Registration Tool Bulk Registration Tool Registration …" at bounding box center [104, 258] width 176 height 169
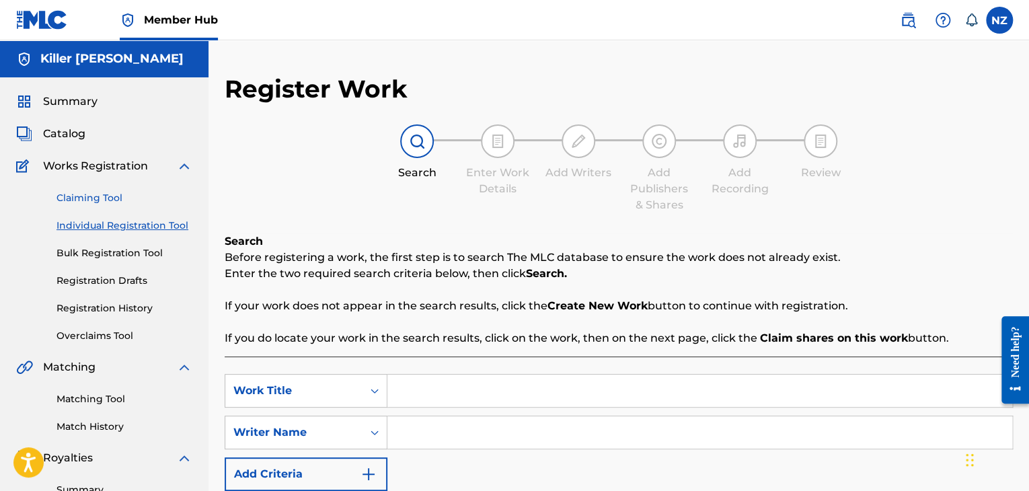
click at [104, 196] on link "Claiming Tool" at bounding box center [124, 198] width 136 height 14
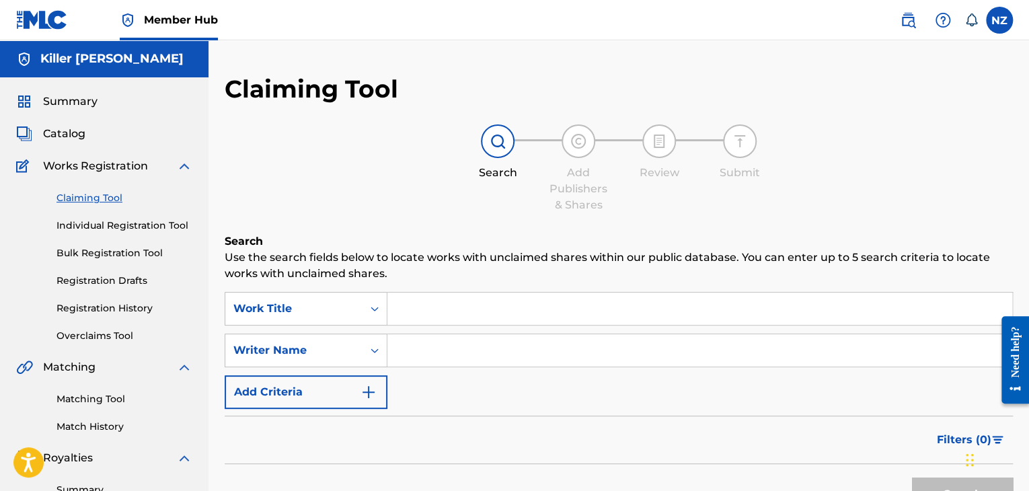
click at [414, 352] on input "Search Form" at bounding box center [699, 350] width 625 height 32
type input "[PERSON_NAME]"
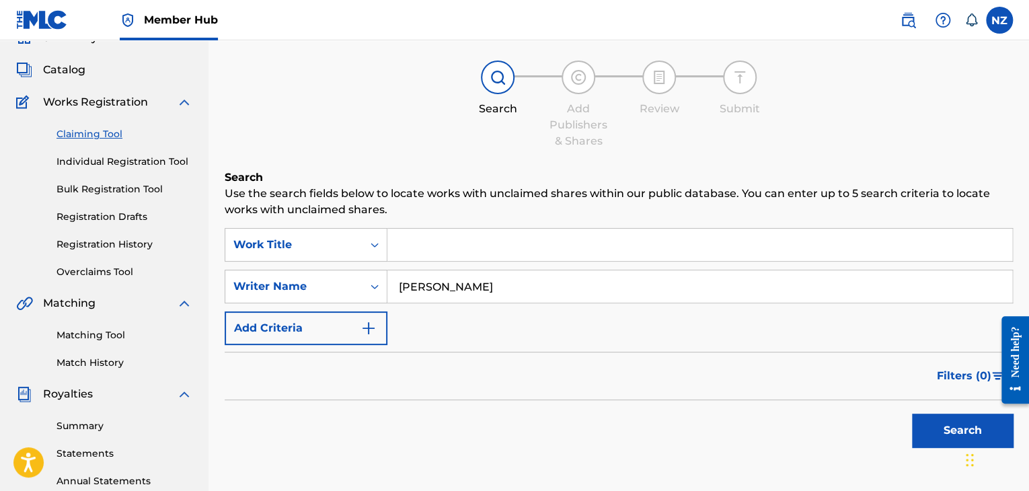
scroll to position [67, 0]
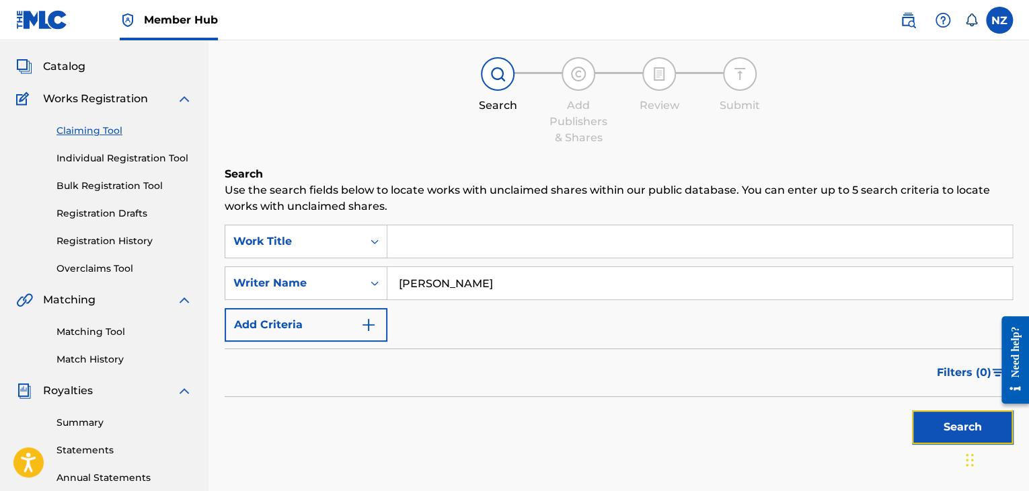
click at [960, 422] on button "Search" at bounding box center [962, 427] width 101 height 34
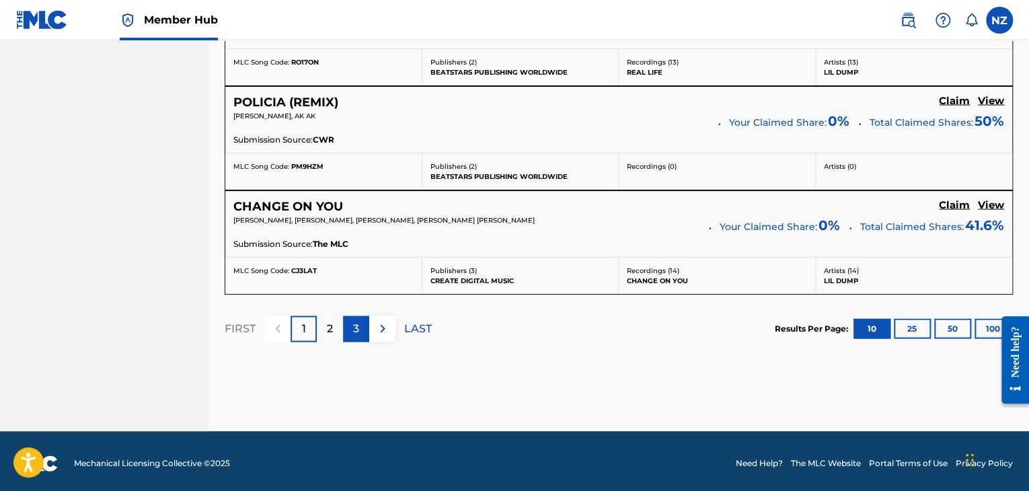
click at [355, 321] on p "3" at bounding box center [356, 329] width 6 height 16
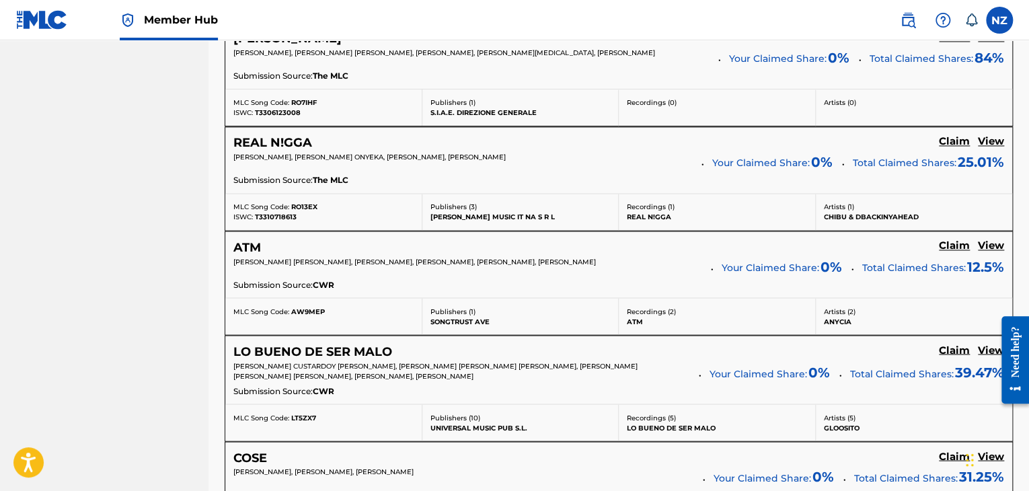
scroll to position [1018, 0]
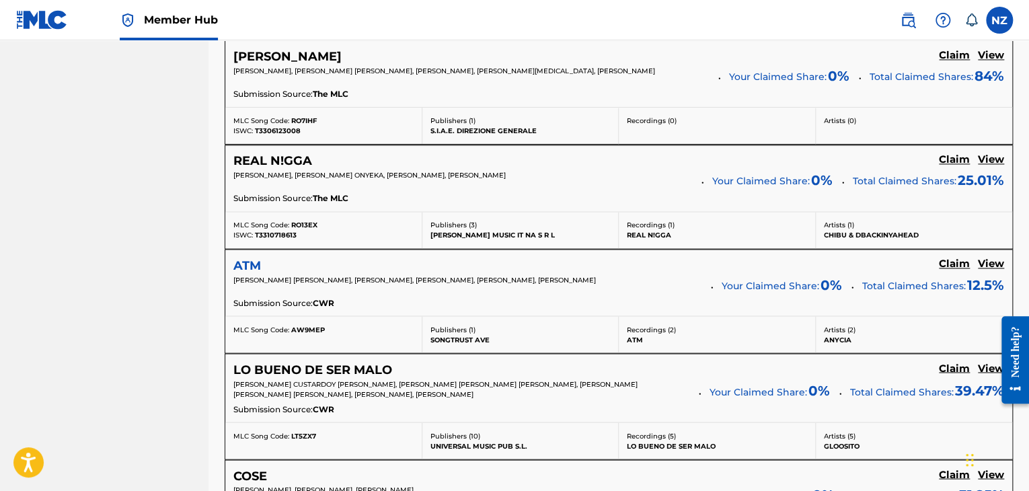
click at [258, 264] on h5 "ATM" at bounding box center [247, 265] width 28 height 15
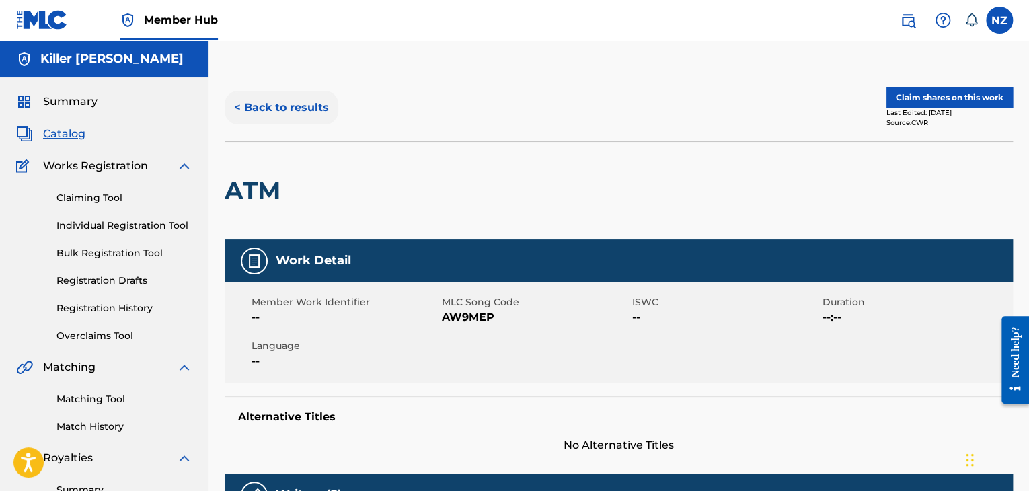
click at [260, 114] on button "< Back to results" at bounding box center [282, 108] width 114 height 34
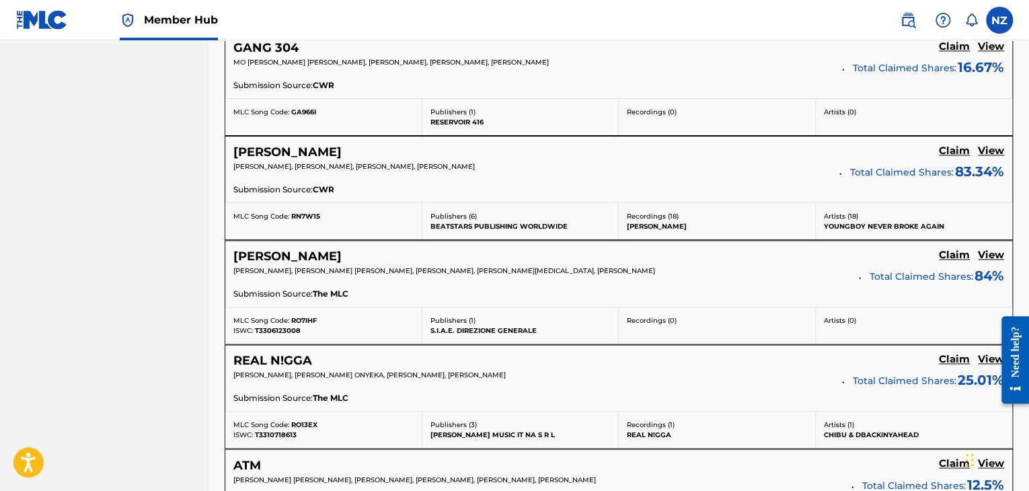
scroll to position [816, 0]
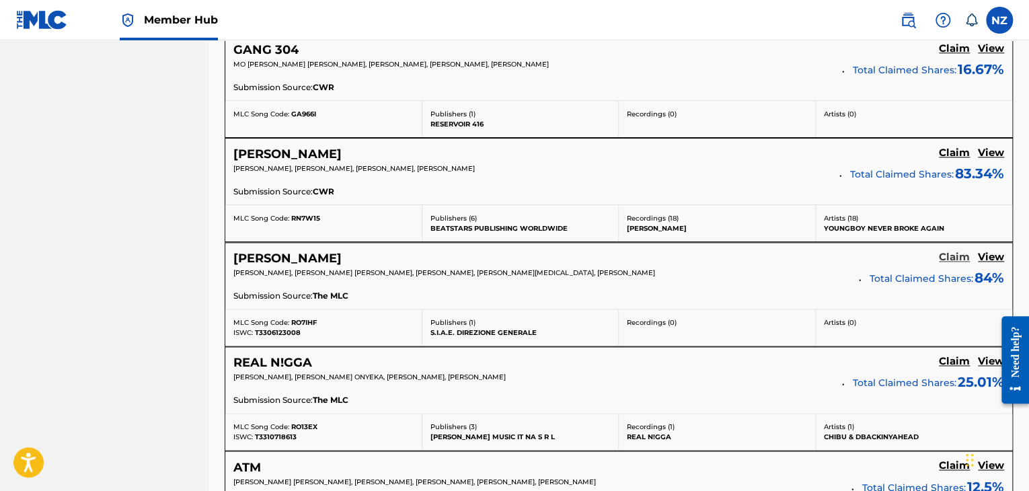
click at [955, 257] on h5 "Claim" at bounding box center [954, 257] width 31 height 13
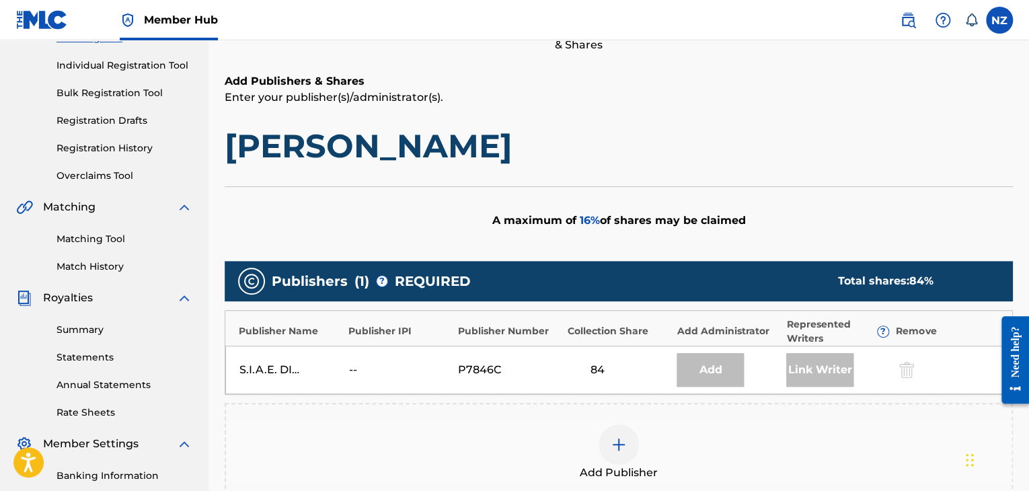
scroll to position [186, 0]
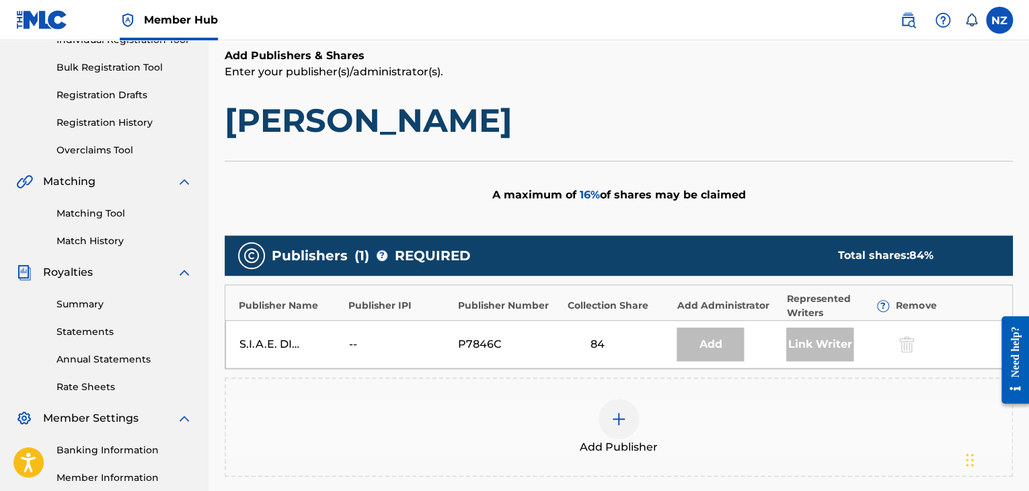
click at [619, 411] on img at bounding box center [619, 419] width 16 height 16
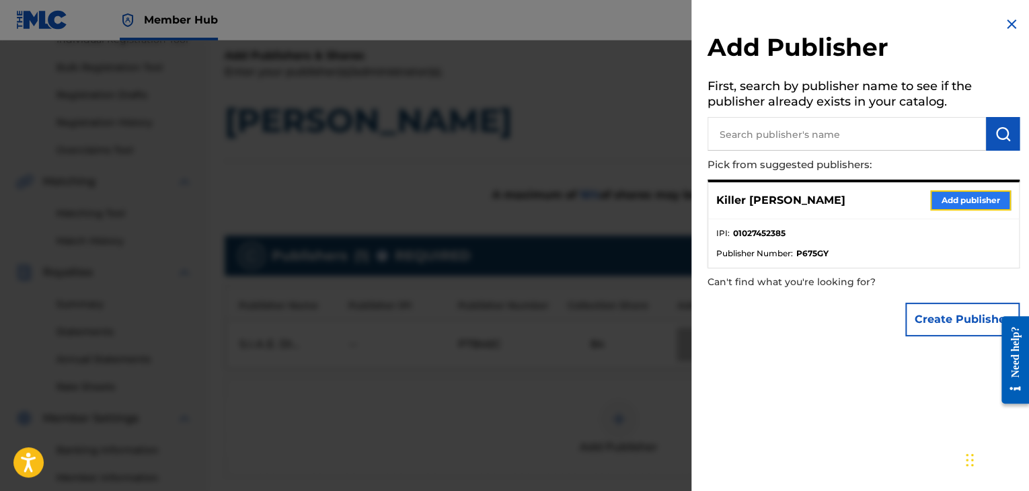
click at [948, 200] on button "Add publisher" at bounding box center [970, 200] width 81 height 20
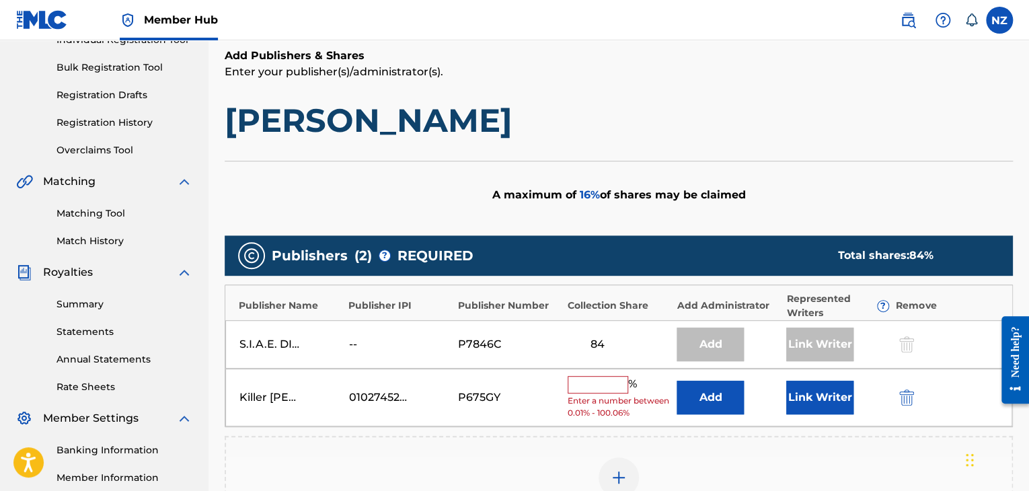
click at [588, 382] on input "text" at bounding box center [597, 384] width 61 height 17
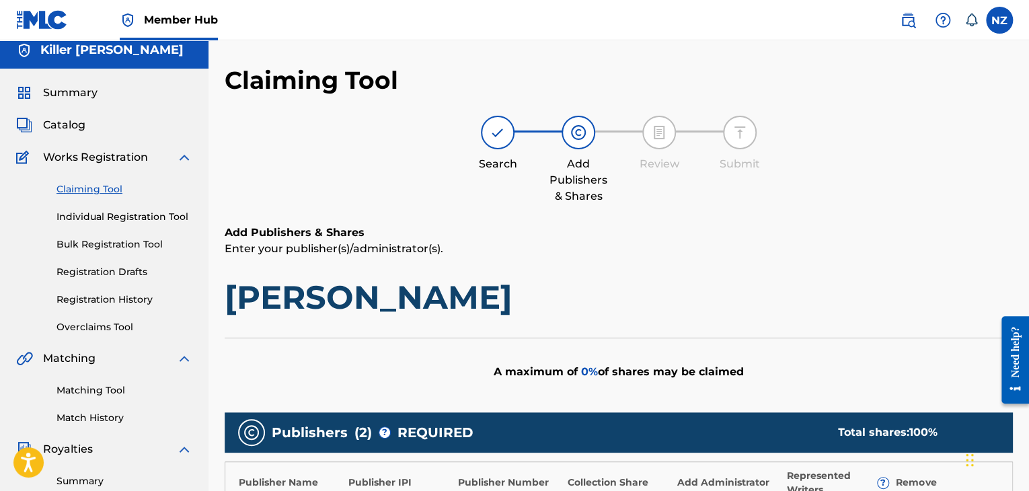
scroll to position [0, 0]
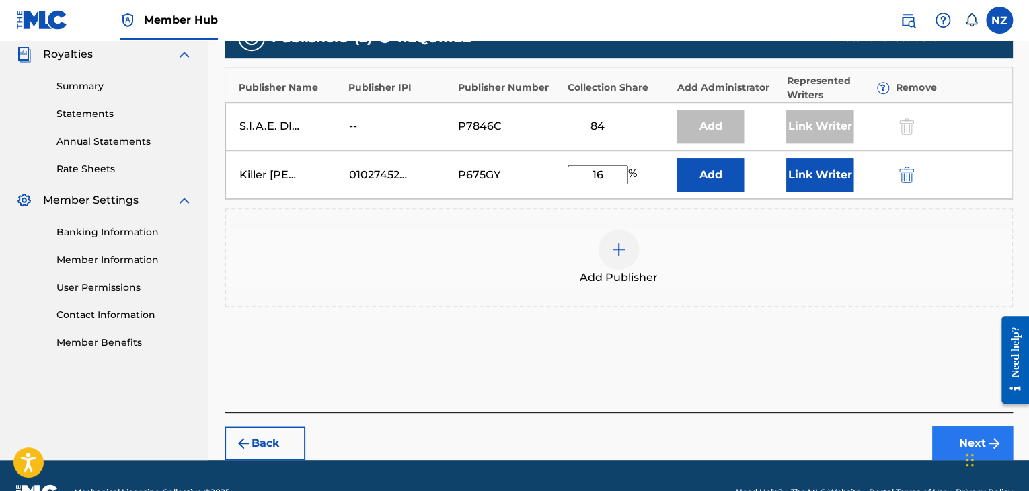
type input "16"
click at [944, 440] on button "Next" at bounding box center [972, 443] width 81 height 34
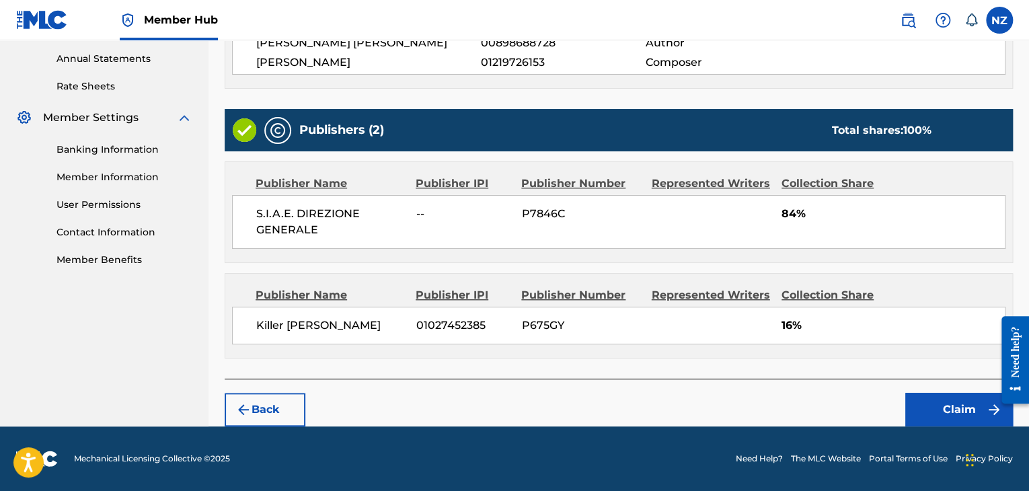
scroll to position [500, 0]
click at [925, 415] on button "Claim" at bounding box center [959, 410] width 108 height 34
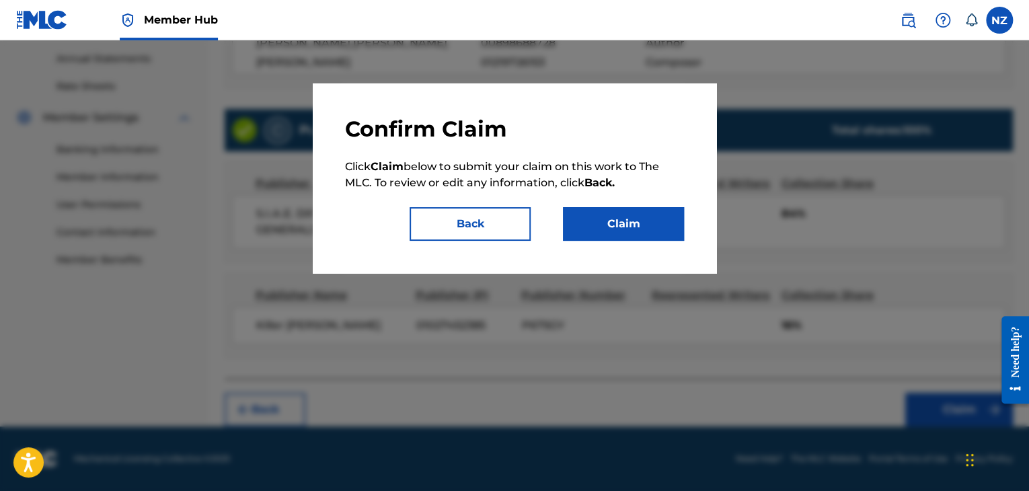
click at [611, 244] on div "Confirm Claim Click Claim below to submit your claim on this work to The MLC. T…" at bounding box center [514, 178] width 403 height 190
click at [605, 237] on button "Claim" at bounding box center [623, 224] width 121 height 34
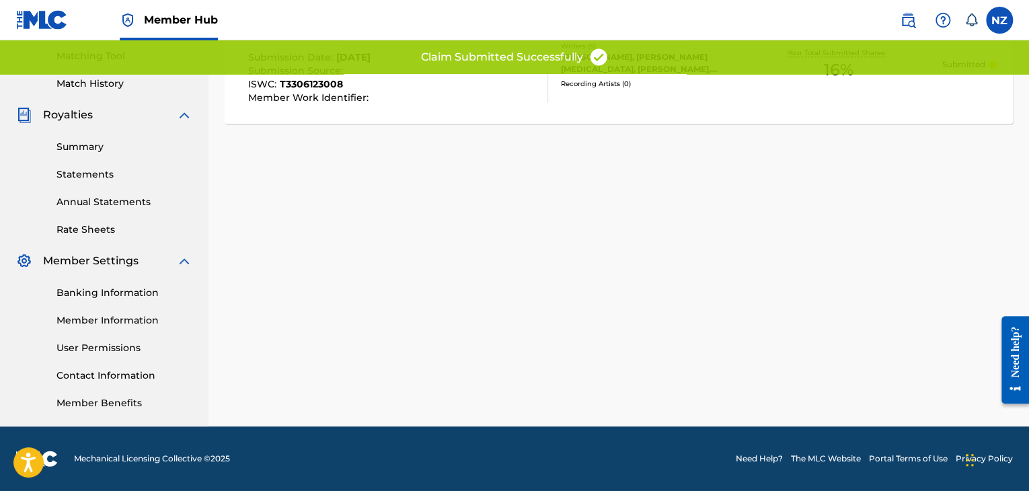
scroll to position [0, 0]
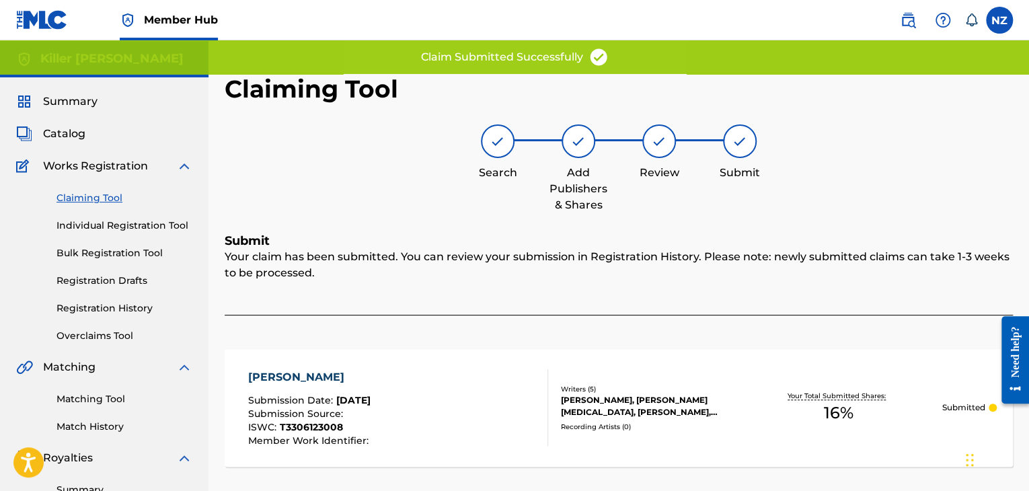
click at [95, 198] on link "Claiming Tool" at bounding box center [124, 198] width 136 height 14
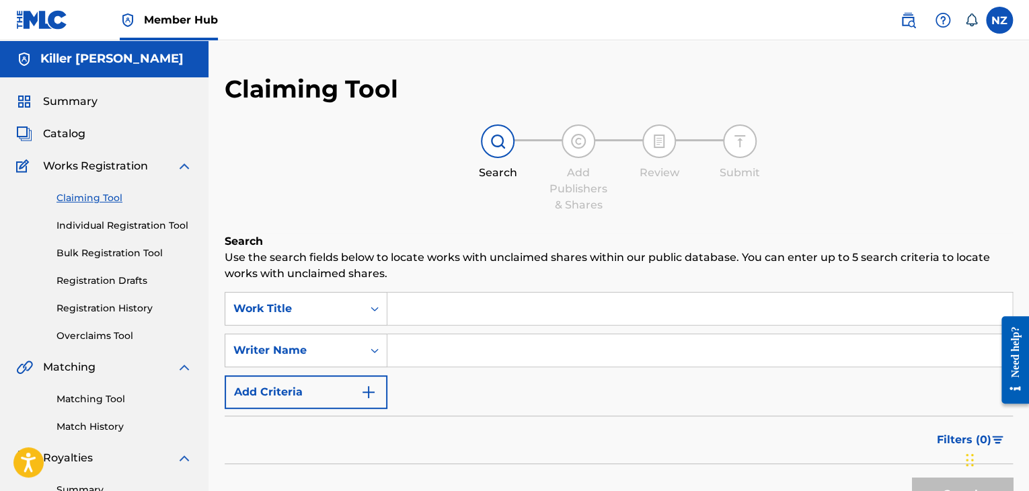
click at [455, 367] on div "SearchWithCriteriaf2a7c3f7-8280-491a-aecd-f47b8f37c944 Work Title SearchWithCri…" at bounding box center [619, 350] width 788 height 117
click at [465, 349] on input "Search Form" at bounding box center [699, 350] width 625 height 32
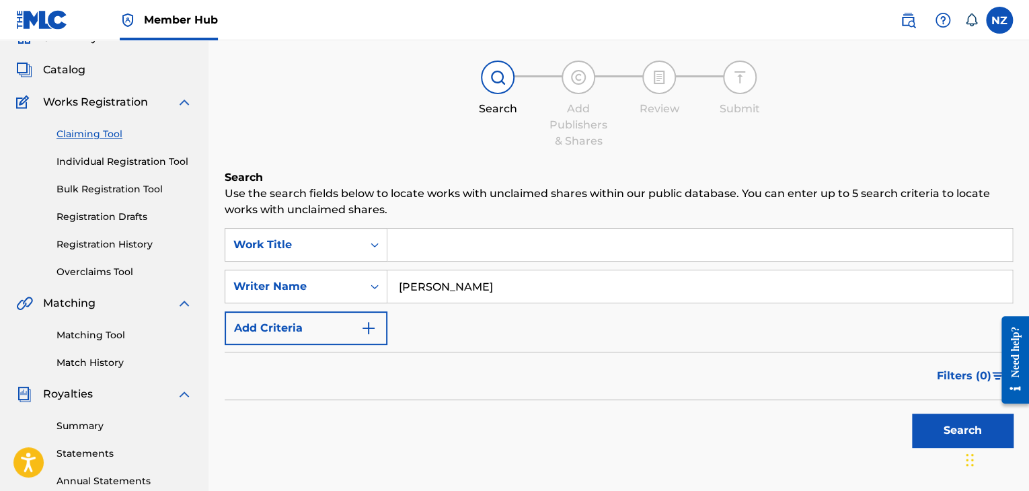
scroll to position [67, 0]
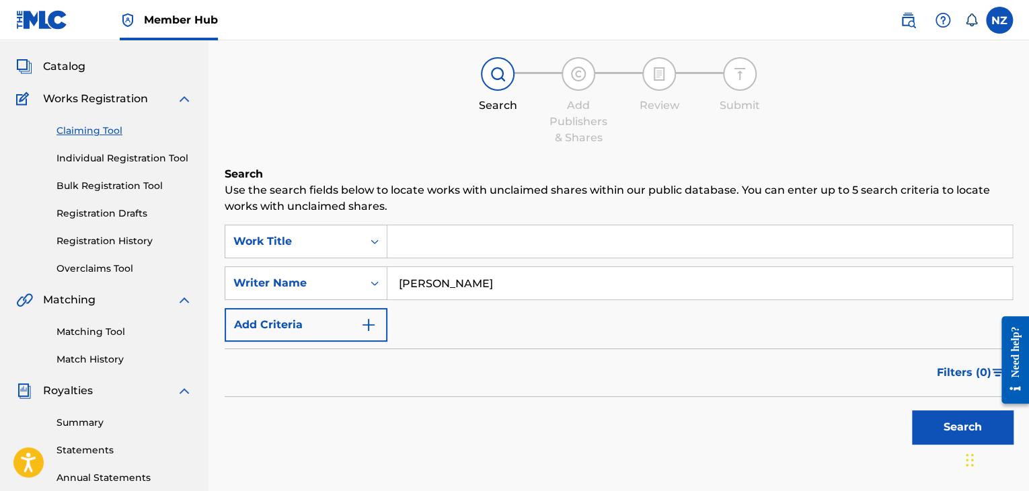
drag, startPoint x: 496, startPoint y: 278, endPoint x: 393, endPoint y: 284, distance: 103.0
click at [396, 282] on input "[PERSON_NAME]" at bounding box center [699, 283] width 625 height 32
type input "[PERSON_NAME]"
click at [905, 412] on div "Search" at bounding box center [959, 424] width 108 height 54
click at [928, 421] on button "Search" at bounding box center [962, 427] width 101 height 34
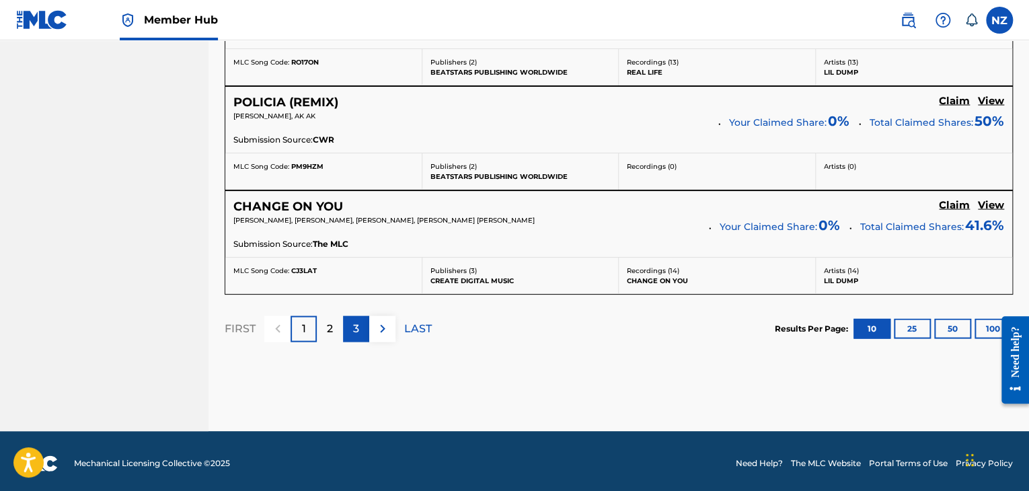
click at [357, 329] on p "3" at bounding box center [356, 329] width 6 height 16
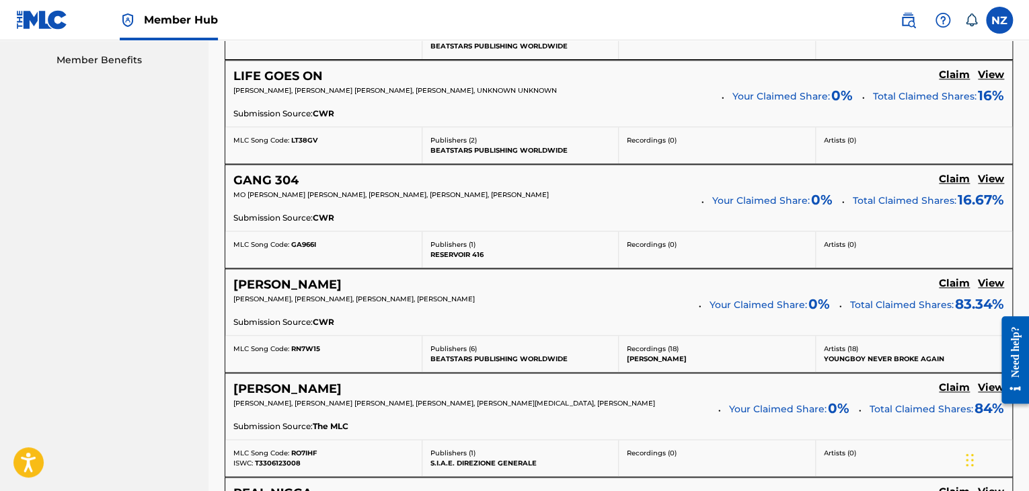
scroll to position [682, 0]
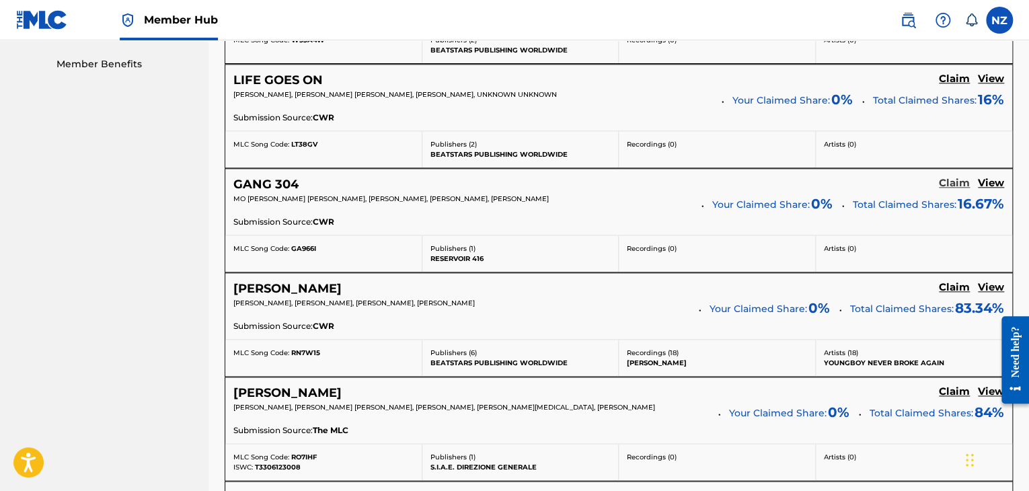
click at [949, 182] on h5 "Claim" at bounding box center [954, 183] width 31 height 13
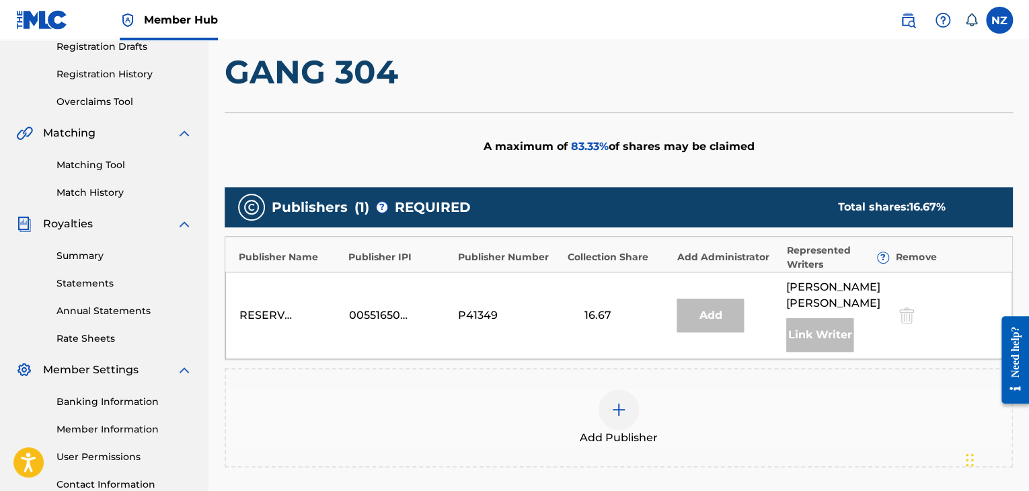
scroll to position [225, 0]
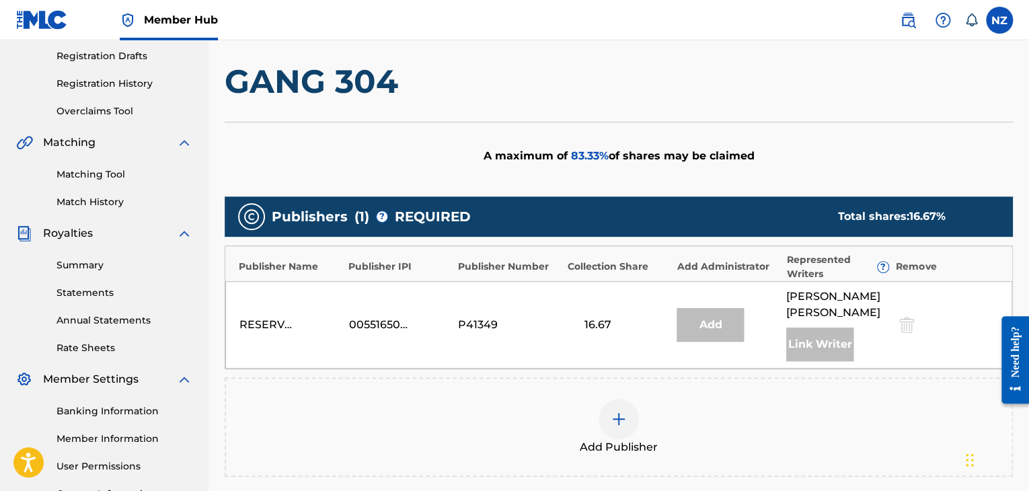
click at [619, 418] on img at bounding box center [619, 419] width 16 height 16
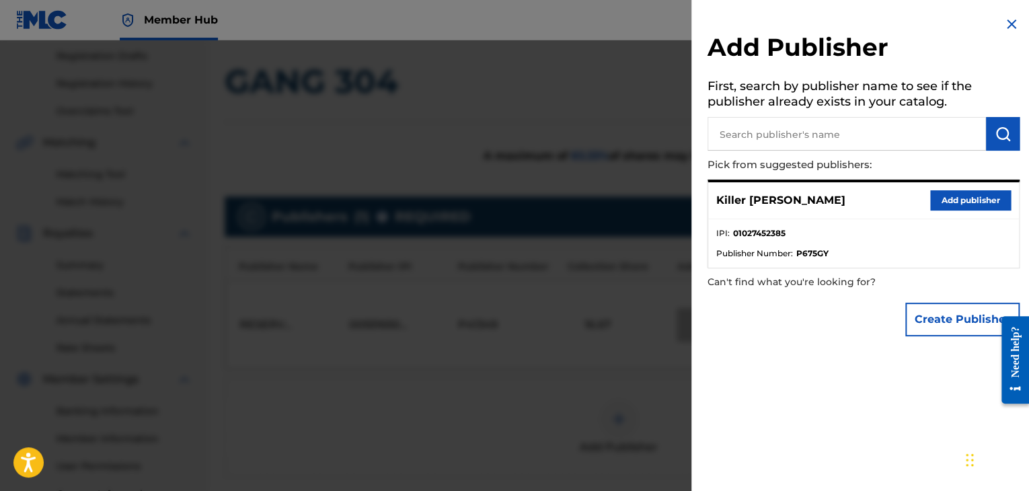
click at [781, 129] on input "text" at bounding box center [846, 134] width 278 height 34
type input "17"
click at [930, 194] on button "Add publisher" at bounding box center [970, 200] width 81 height 20
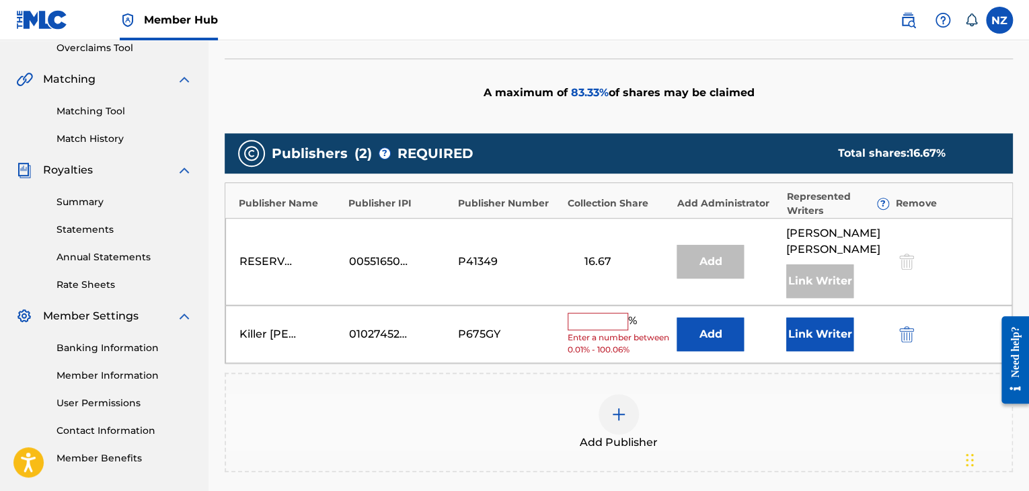
scroll to position [359, 0]
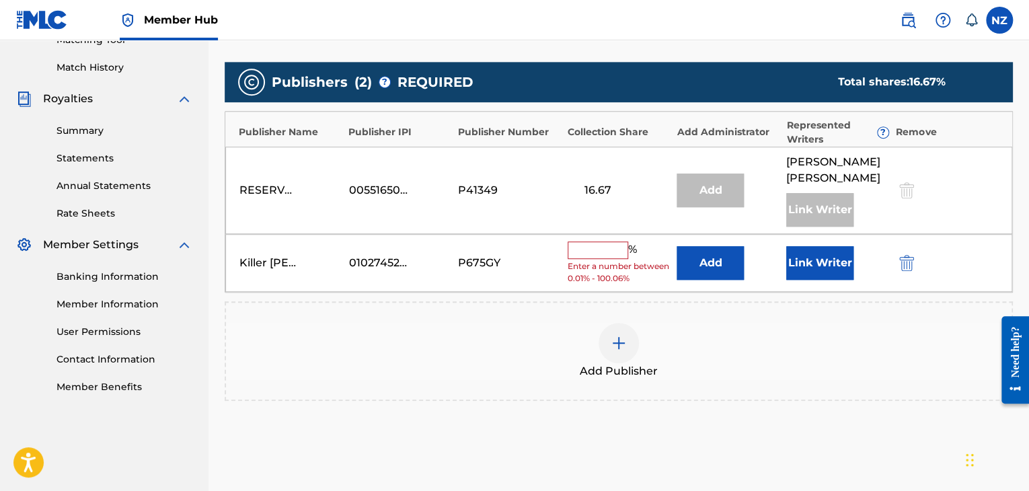
click at [589, 249] on input "text" at bounding box center [597, 249] width 61 height 17
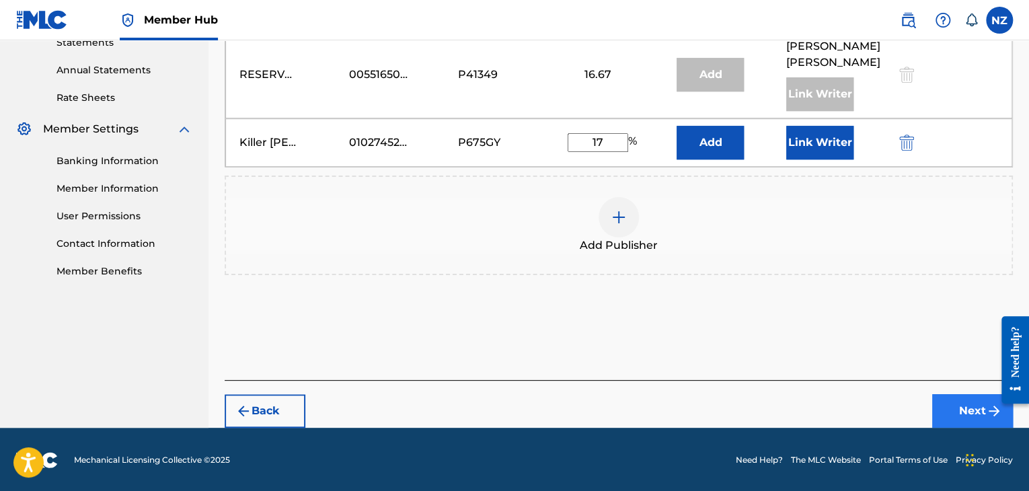
type input "17"
click at [942, 404] on button "Next" at bounding box center [972, 411] width 81 height 34
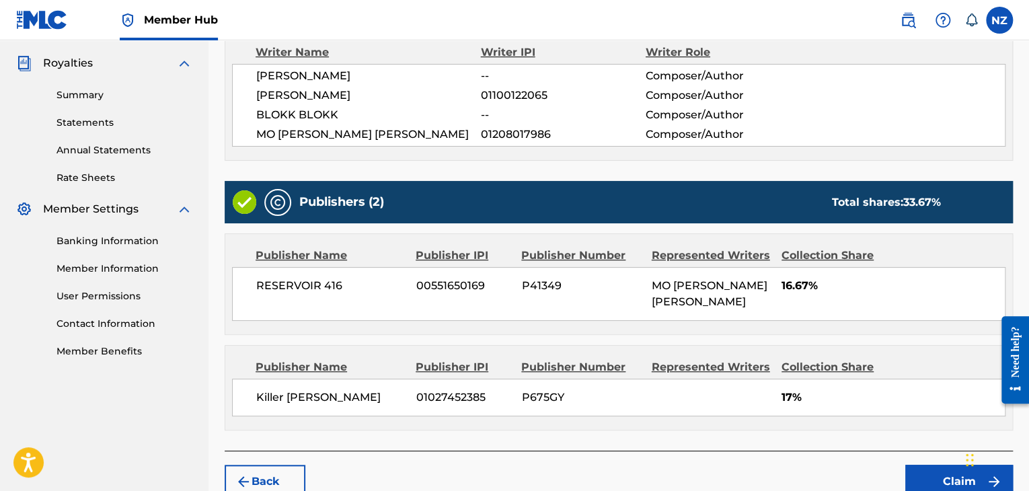
scroll to position [397, 0]
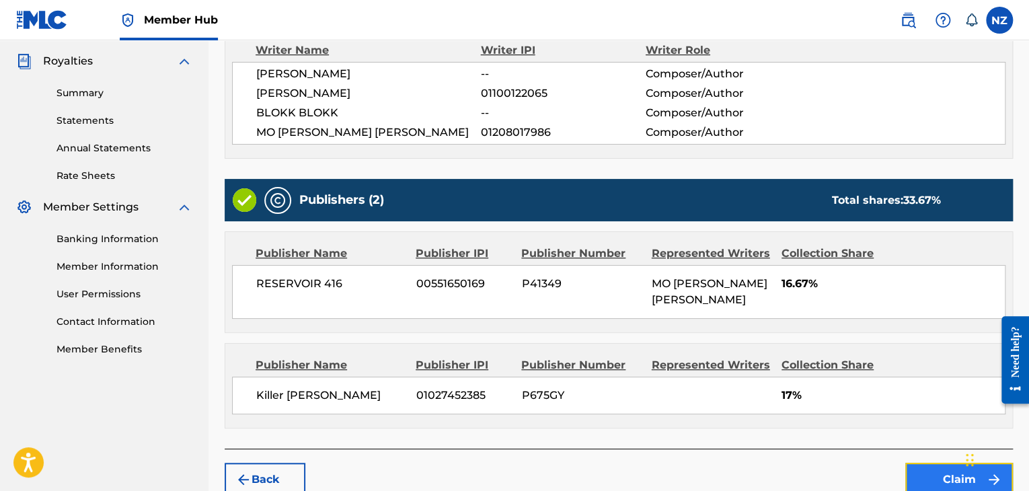
click at [925, 480] on button "Claim" at bounding box center [959, 480] width 108 height 34
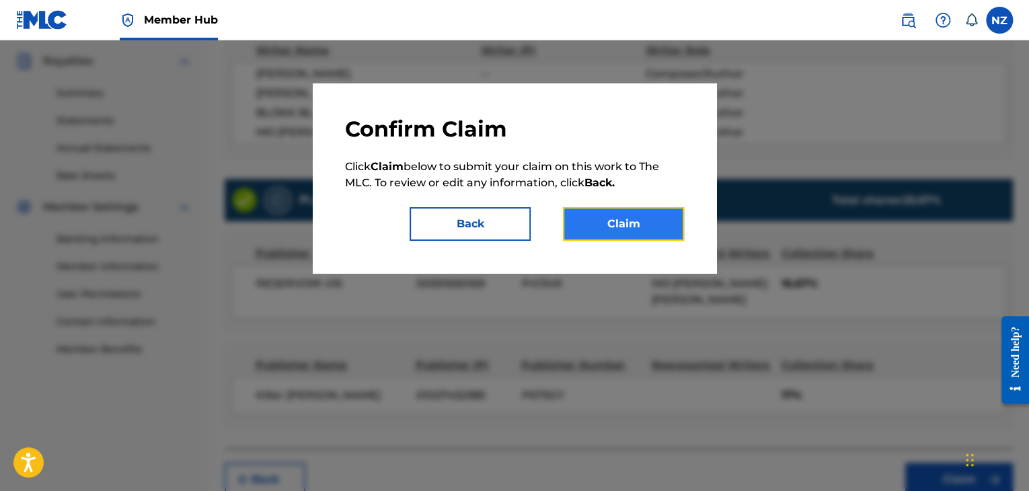
click at [610, 212] on button "Claim" at bounding box center [623, 224] width 121 height 34
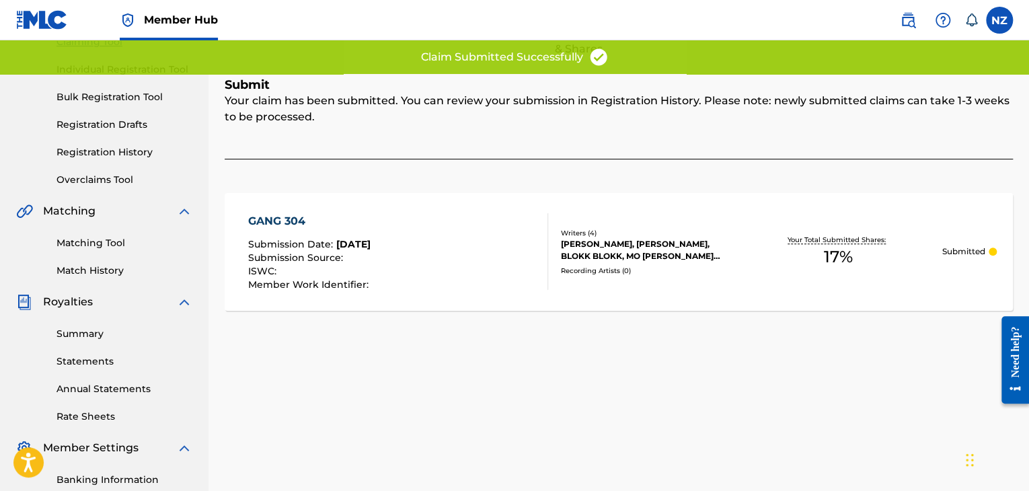
scroll to position [7, 0]
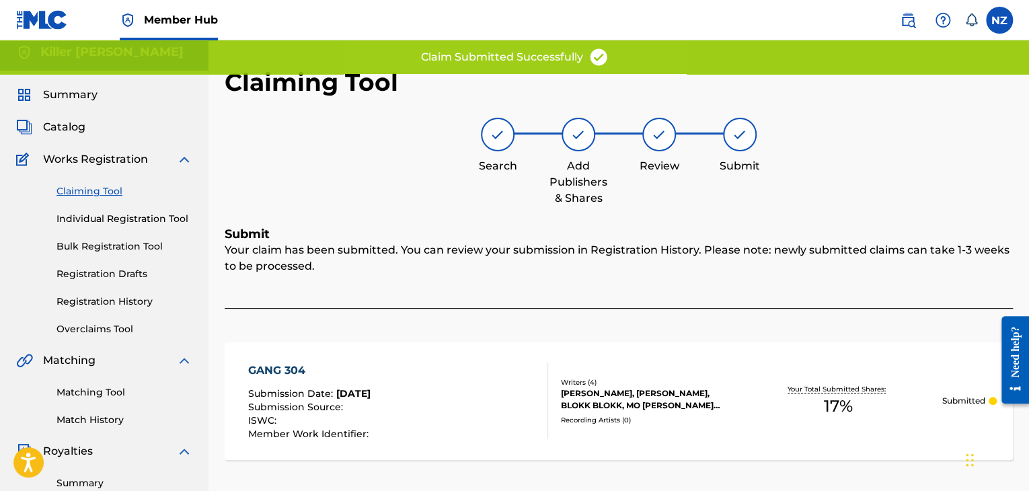
click at [110, 185] on link "Claiming Tool" at bounding box center [124, 191] width 136 height 14
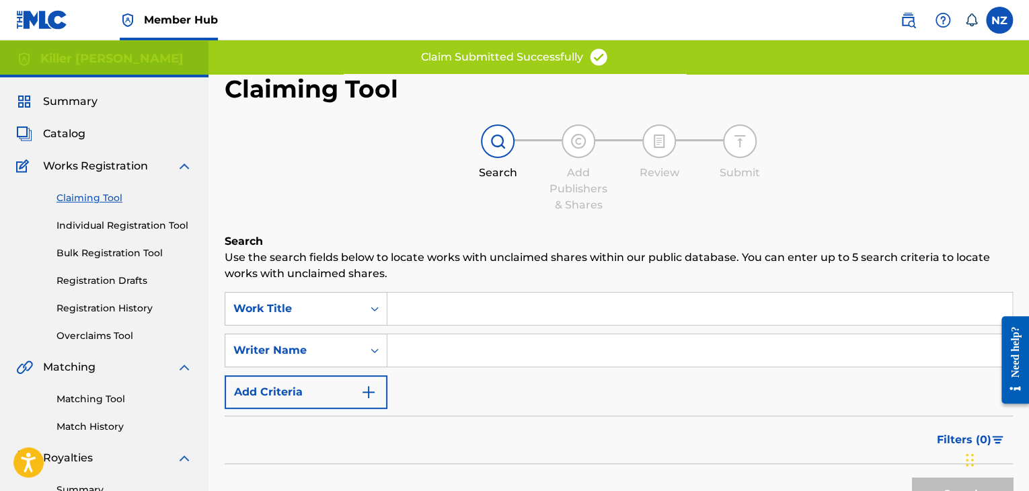
click at [426, 344] on input "Search Form" at bounding box center [699, 350] width 625 height 32
type input "killer [PERSON_NAME]"
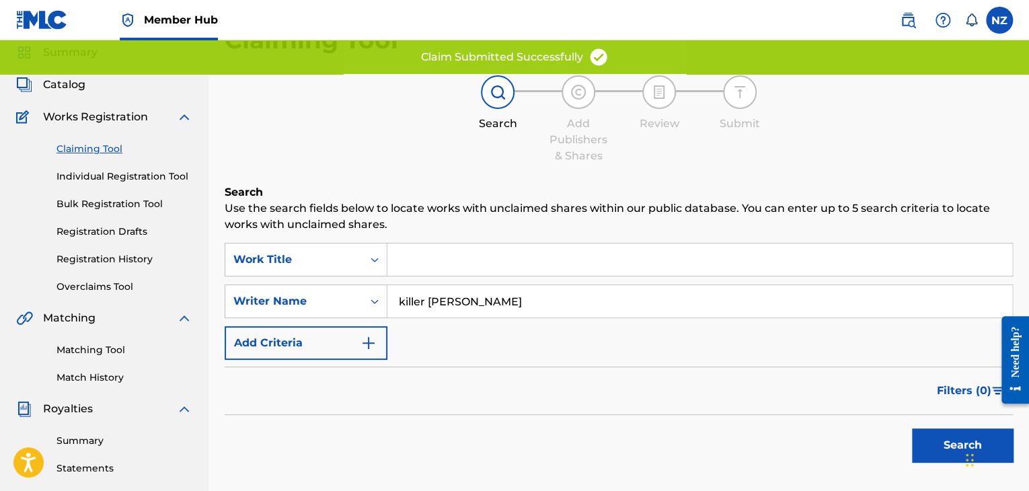
scroll to position [134, 0]
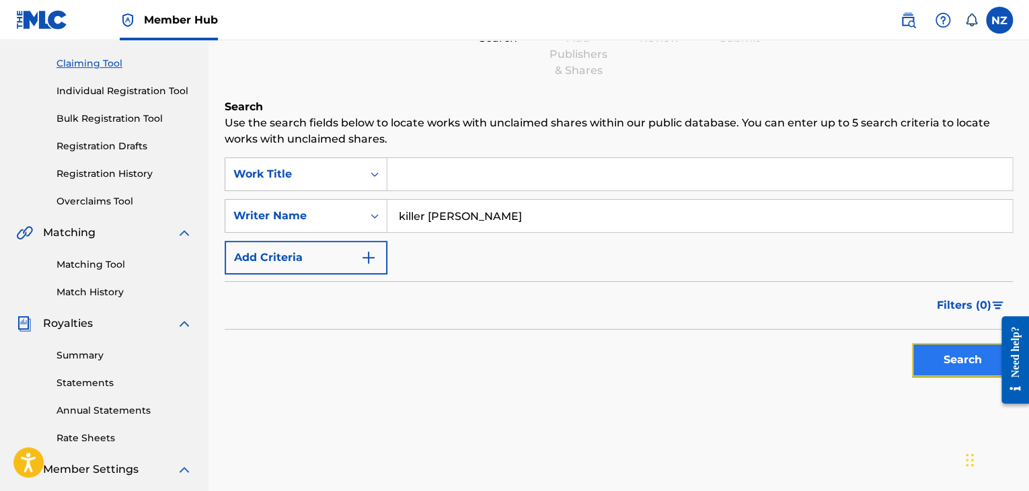
click at [914, 356] on button "Search" at bounding box center [962, 360] width 101 height 34
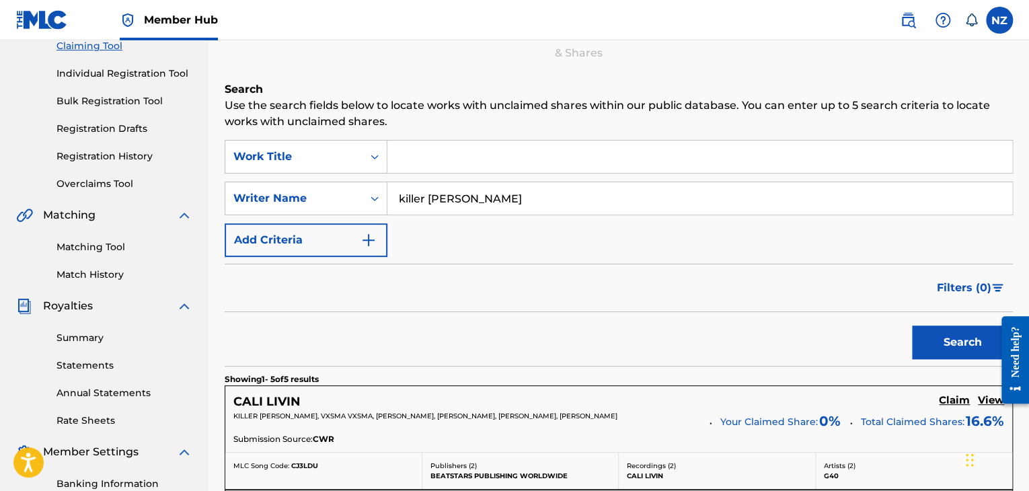
scroll to position [0, 0]
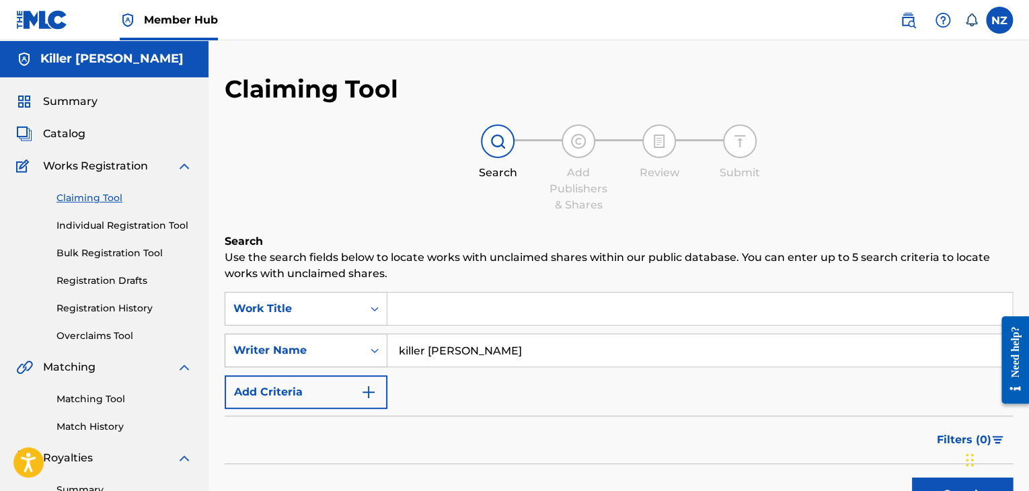
drag, startPoint x: 459, startPoint y: 364, endPoint x: 339, endPoint y: 364, distance: 120.4
click at [339, 364] on div "SearchWithCriteria1dc6eea4-56e5-4a3f-8f5d-1dbd923017df Writer Name killer [PERS…" at bounding box center [619, 351] width 788 height 34
type input "[PERSON_NAME]"
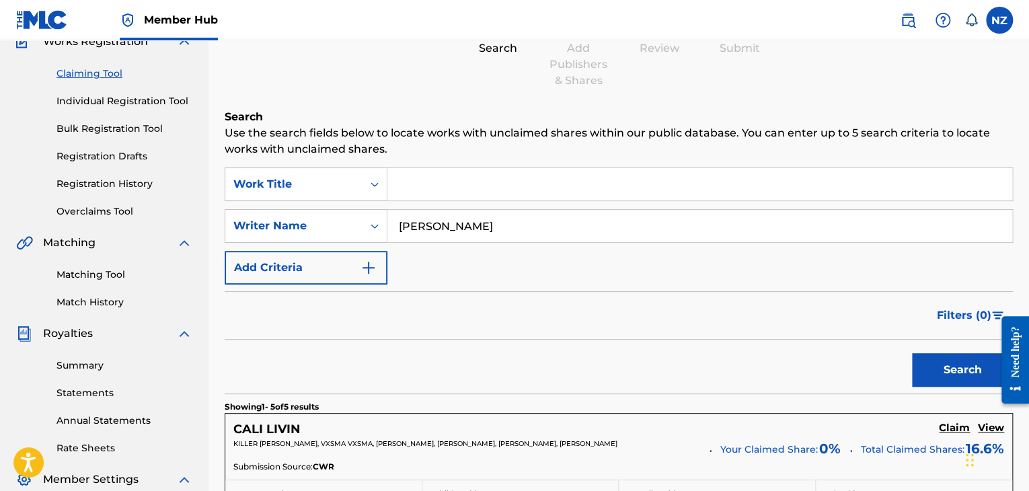
scroll to position [134, 0]
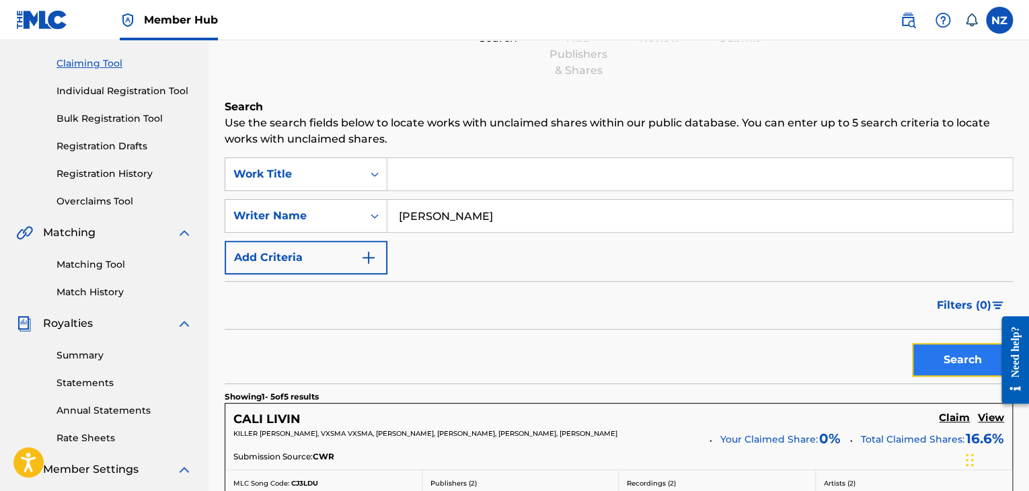
click at [925, 370] on button "Search" at bounding box center [962, 360] width 101 height 34
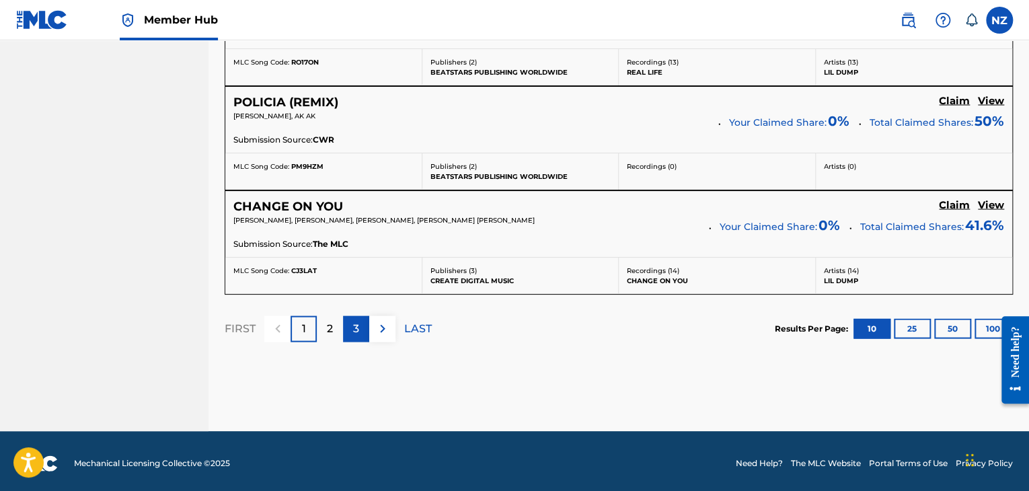
click at [355, 329] on p "3" at bounding box center [356, 329] width 6 height 16
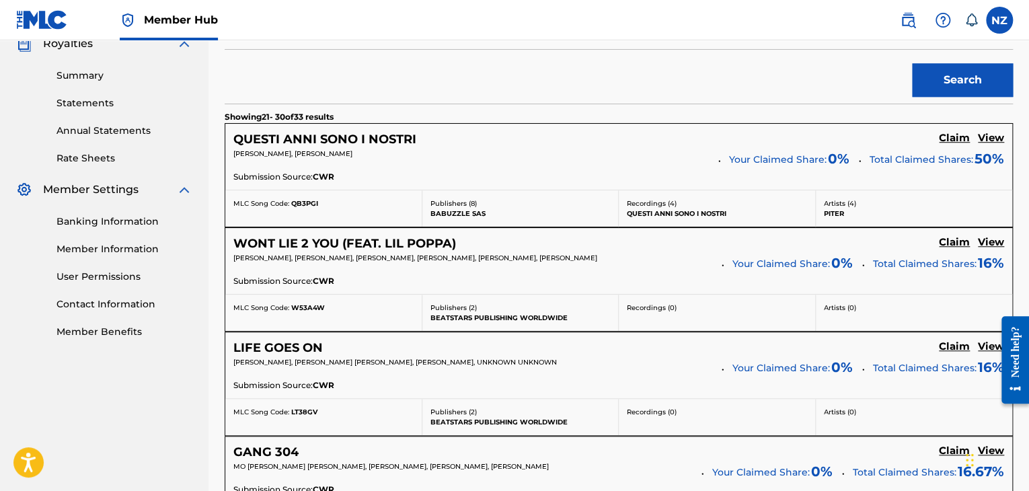
scroll to position [413, 0]
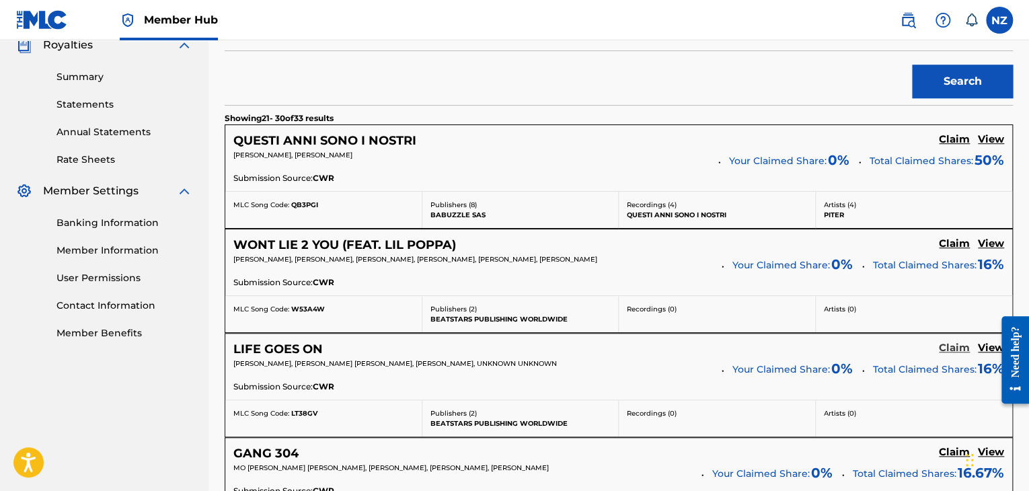
click at [947, 344] on h5 "Claim" at bounding box center [954, 348] width 31 height 13
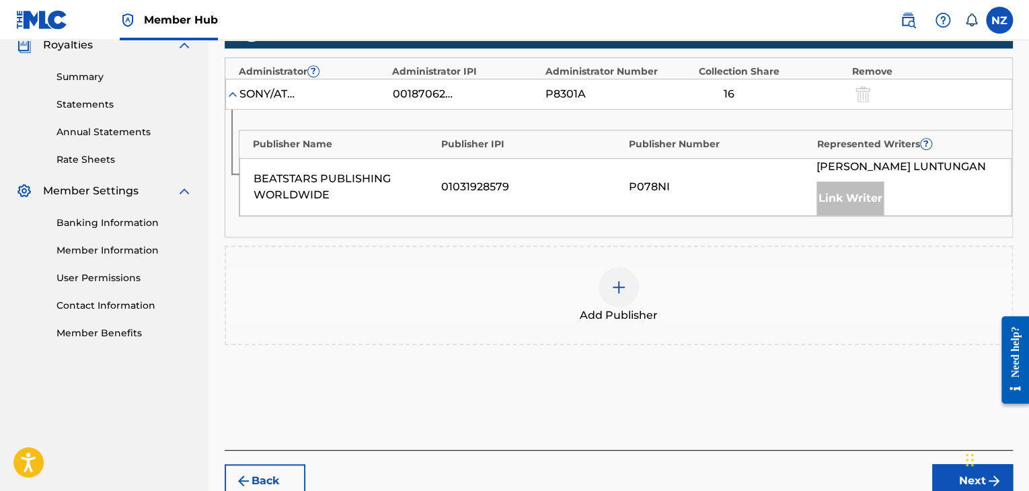
click at [624, 280] on img at bounding box center [619, 287] width 16 height 16
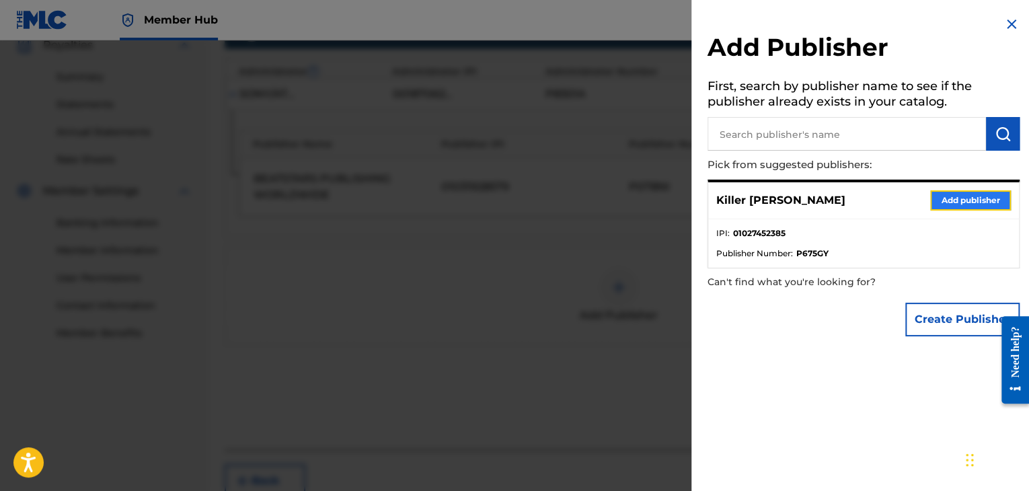
click at [960, 192] on button "Add publisher" at bounding box center [970, 200] width 81 height 20
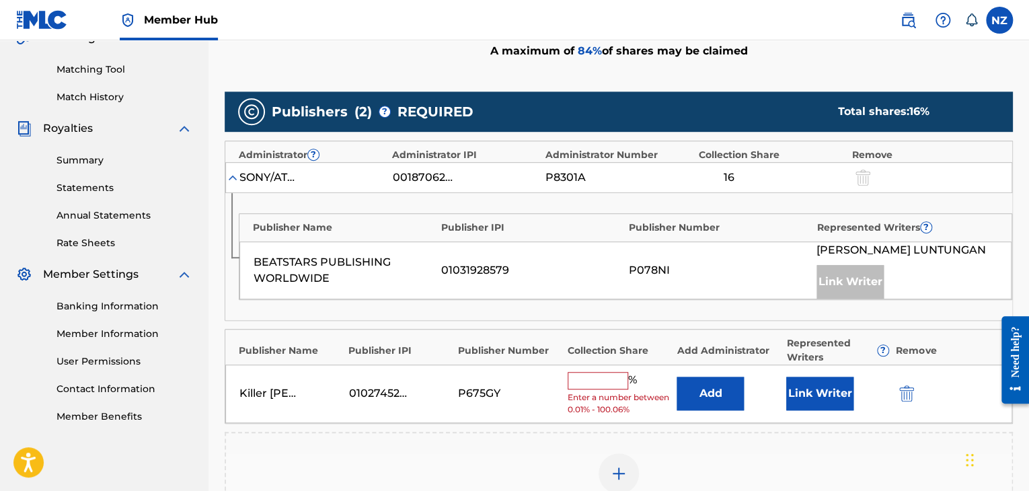
scroll to position [346, 0]
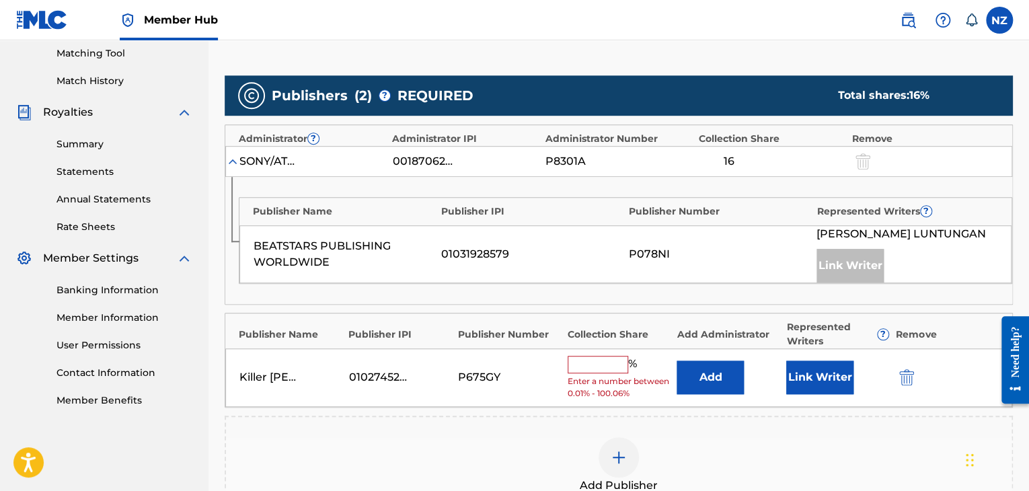
click at [597, 360] on input "text" at bounding box center [597, 364] width 61 height 17
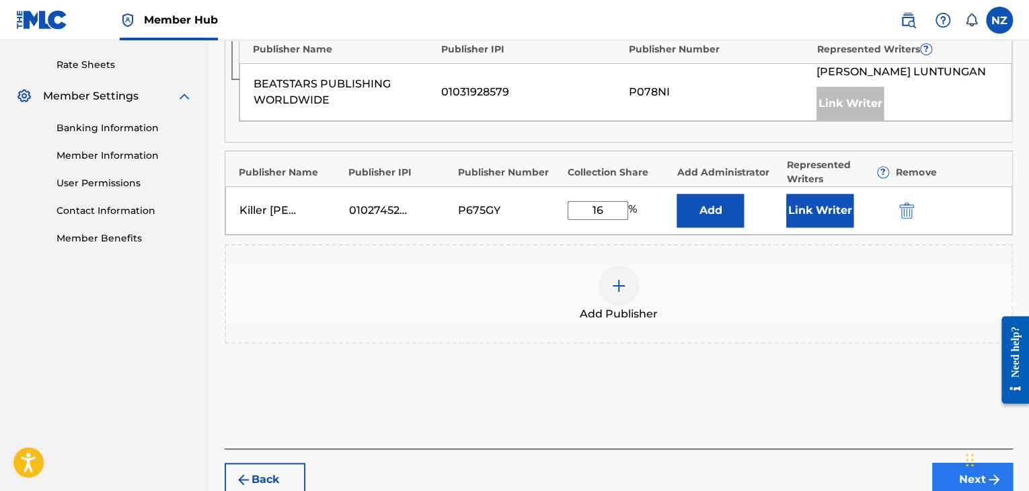
type input "16"
click at [953, 472] on button "Next" at bounding box center [972, 480] width 81 height 34
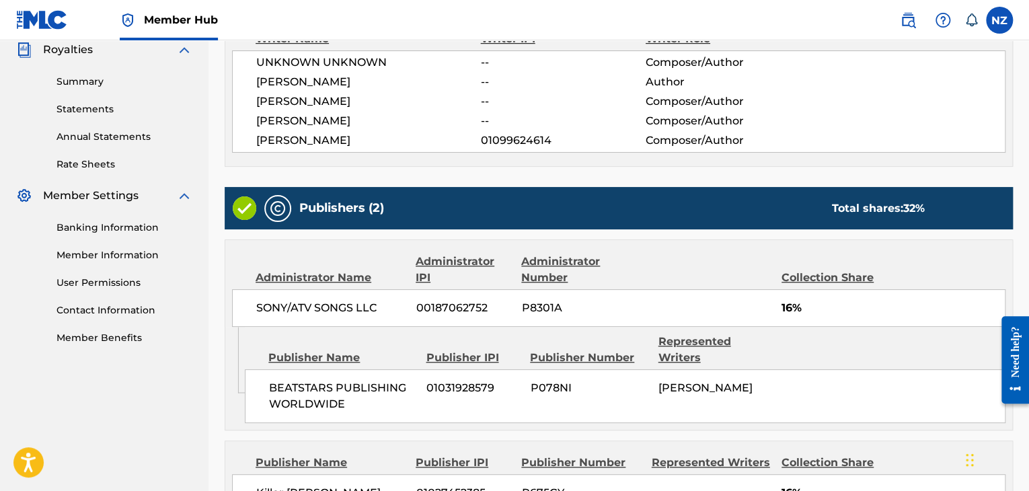
scroll to position [557, 0]
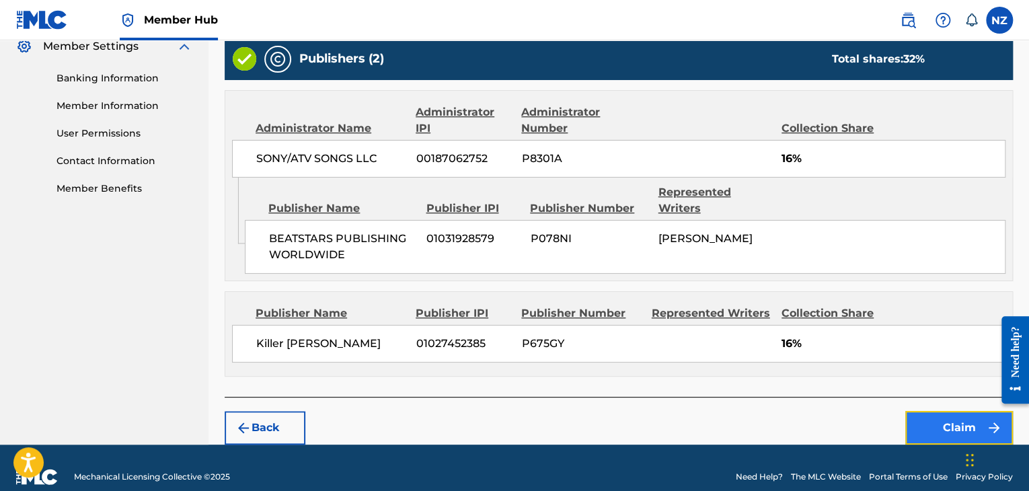
click at [925, 411] on button "Claim" at bounding box center [959, 428] width 108 height 34
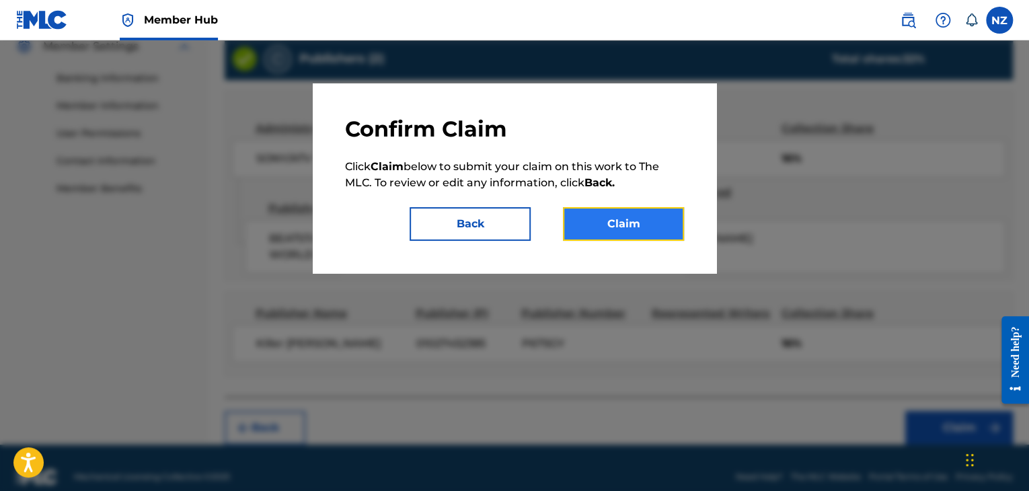
click at [627, 227] on button "Claim" at bounding box center [623, 224] width 121 height 34
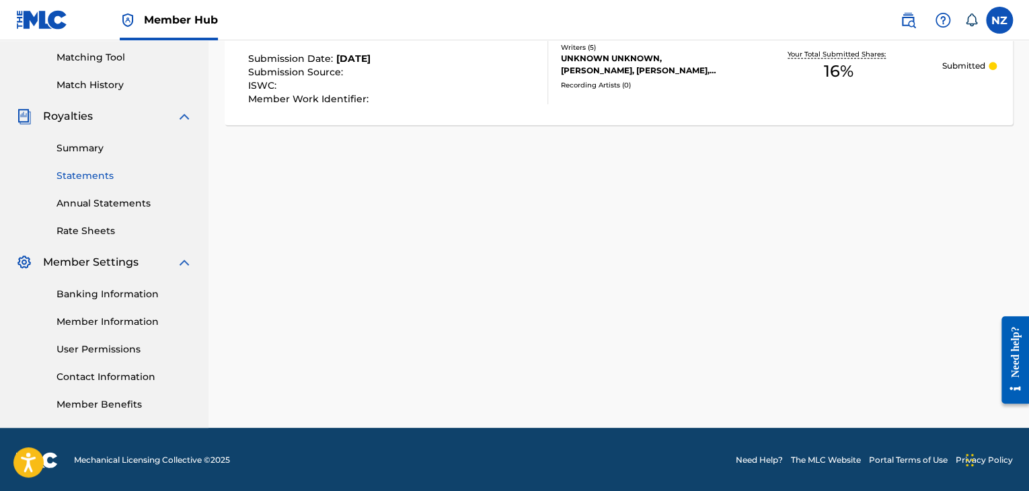
scroll to position [7, 0]
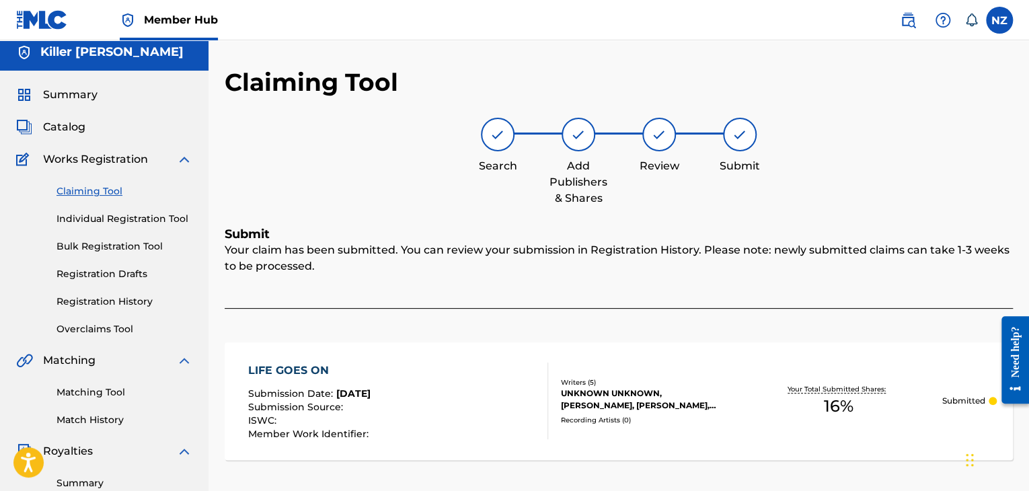
click at [118, 196] on link "Claiming Tool" at bounding box center [124, 191] width 136 height 14
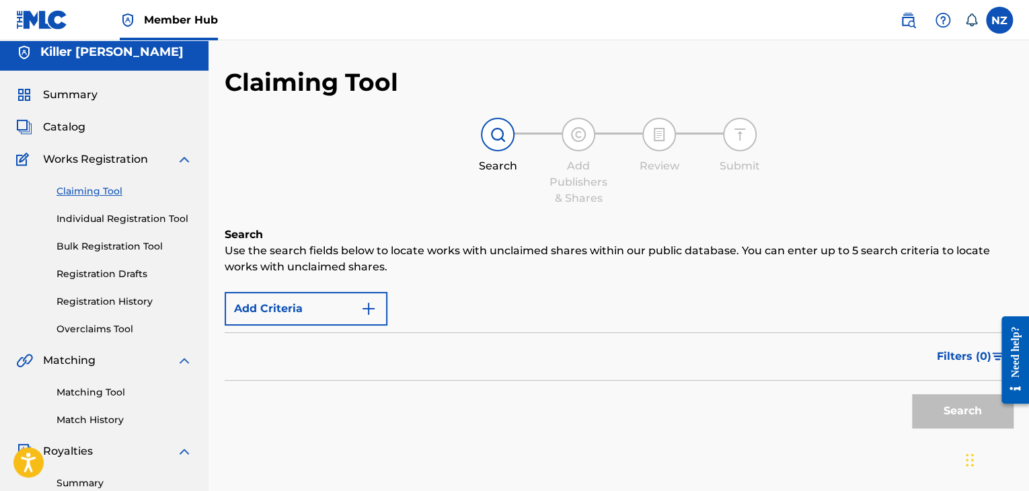
scroll to position [0, 0]
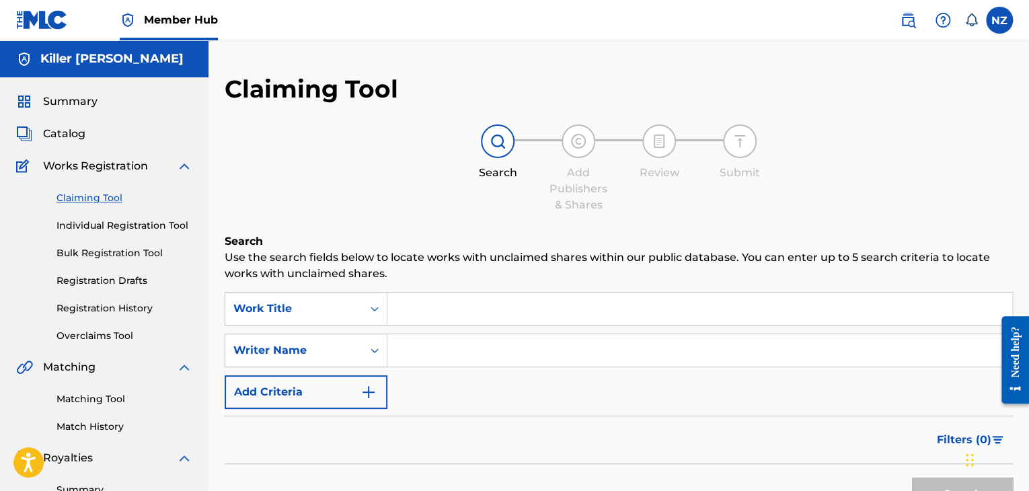
click at [477, 352] on input "Search Form" at bounding box center [699, 350] width 625 height 32
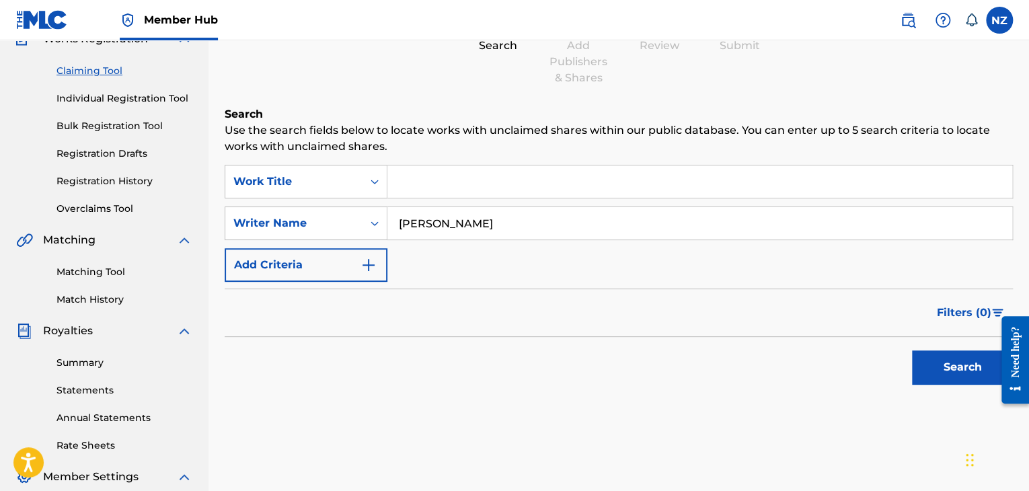
scroll to position [134, 0]
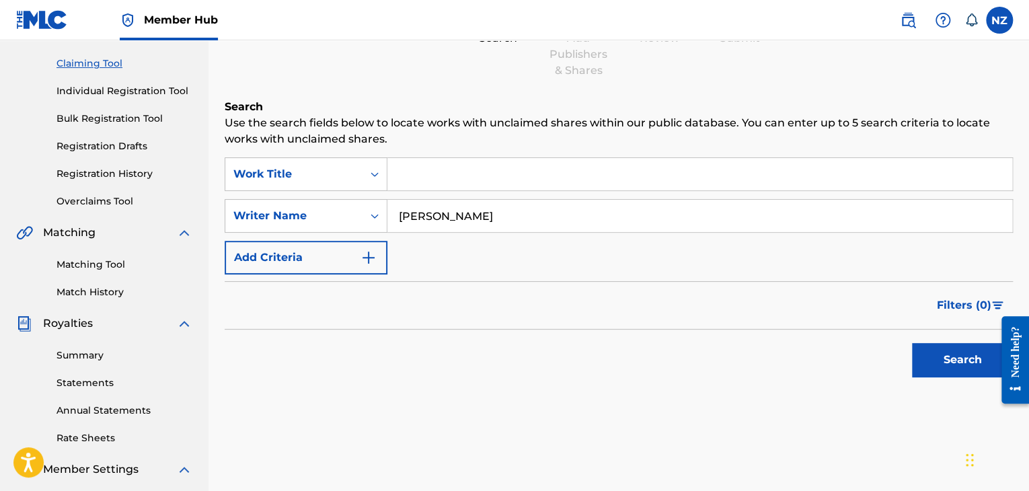
click at [895, 353] on div "Search" at bounding box center [619, 356] width 788 height 54
click at [931, 353] on button "Search" at bounding box center [962, 360] width 101 height 34
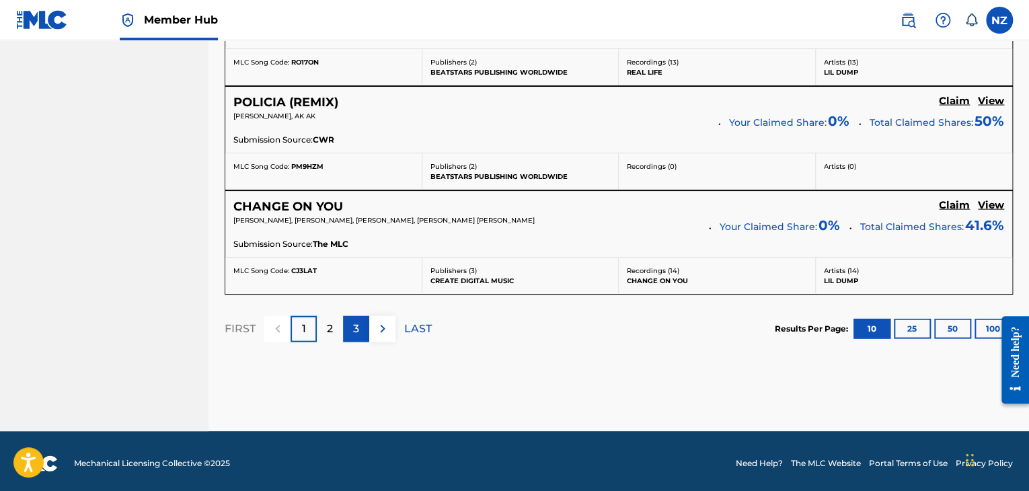
click at [360, 320] on div "3" at bounding box center [356, 329] width 26 height 26
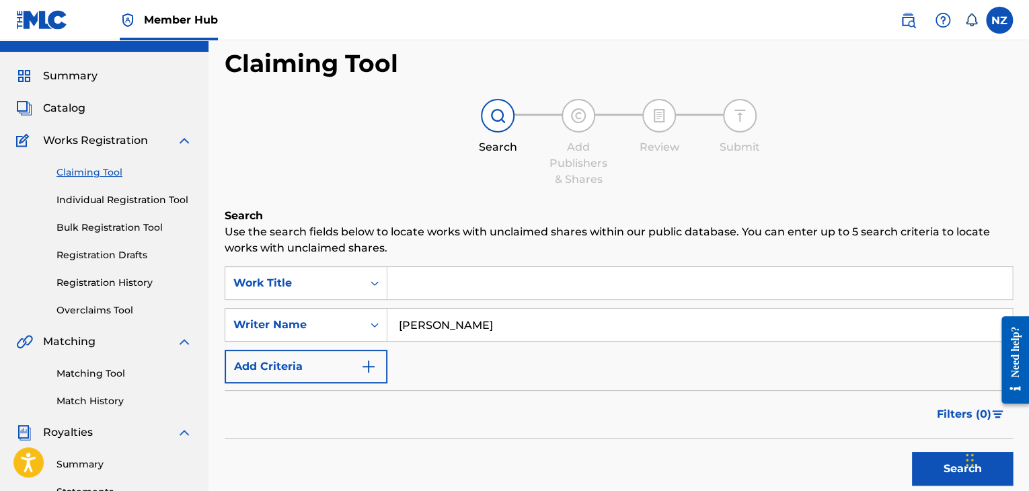
scroll to position [9, 0]
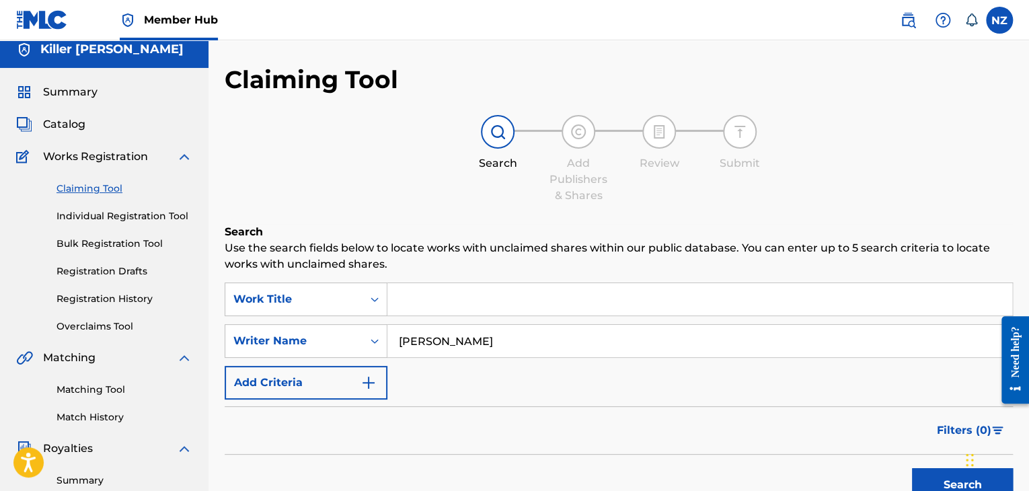
drag, startPoint x: 436, startPoint y: 342, endPoint x: 428, endPoint y: 343, distance: 8.1
click at [428, 343] on input "[PERSON_NAME]" at bounding box center [699, 341] width 625 height 32
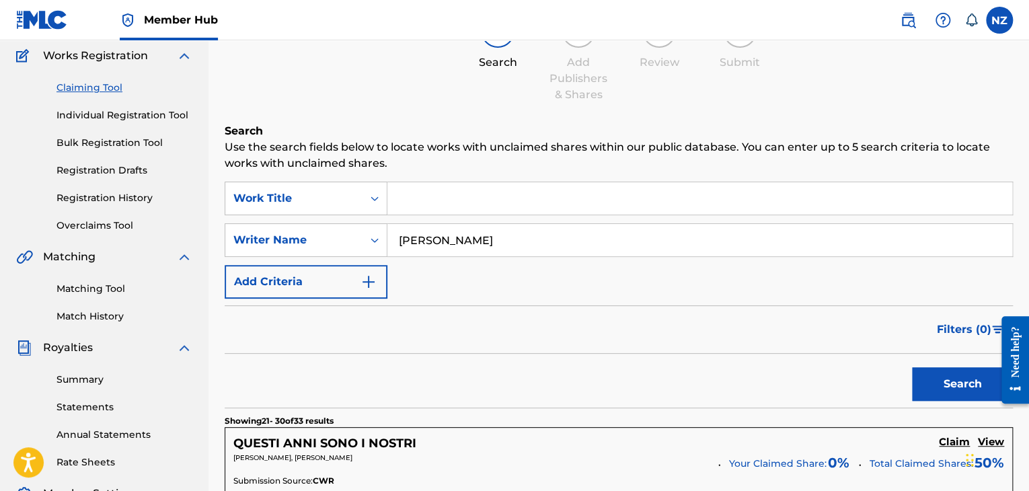
scroll to position [144, 0]
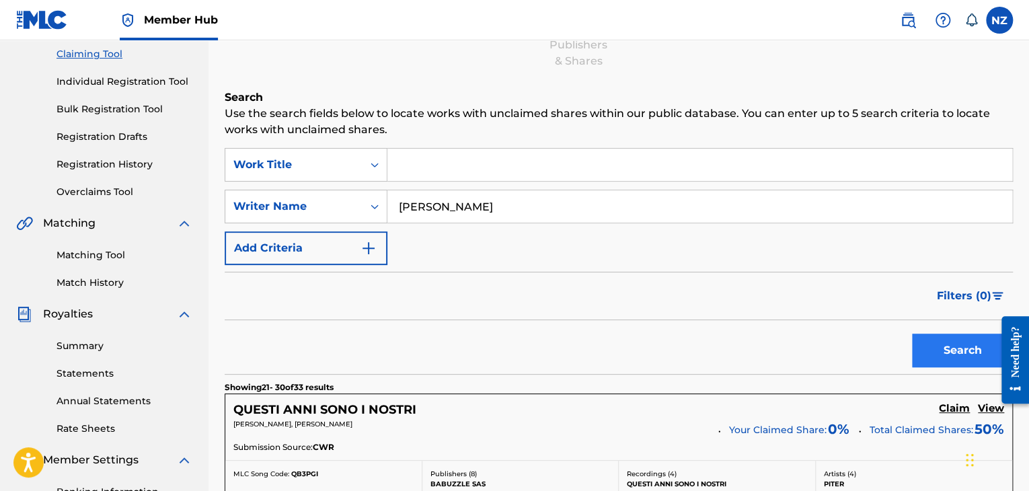
type input "[PERSON_NAME]"
click at [916, 349] on button "Search" at bounding box center [962, 351] width 101 height 34
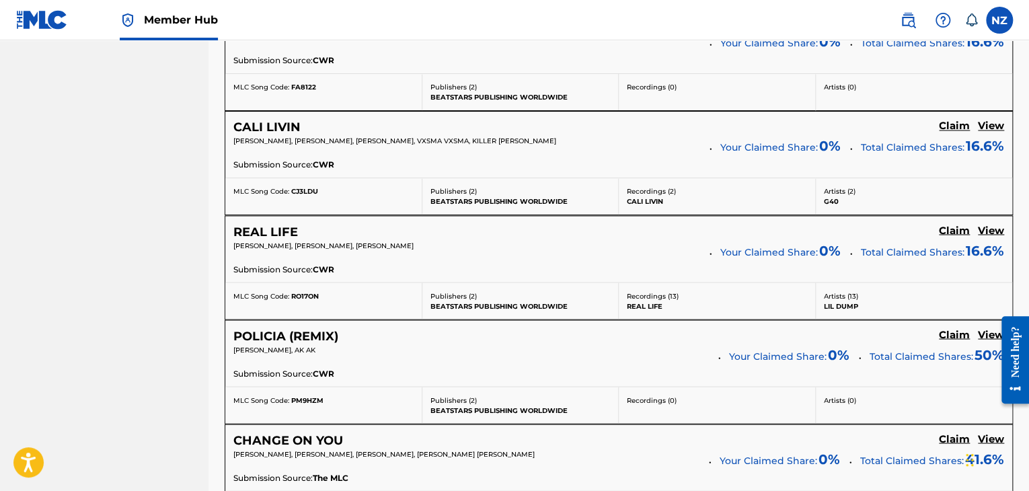
scroll to position [1287, 0]
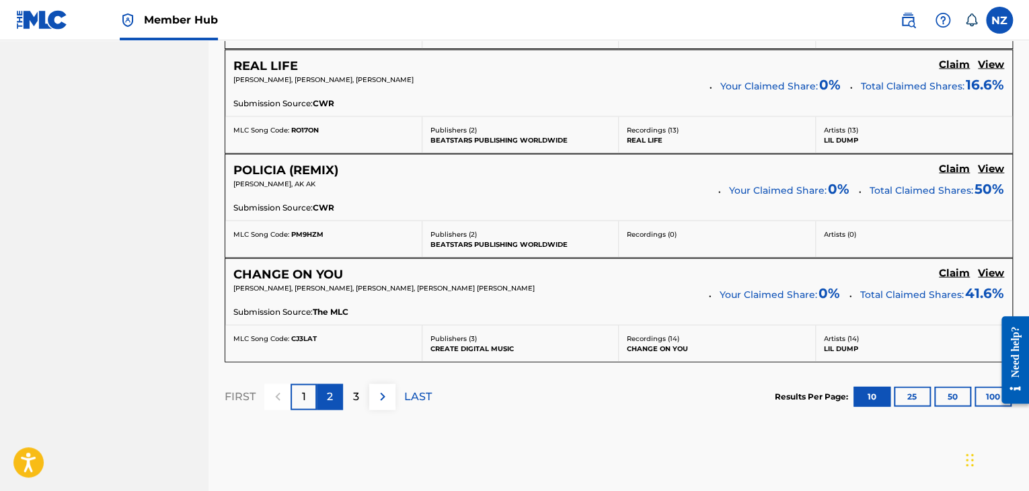
click at [332, 390] on p "2" at bounding box center [330, 396] width 6 height 16
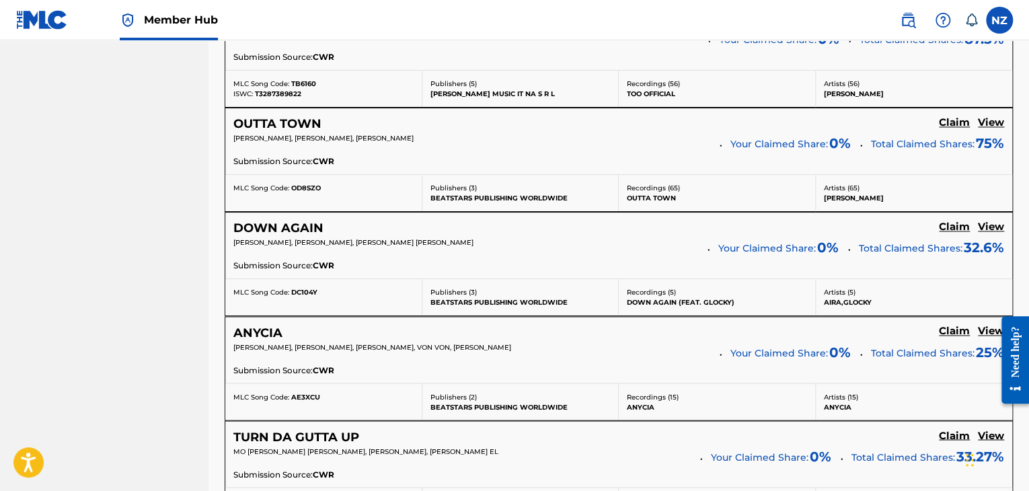
scroll to position [1286, 0]
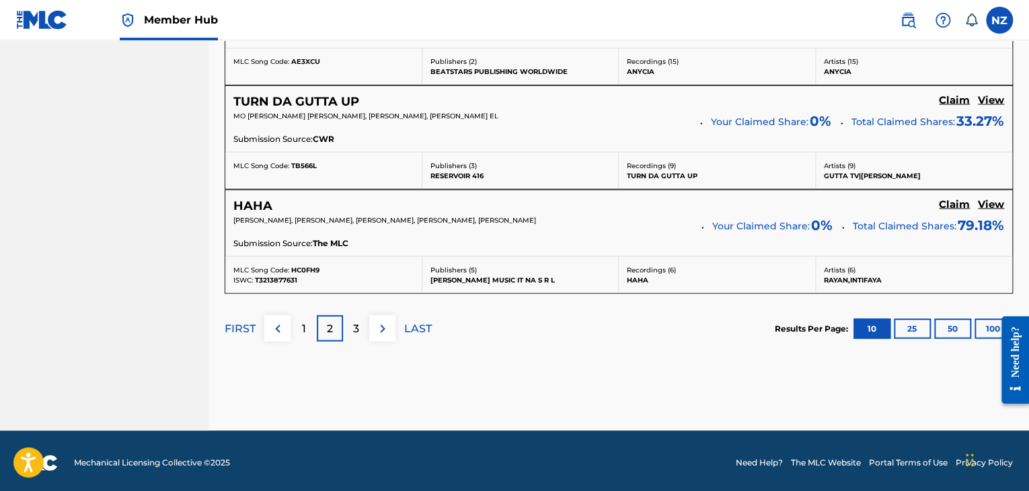
click at [354, 338] on div "FIRST 1 2 3 LAST" at bounding box center [328, 328] width 207 height 69
click at [354, 332] on div "3" at bounding box center [356, 328] width 26 height 26
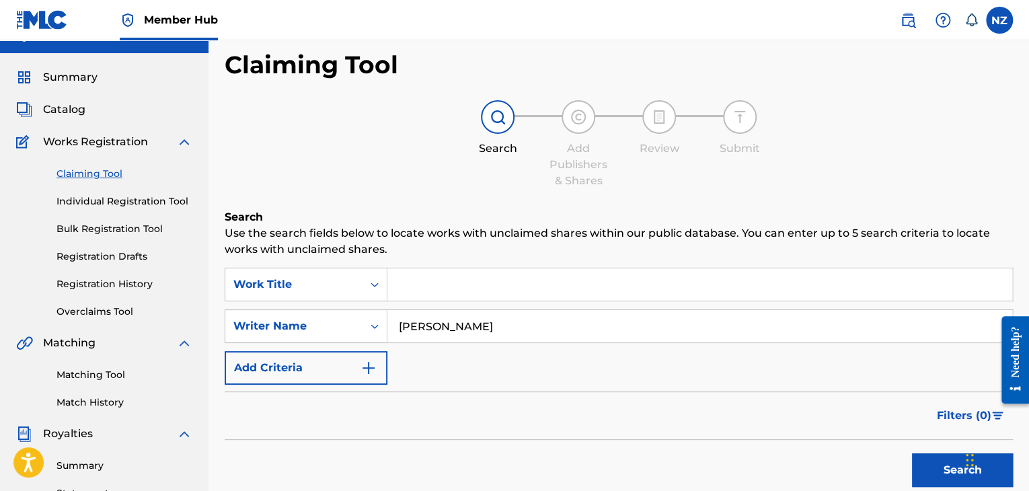
scroll to position [0, 0]
